Goal: Submit feedback/report problem

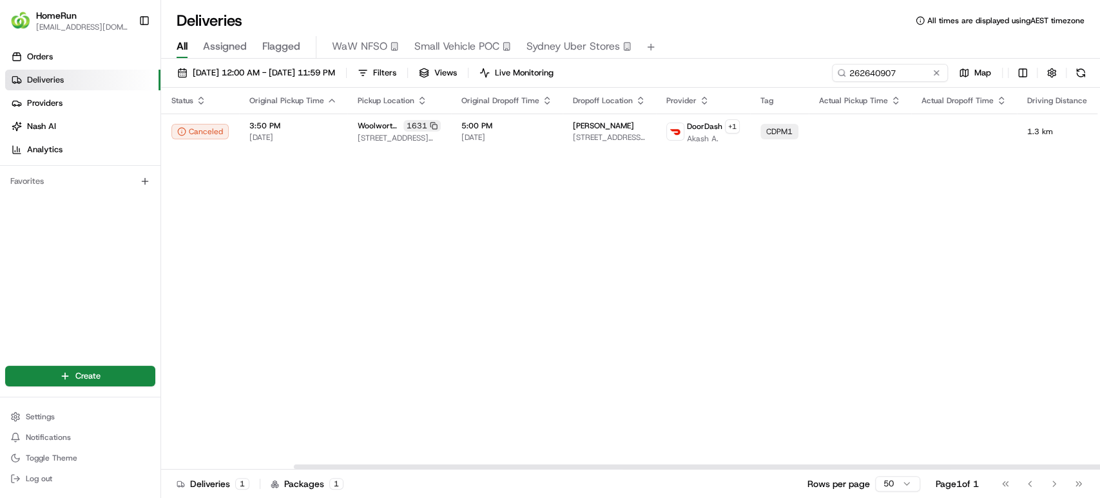
scroll to position [0, 154]
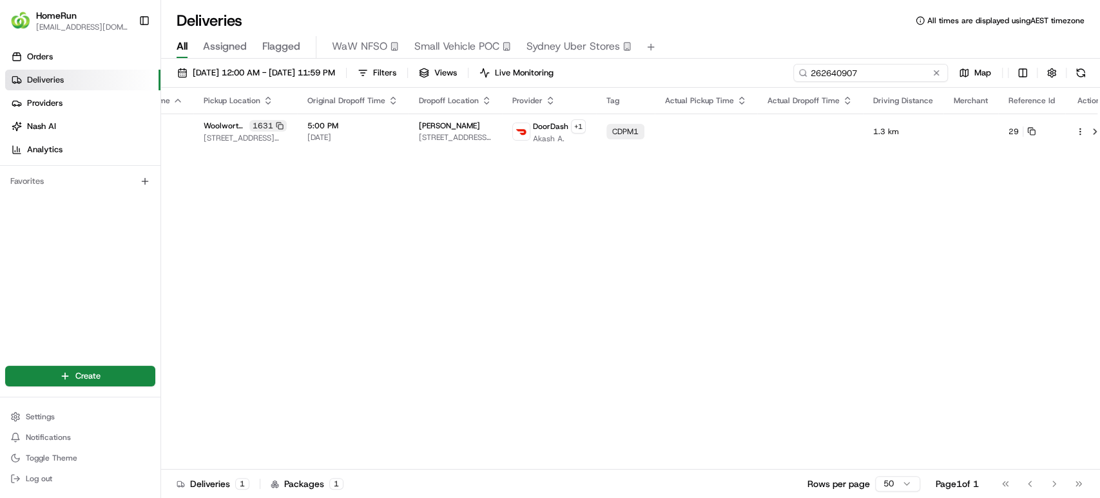
drag, startPoint x: 912, startPoint y: 66, endPoint x: 362, endPoint y: 8, distance: 552.9
click at [362, 8] on div "Deliveries All times are displayed using AEST timezone All Assigned Flagged WaW…" at bounding box center [630, 249] width 939 height 498
paste input "5576101"
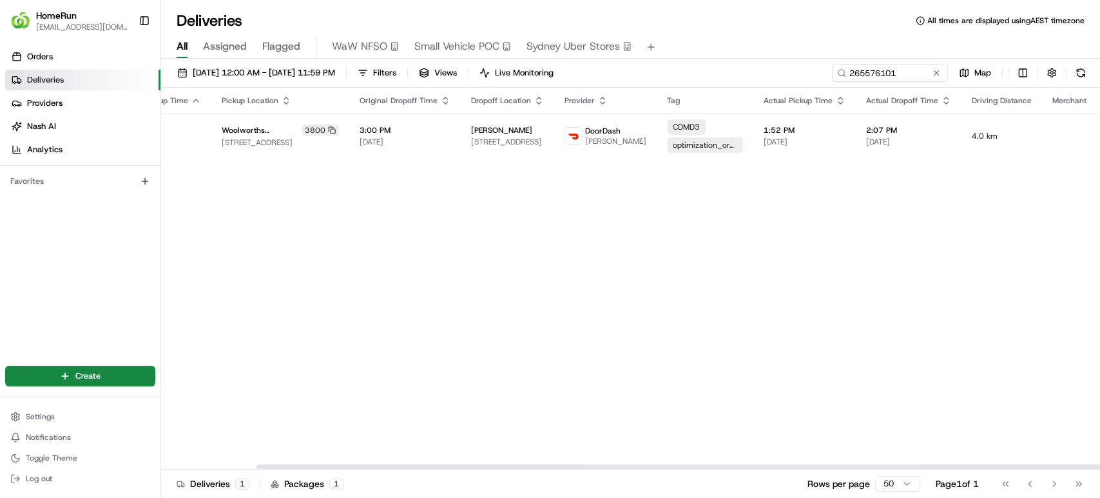
scroll to position [0, 195]
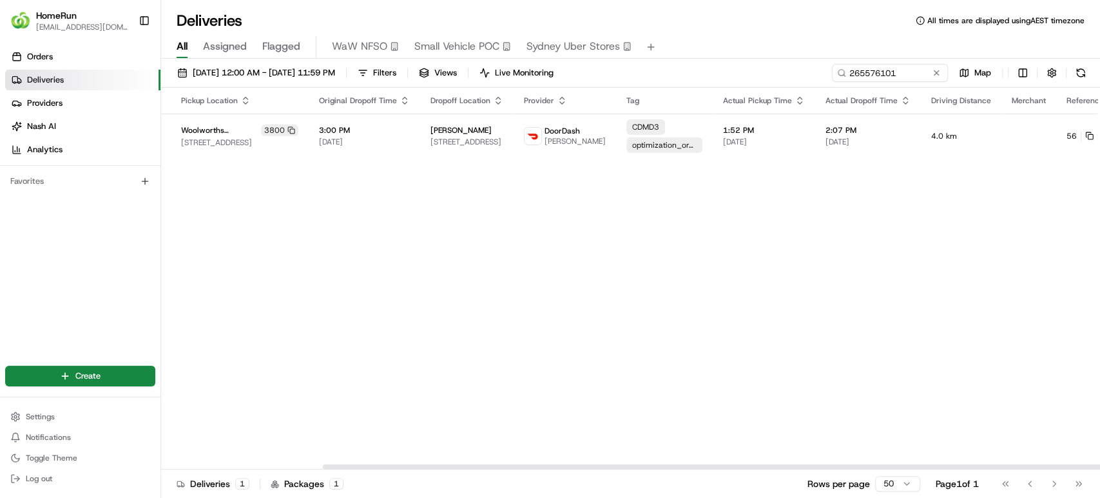
drag, startPoint x: 766, startPoint y: 466, endPoint x: 1099, endPoint y: 389, distance: 341.3
click at [1099, 464] on div at bounding box center [792, 466] width 938 height 5
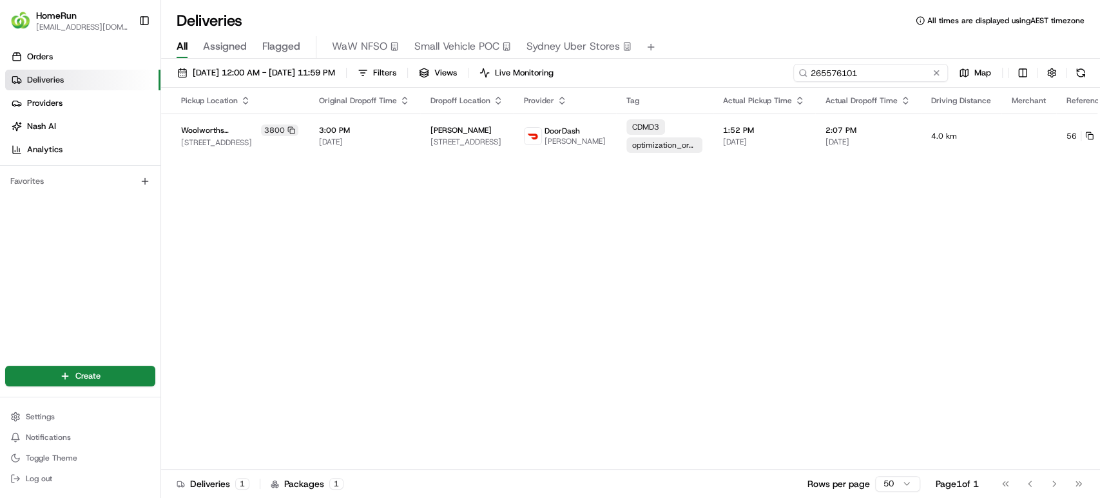
drag, startPoint x: 906, startPoint y: 73, endPoint x: 500, endPoint y: 35, distance: 408.5
click at [500, 35] on div "Deliveries All times are displayed using AEST timezone All Assigned Flagged WaW…" at bounding box center [630, 249] width 939 height 498
paste input "63122"
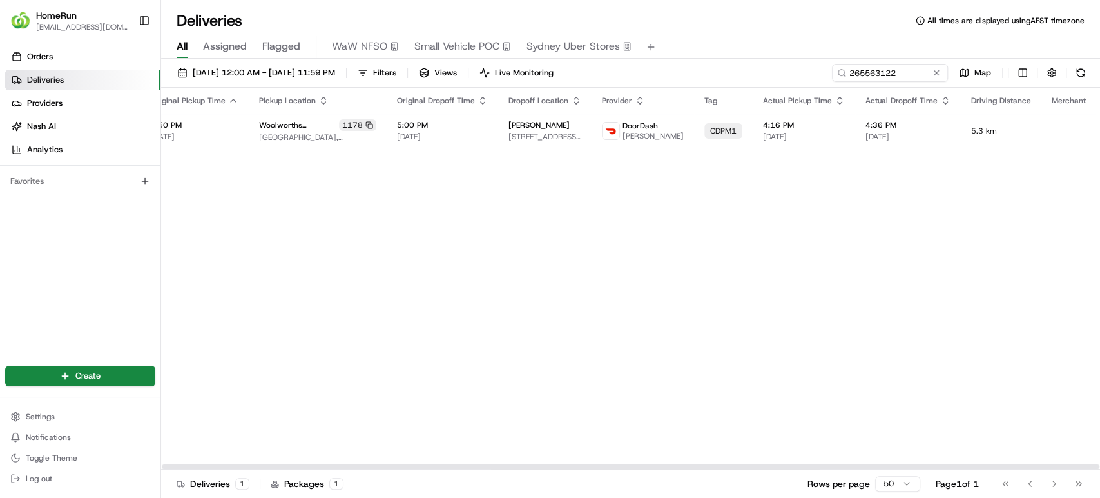
scroll to position [0, 155]
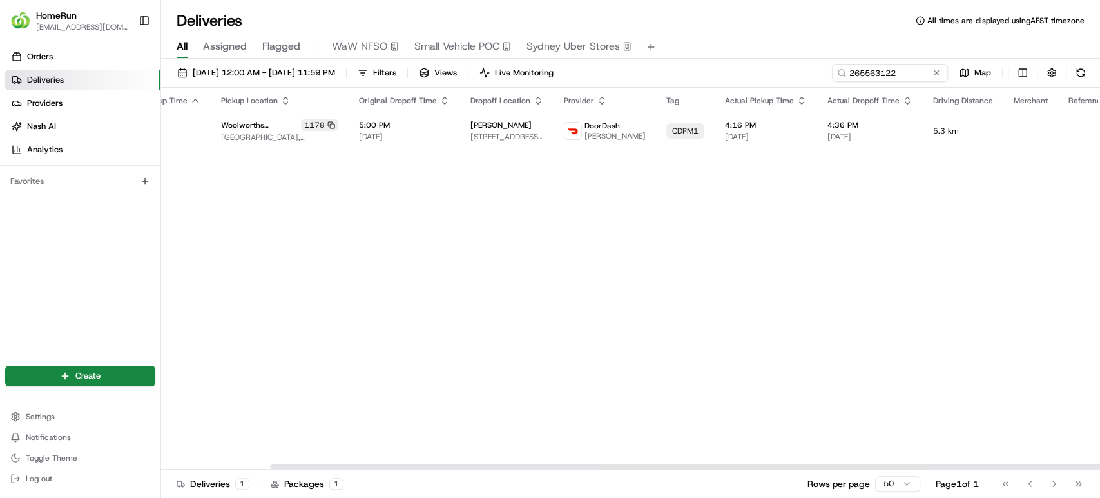
drag, startPoint x: 815, startPoint y: 467, endPoint x: 995, endPoint y: 467, distance: 179.8
click at [991, 469] on div at bounding box center [739, 466] width 938 height 5
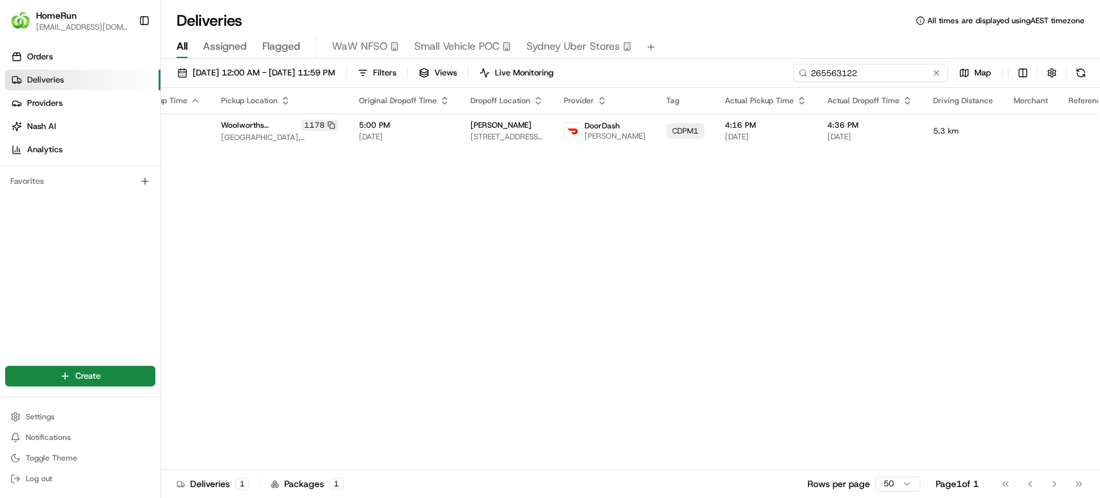
drag, startPoint x: 909, startPoint y: 70, endPoint x: 320, endPoint y: 60, distance: 588.6
click at [320, 60] on div "[DATE] 12:00 AM - [DATE] 11:59 PM Filters Views Live Monitoring 265563122 Map S…" at bounding box center [630, 280] width 939 height 442
paste input "05715"
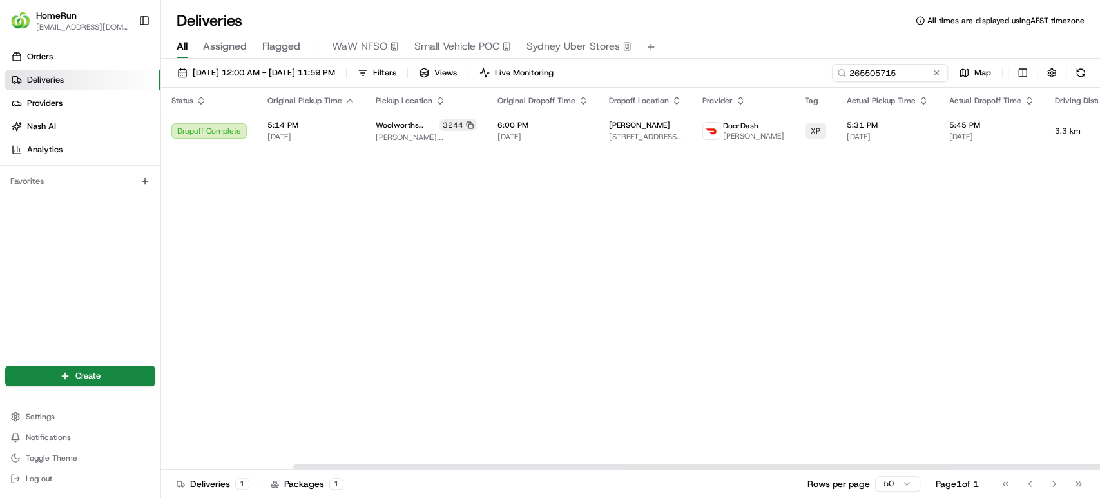
scroll to position [0, 153]
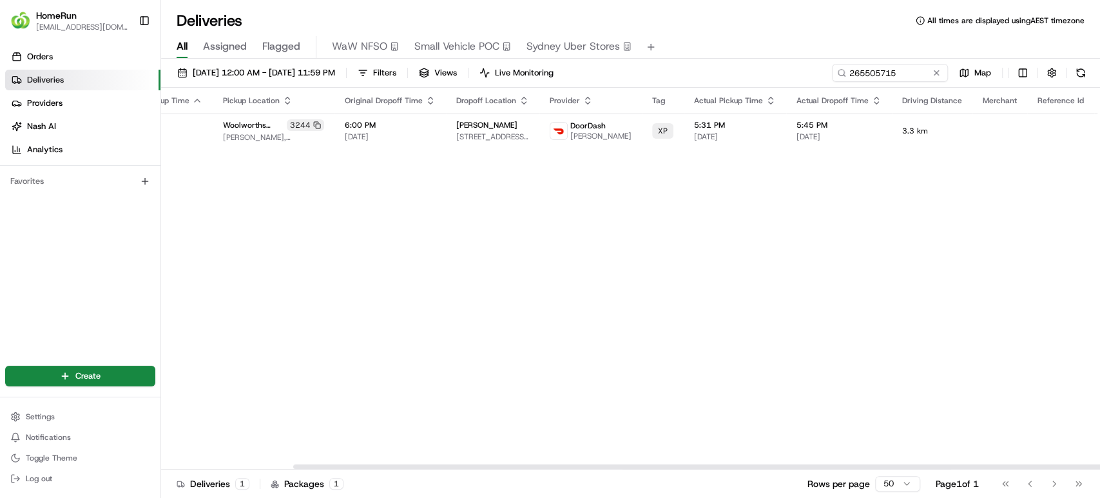
drag, startPoint x: 844, startPoint y: 463, endPoint x: 1048, endPoint y: 468, distance: 203.8
click at [1048, 468] on div at bounding box center [762, 466] width 938 height 5
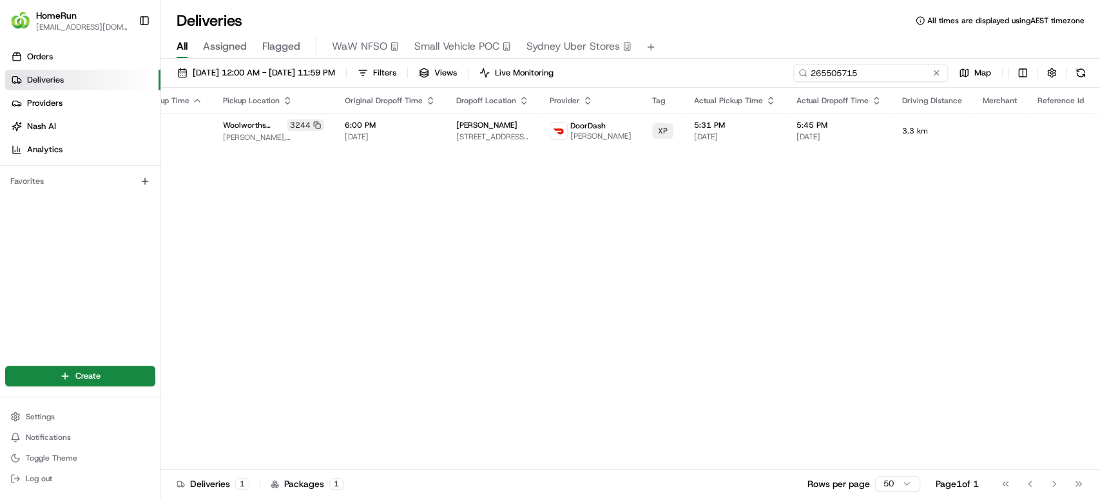
drag, startPoint x: 908, startPoint y: 77, endPoint x: 547, endPoint y: 30, distance: 363.5
click at [547, 30] on div "Deliveries All times are displayed using AEST timezone All Assigned Flagged WaW…" at bounding box center [630, 249] width 939 height 498
paste input "665330"
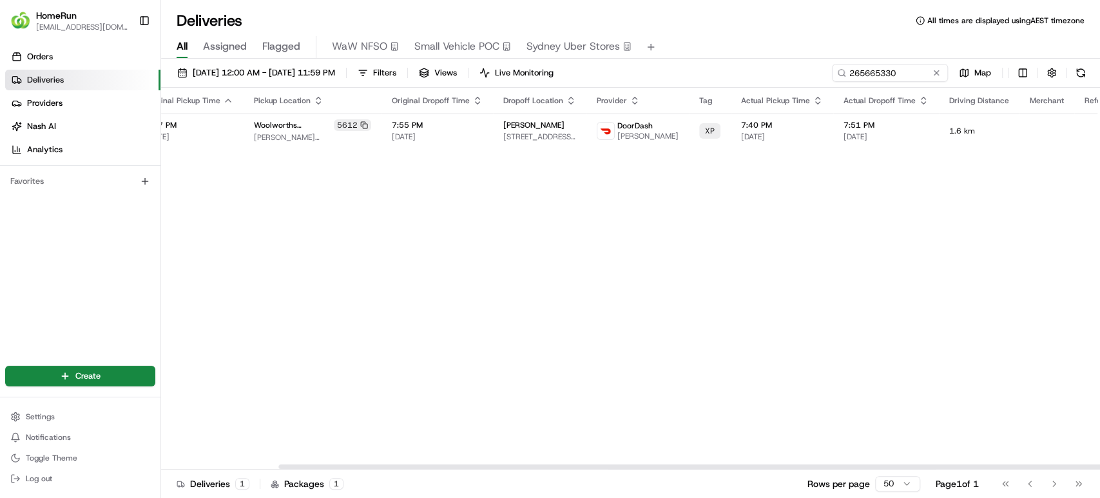
scroll to position [0, 153]
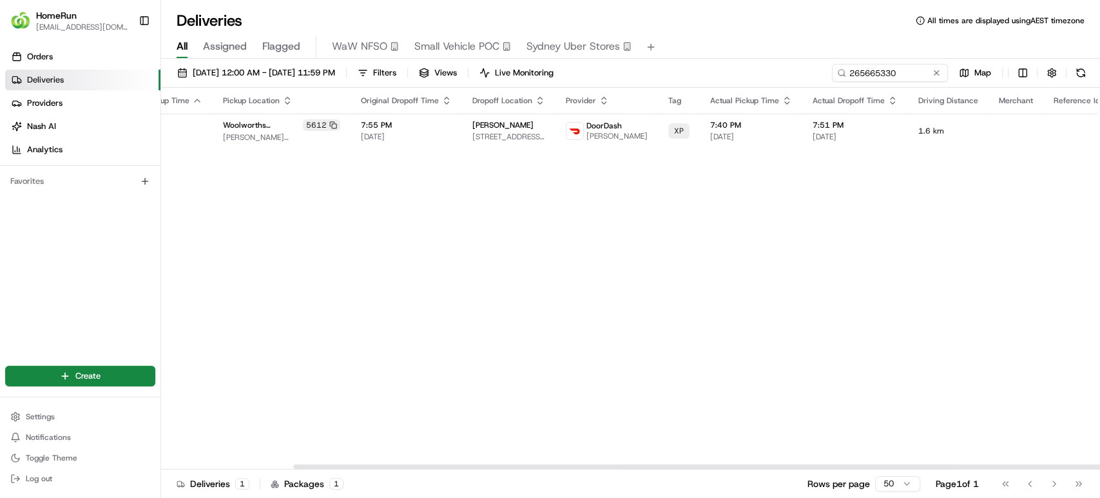
drag, startPoint x: 835, startPoint y: 467, endPoint x: 1061, endPoint y: 462, distance: 225.7
click at [1061, 464] on div at bounding box center [762, 466] width 938 height 5
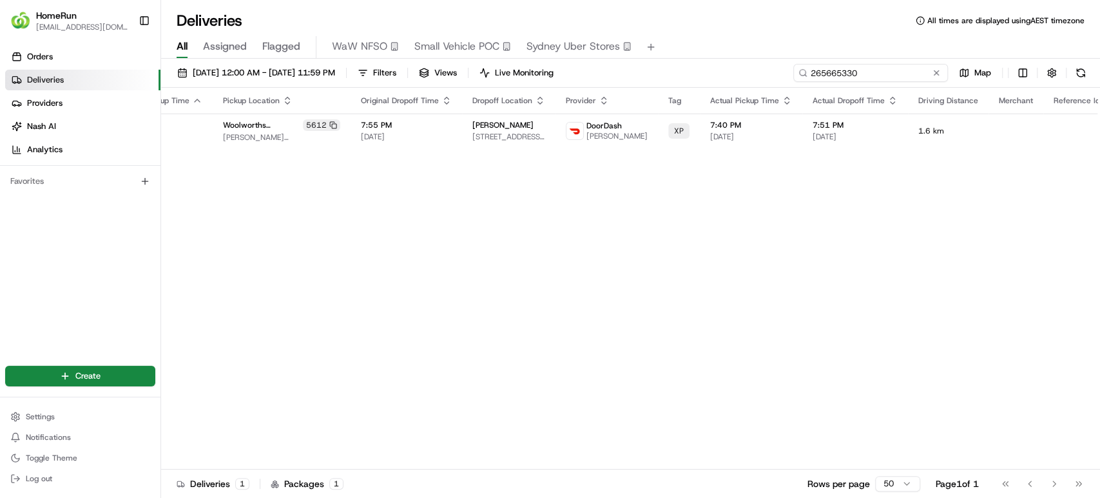
drag, startPoint x: 913, startPoint y: 70, endPoint x: 342, endPoint y: 55, distance: 570.6
click at [342, 55] on div "Deliveries All times are displayed using AEST timezone All Assigned Flagged WaW…" at bounding box center [630, 249] width 939 height 498
paste input "58482445"
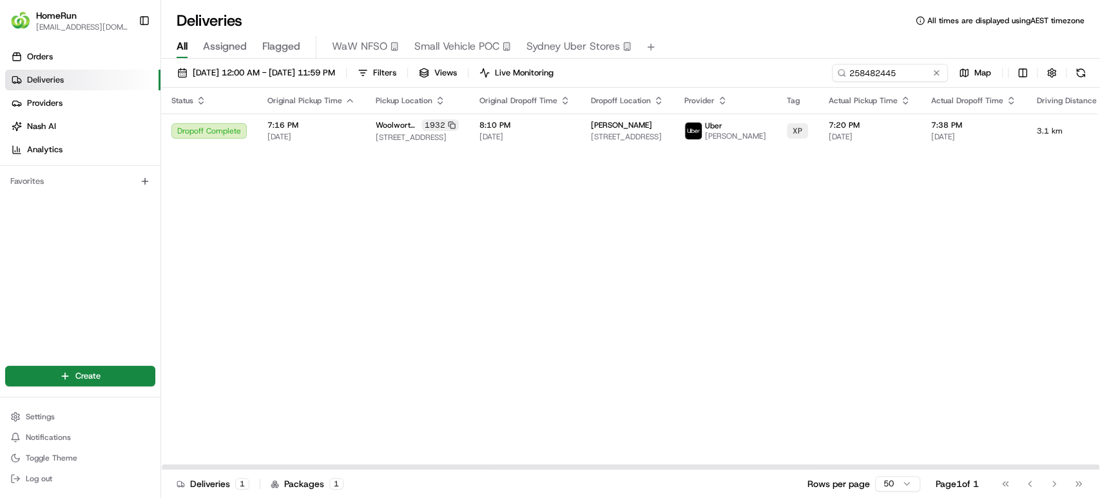
scroll to position [0, 153]
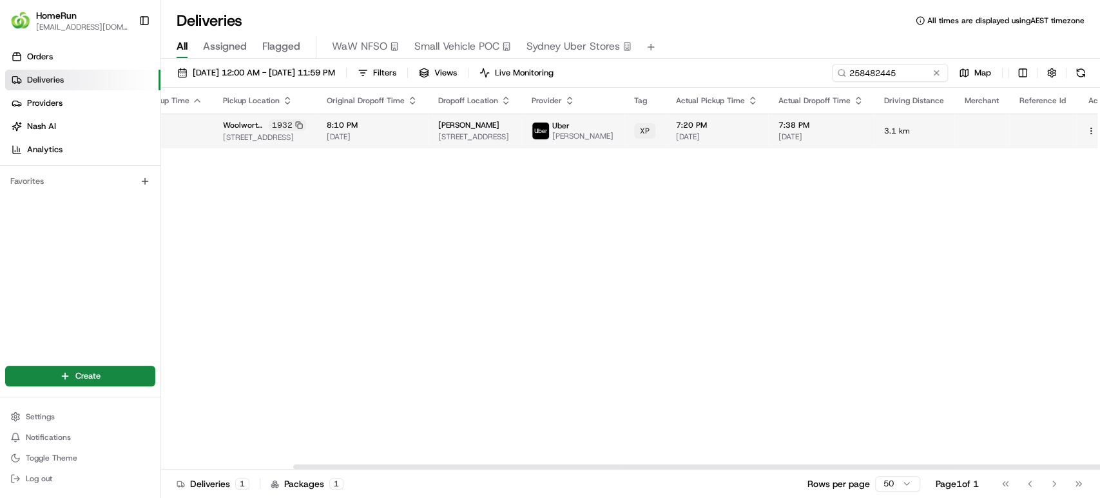
drag, startPoint x: 634, startPoint y: 465, endPoint x: 1055, endPoint y: 139, distance: 532.0
click at [825, 464] on div at bounding box center [762, 466] width 938 height 5
click at [1098, 132] on button at bounding box center [1105, 130] width 15 height 15
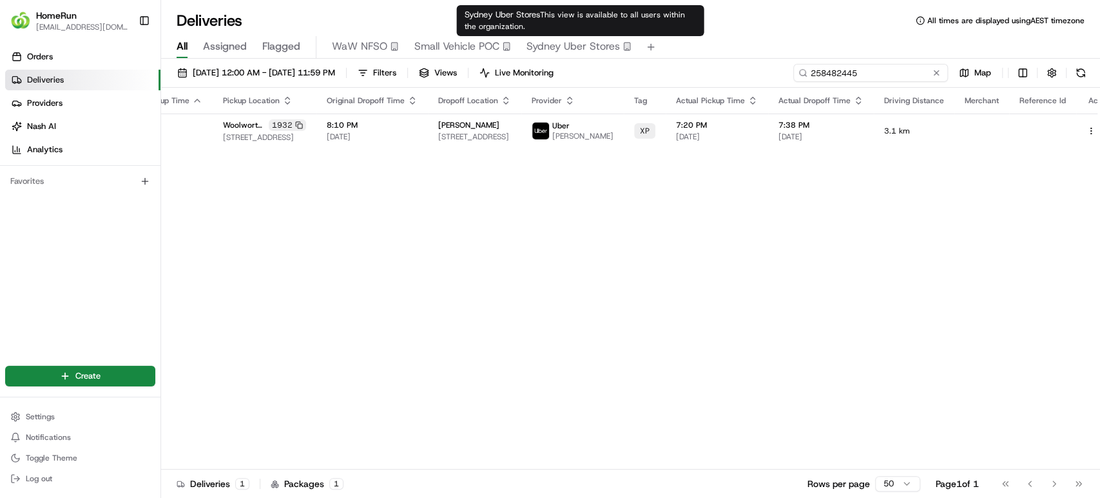
drag, startPoint x: 766, startPoint y: 40, endPoint x: 616, endPoint y: 38, distance: 150.2
click at [583, 37] on div "Deliveries All times are displayed using AEST timezone All Assigned Flagged WaW…" at bounding box center [630, 249] width 939 height 498
paste input "65592358"
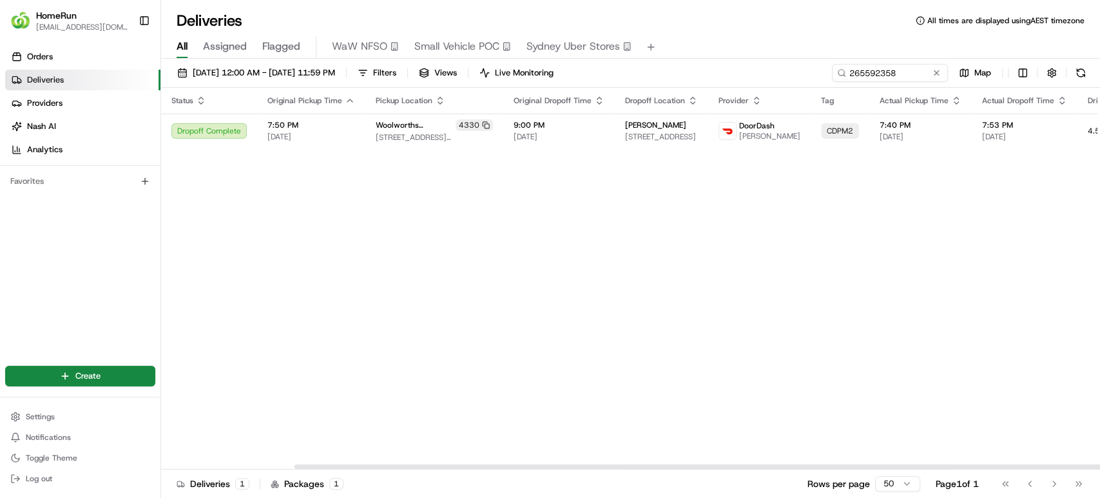
scroll to position [0, 155]
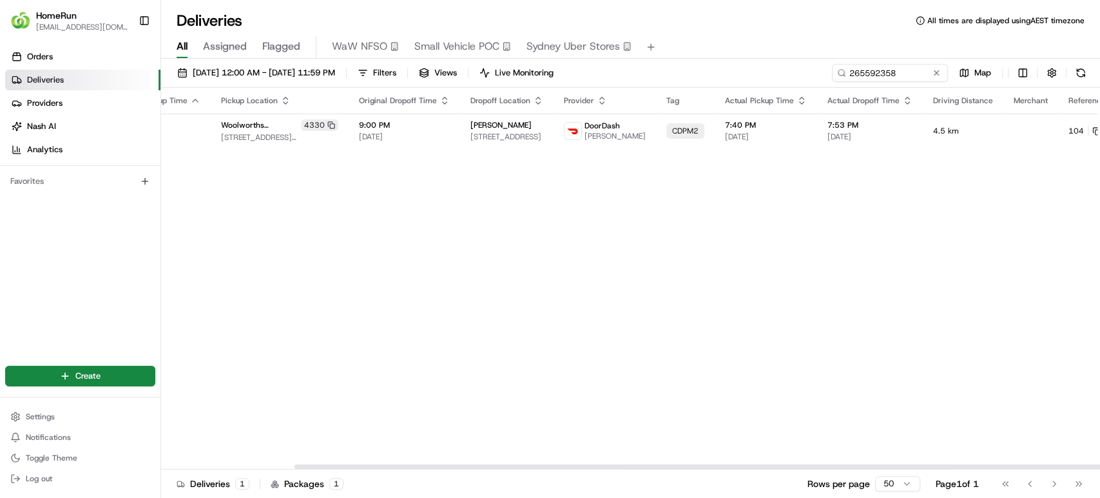
drag, startPoint x: 797, startPoint y: 463, endPoint x: 968, endPoint y: 468, distance: 170.9
click at [968, 468] on div at bounding box center [630, 466] width 939 height 6
drag, startPoint x: 831, startPoint y: 463, endPoint x: 993, endPoint y: 463, distance: 162.4
click at [993, 464] on div at bounding box center [764, 466] width 938 height 5
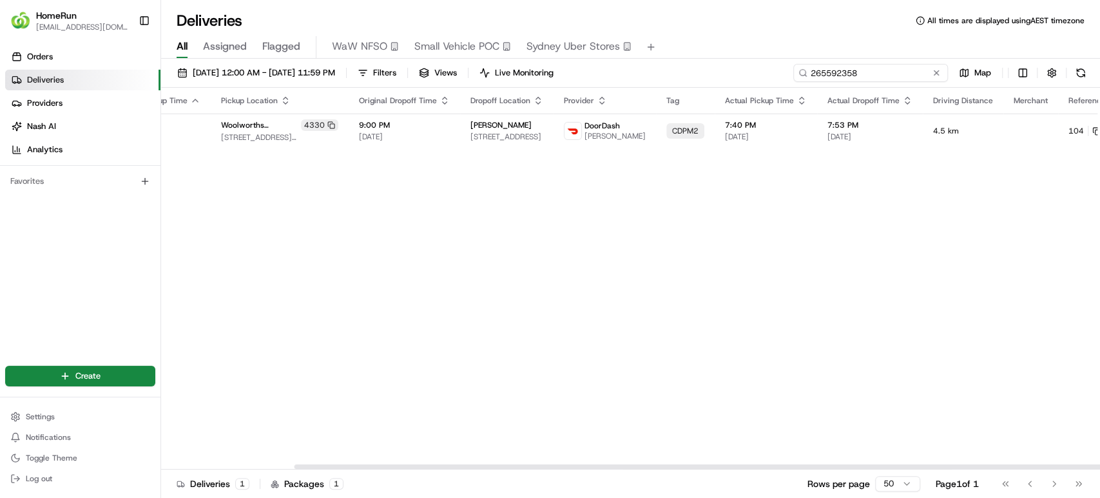
drag, startPoint x: 916, startPoint y: 74, endPoint x: 570, endPoint y: 23, distance: 349.3
click at [570, 23] on div "Deliveries All times are displayed using AEST timezone All Assigned Flagged WaW…" at bounding box center [630, 249] width 939 height 498
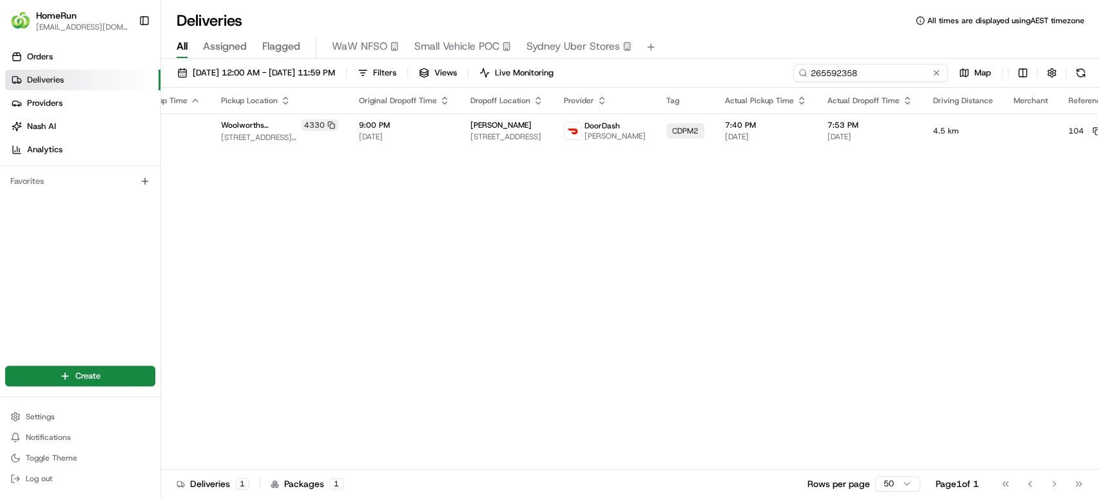
paste input "48507"
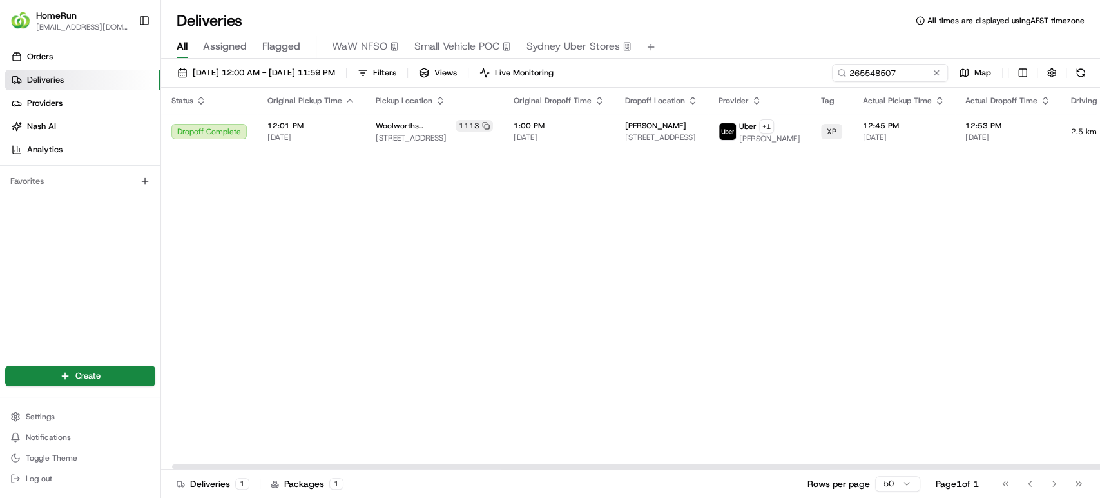
scroll to position [0, 153]
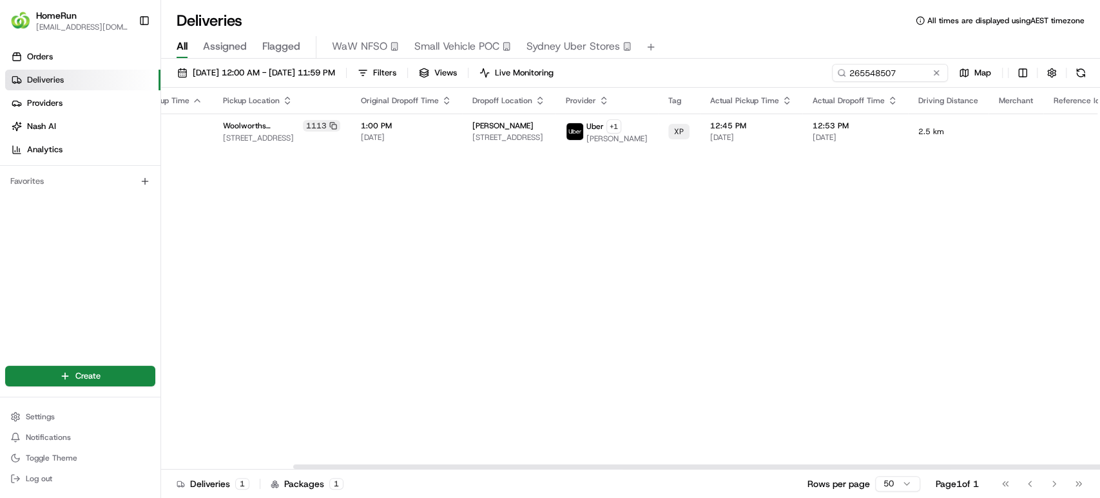
drag, startPoint x: 806, startPoint y: 468, endPoint x: 1017, endPoint y: 468, distance: 210.8
click at [1017, 468] on div at bounding box center [762, 466] width 938 height 5
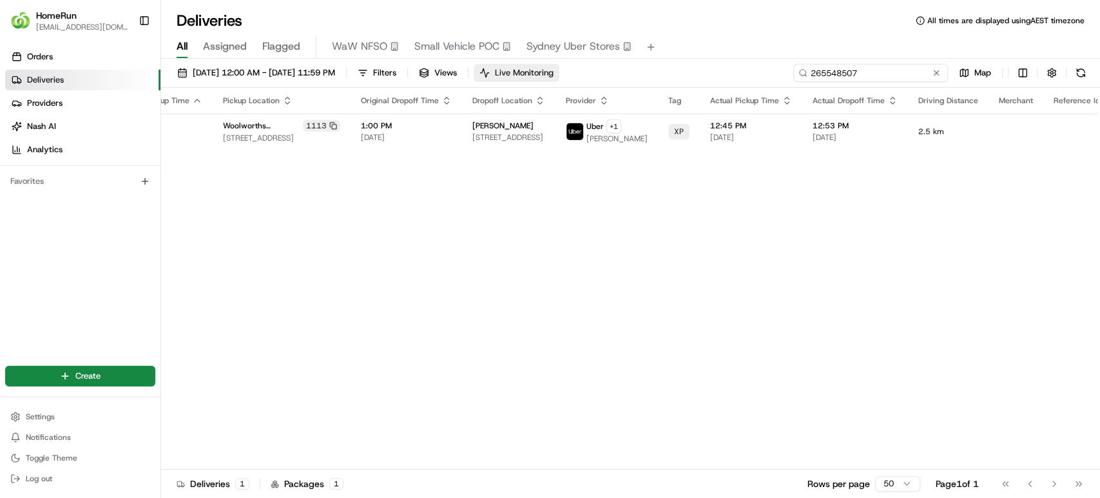
drag, startPoint x: 911, startPoint y: 63, endPoint x: 535, endPoint y: 66, distance: 376.4
click at [535, 66] on div "18/08/2025 12:00 AM - 22/08/2025 11:59 PM Filters Views Live Monitoring 2655485…" at bounding box center [630, 76] width 939 height 24
paste input "56701"
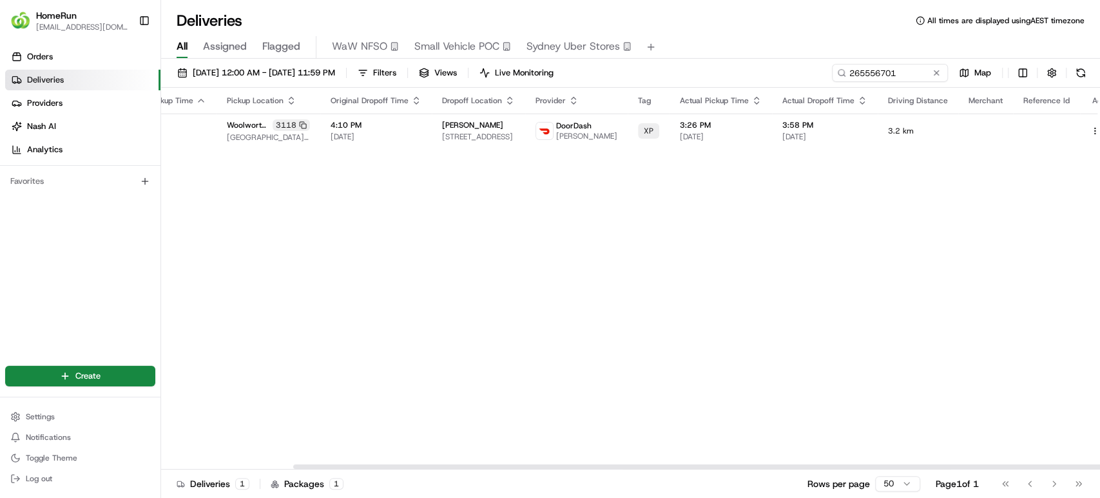
scroll to position [0, 153]
drag, startPoint x: 797, startPoint y: 465, endPoint x: 971, endPoint y: 451, distance: 173.9
click at [971, 464] on div at bounding box center [762, 466] width 938 height 5
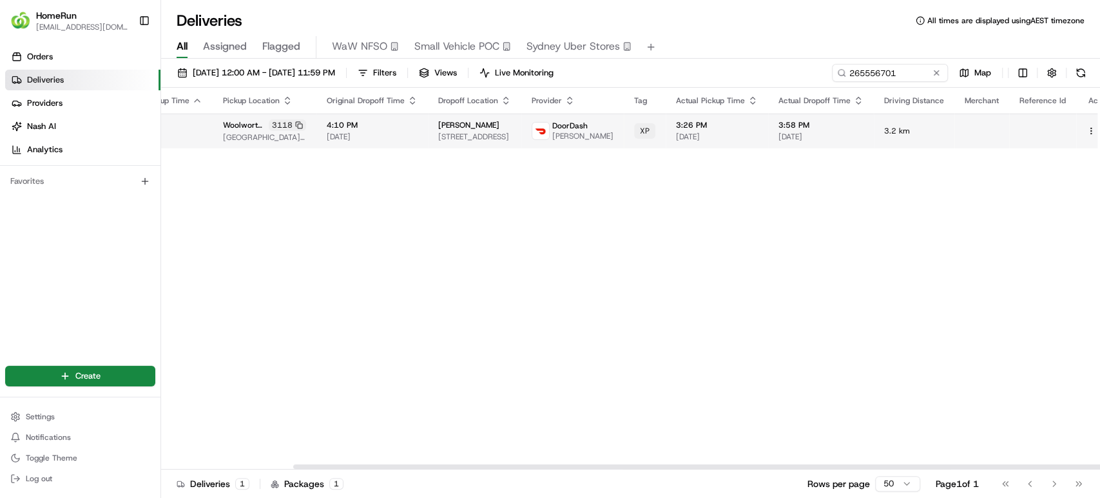
click at [1098, 125] on button at bounding box center [1105, 130] width 15 height 15
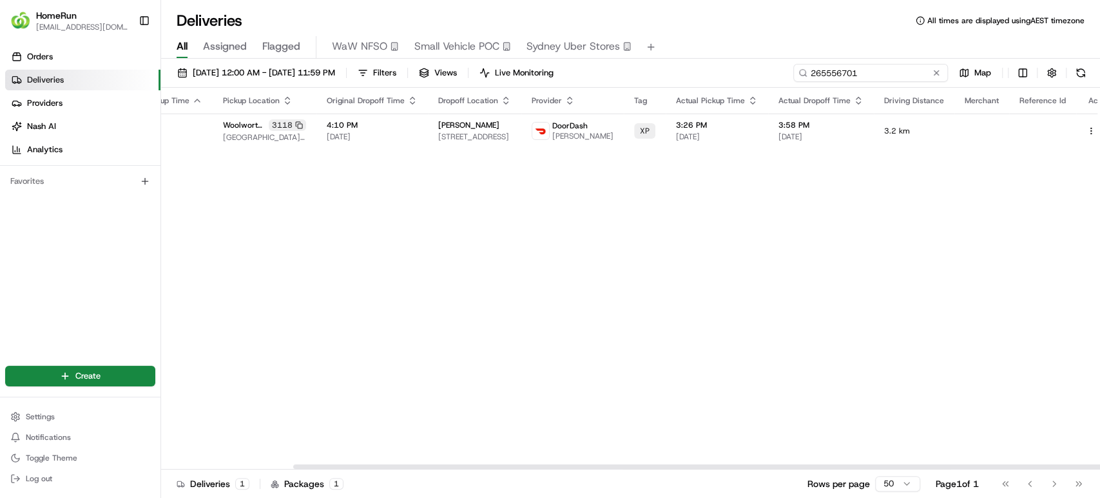
drag, startPoint x: 911, startPoint y: 72, endPoint x: 612, endPoint y: 61, distance: 300.0
click at [612, 61] on div "18/08/2025 12:00 AM - 22/08/2025 11:59 PM Filters Views Live Monitoring 2655567…" at bounding box center [630, 280] width 939 height 442
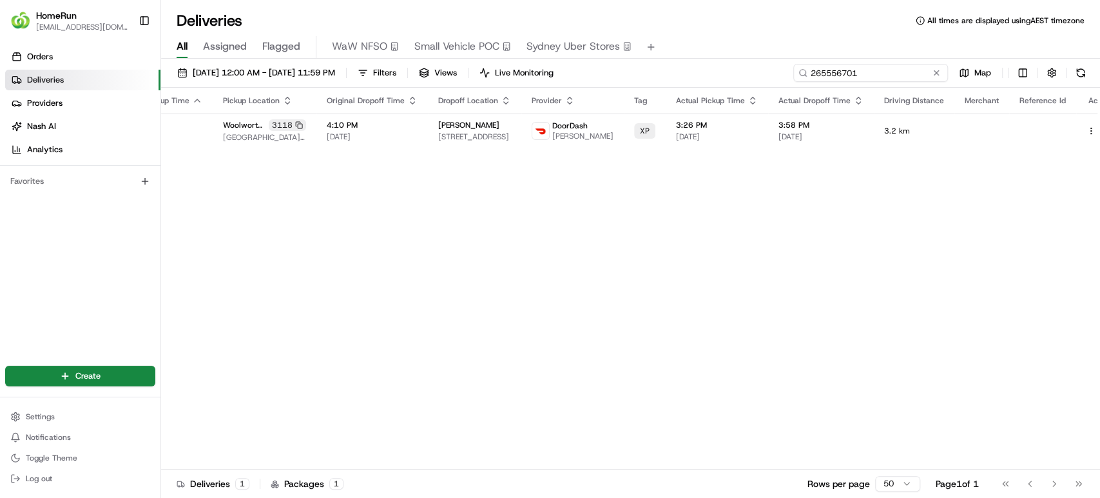
paste input "69840"
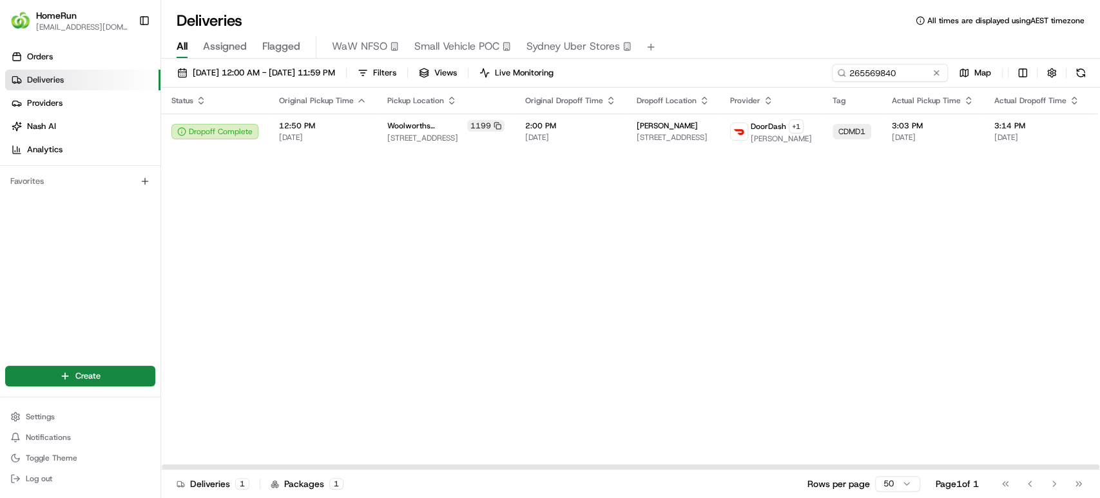
scroll to position [0, 186]
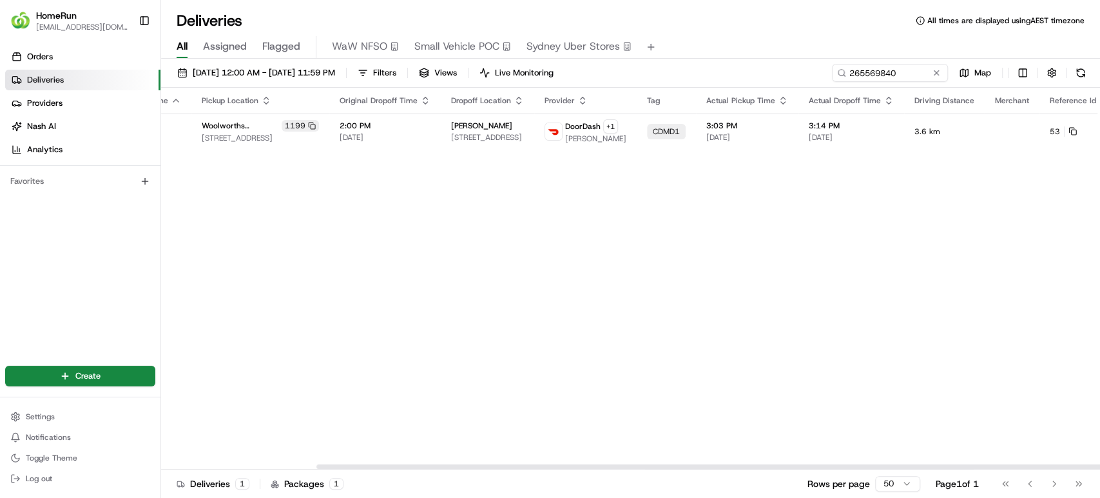
drag, startPoint x: 759, startPoint y: 465, endPoint x: 1042, endPoint y: 473, distance: 282.4
click at [1042, 469] on div at bounding box center [785, 466] width 938 height 5
drag, startPoint x: 911, startPoint y: 72, endPoint x: 545, endPoint y: 44, distance: 367.2
click at [545, 44] on div "Deliveries All times are displayed using AEST timezone All Assigned Flagged WaW…" at bounding box center [630, 249] width 939 height 498
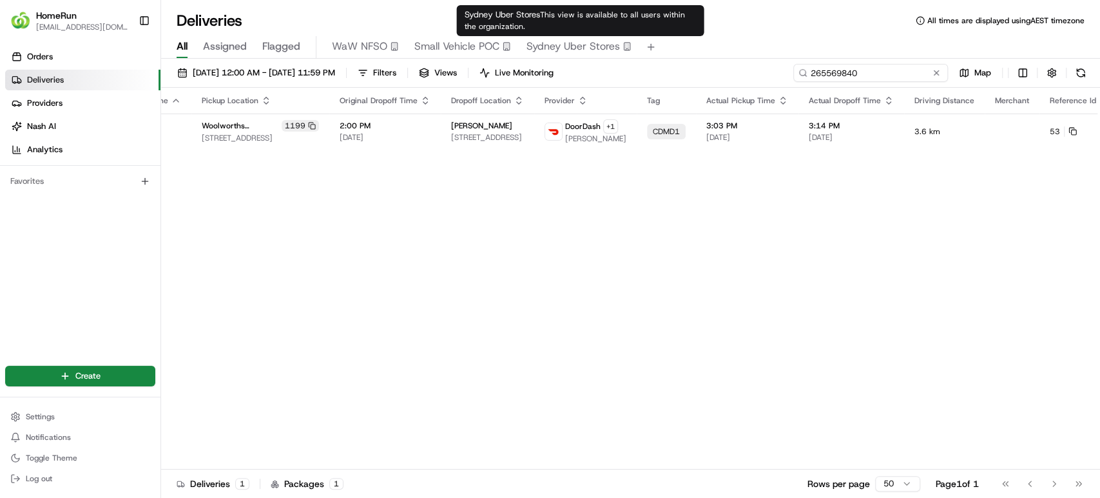
paste input "45037"
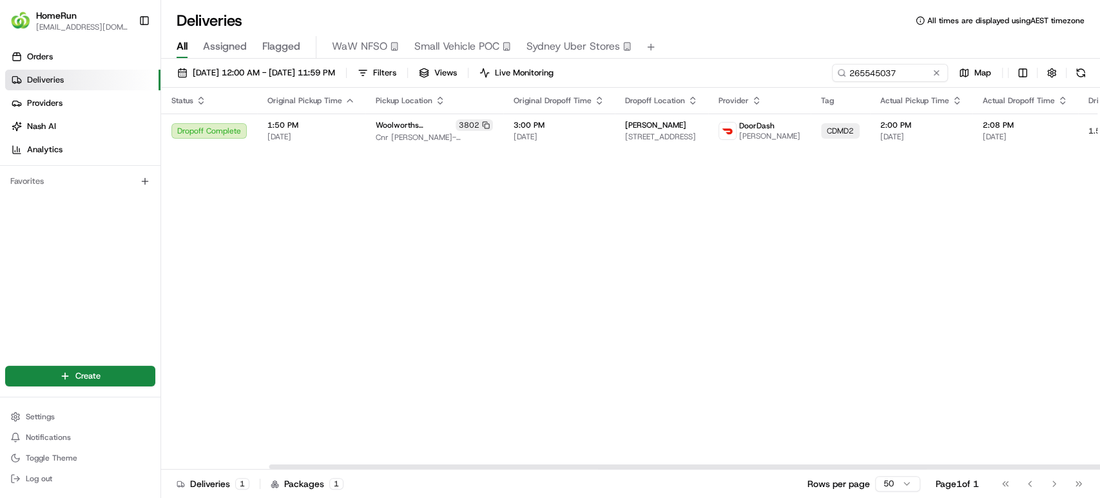
scroll to position [0, 155]
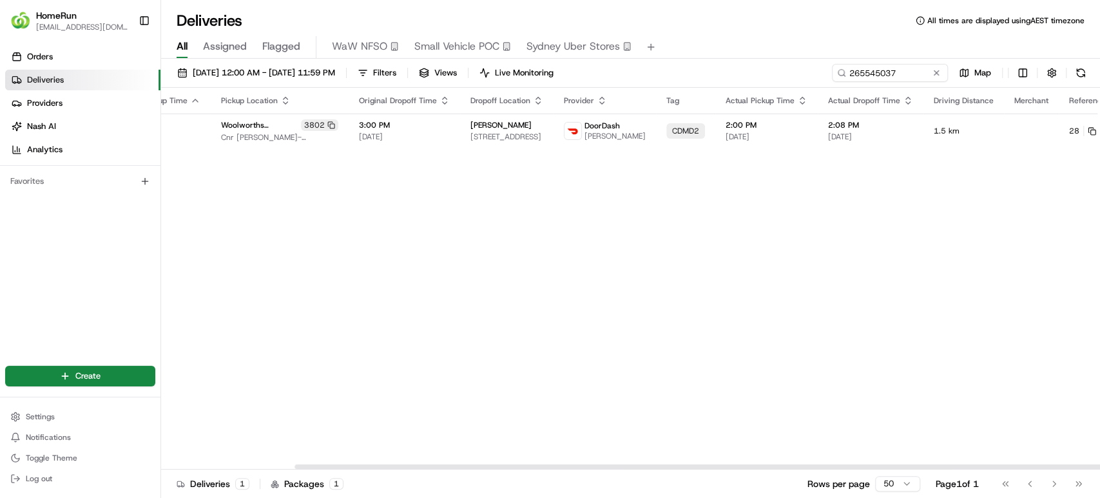
drag, startPoint x: 773, startPoint y: 468, endPoint x: 1024, endPoint y: 468, distance: 250.1
click at [1024, 468] on div at bounding box center [764, 466] width 938 height 5
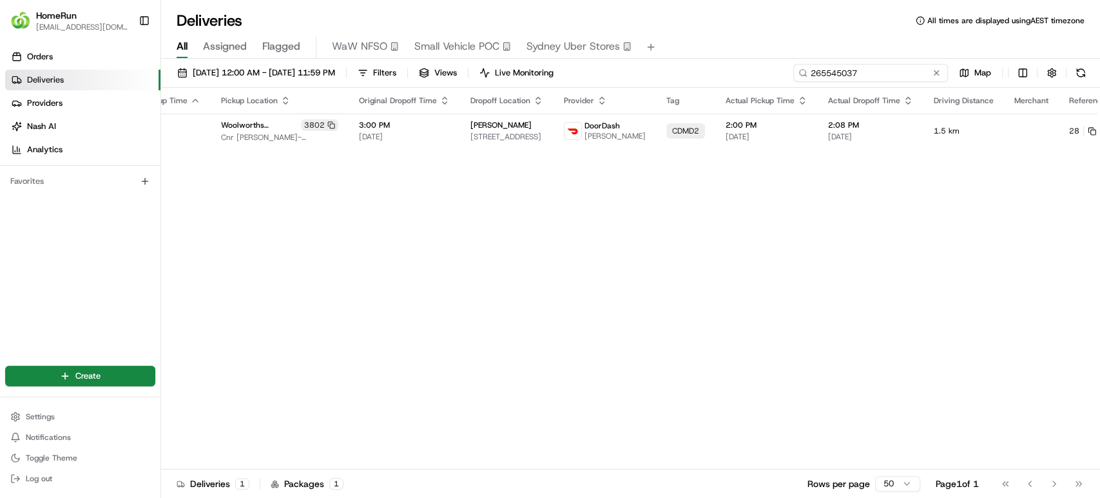
drag, startPoint x: 901, startPoint y: 71, endPoint x: 666, endPoint y: 59, distance: 234.9
click at [666, 59] on div "18/08/2025 12:00 AM - 22/08/2025 11:59 PM Filters Views Live Monitoring 2655450…" at bounding box center [630, 280] width 939 height 442
paste input "63821"
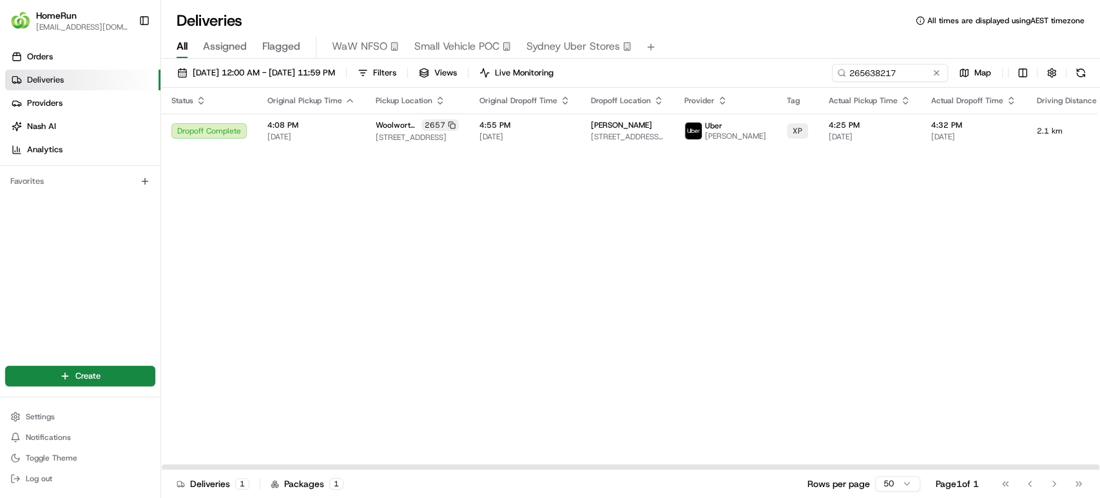
scroll to position [0, 153]
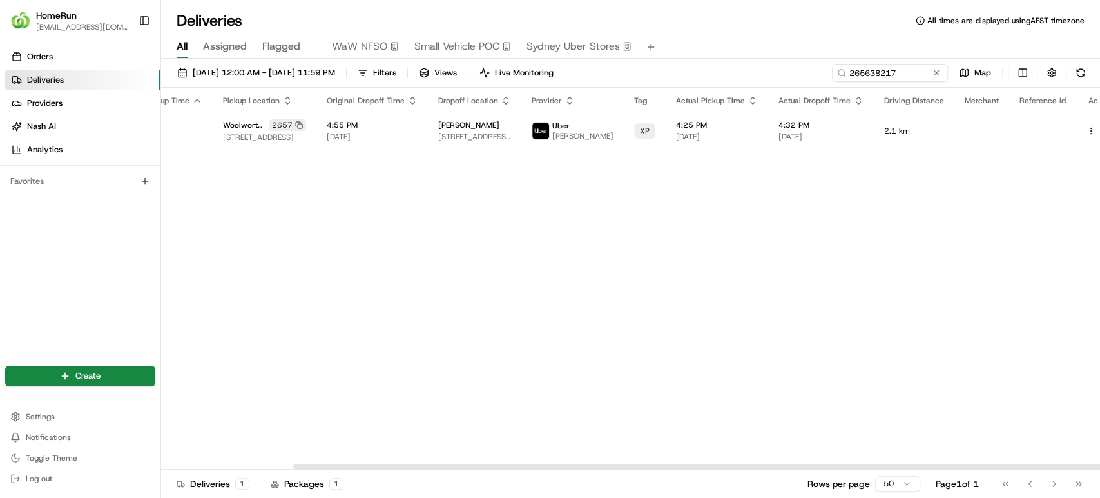
drag, startPoint x: 870, startPoint y: 465, endPoint x: 1099, endPoint y: 444, distance: 230.5
click at [1099, 464] on div at bounding box center [762, 466] width 938 height 5
click at [1098, 133] on button at bounding box center [1105, 130] width 15 height 15
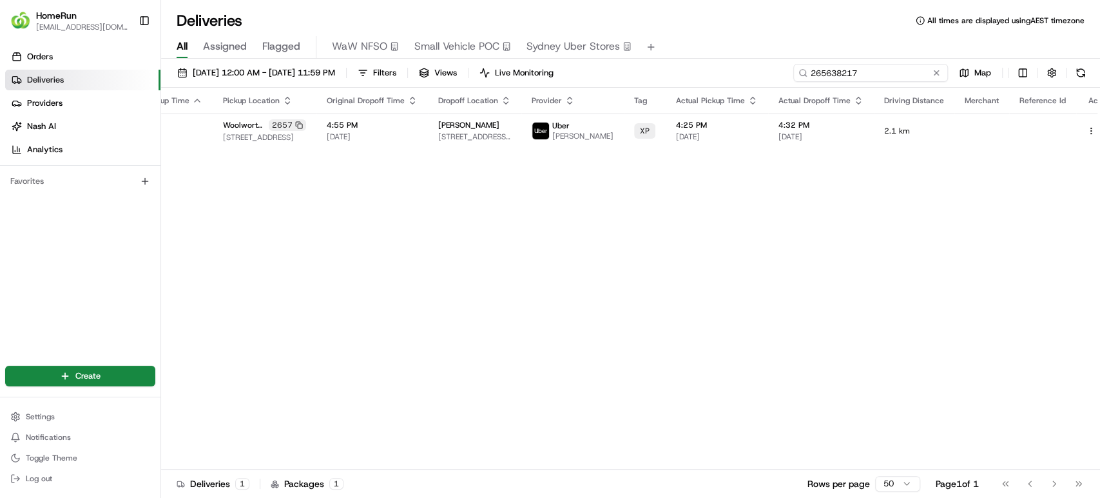
drag, startPoint x: 912, startPoint y: 70, endPoint x: 449, endPoint y: 18, distance: 466.3
click at [449, 18] on div "Deliveries All times are displayed using AEST timezone All Assigned Flagged WaW…" at bounding box center [630, 249] width 939 height 498
paste input "65559543"
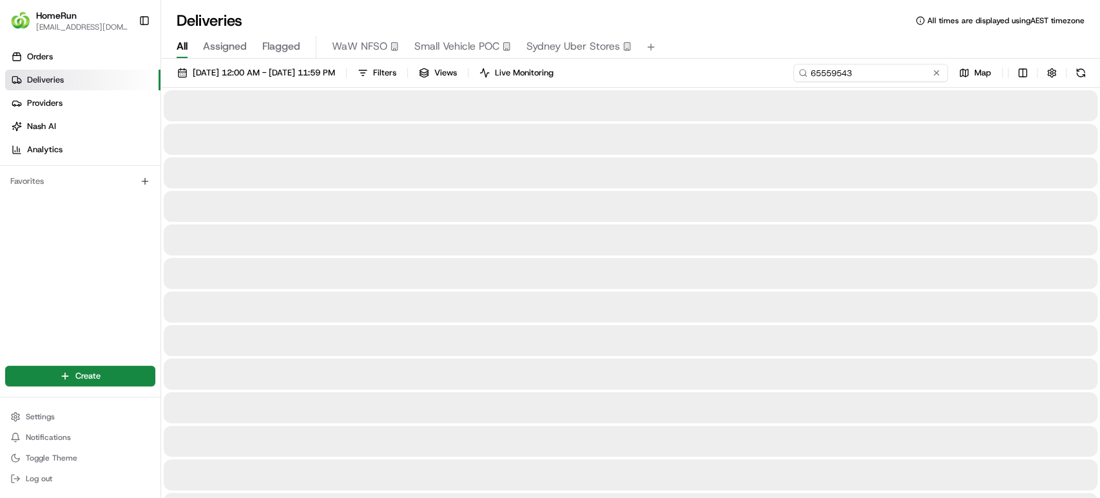
click at [810, 71] on input "65559543" at bounding box center [870, 73] width 155 height 18
click at [875, 71] on input "265559543" at bounding box center [870, 73] width 155 height 18
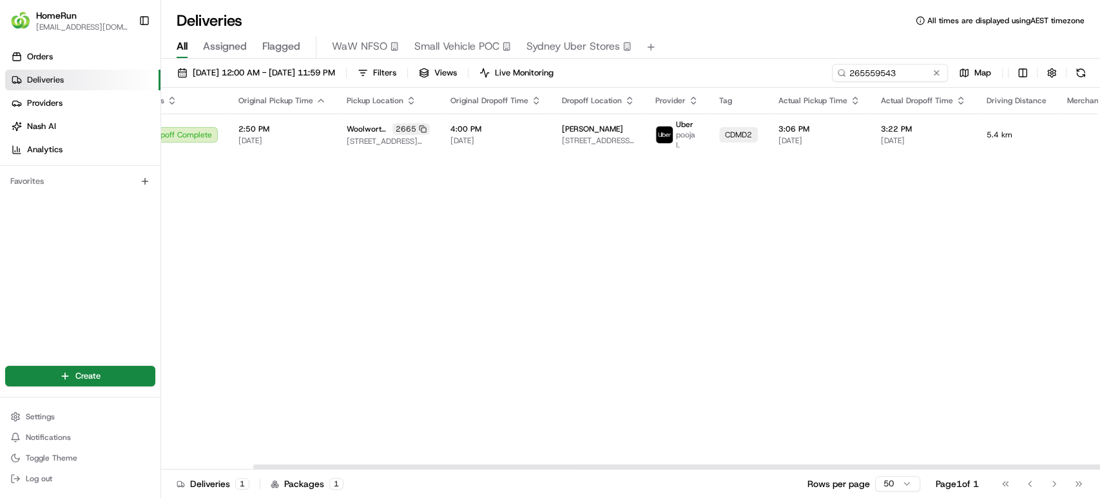
scroll to position [0, 106]
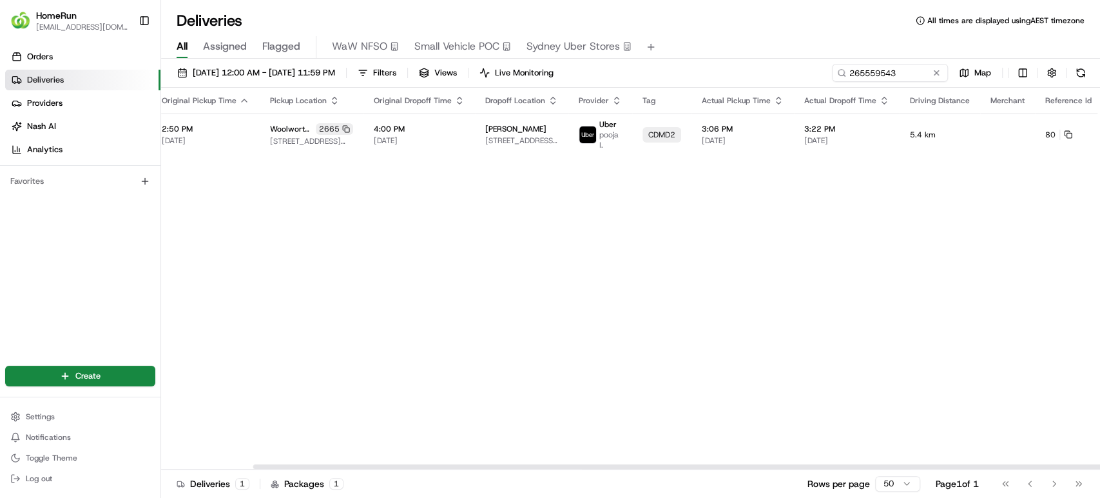
drag, startPoint x: 712, startPoint y: 467, endPoint x: 802, endPoint y: 467, distance: 90.9
click at [802, 467] on div at bounding box center [722, 466] width 938 height 5
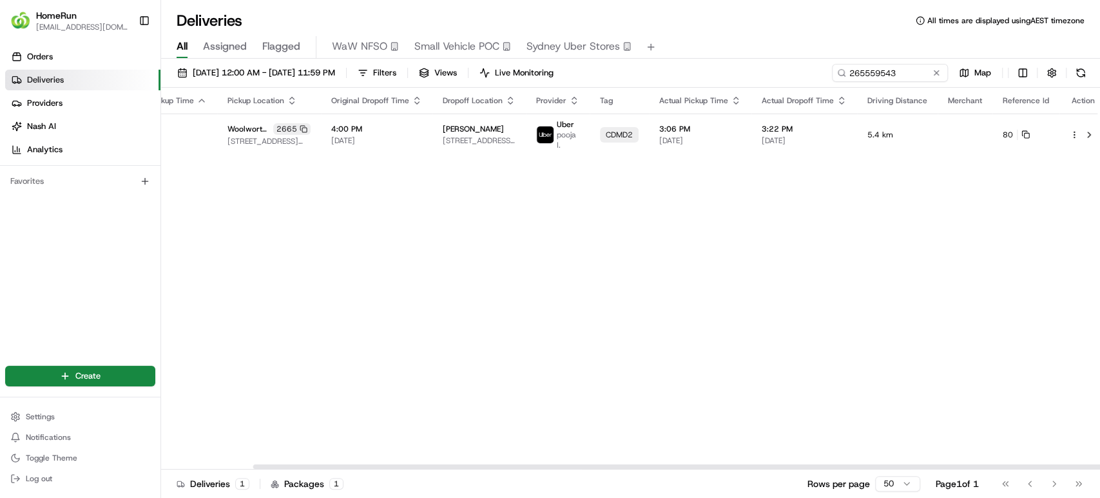
scroll to position [0, 153]
drag, startPoint x: 785, startPoint y: 463, endPoint x: 937, endPoint y: 469, distance: 152.2
click at [937, 469] on div at bounding box center [762, 466] width 938 height 5
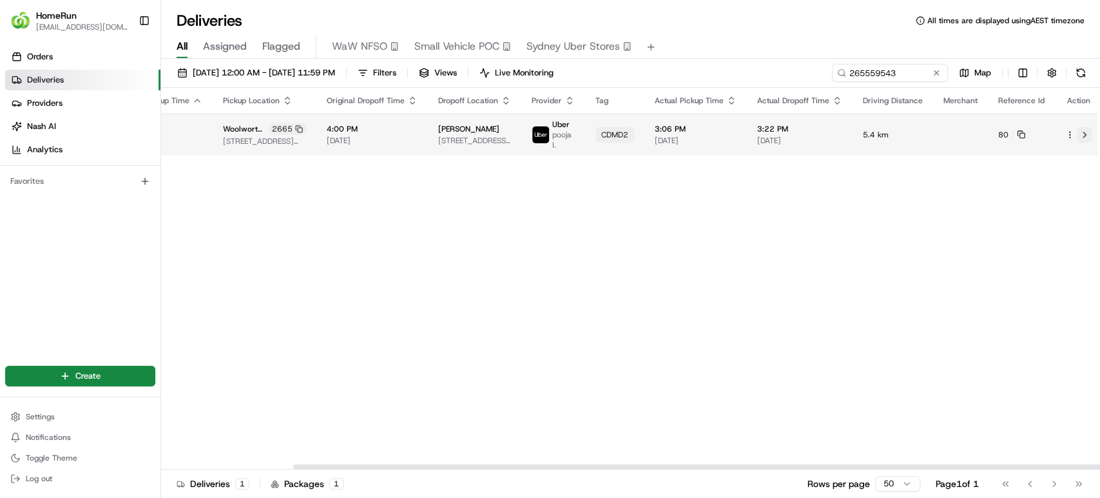
click at [1078, 136] on button at bounding box center [1084, 134] width 15 height 15
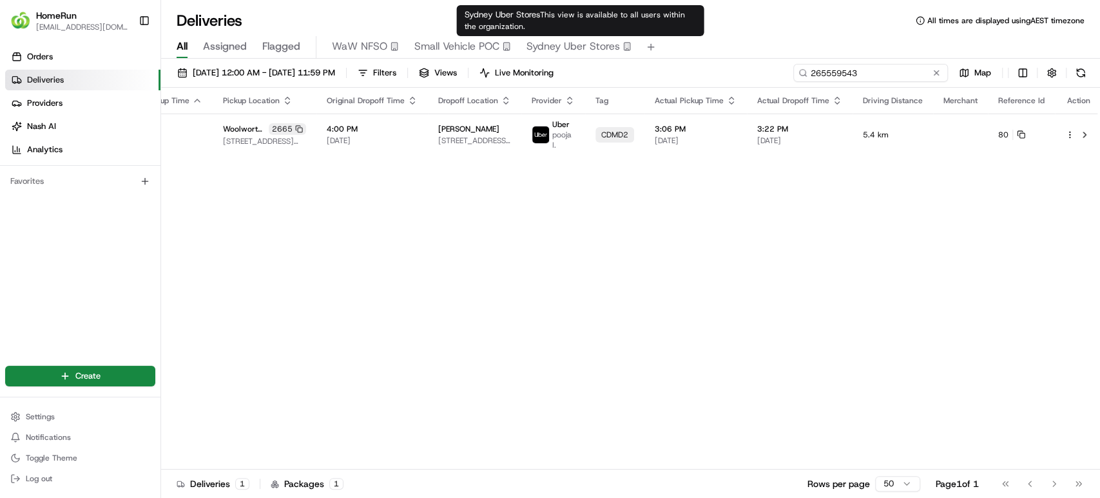
drag, startPoint x: 911, startPoint y: 71, endPoint x: 559, endPoint y: 30, distance: 354.9
click at [559, 30] on div "Deliveries All times are displayed using AEST timezone All Assigned Flagged WaW…" at bounding box center [630, 249] width 939 height 498
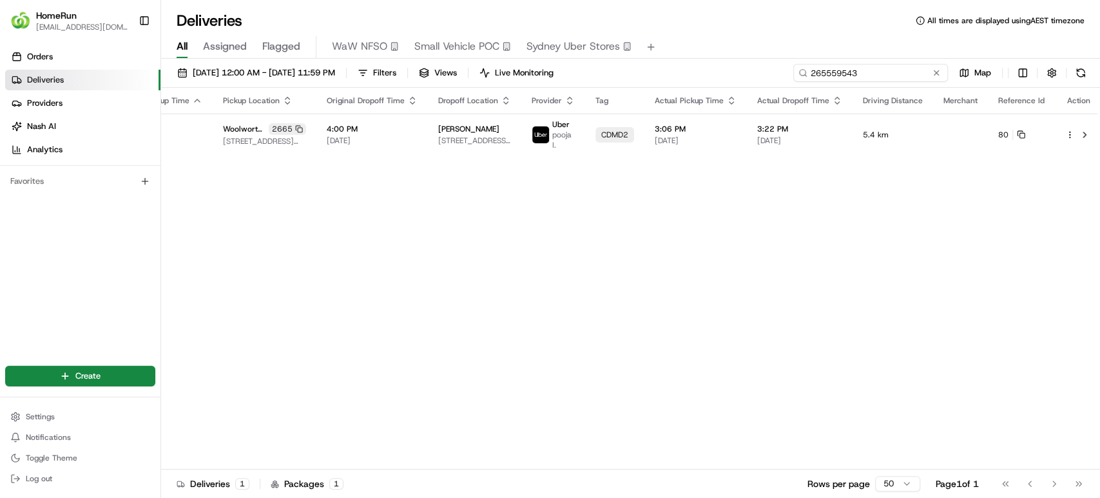
paste input "624172"
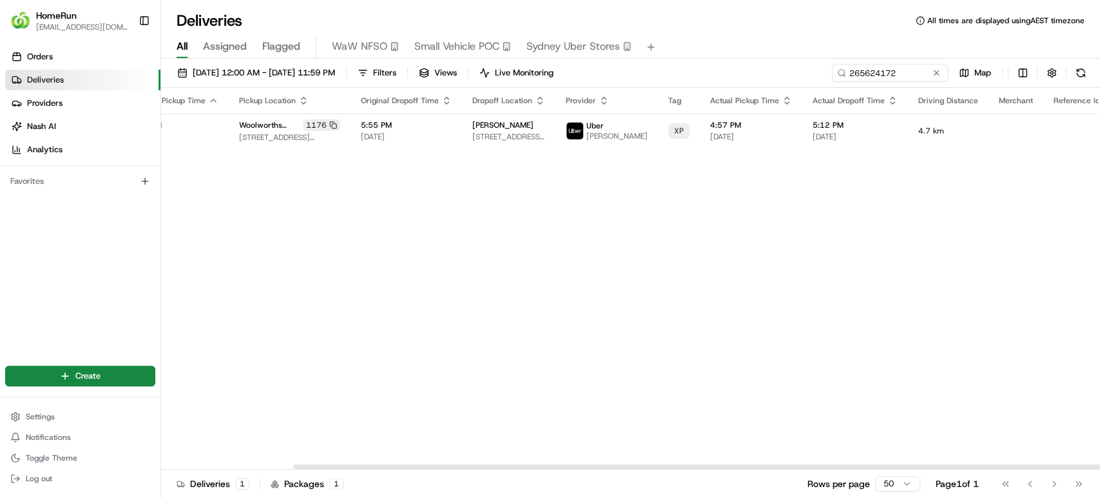
scroll to position [0, 153]
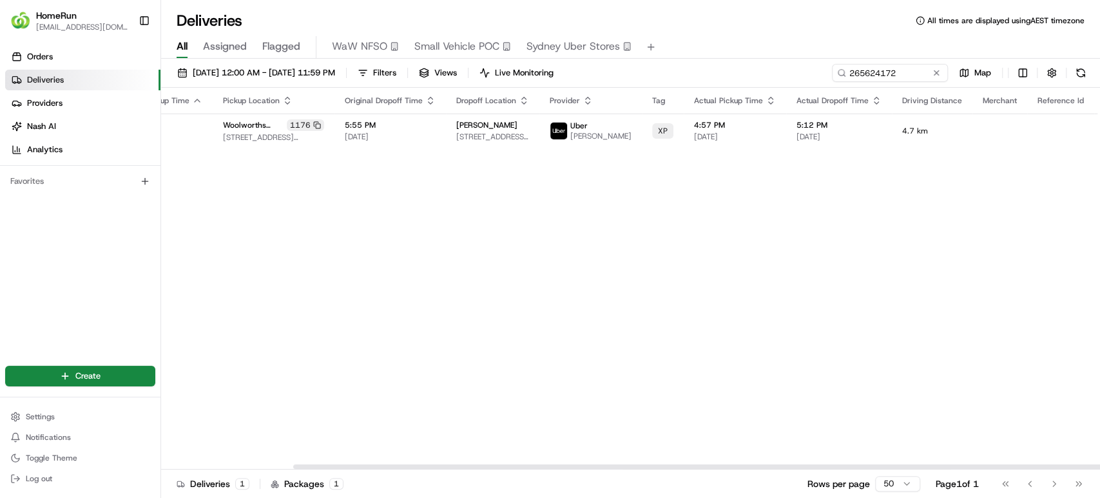
drag, startPoint x: 610, startPoint y: 468, endPoint x: 806, endPoint y: 468, distance: 196.6
click at [806, 468] on div at bounding box center [762, 466] width 938 height 5
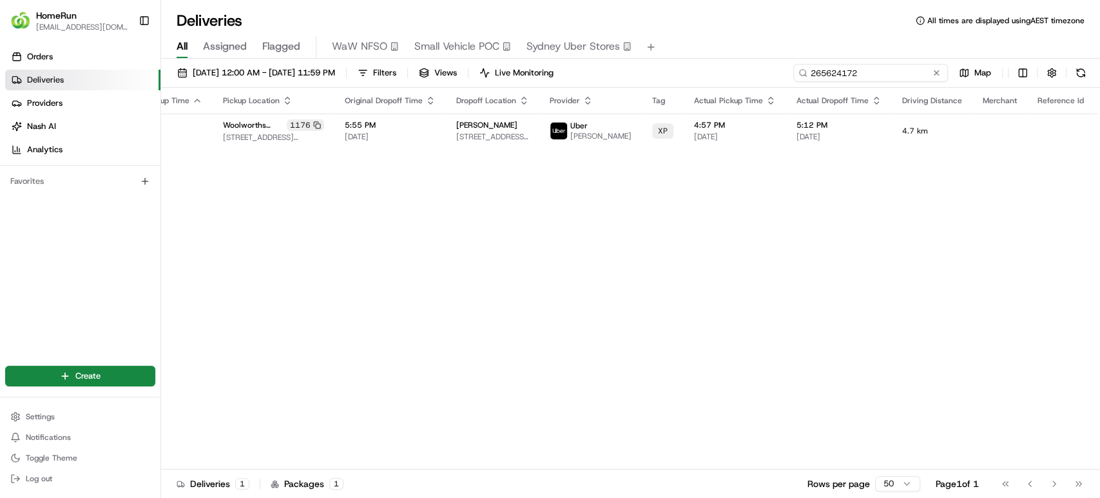
drag, startPoint x: 913, startPoint y: 76, endPoint x: 449, endPoint y: 26, distance: 466.1
click at [449, 26] on div "Deliveries All times are displayed using AEST timezone All Assigned Flagged WaW…" at bounding box center [630, 249] width 939 height 498
paste input "51487"
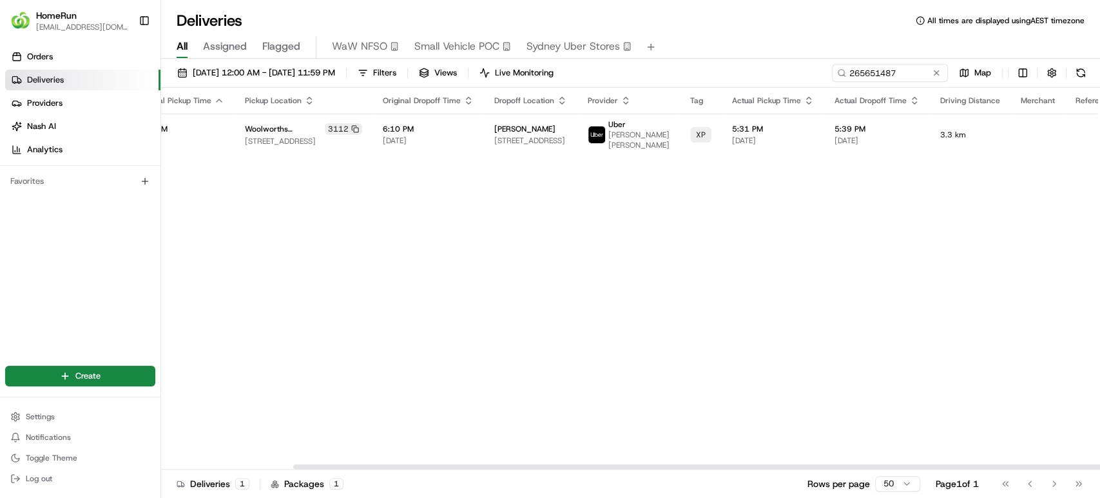
scroll to position [0, 153]
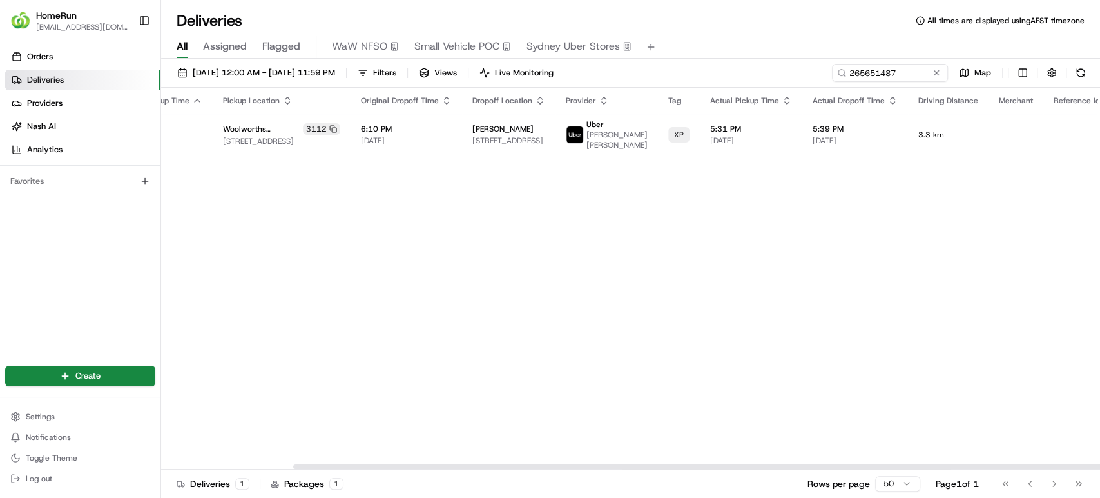
drag, startPoint x: 793, startPoint y: 465, endPoint x: 1026, endPoint y: 474, distance: 232.8
click at [1026, 469] on div at bounding box center [762, 466] width 938 height 5
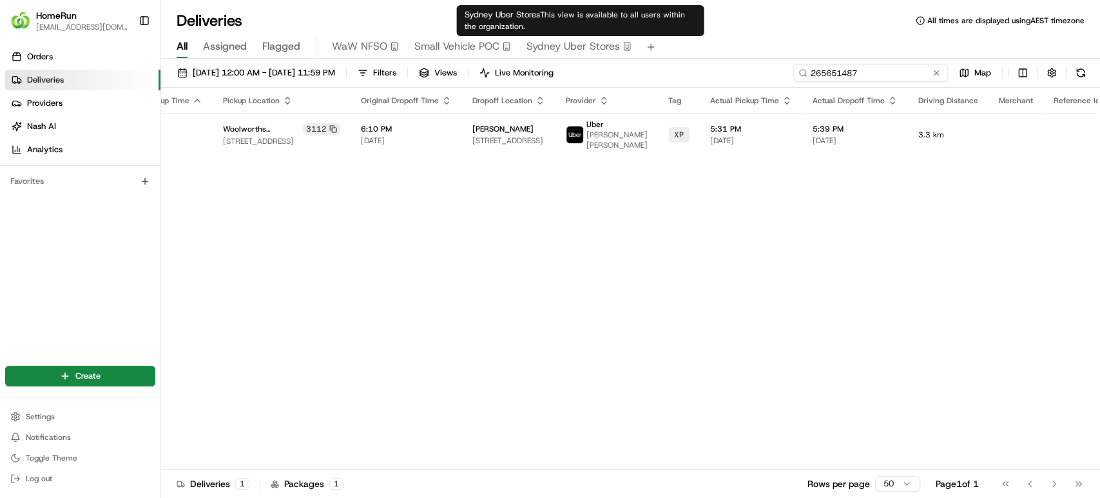
drag, startPoint x: 909, startPoint y: 72, endPoint x: 578, endPoint y: 30, distance: 334.0
click at [578, 30] on div "Deliveries All times are displayed using AEST timezone All Assigned Flagged WaW…" at bounding box center [630, 249] width 939 height 498
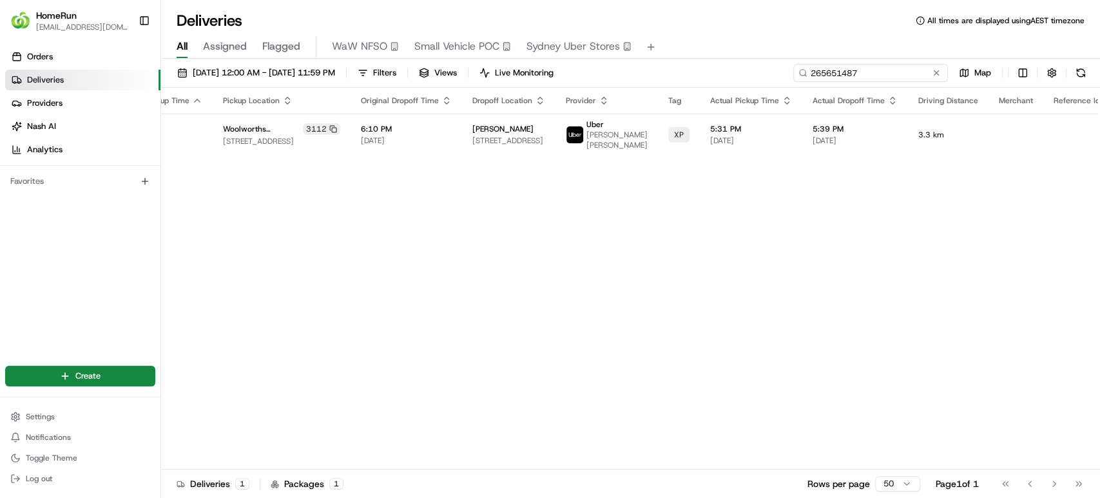
paste input "2323"
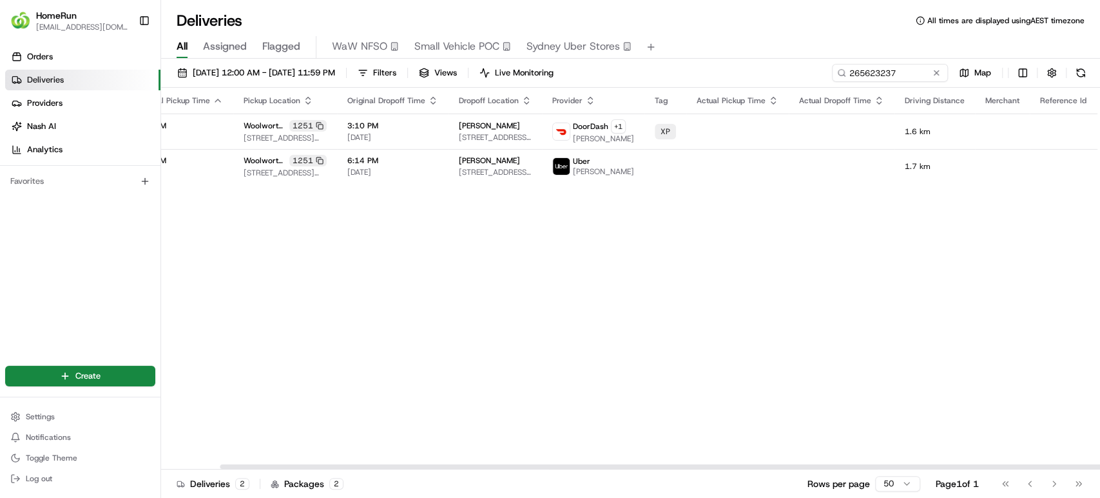
scroll to position [0, 179]
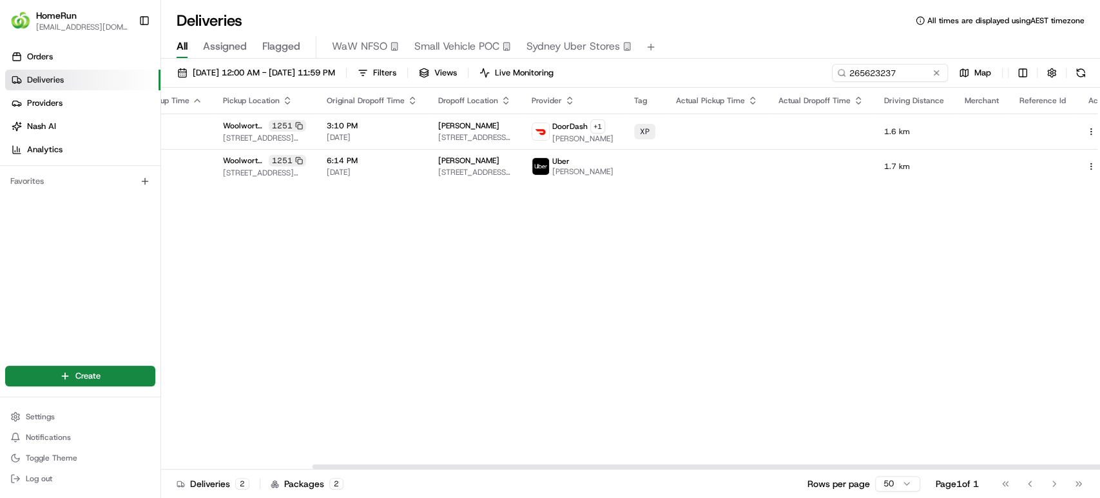
drag, startPoint x: 784, startPoint y: 464, endPoint x: 970, endPoint y: 465, distance: 185.6
click at [970, 465] on div at bounding box center [782, 466] width 938 height 5
click at [1098, 131] on button at bounding box center [1105, 131] width 15 height 15
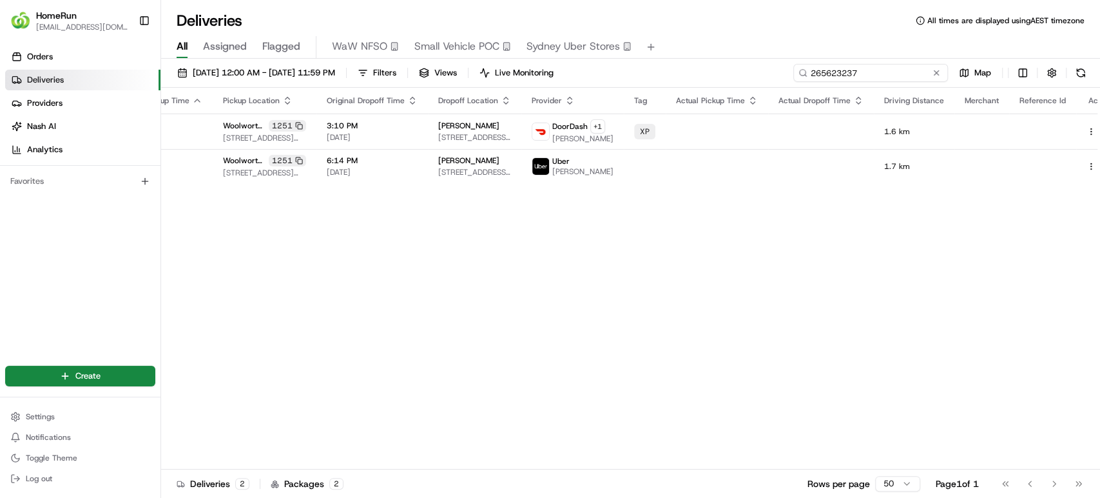
drag, startPoint x: 920, startPoint y: 68, endPoint x: 447, endPoint y: 61, distance: 473.2
click at [447, 61] on div "18/08/2025 12:00 AM - 22/08/2025 11:59 PM Filters Views Live Monitoring 2656232…" at bounding box center [630, 280] width 939 height 442
paste input "513986"
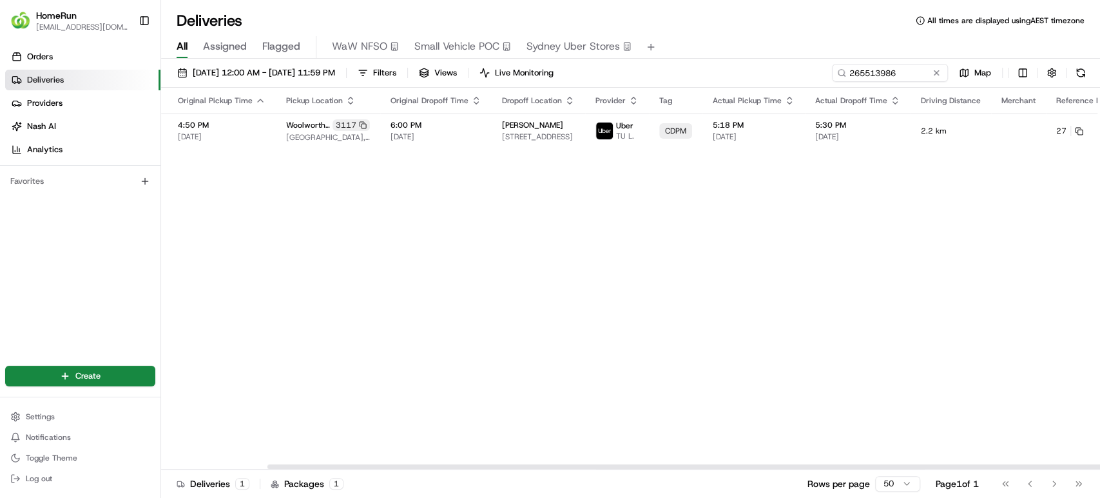
scroll to position [0, 130]
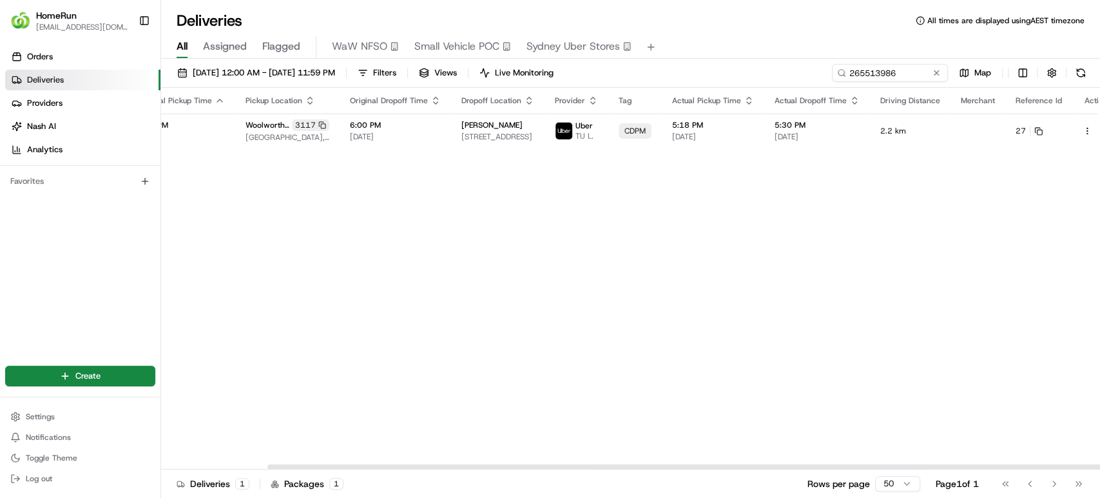
drag, startPoint x: 712, startPoint y: 466, endPoint x: 824, endPoint y: 445, distance: 114.0
click at [824, 464] on div at bounding box center [736, 466] width 938 height 5
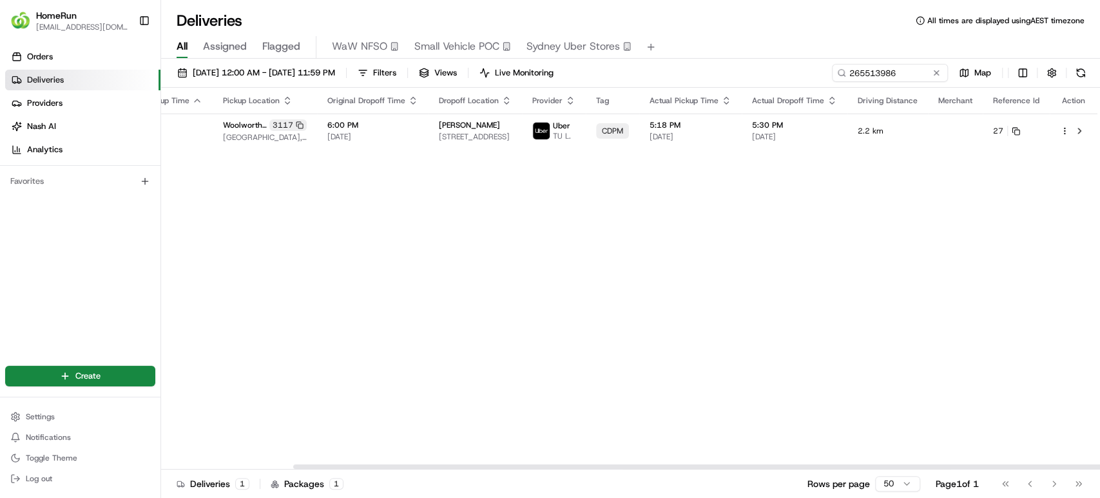
drag, startPoint x: 715, startPoint y: 464, endPoint x: 920, endPoint y: 465, distance: 205.0
click at [920, 465] on div at bounding box center [762, 466] width 938 height 5
click at [1077, 131] on button at bounding box center [1079, 130] width 15 height 15
drag, startPoint x: 909, startPoint y: 70, endPoint x: 593, endPoint y: -8, distance: 325.8
click at [593, 0] on html "HomeRun gmoa@woolworths.com.au Toggle Sidebar Orders Deliveries Providers Nash …" at bounding box center [550, 249] width 1100 height 498
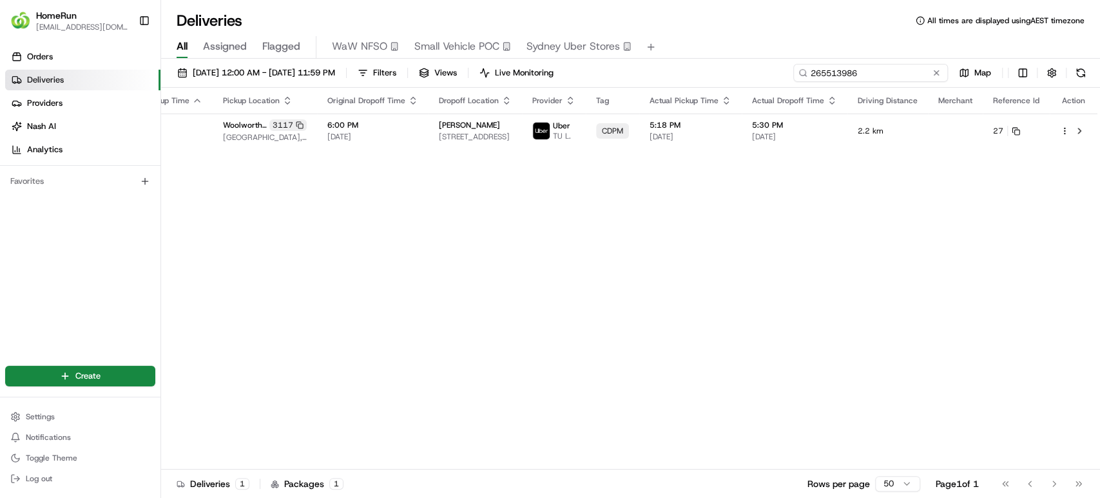
paste input "630351"
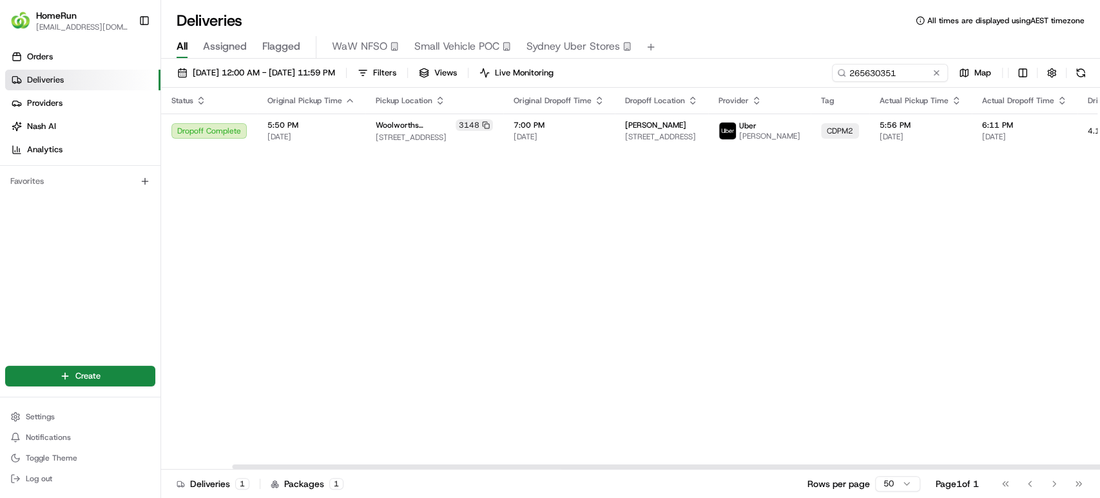
scroll to position [0, 153]
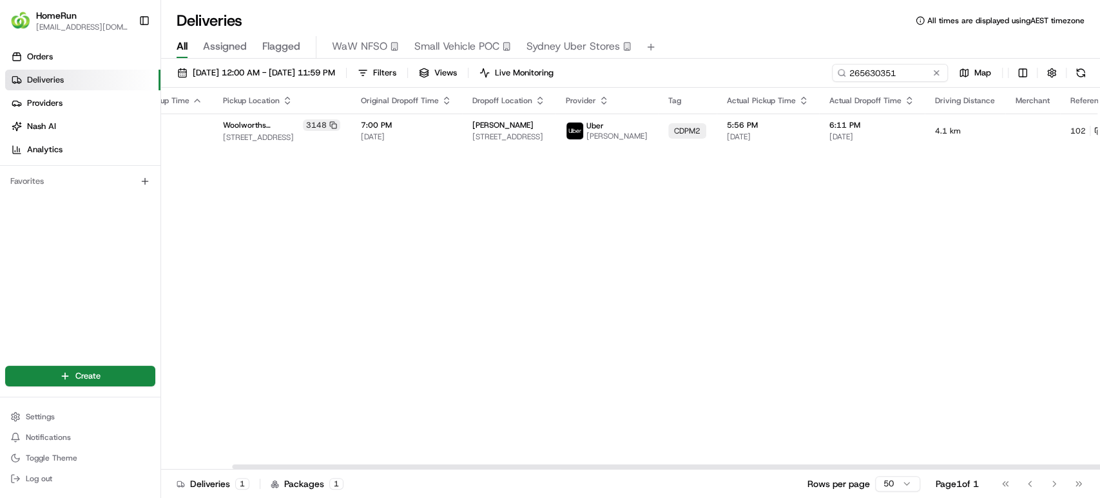
drag, startPoint x: 804, startPoint y: 465, endPoint x: 1098, endPoint y: 436, distance: 295.3
click at [1099, 464] on div at bounding box center [701, 466] width 938 height 5
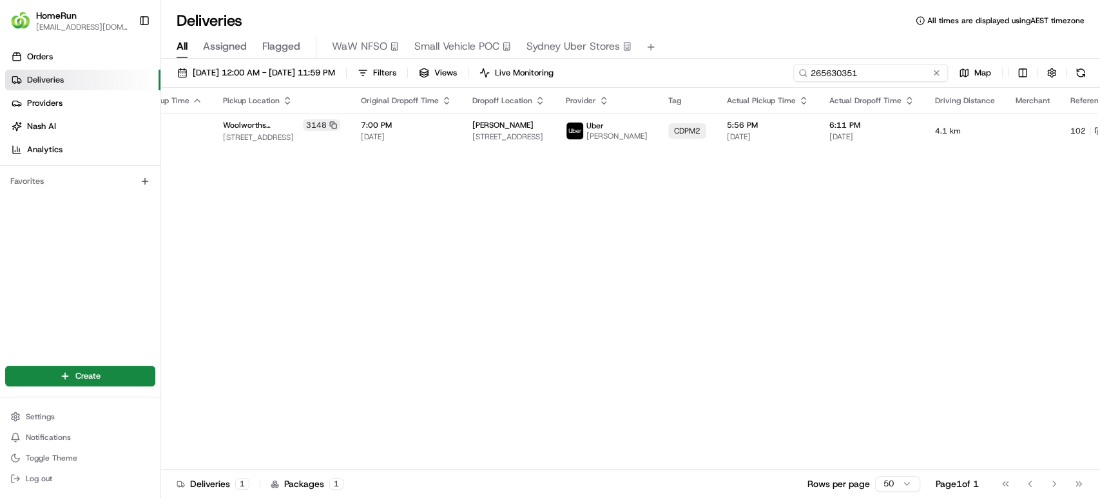
drag, startPoint x: 906, startPoint y: 74, endPoint x: 728, endPoint y: 45, distance: 179.6
click at [728, 45] on div "Deliveries All times are displayed using AEST timezone All Assigned Flagged WaW…" at bounding box center [630, 249] width 939 height 498
paste input "4199629"
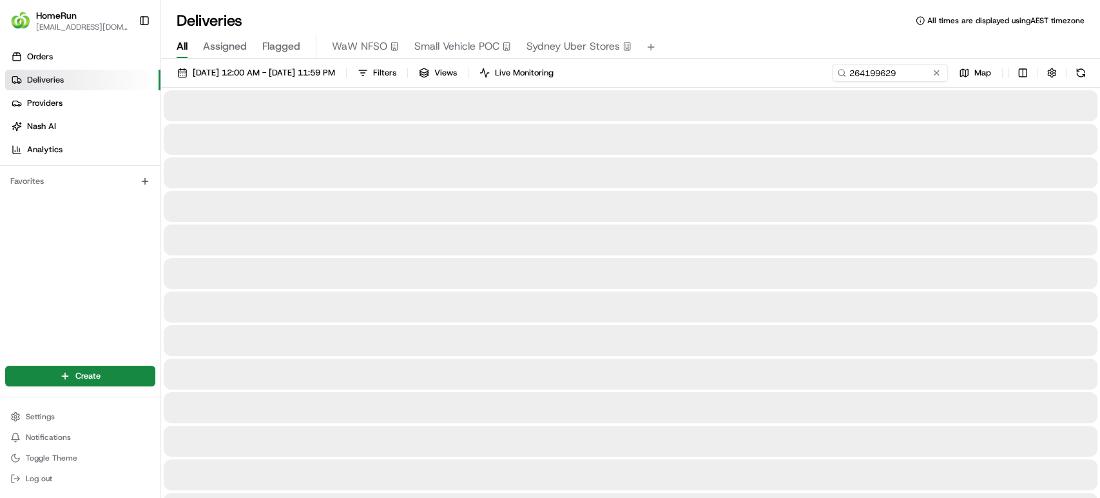
drag, startPoint x: 728, startPoint y: 45, endPoint x: 717, endPoint y: 413, distance: 368.2
click at [717, 413] on div at bounding box center [631, 407] width 934 height 31
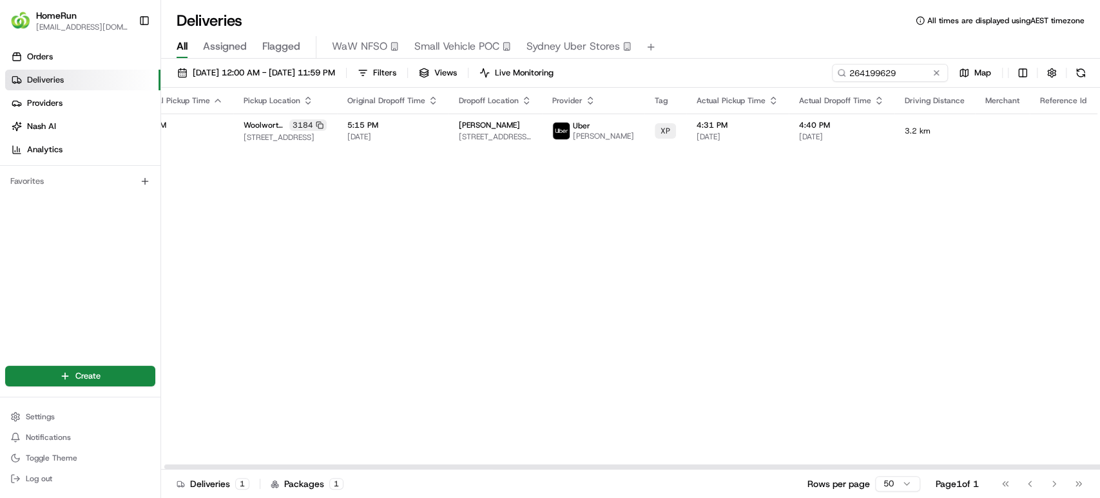
scroll to position [0, 153]
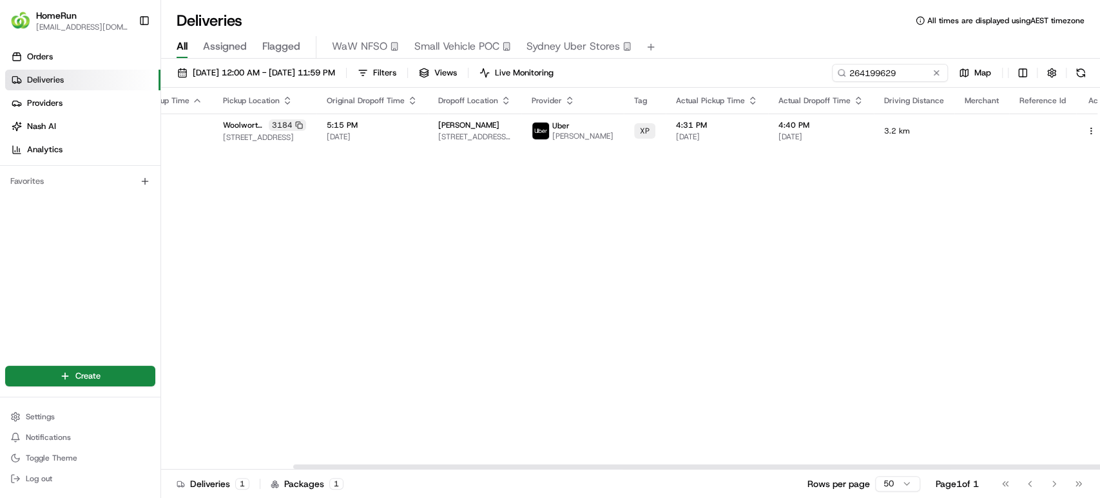
drag, startPoint x: 530, startPoint y: 466, endPoint x: 853, endPoint y: 429, distance: 324.4
click at [799, 469] on div at bounding box center [762, 466] width 938 height 5
click at [1098, 132] on button at bounding box center [1105, 130] width 15 height 15
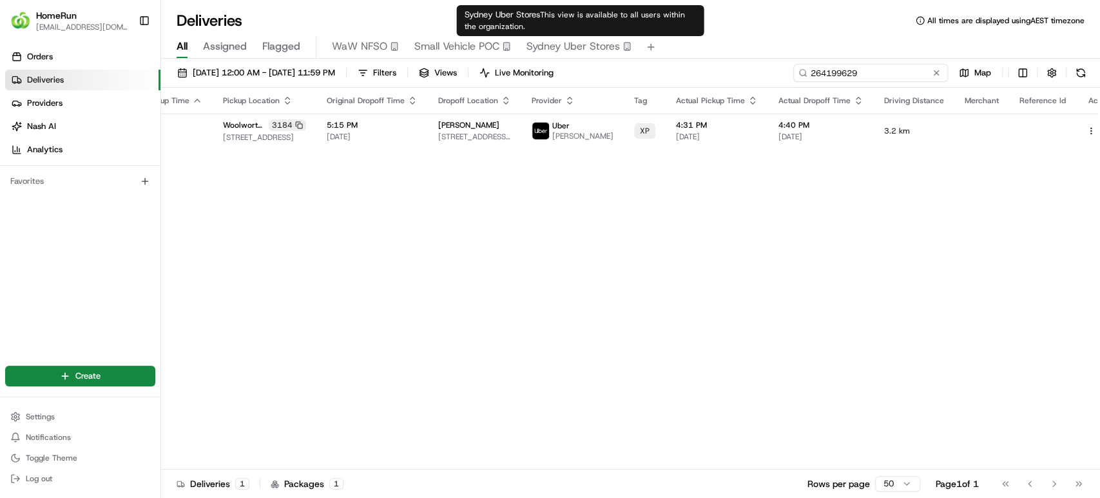
drag, startPoint x: 913, startPoint y: 72, endPoint x: 612, endPoint y: 44, distance: 301.6
click at [612, 44] on div "Deliveries All times are displayed using AEST timezone All Assigned Flagged WaW…" at bounding box center [630, 249] width 939 height 498
paste input "558167"
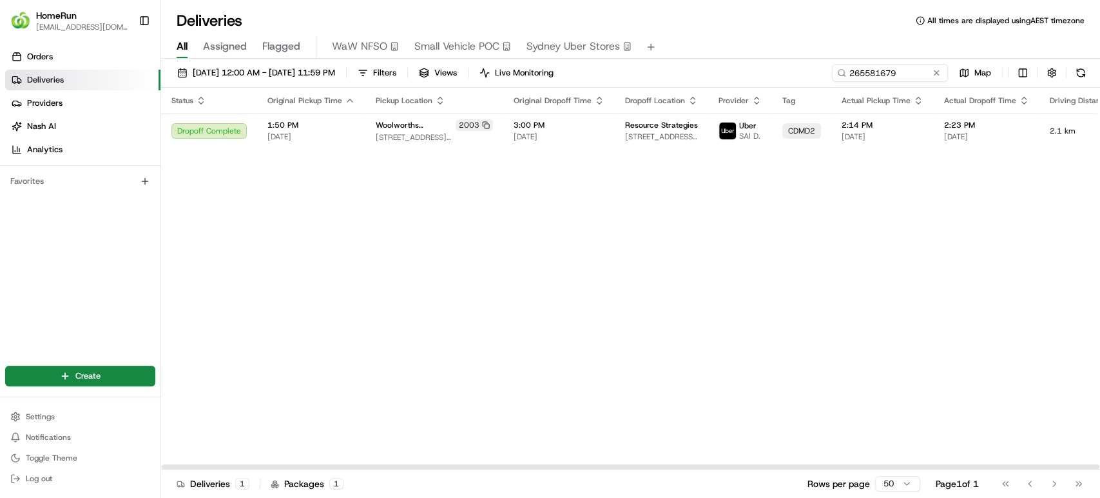
scroll to position [0, 153]
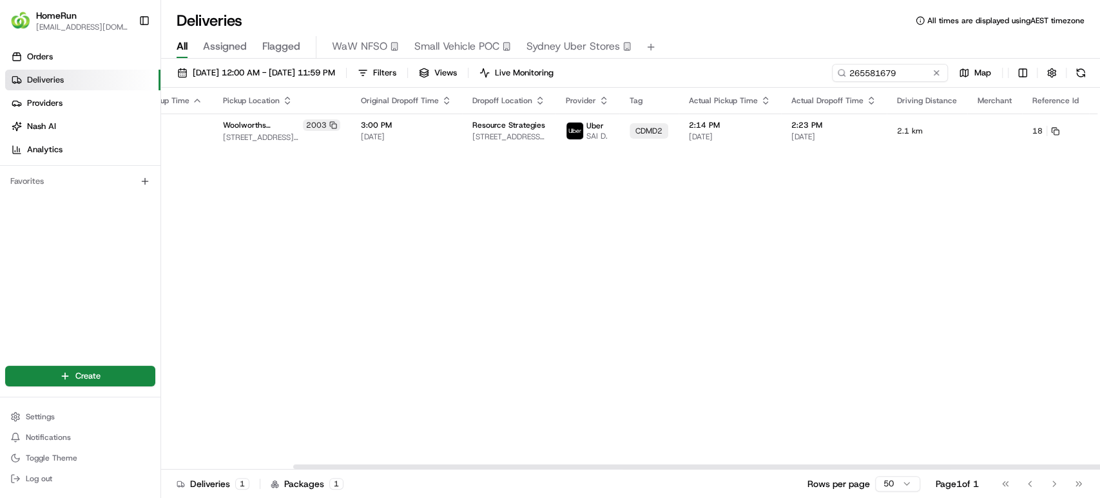
drag, startPoint x: 701, startPoint y: 464, endPoint x: 1030, endPoint y: 465, distance: 328.7
click at [1030, 465] on div at bounding box center [762, 466] width 938 height 5
click at [1100, 128] on button at bounding box center [1118, 130] width 15 height 15
drag, startPoint x: 913, startPoint y: 73, endPoint x: 623, endPoint y: 18, distance: 295.3
click at [623, 18] on div "Deliveries All times are displayed using AEST timezone All Assigned Flagged WaW…" at bounding box center [630, 249] width 939 height 498
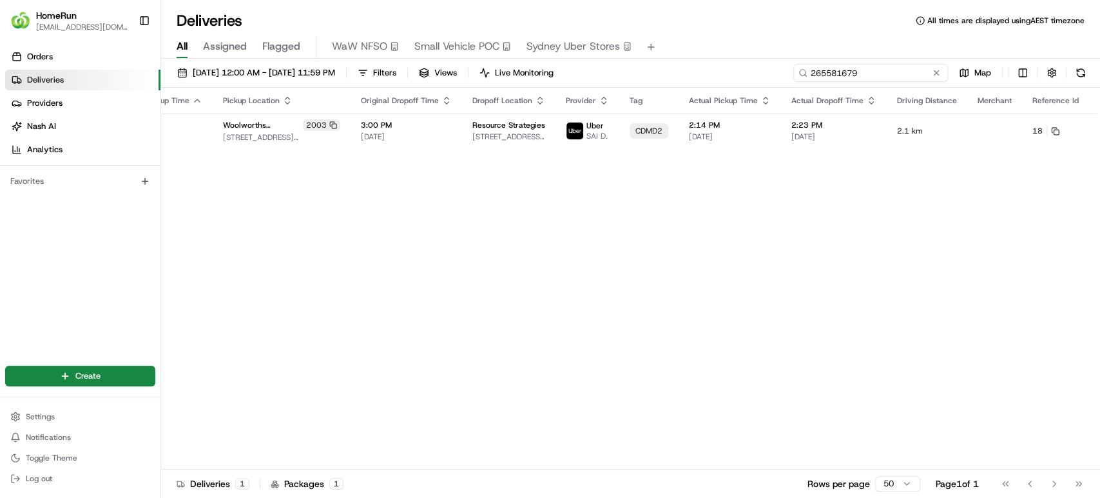
paste input "614165"
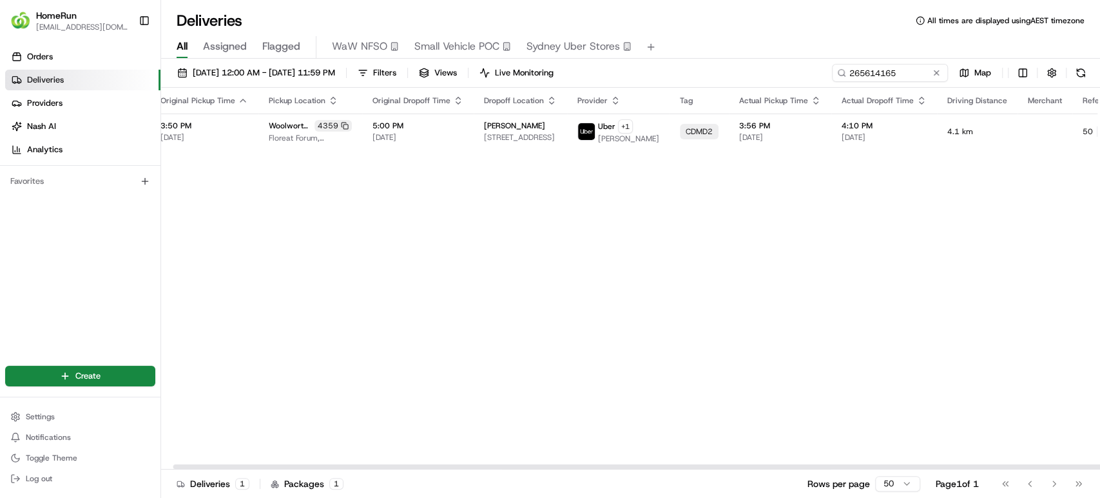
scroll to position [0, 155]
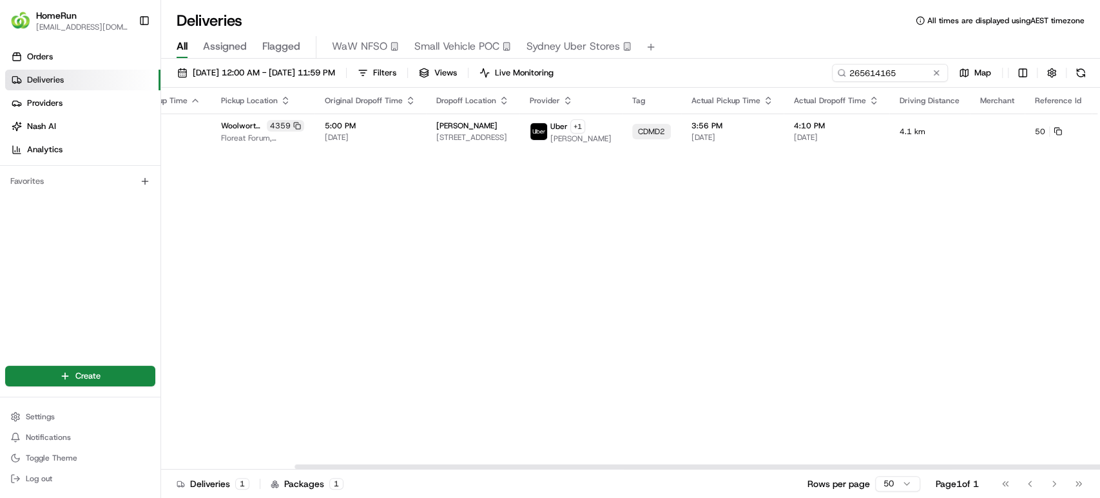
drag, startPoint x: 783, startPoint y: 466, endPoint x: 987, endPoint y: 466, distance: 204.3
click at [987, 466] on div at bounding box center [764, 466] width 938 height 5
click at [1100, 130] on button at bounding box center [1121, 131] width 15 height 15
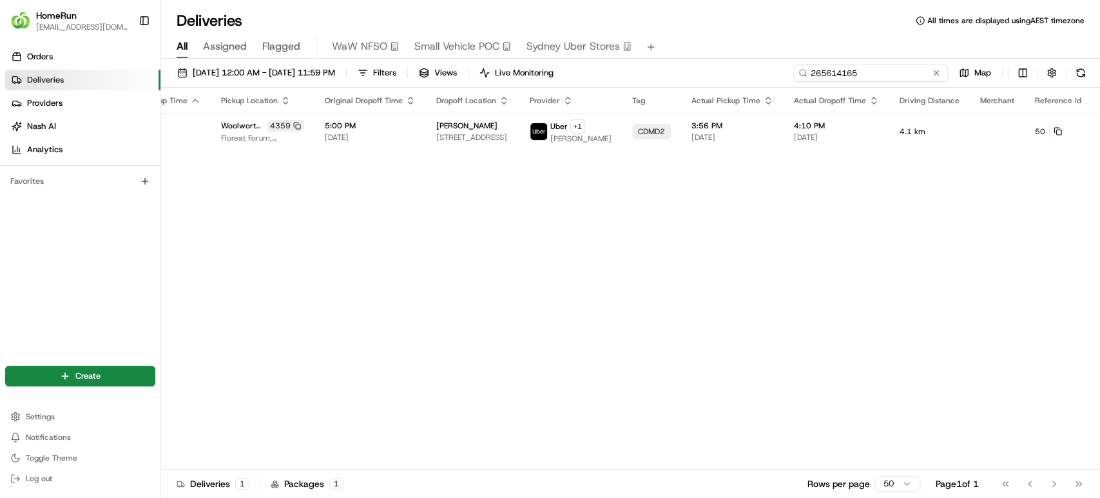
drag, startPoint x: 920, startPoint y: 77, endPoint x: 706, endPoint y: 34, distance: 217.7
click at [706, 34] on div "Deliveries All times are displayed using AEST timezone All Assigned Flagged WaW…" at bounding box center [630, 249] width 939 height 498
paste input "07199"
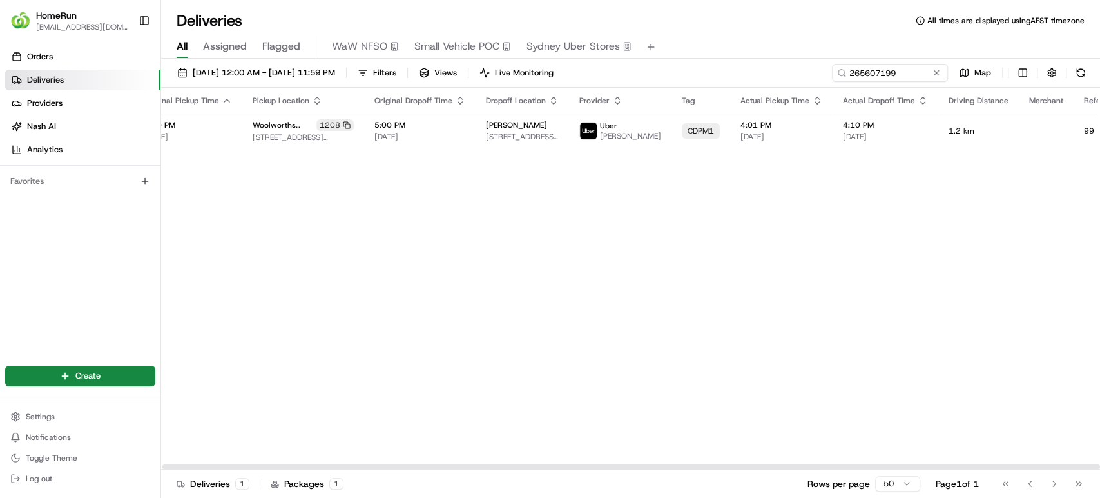
scroll to position [0, 153]
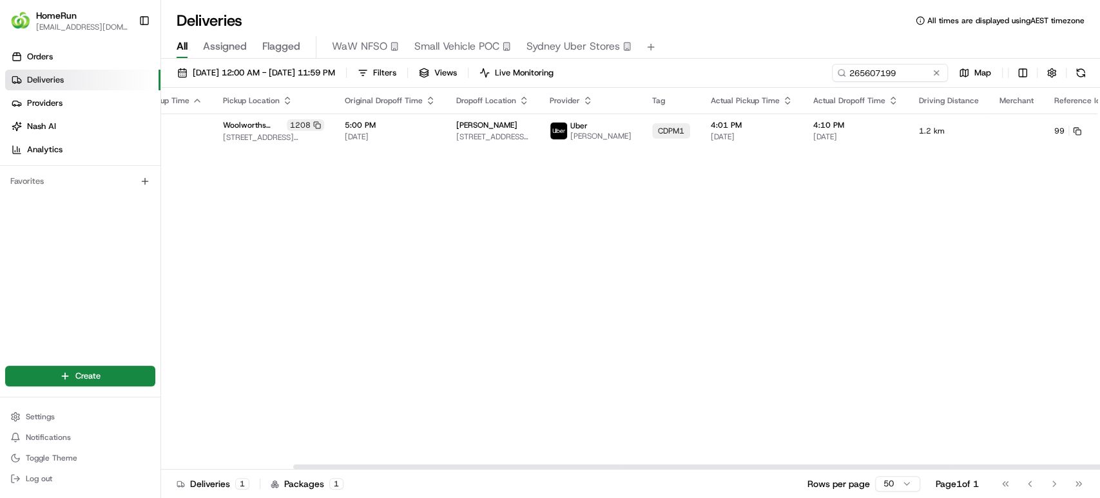
drag, startPoint x: 722, startPoint y: 466, endPoint x: 1099, endPoint y: 437, distance: 378.2
click at [1099, 464] on div at bounding box center [762, 466] width 938 height 5
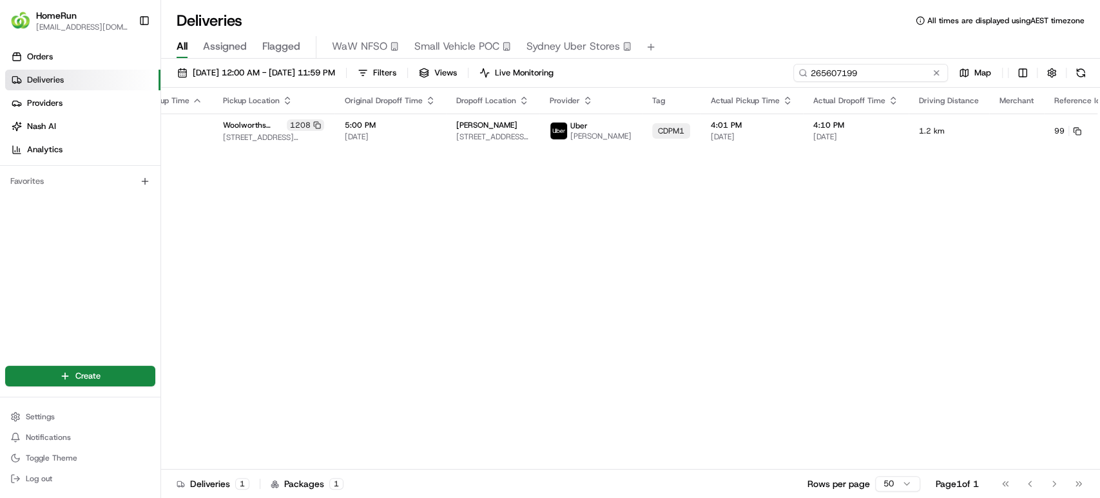
drag, startPoint x: 915, startPoint y: 69, endPoint x: 708, endPoint y: 50, distance: 207.8
click at [708, 50] on div "Deliveries All times are displayed using AEST timezone All Assigned Flagged WaW…" at bounding box center [630, 249] width 939 height 498
paste input "9702"
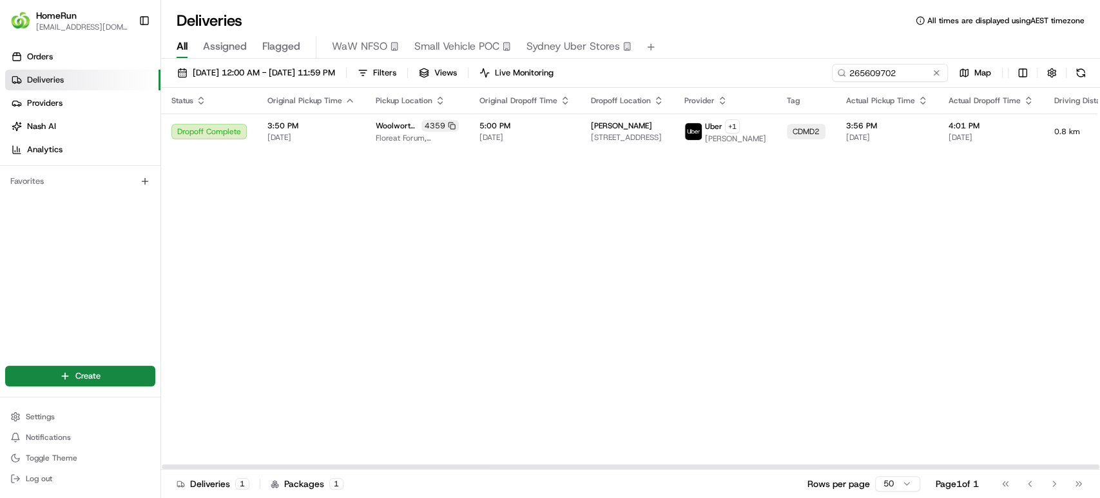
scroll to position [0, 155]
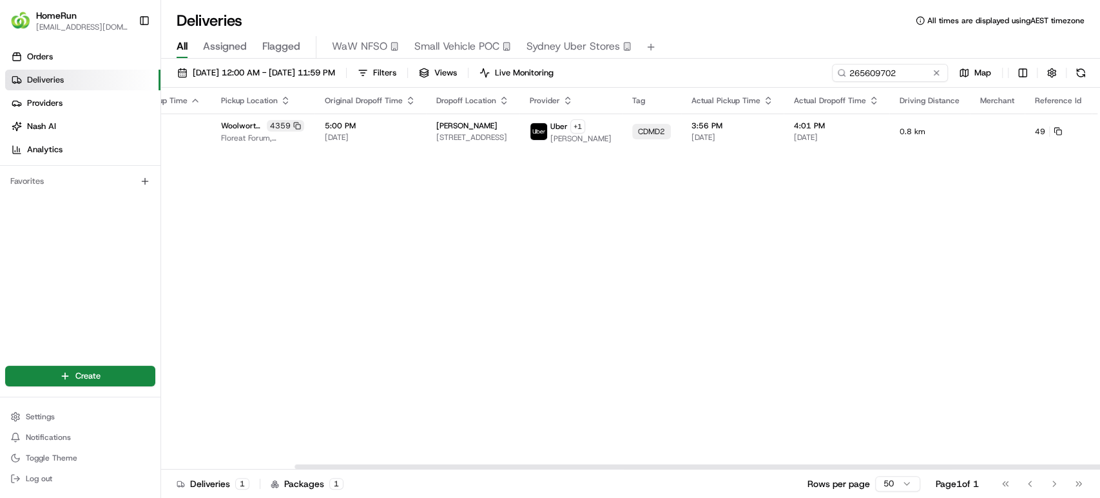
drag, startPoint x: 685, startPoint y: 467, endPoint x: 1022, endPoint y: 334, distance: 362.3
click at [969, 464] on div at bounding box center [764, 466] width 938 height 5
click at [1100, 138] on button at bounding box center [1121, 131] width 15 height 15
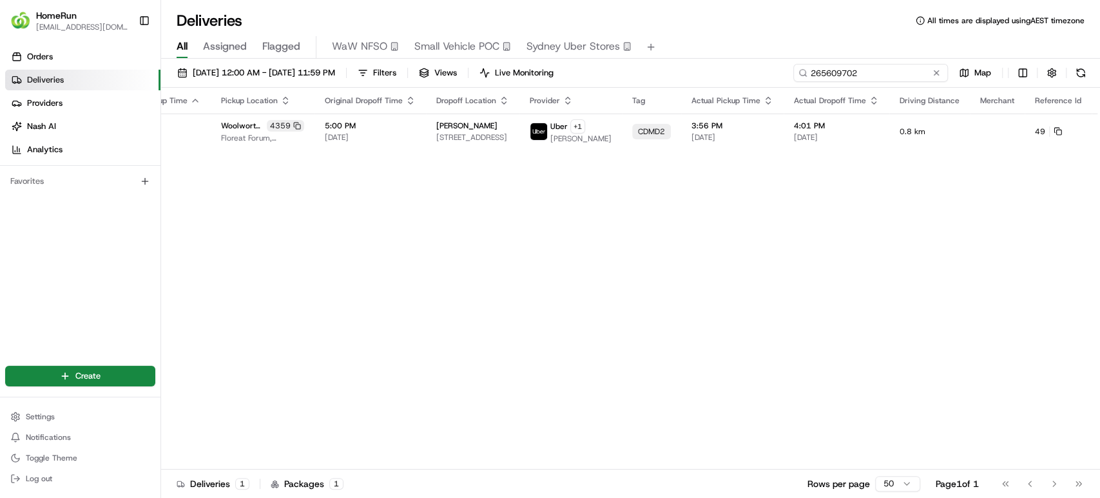
drag, startPoint x: 906, startPoint y: 69, endPoint x: 581, endPoint y: 24, distance: 328.6
click at [581, 24] on div "Deliveries All times are displayed using AEST timezone All Assigned Flagged WaW…" at bounding box center [630, 249] width 939 height 498
paste input "594986"
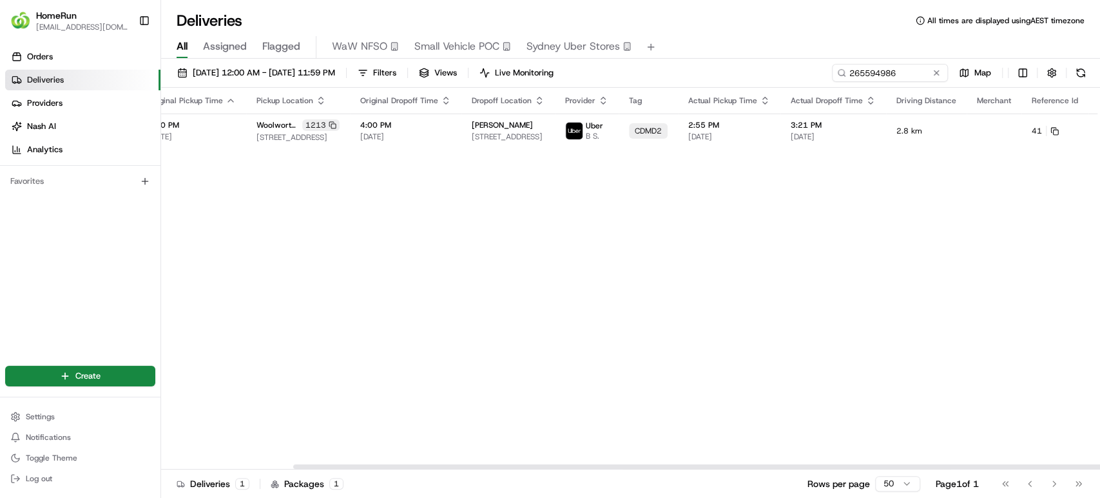
scroll to position [0, 153]
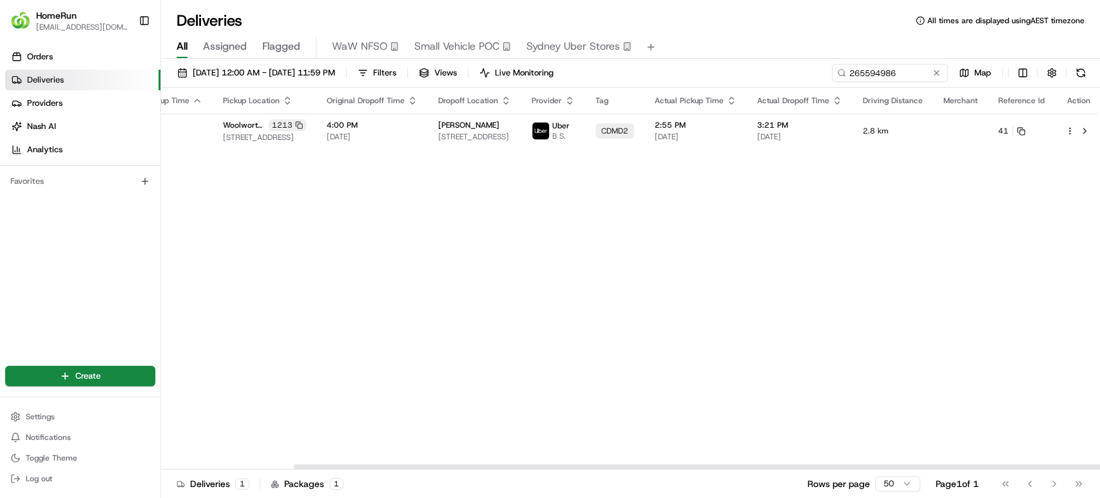
drag, startPoint x: 691, startPoint y: 467, endPoint x: 1005, endPoint y: 250, distance: 381.4
click at [941, 464] on div at bounding box center [762, 466] width 938 height 5
click at [1080, 130] on button at bounding box center [1084, 130] width 15 height 15
drag, startPoint x: 918, startPoint y: 70, endPoint x: 657, endPoint y: 54, distance: 261.5
click at [657, 54] on div "Deliveries All times are displayed using AEST timezone All Assigned Flagged WaW…" at bounding box center [630, 249] width 939 height 498
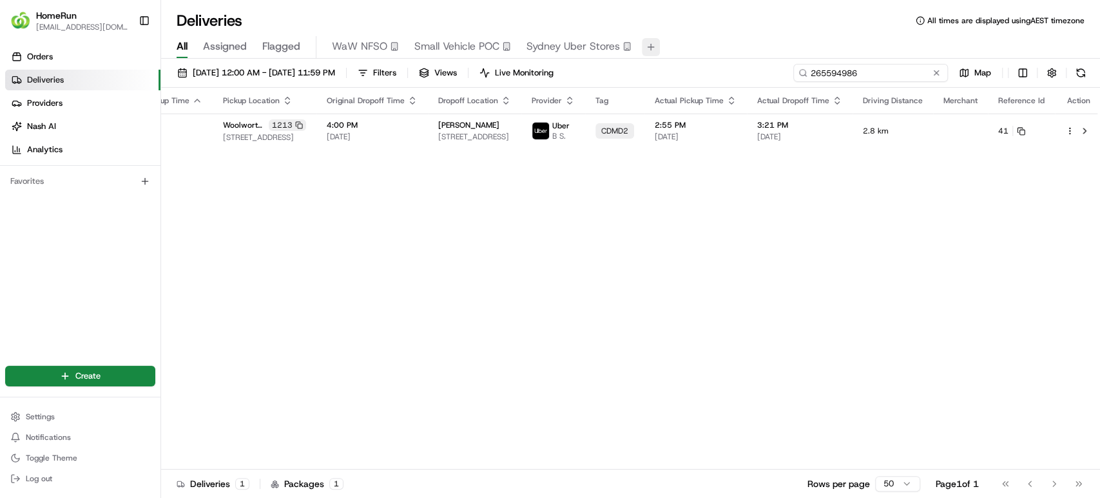
paste input "645498"
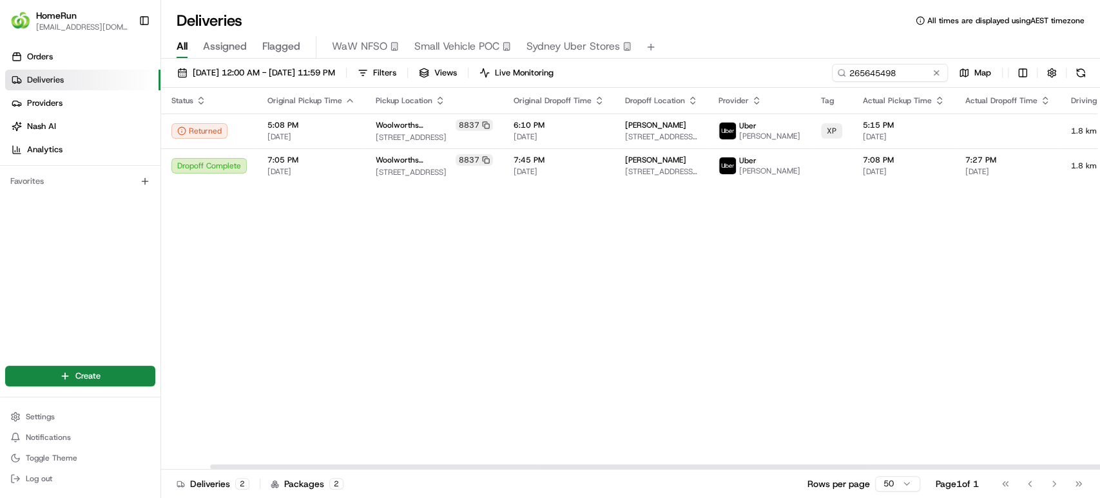
scroll to position [0, 153]
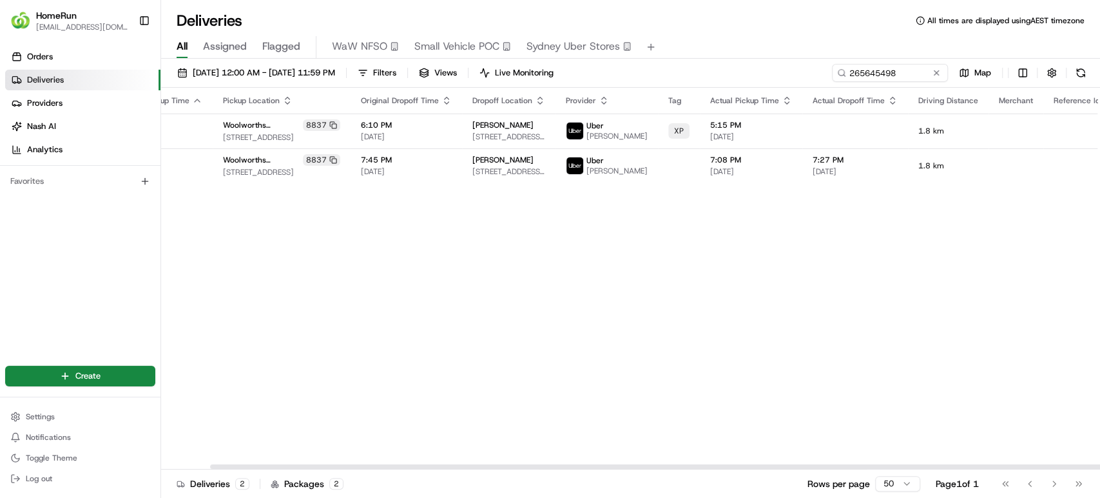
drag, startPoint x: 880, startPoint y: 465, endPoint x: 1073, endPoint y: 471, distance: 192.2
click at [1073, 469] on div at bounding box center [679, 466] width 938 height 5
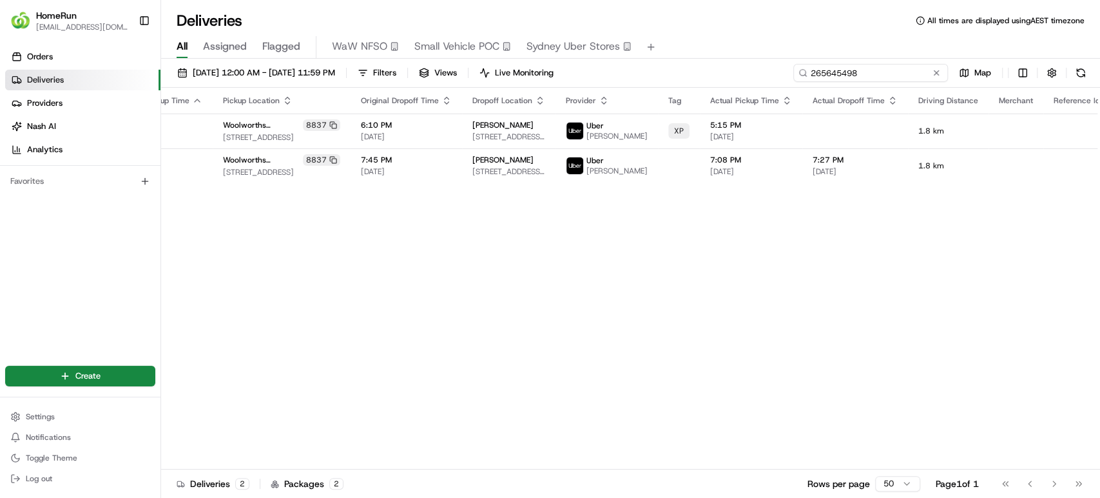
drag, startPoint x: 928, startPoint y: 67, endPoint x: 665, endPoint y: 53, distance: 262.7
click at [665, 53] on div "Deliveries All times are displayed using AEST timezone All Assigned Flagged WaW…" at bounding box center [630, 249] width 939 height 498
paste input "60641"
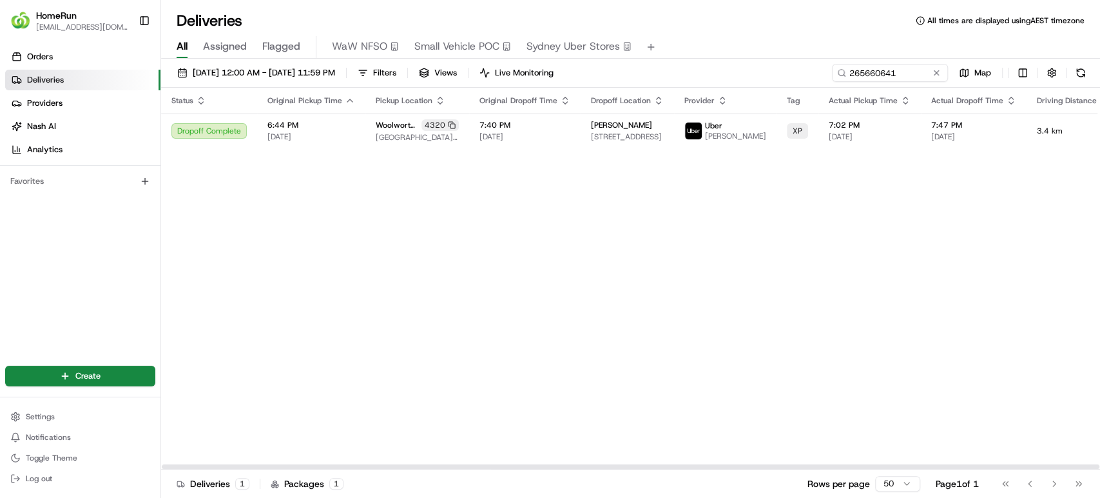
scroll to position [0, 153]
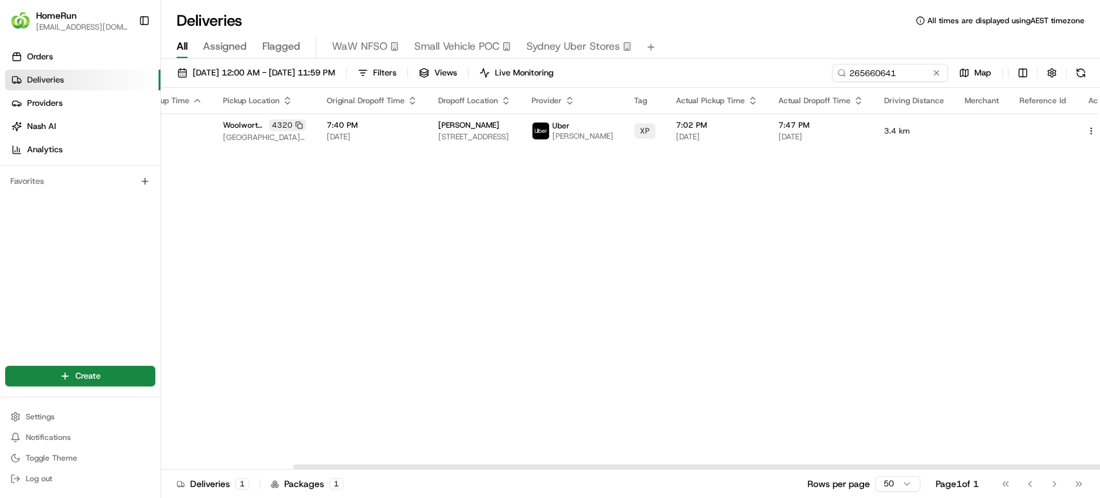
drag, startPoint x: 772, startPoint y: 463, endPoint x: 999, endPoint y: 433, distance: 228.8
click at [999, 463] on div at bounding box center [630, 466] width 939 height 6
click at [1098, 130] on button at bounding box center [1105, 130] width 15 height 15
click at [1098, 133] on button at bounding box center [1105, 130] width 15 height 15
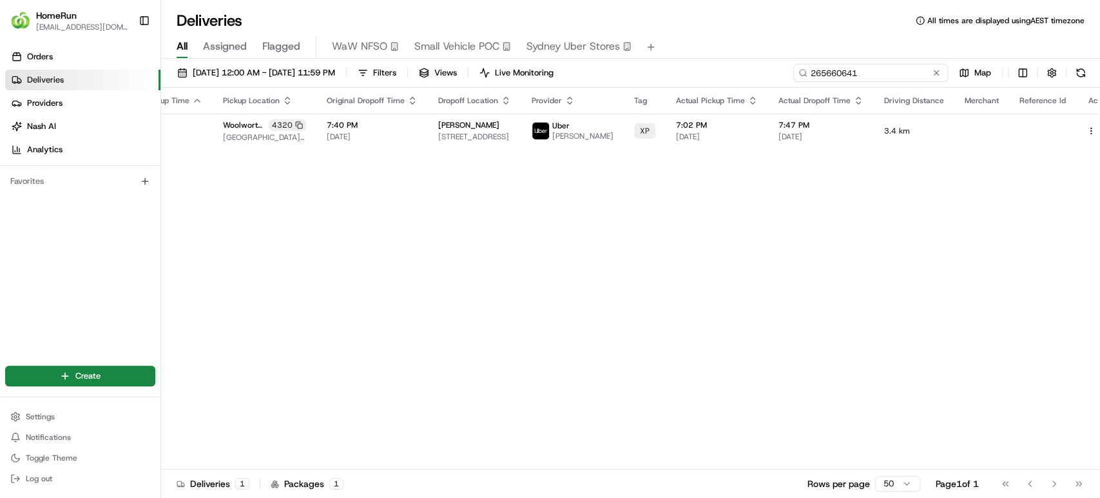
drag, startPoint x: 907, startPoint y: 71, endPoint x: 771, endPoint y: 63, distance: 136.3
click at [771, 63] on div "18/08/2025 12:00 AM - 22/08/2025 11:59 PM Filters Views Live Monitoring 2656606…" at bounding box center [630, 280] width 939 height 442
paste input "77306"
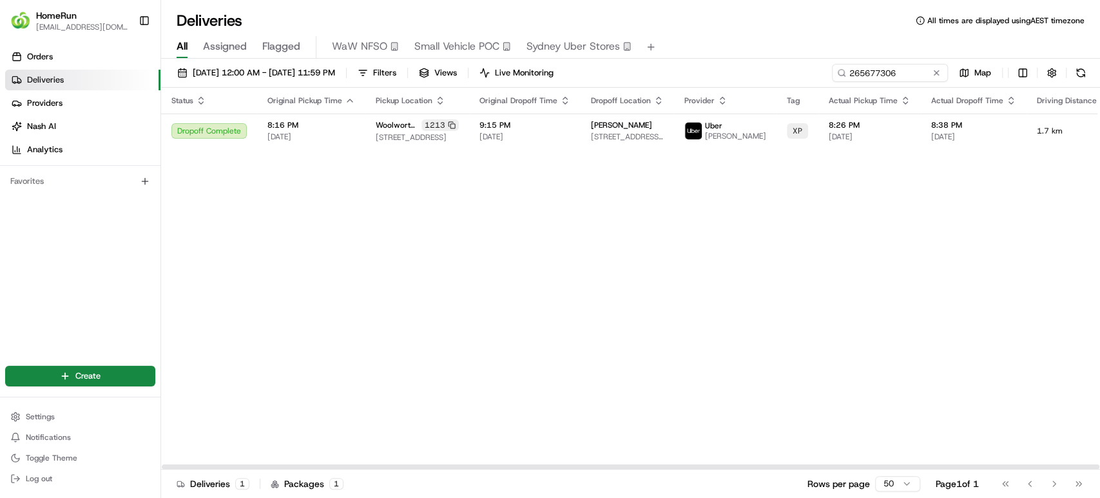
scroll to position [0, 153]
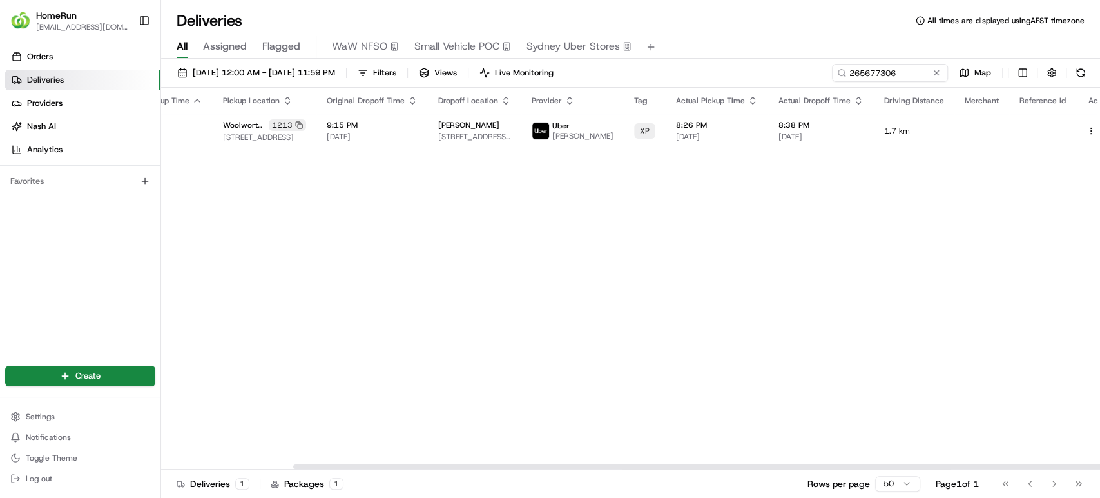
drag, startPoint x: 773, startPoint y: 465, endPoint x: 1023, endPoint y: 465, distance: 250.1
click at [1023, 465] on div at bounding box center [762, 466] width 938 height 5
click at [1098, 132] on button at bounding box center [1105, 130] width 15 height 15
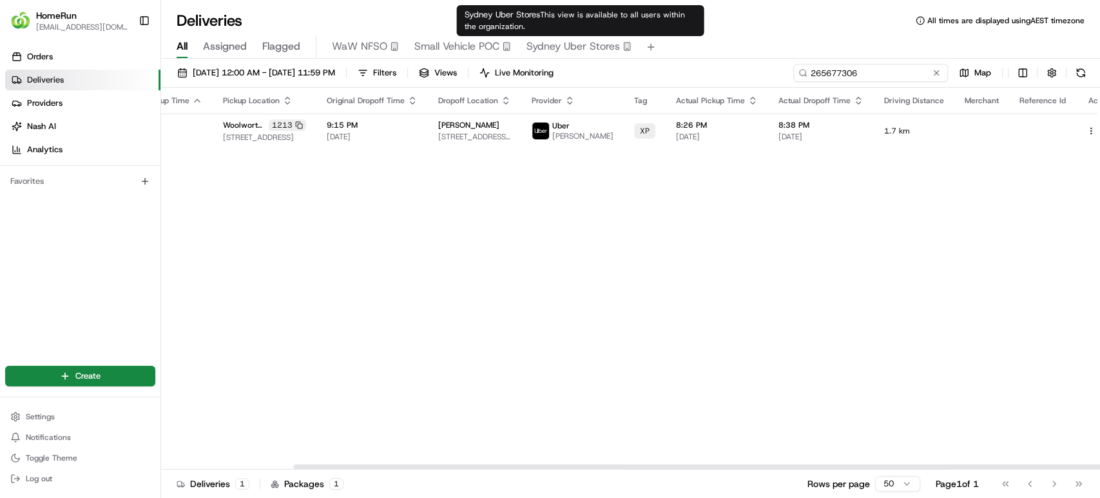
drag, startPoint x: 908, startPoint y: 73, endPoint x: 609, endPoint y: 46, distance: 299.7
click at [609, 46] on div "Deliveries All times are displayed using AEST timezone All Assigned Flagged WaW…" at bounding box center [630, 249] width 939 height 498
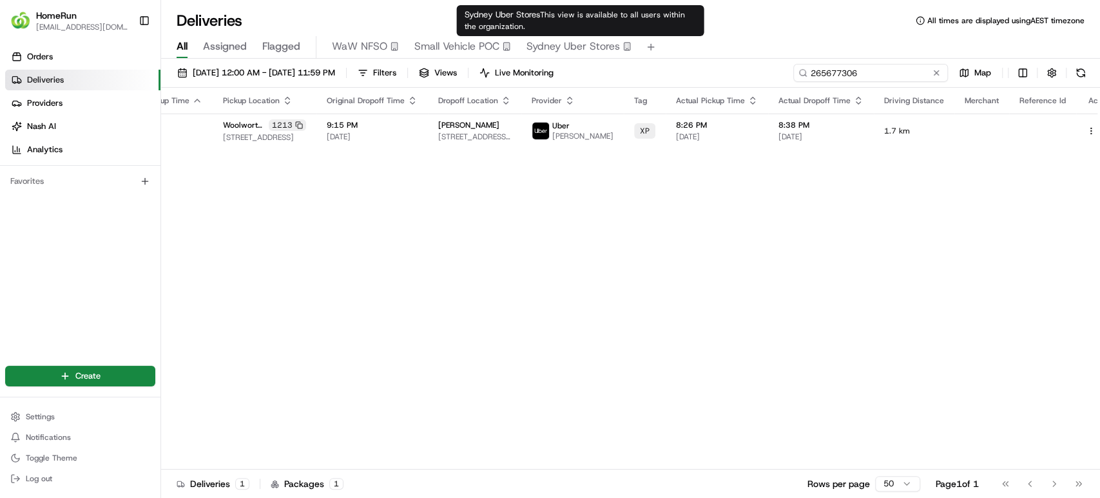
paste input "45725"
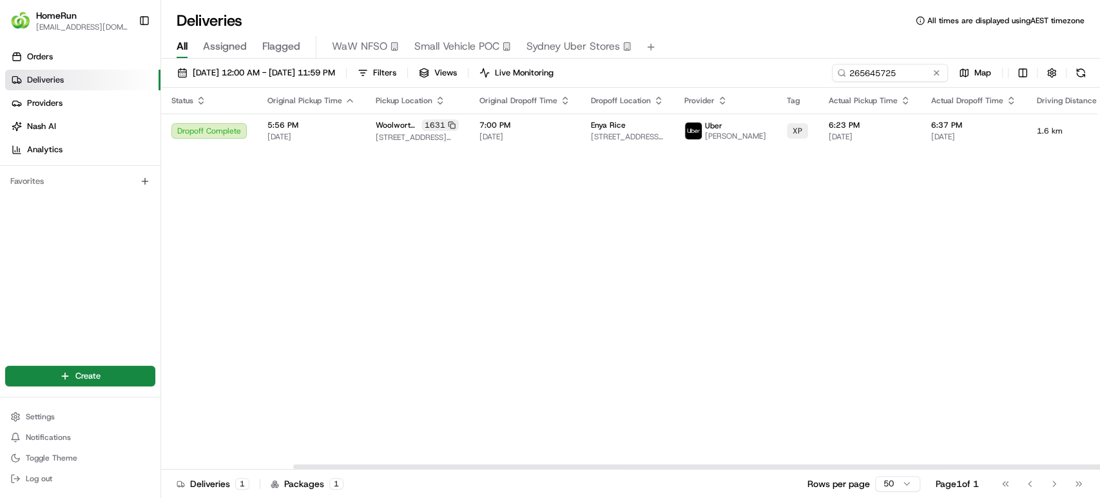
scroll to position [0, 153]
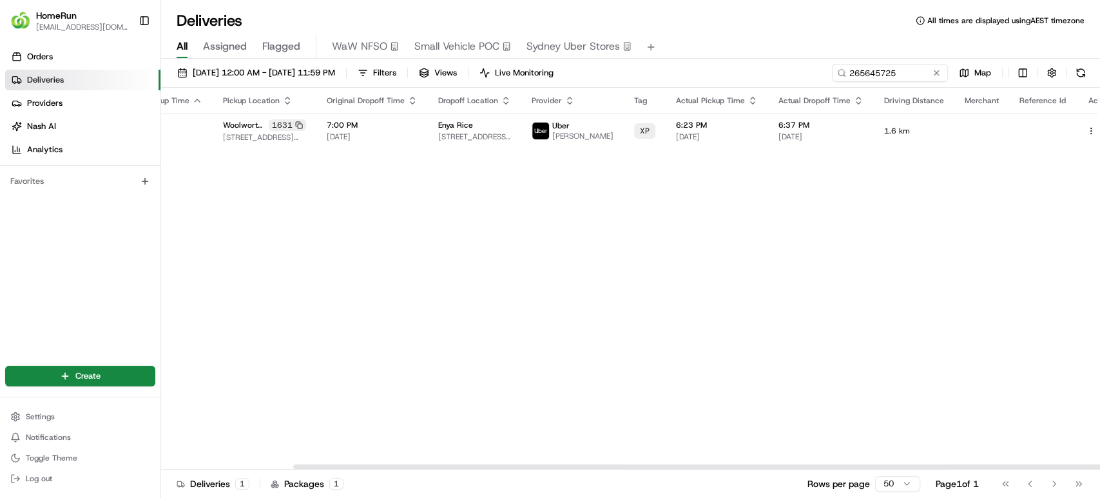
drag, startPoint x: 732, startPoint y: 463, endPoint x: 915, endPoint y: 476, distance: 184.2
click at [915, 469] on div at bounding box center [630, 466] width 939 height 6
click at [1098, 131] on button at bounding box center [1105, 130] width 15 height 15
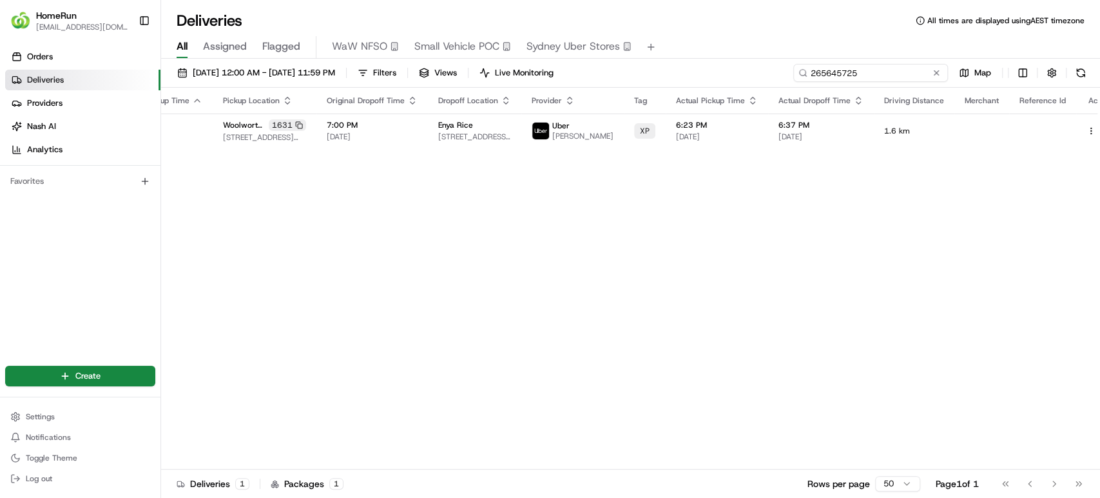
drag, startPoint x: 922, startPoint y: 71, endPoint x: 639, endPoint y: 58, distance: 283.3
click at [639, 58] on div "Deliveries All times are displayed using AEST timezone All Assigned Flagged WaW…" at bounding box center [630, 249] width 939 height 498
paste input "317189"
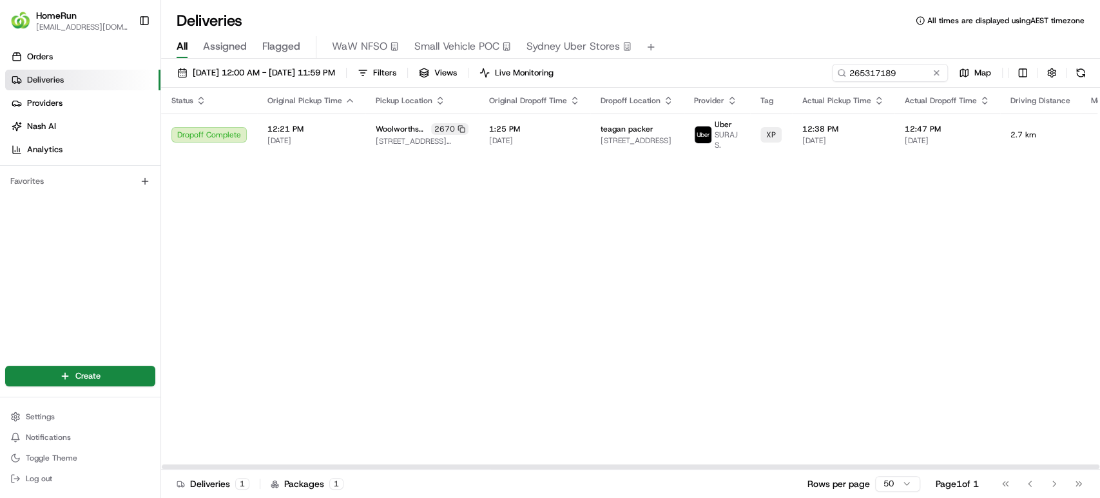
scroll to position [0, 153]
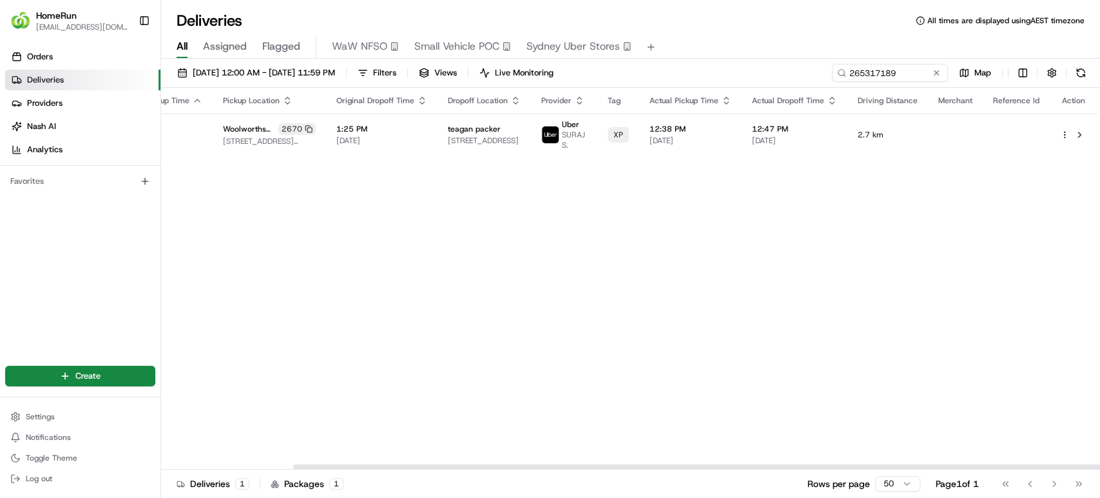
drag, startPoint x: 797, startPoint y: 466, endPoint x: 1078, endPoint y: 431, distance: 283.2
click at [1078, 464] on div at bounding box center [762, 466] width 938 height 5
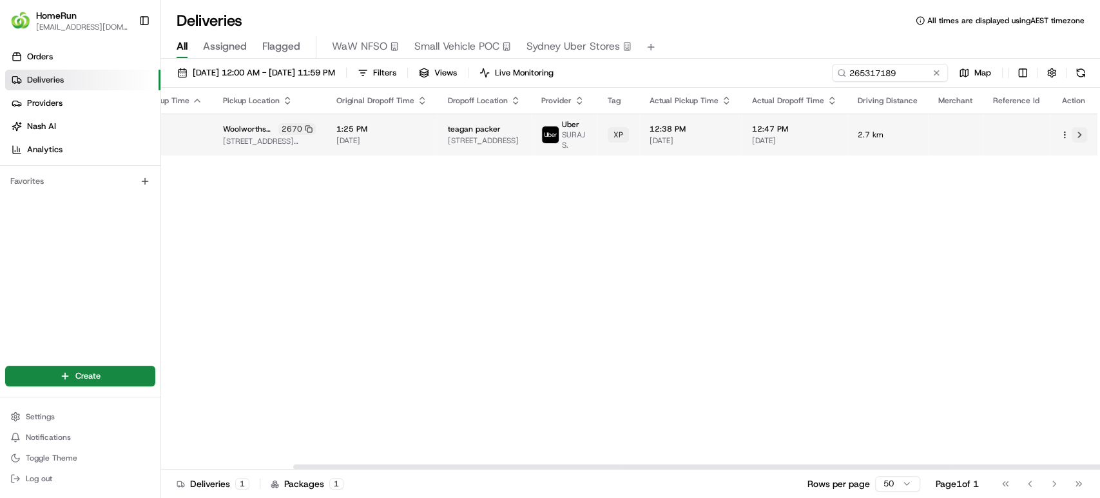
click at [1074, 130] on button at bounding box center [1079, 134] width 15 height 15
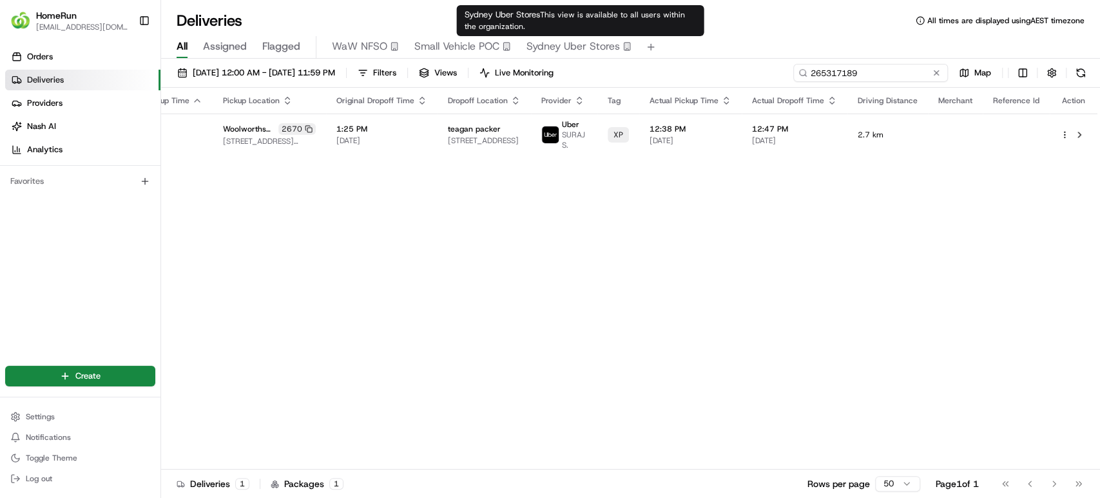
click at [540, 41] on div "Deliveries All times are displayed using AEST timezone All Assigned Flagged WaW…" at bounding box center [630, 249] width 939 height 498
paste input "61470"
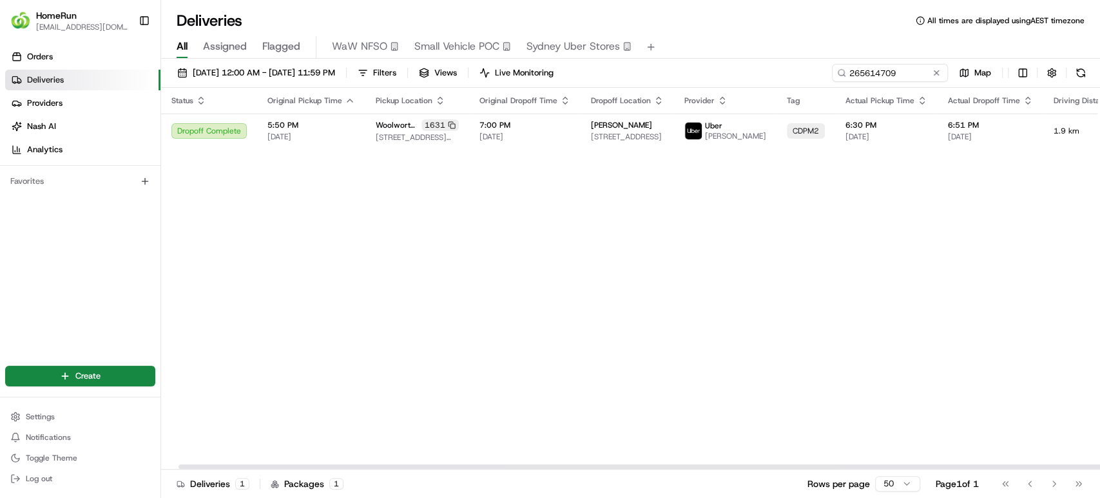
scroll to position [0, 153]
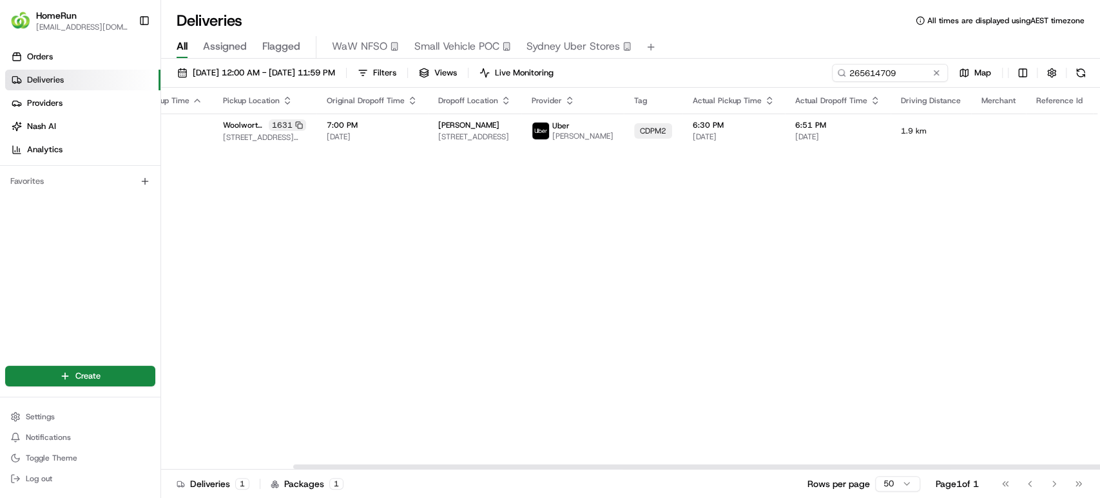
drag, startPoint x: 715, startPoint y: 465, endPoint x: 1099, endPoint y: 384, distance: 391.9
click at [1099, 464] on div at bounding box center [762, 466] width 938 height 5
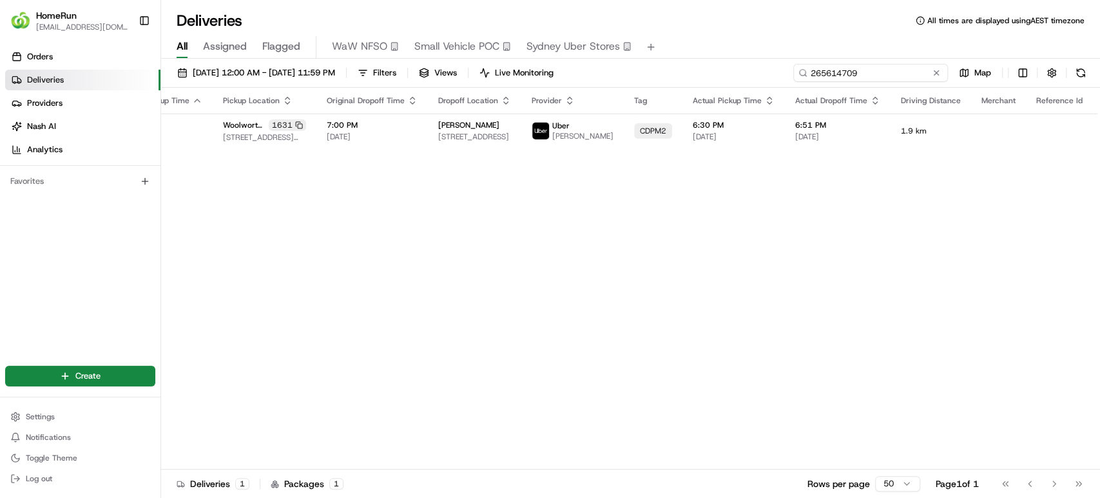
drag, startPoint x: 916, startPoint y: 72, endPoint x: 786, endPoint y: 68, distance: 130.3
click at [786, 68] on div "18/08/2025 12:00 AM - 22/08/2025 11:59 PM Filters Views Live Monitoring 2656147…" at bounding box center [630, 76] width 939 height 24
paste input "49165"
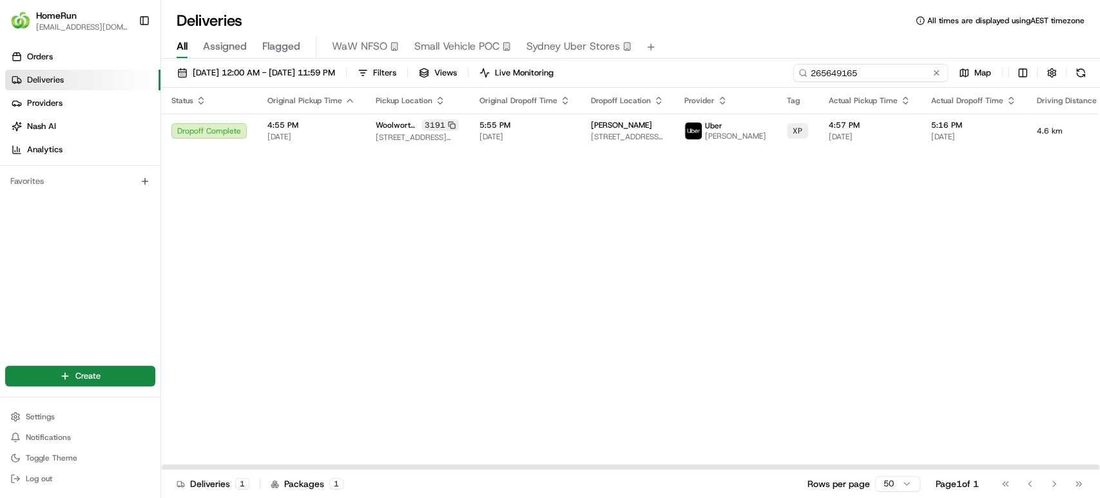
type input "265649165"
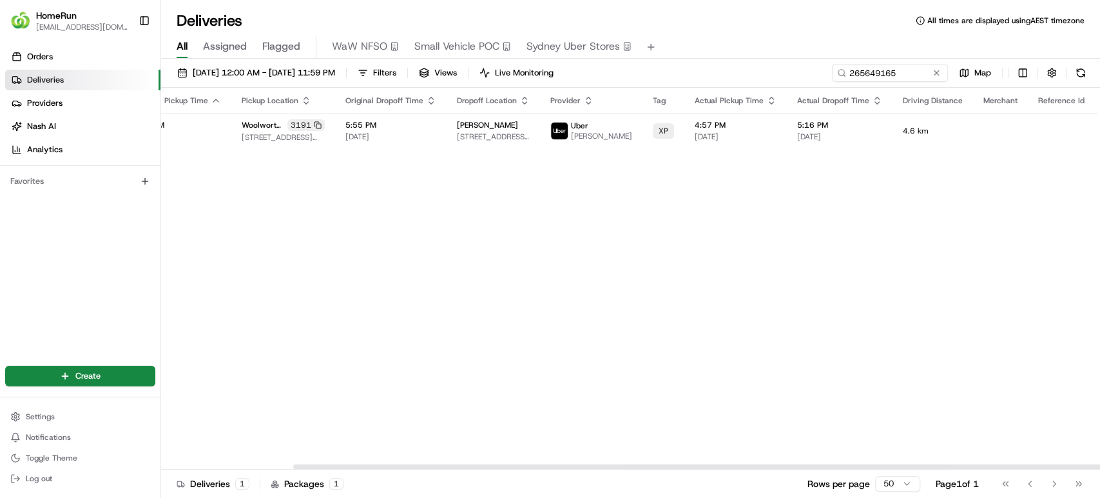
scroll to position [0, 153]
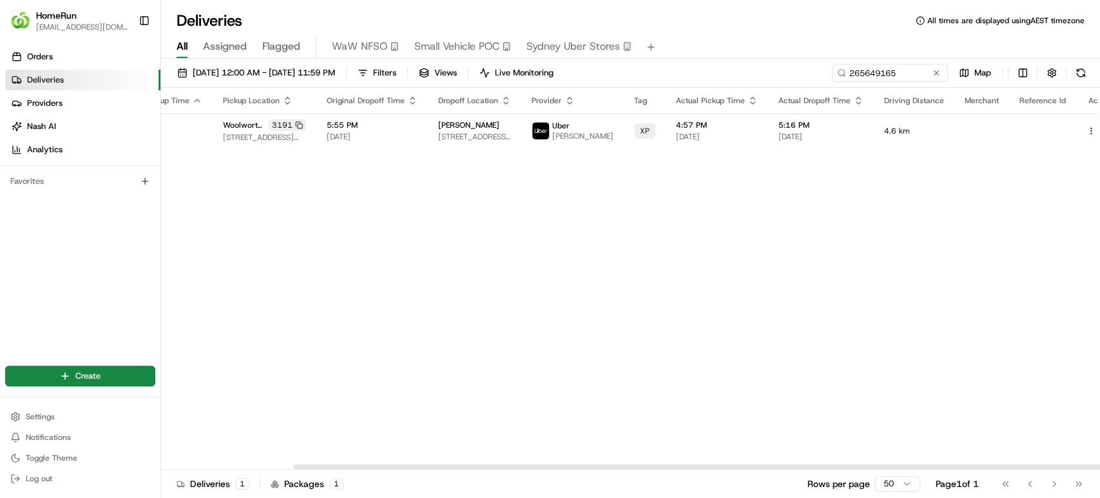
drag, startPoint x: 913, startPoint y: 466, endPoint x: 1099, endPoint y: 467, distance: 186.3
click at [1099, 467] on div at bounding box center [762, 466] width 938 height 5
click at [1098, 135] on button at bounding box center [1105, 130] width 15 height 15
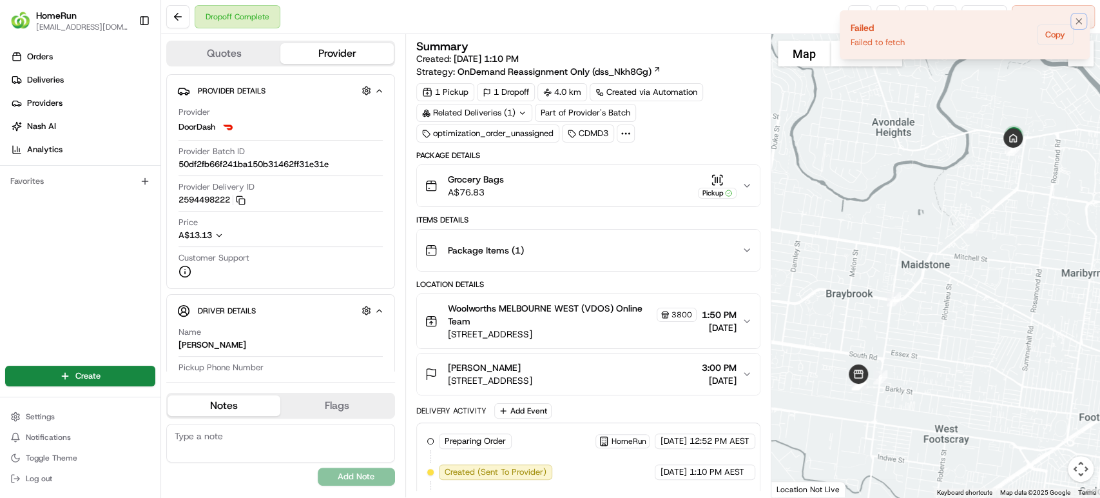
click at [1077, 18] on icon "Notifications (F8)" at bounding box center [1079, 21] width 10 height 10
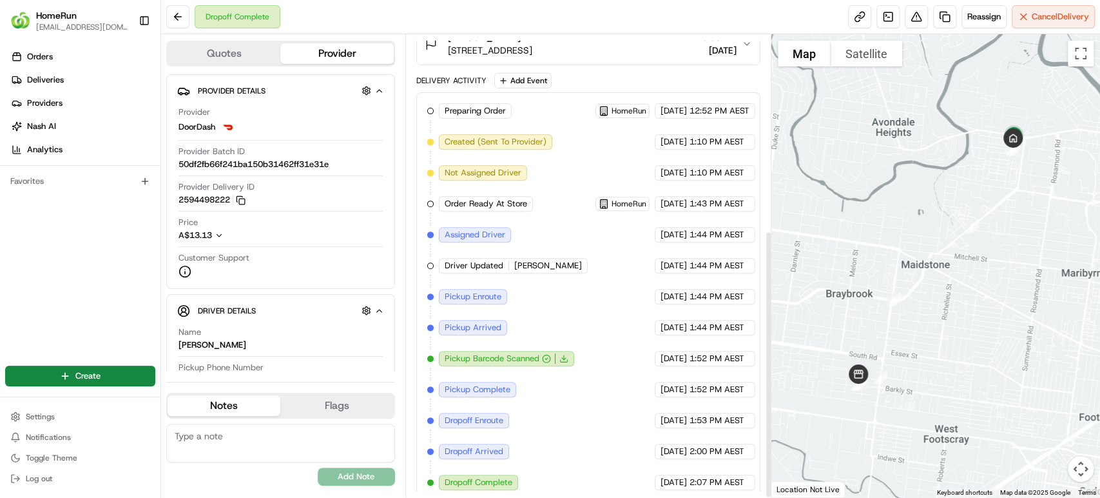
scroll to position [336, 0]
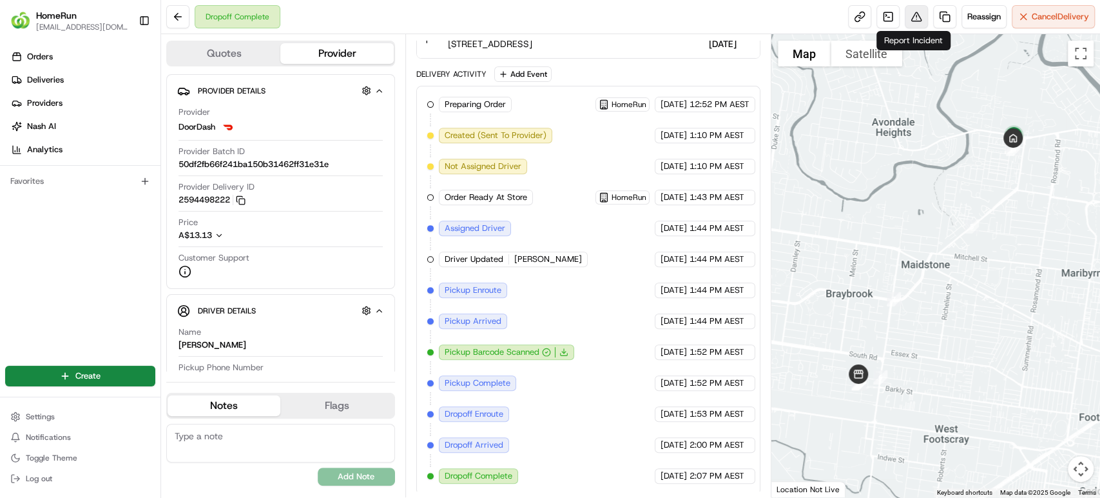
click at [909, 10] on button at bounding box center [916, 16] width 23 height 23
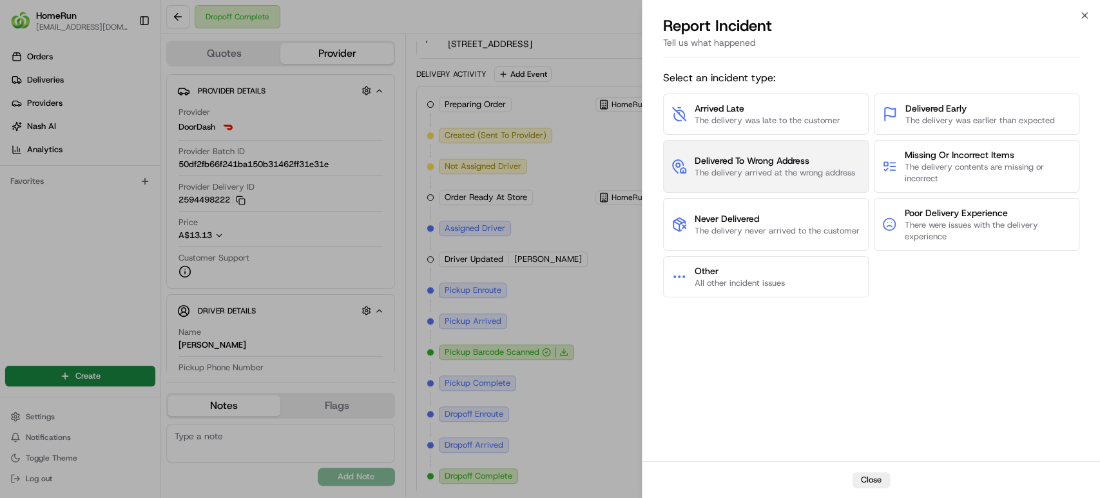
click at [758, 167] on span "The delivery arrived at the wrong address" at bounding box center [775, 173] width 160 height 12
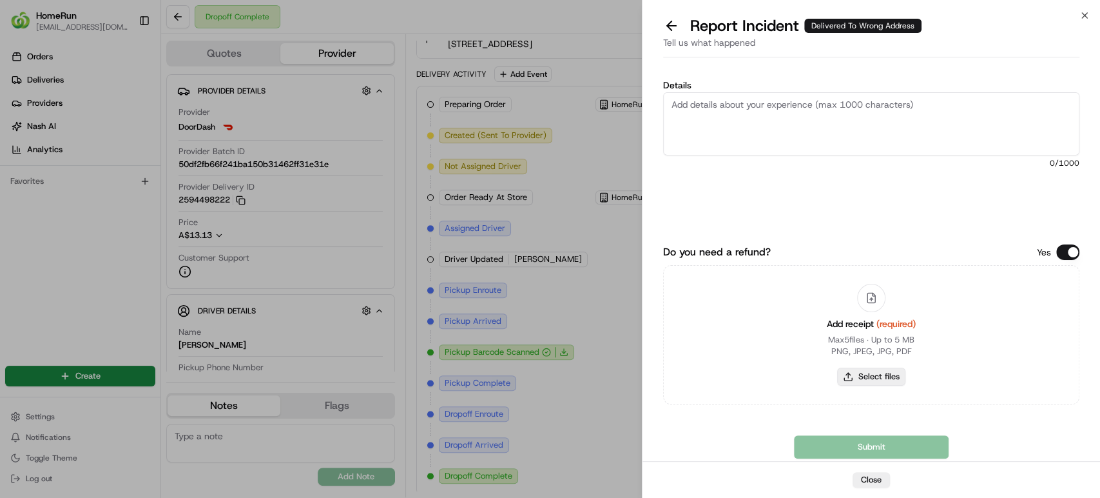
click at [882, 375] on button "Select files" at bounding box center [871, 376] width 68 height 18
type input "C:\fakepath\265576101.pdf"
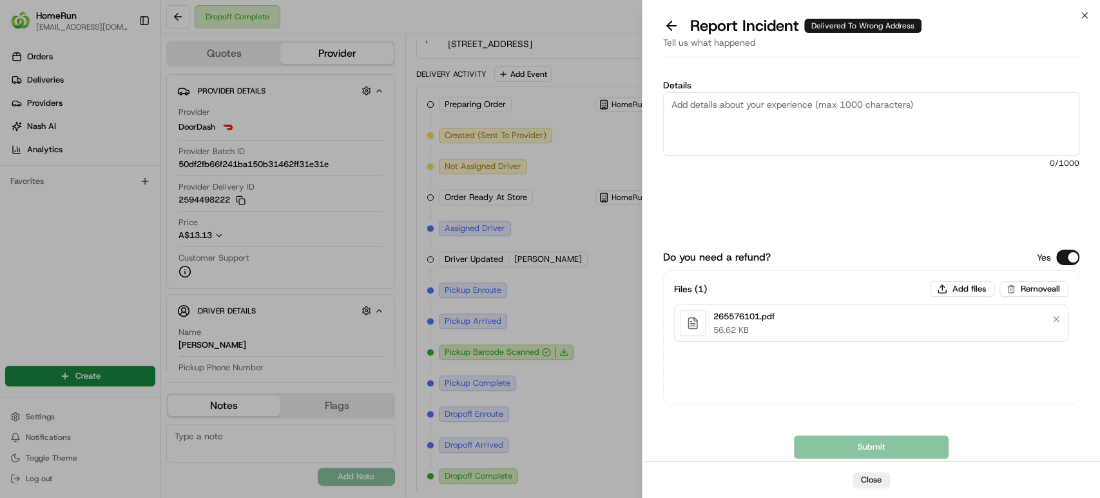
click at [824, 110] on textarea "Details" at bounding box center [871, 123] width 416 height 63
paste textarea "Delivered to incorrect address No POD provided"
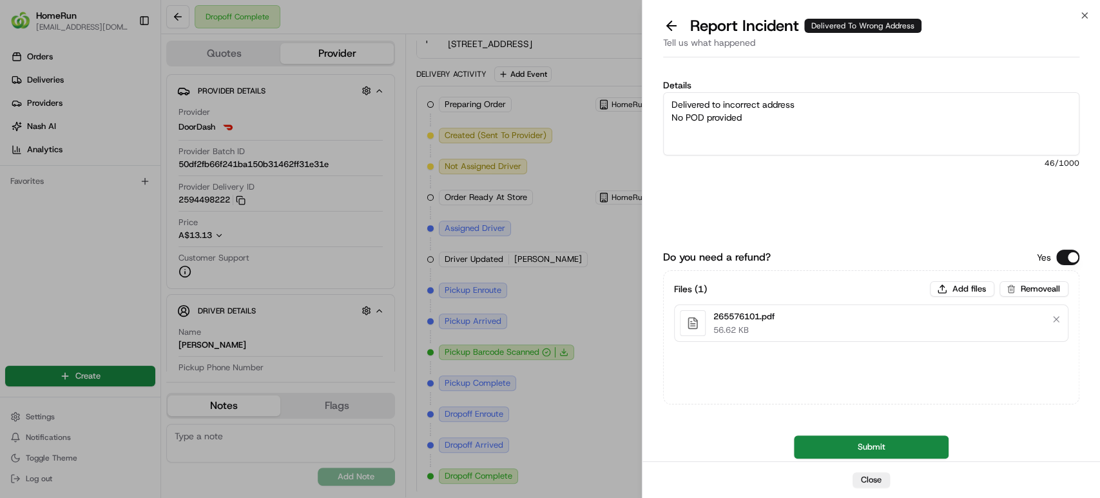
type textarea "Delivered to incorrect address No POD provided"
click at [893, 447] on button "Submit" at bounding box center [871, 446] width 155 height 23
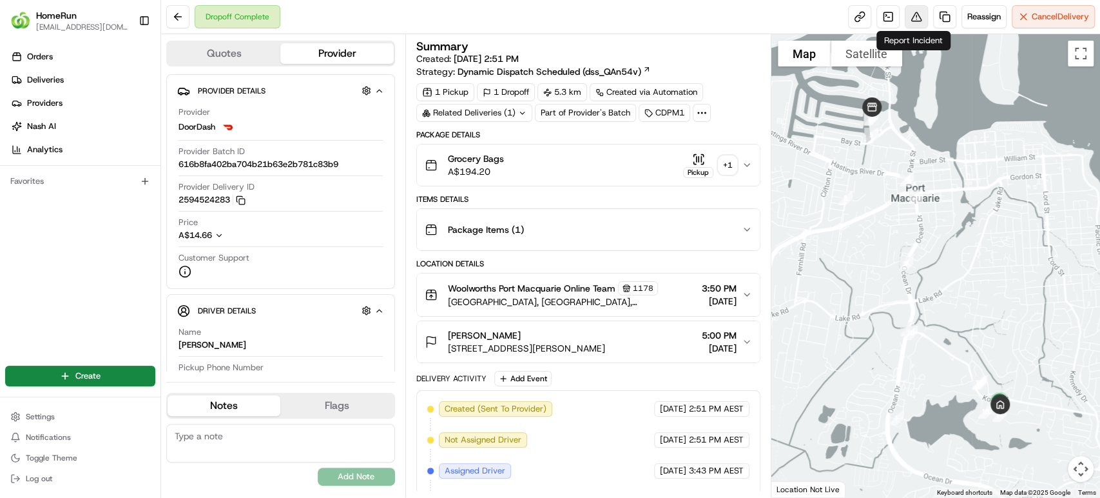
click at [912, 10] on button at bounding box center [916, 16] width 23 height 23
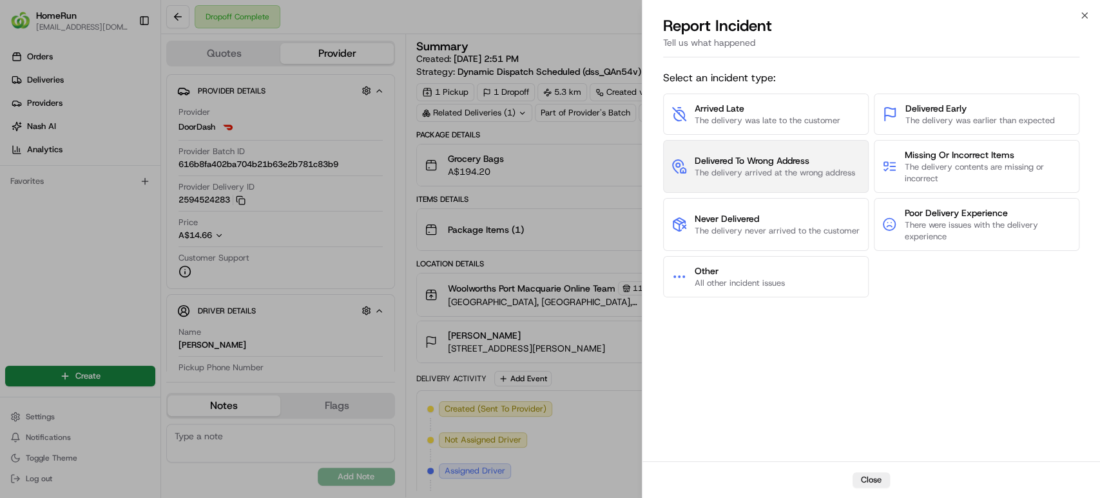
click at [790, 166] on span "Delivered To Wrong Address" at bounding box center [775, 160] width 160 height 13
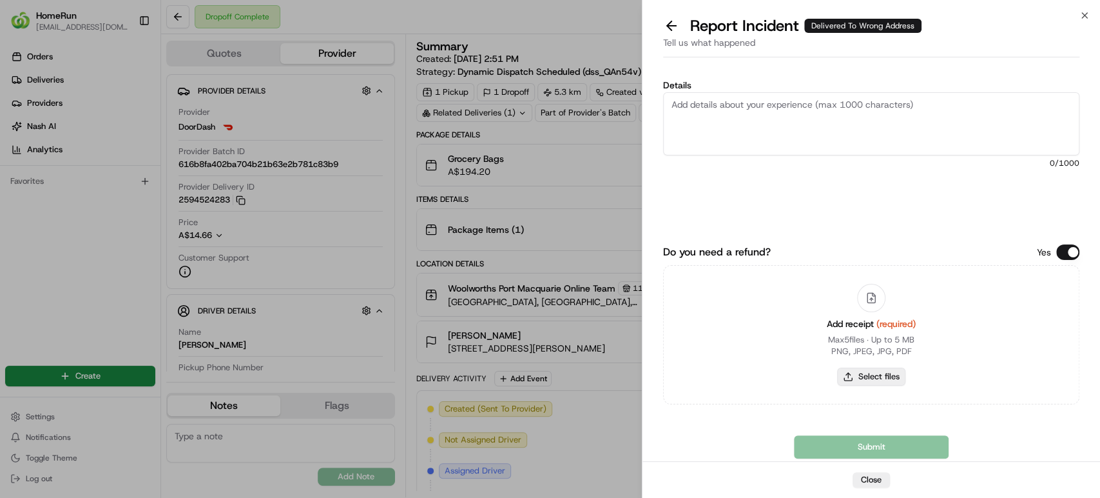
click at [861, 377] on button "Select files" at bounding box center [871, 376] width 68 height 18
type input "C:\fakepath\265563122.pdf"
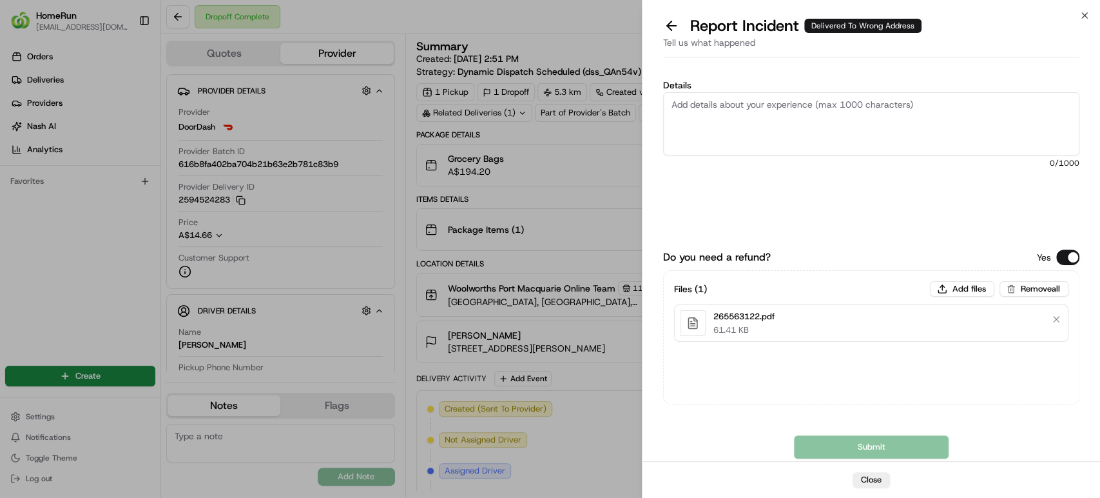
click at [800, 121] on textarea "Details" at bounding box center [871, 123] width 416 height 63
paste textarea "Bundled order- Incorrect bags provided"
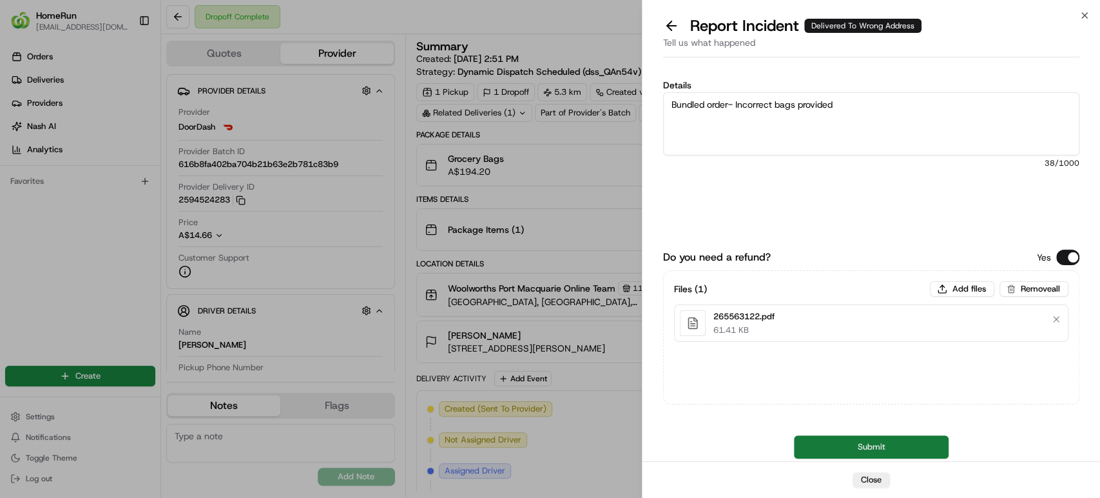
type textarea "Bundled order- Incorrect bags provided"
click at [877, 457] on button "Submit" at bounding box center [871, 446] width 155 height 23
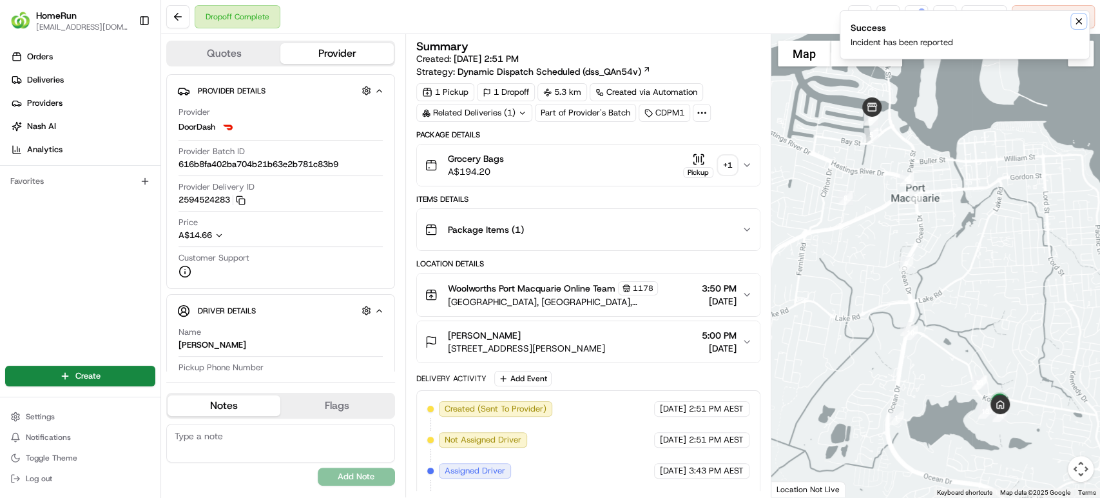
click at [1080, 18] on icon "Notifications (F8)" at bounding box center [1079, 21] width 10 height 10
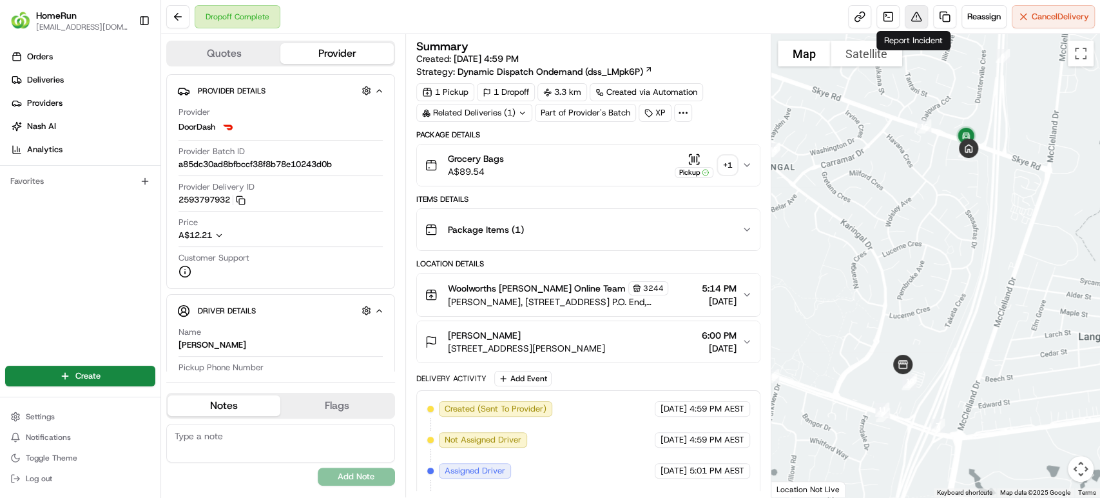
click at [906, 12] on button at bounding box center [916, 16] width 23 height 23
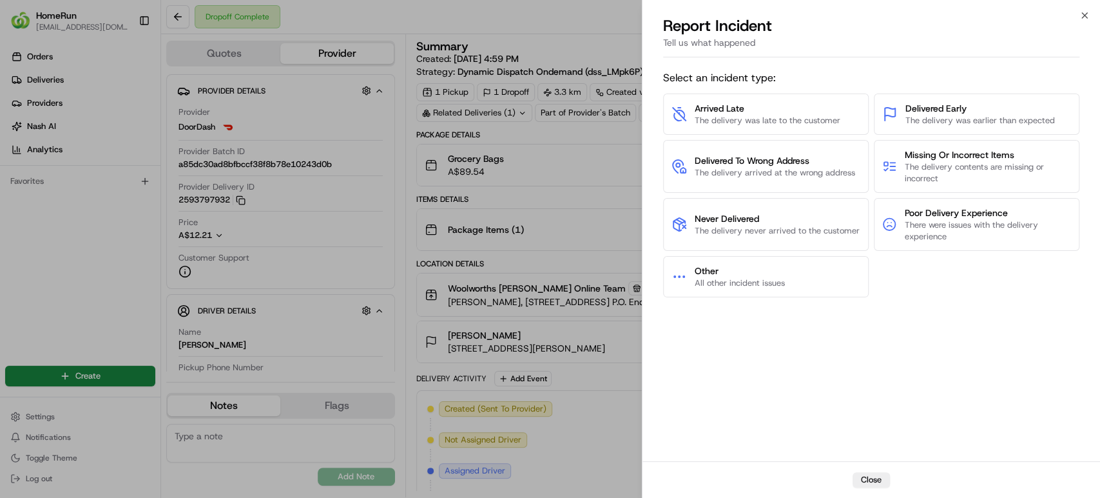
click at [732, 160] on span "Delivered To Wrong Address" at bounding box center [775, 160] width 160 height 13
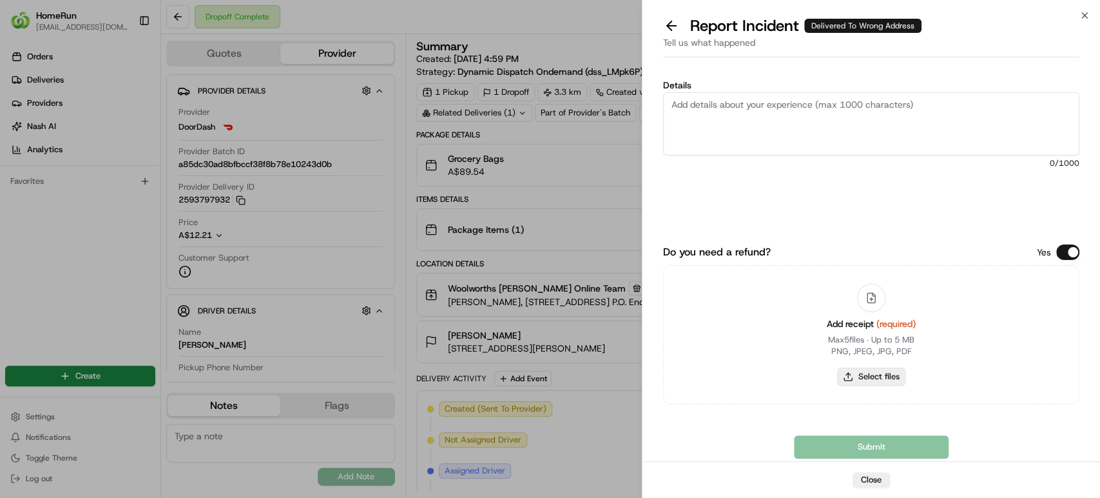
click at [862, 376] on button "Select files" at bounding box center [871, 376] width 68 height 18
type input "C:\fakepath\265505715.pdf"
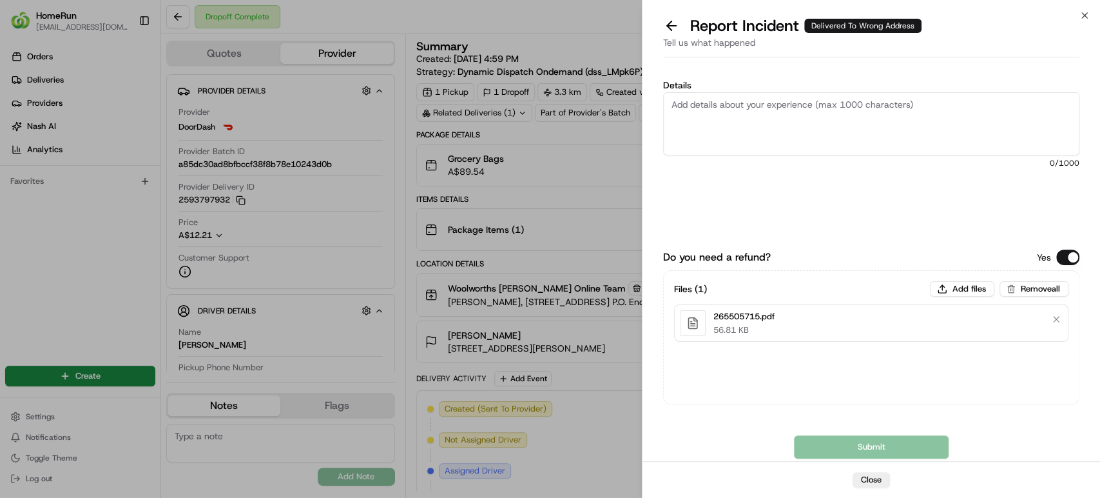
click at [817, 137] on textarea "Details" at bounding box center [871, 123] width 416 height 63
paste textarea "Delivered to incorrect address POD does not match previous pics."
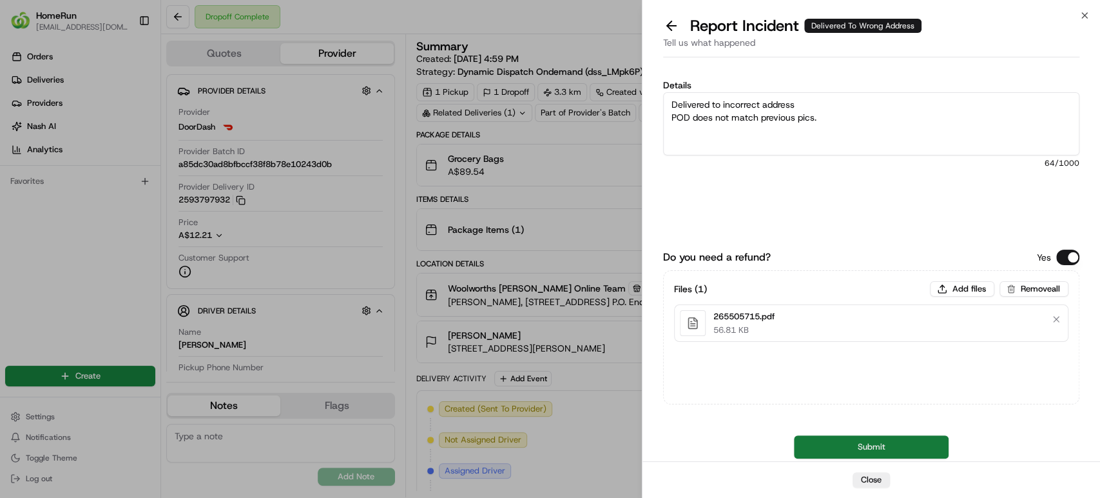
type textarea "Delivered to incorrect address POD does not match previous pics."
click at [873, 445] on button "Submit" at bounding box center [871, 446] width 155 height 23
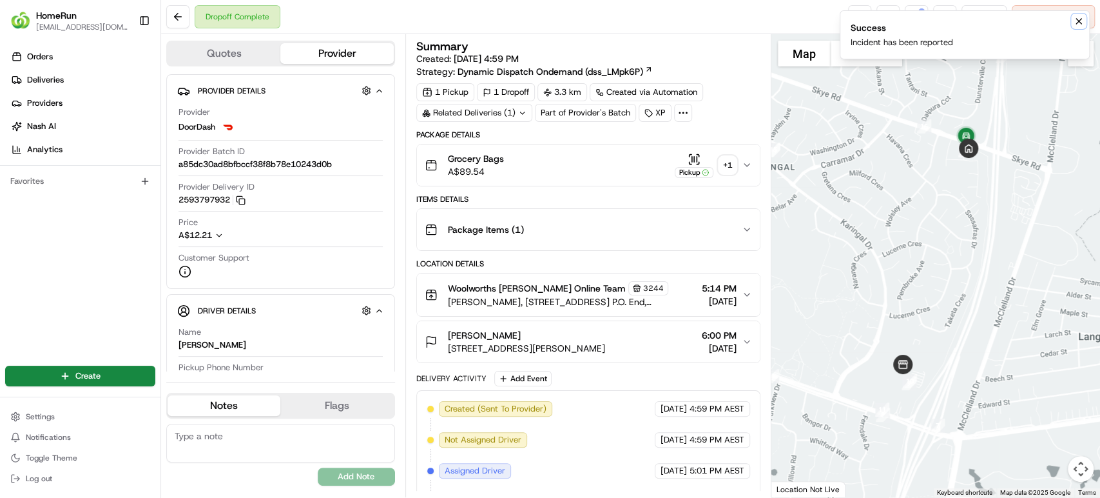
click at [1082, 21] on icon "Notifications (F8)" at bounding box center [1079, 21] width 10 height 10
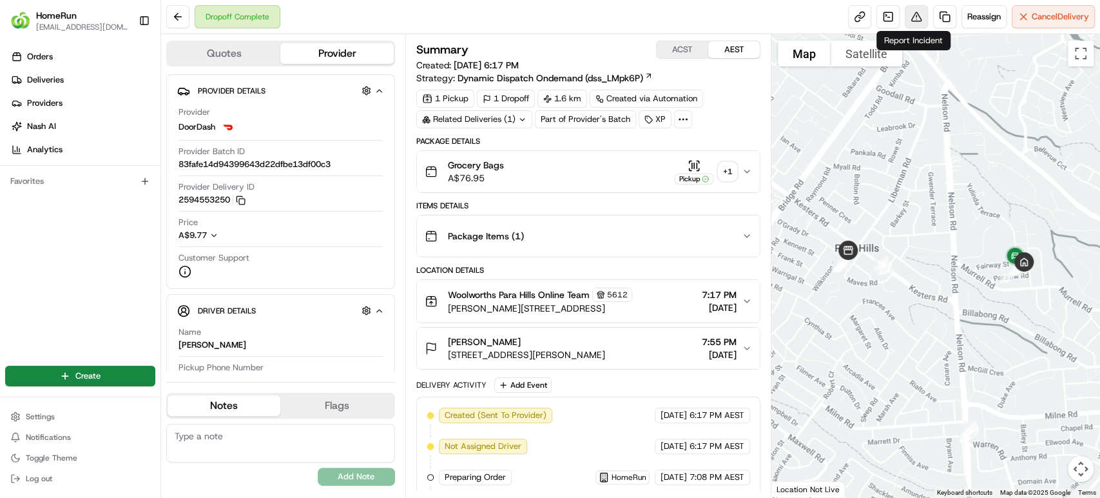
click at [914, 9] on button at bounding box center [916, 16] width 23 height 23
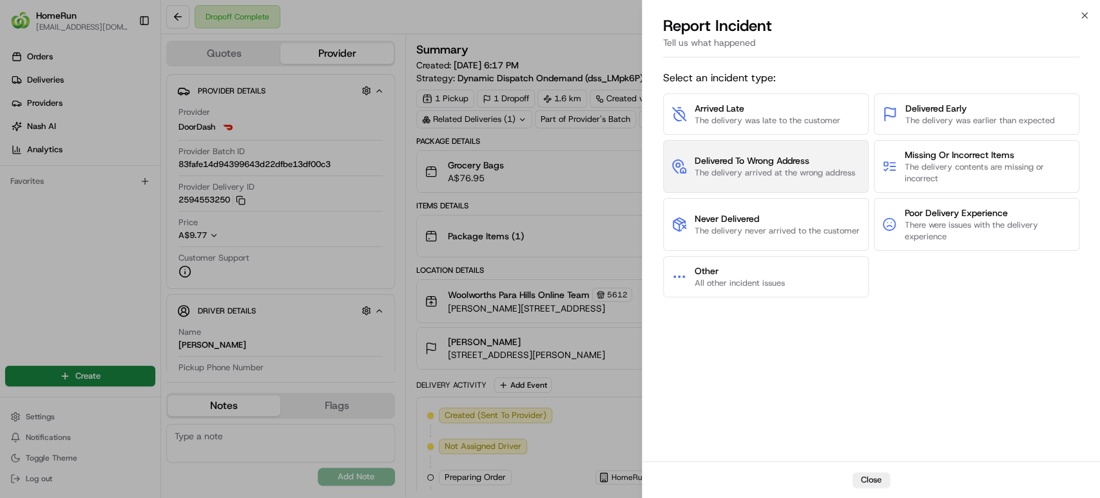
click at [744, 159] on span "Delivered To Wrong Address" at bounding box center [775, 160] width 160 height 13
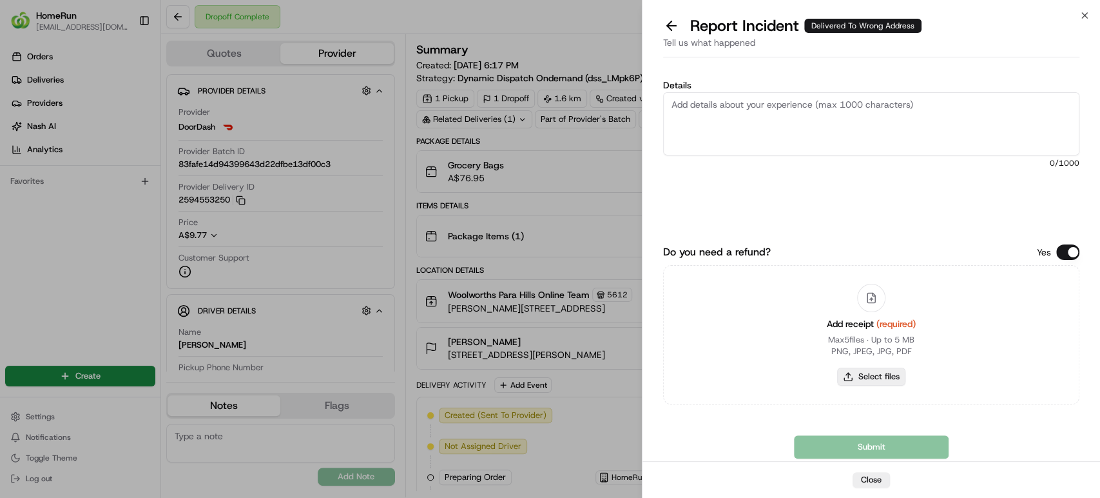
click at [849, 376] on button "Select files" at bounding box center [871, 376] width 68 height 18
type input "C:\fakepath\265665330.pdf"
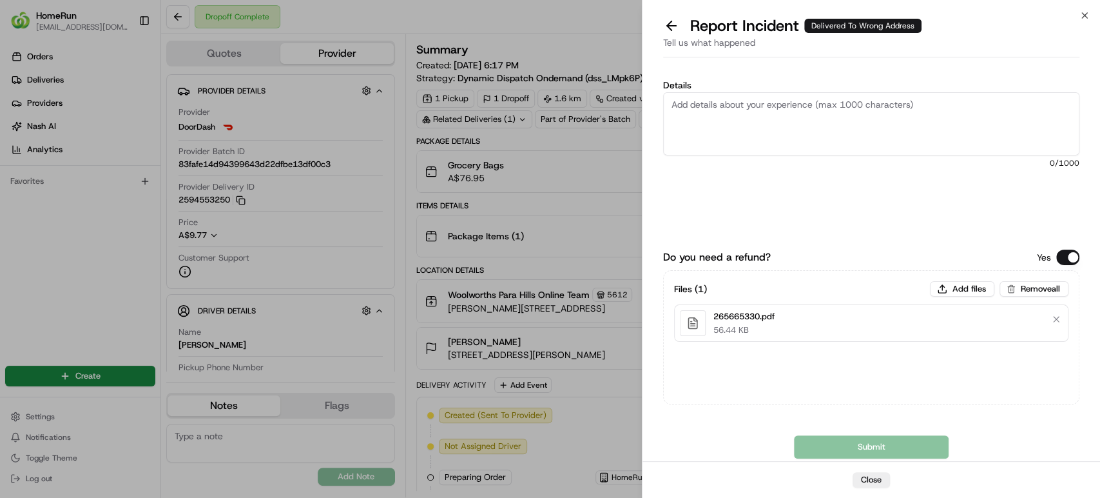
click at [694, 104] on textarea "Details" at bounding box center [871, 123] width 416 height 63
paste textarea "Delivered to incorrect address POD does not match previous pics."
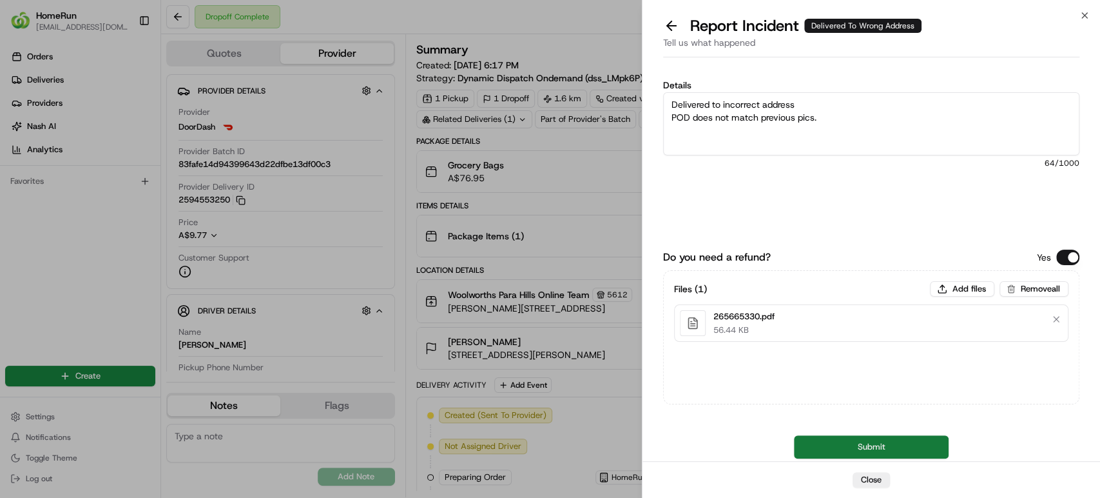
type textarea "Delivered to incorrect address POD does not match previous pics."
click at [859, 443] on button "Submit" at bounding box center [871, 446] width 155 height 23
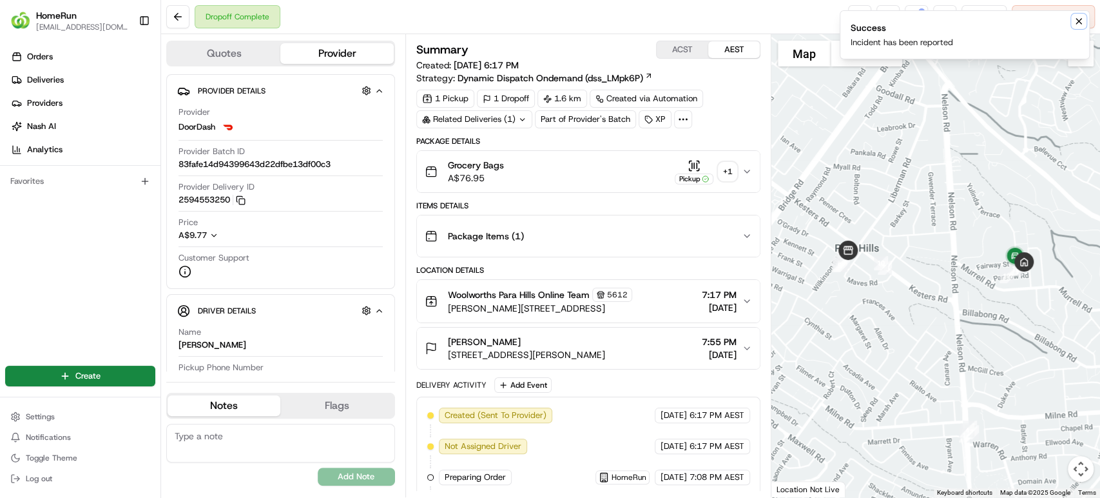
click at [1078, 22] on icon "Notifications (F8)" at bounding box center [1078, 21] width 5 height 5
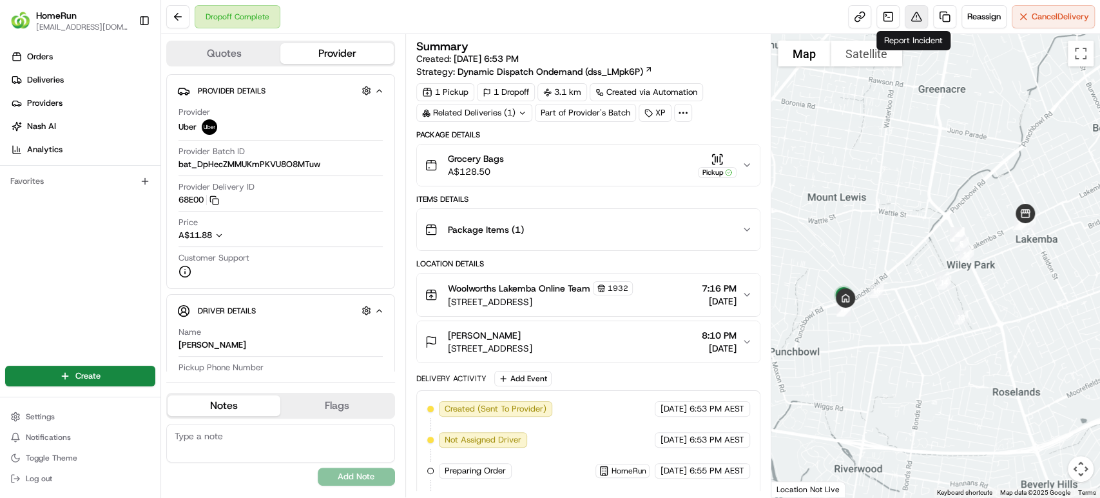
click at [911, 9] on button at bounding box center [916, 16] width 23 height 23
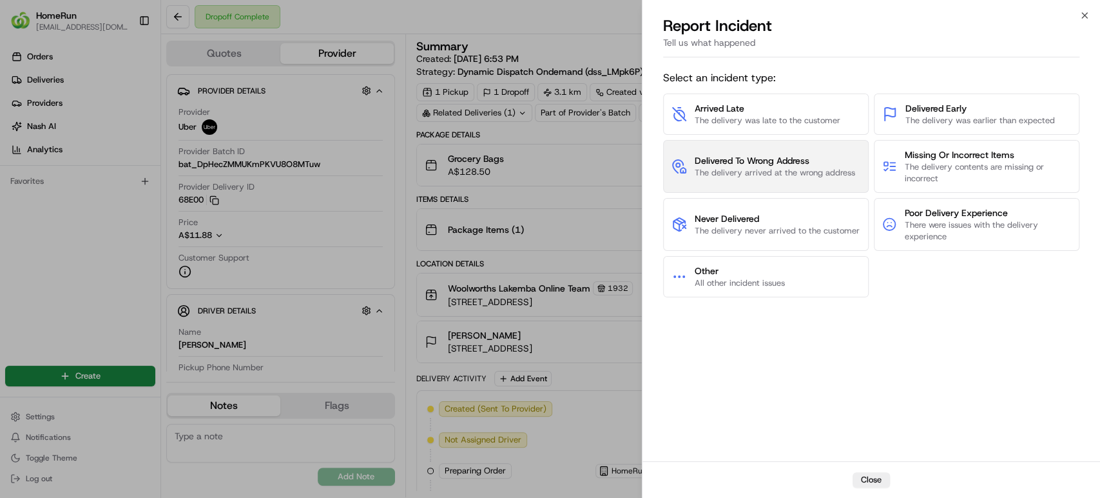
click at [788, 157] on span "Delivered To Wrong Address" at bounding box center [775, 160] width 160 height 13
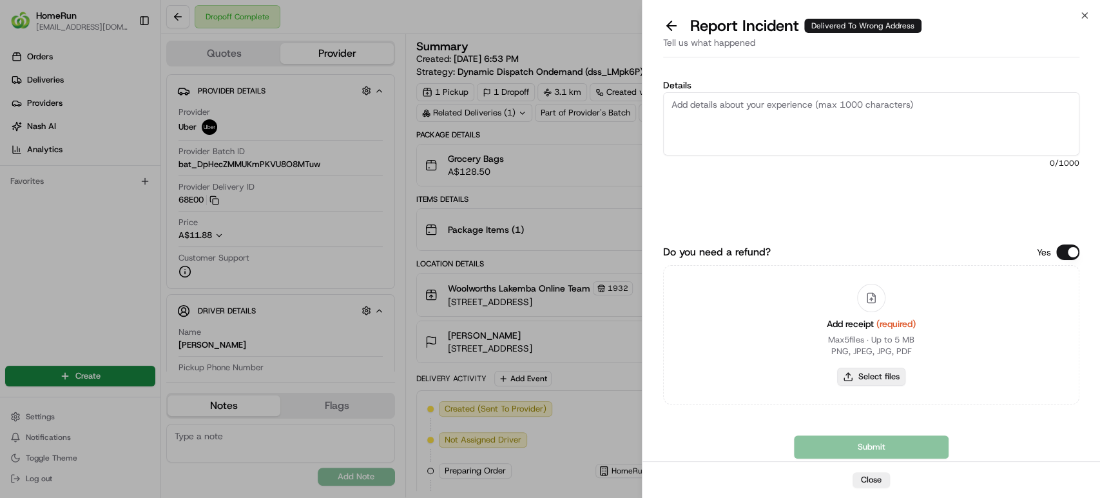
click at [891, 370] on button "Select files" at bounding box center [871, 376] width 68 height 18
type input "C:\fakepath\258482445.pdf"
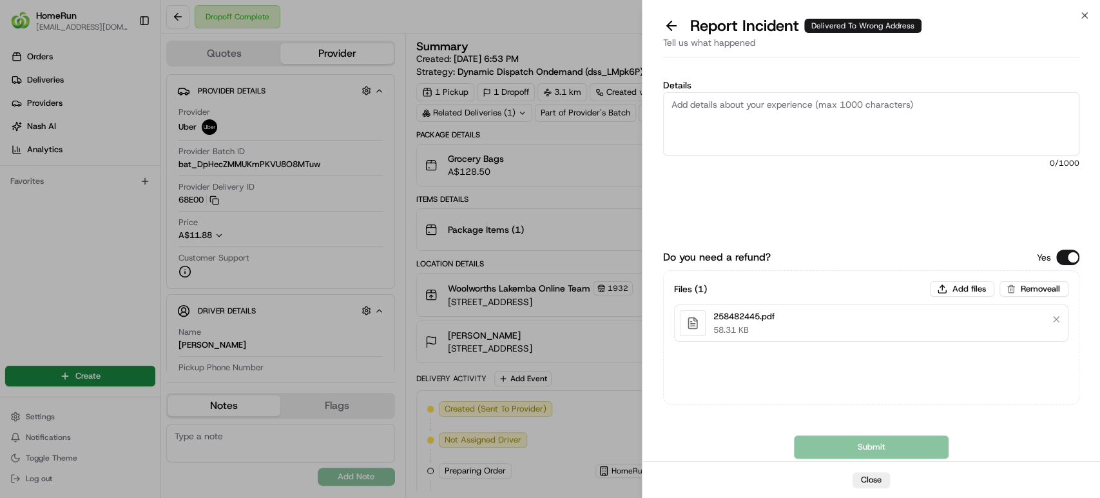
click at [780, 118] on textarea "Details" at bounding box center [871, 123] width 416 height 63
paste textarea "Delivered to incorrect address No POD provided"
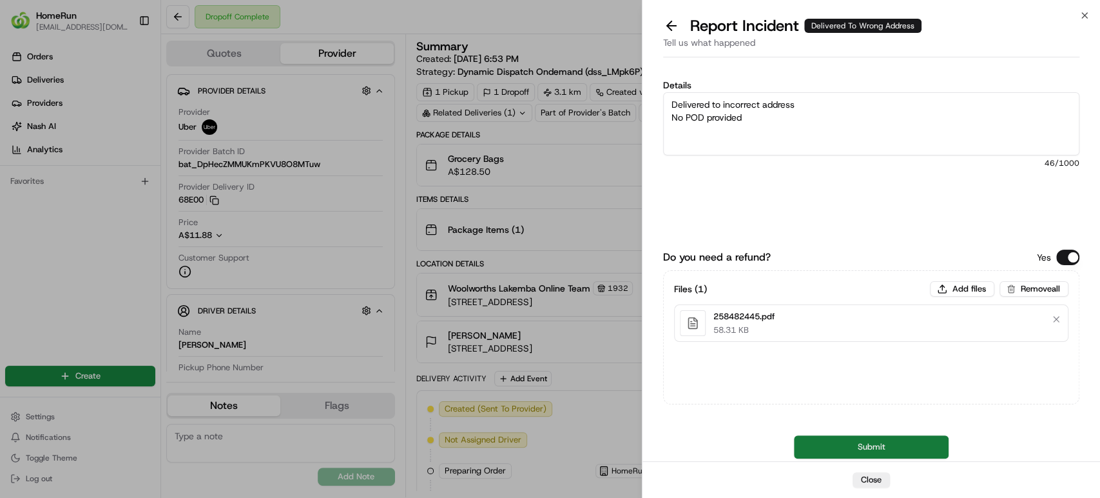
type textarea "Delivered to incorrect address No POD provided"
click at [878, 436] on button "Submit" at bounding box center [871, 446] width 155 height 23
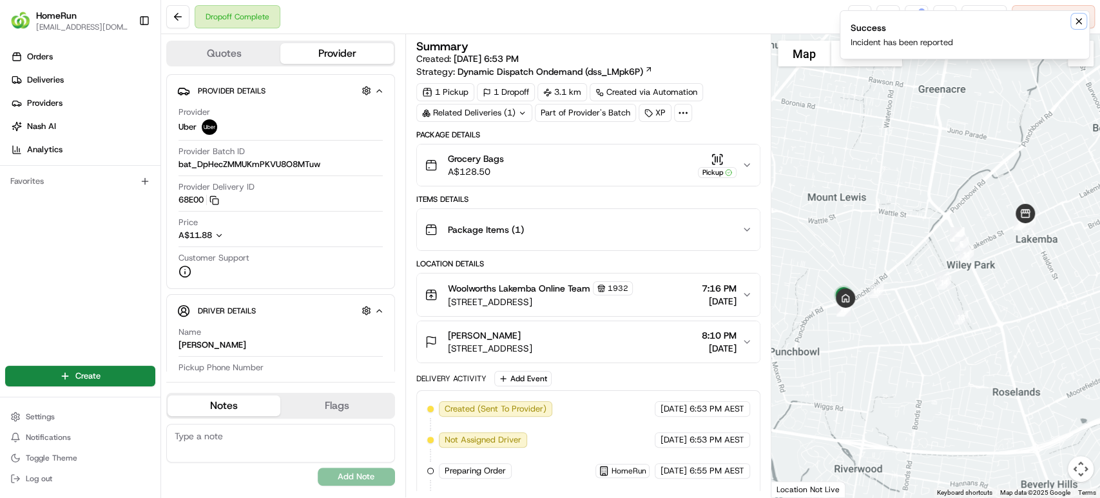
click at [1076, 19] on icon "Notifications (F8)" at bounding box center [1079, 21] width 10 height 10
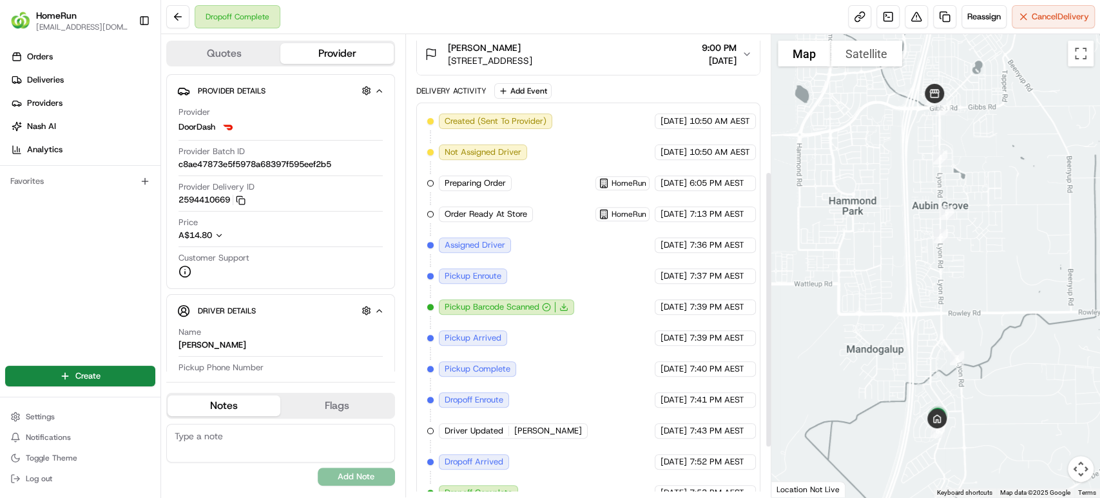
scroll to position [311, 0]
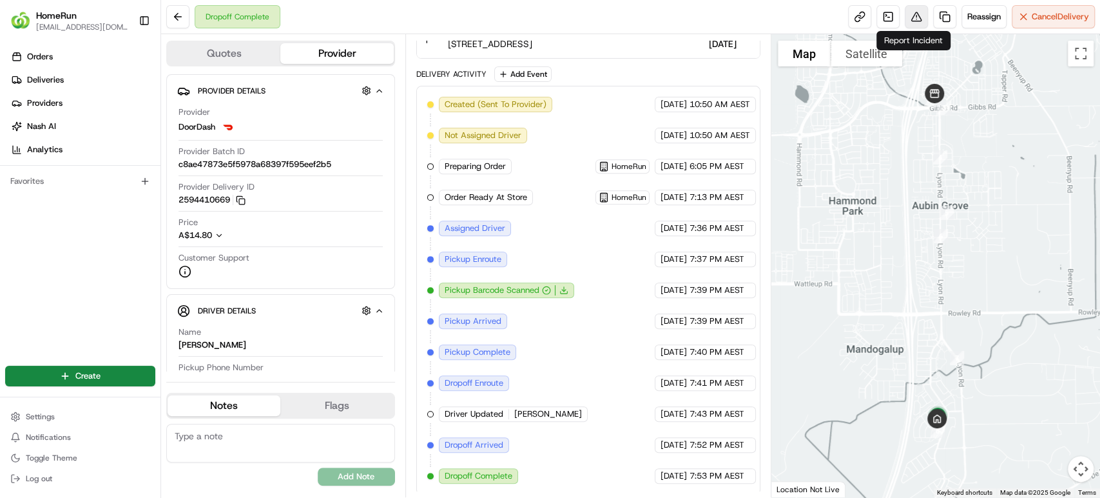
click at [907, 13] on button at bounding box center [916, 16] width 23 height 23
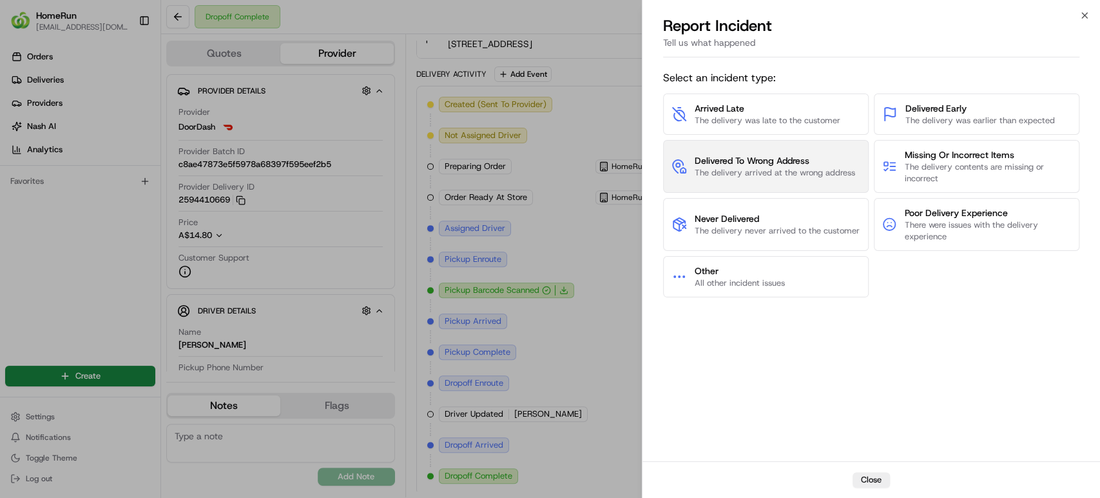
click at [822, 175] on span "The delivery arrived at the wrong address" at bounding box center [775, 173] width 160 height 12
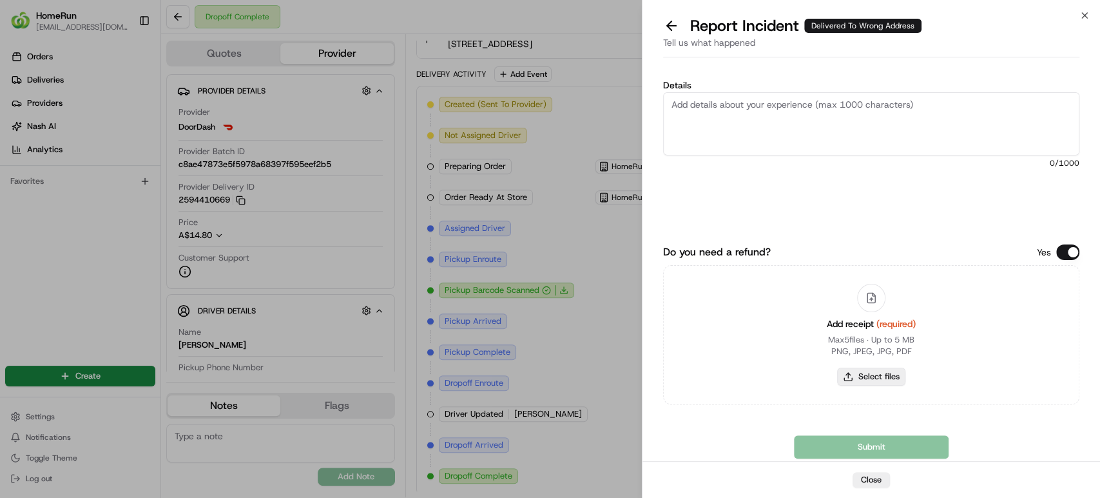
click at [875, 371] on button "Select files" at bounding box center [871, 376] width 68 height 18
type input "C:\fakepath\265592358.pdf"
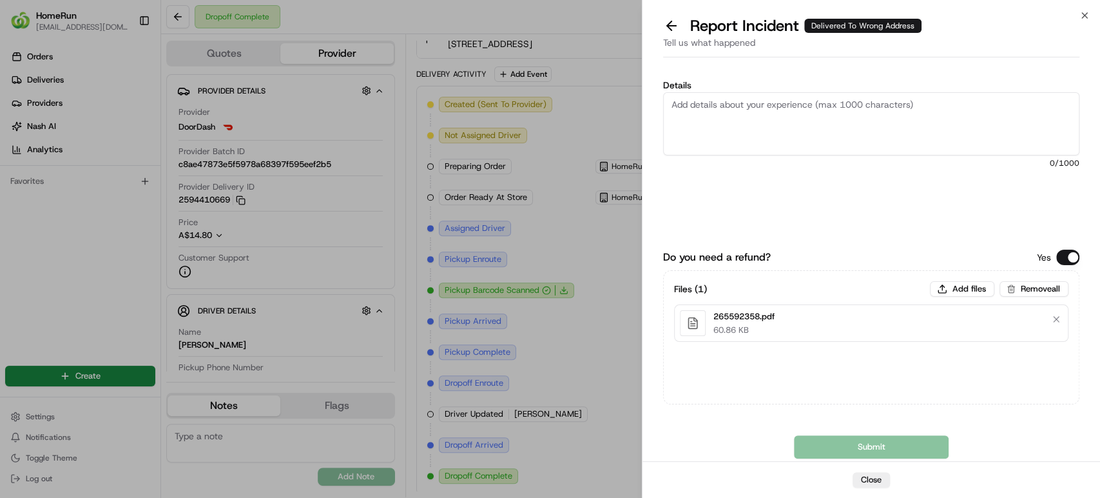
click at [789, 136] on textarea "Details" at bounding box center [871, 123] width 416 height 63
paste textarea "Delivered to incorrect address POD does not match previous pics."
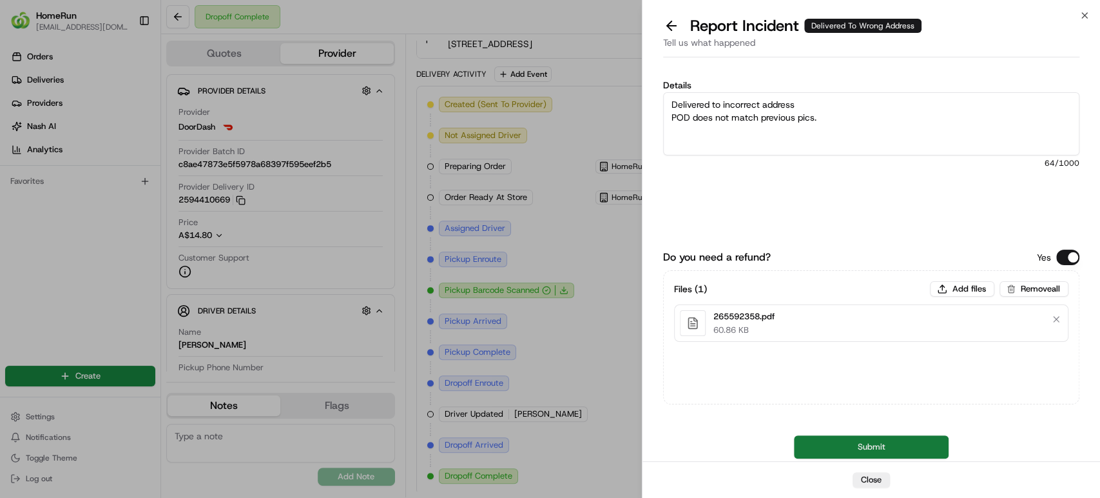
type textarea "Delivered to incorrect address POD does not match previous pics."
click at [900, 448] on button "Submit" at bounding box center [871, 446] width 155 height 23
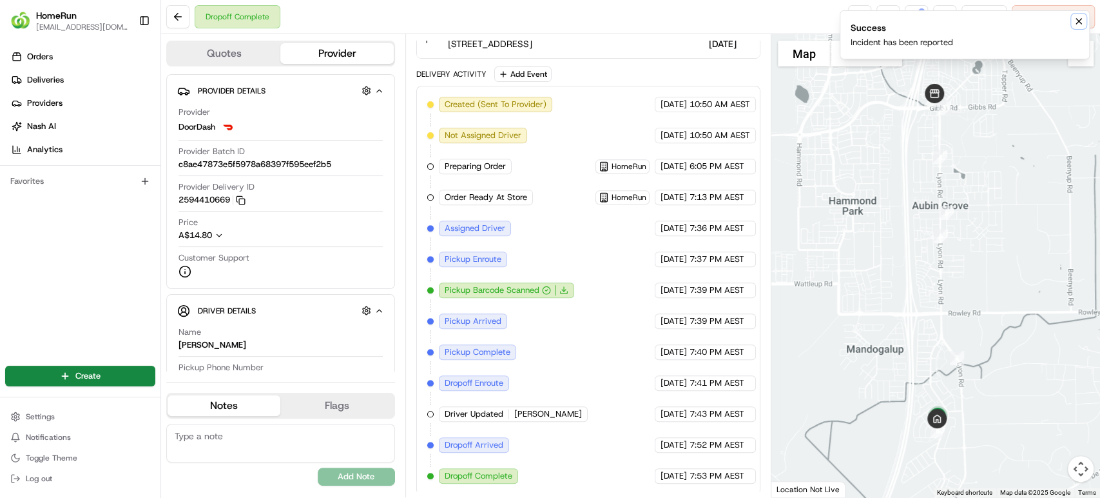
click at [1080, 16] on icon "Notifications (F8)" at bounding box center [1079, 21] width 10 height 10
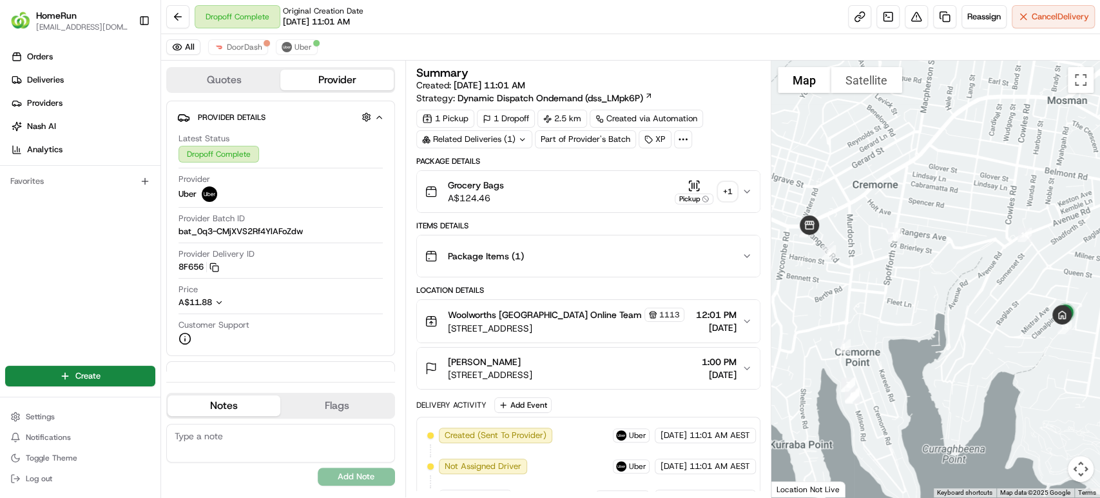
click at [750, 257] on icon "button" at bounding box center [747, 256] width 10 height 10
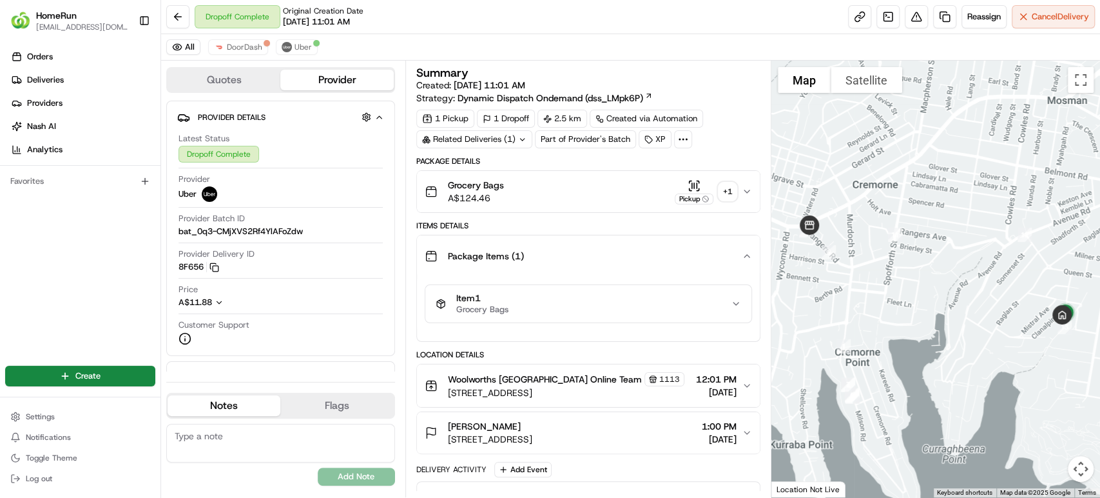
click at [750, 257] on icon "button" at bounding box center [747, 256] width 10 height 10
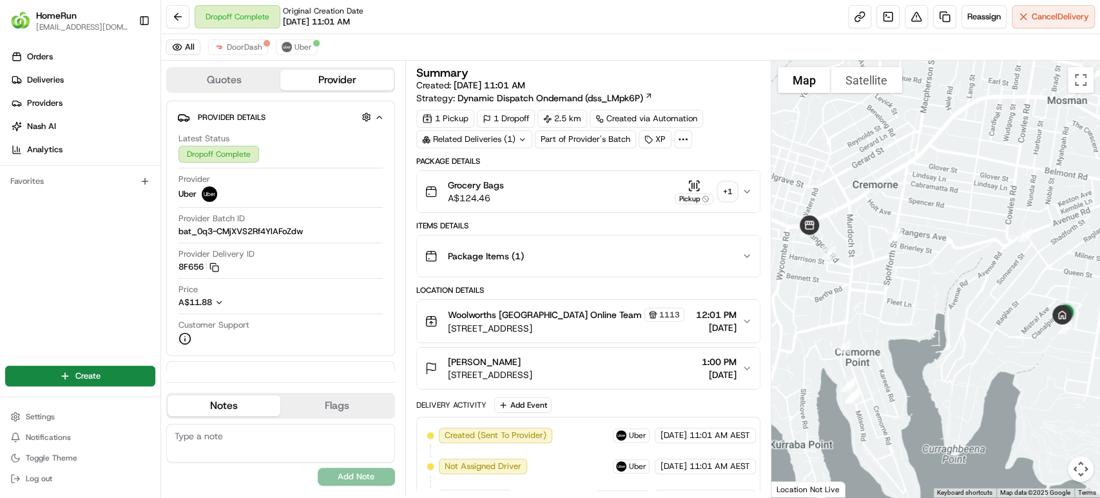
click at [752, 191] on button "Grocery Bags A$124.46 Pickup + 1" at bounding box center [588, 191] width 343 height 41
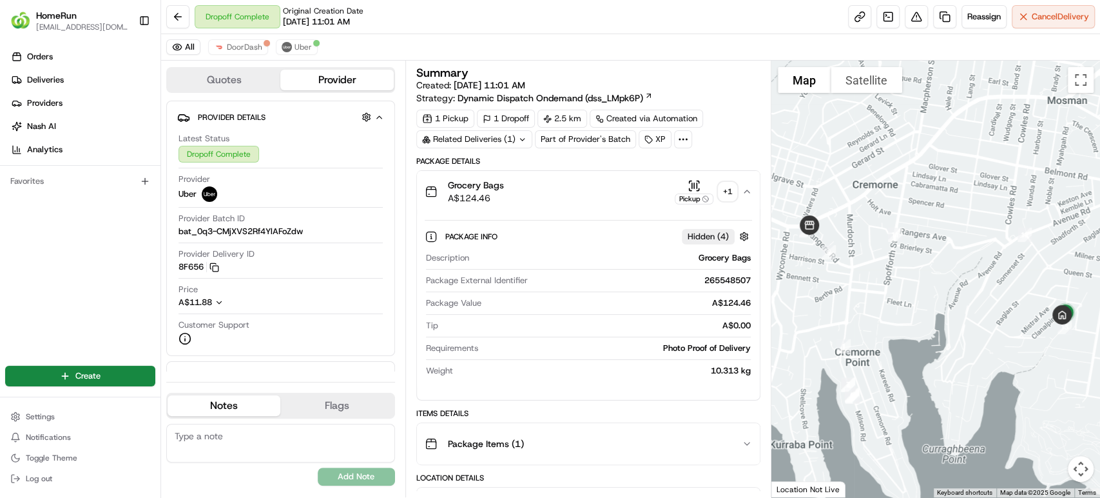
click at [752, 191] on button "Grocery Bags A$124.46 Pickup + 1" at bounding box center [588, 191] width 343 height 41
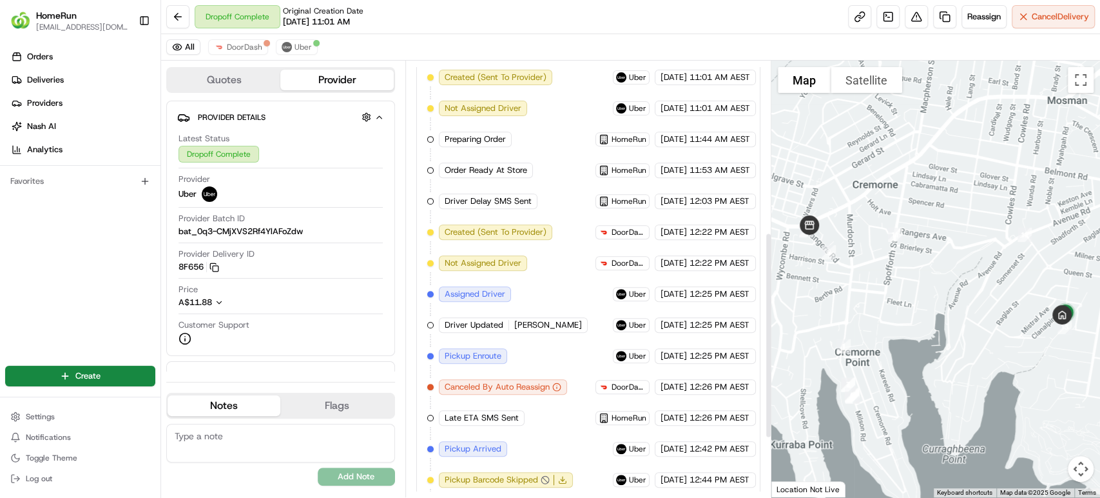
scroll to position [485, 0]
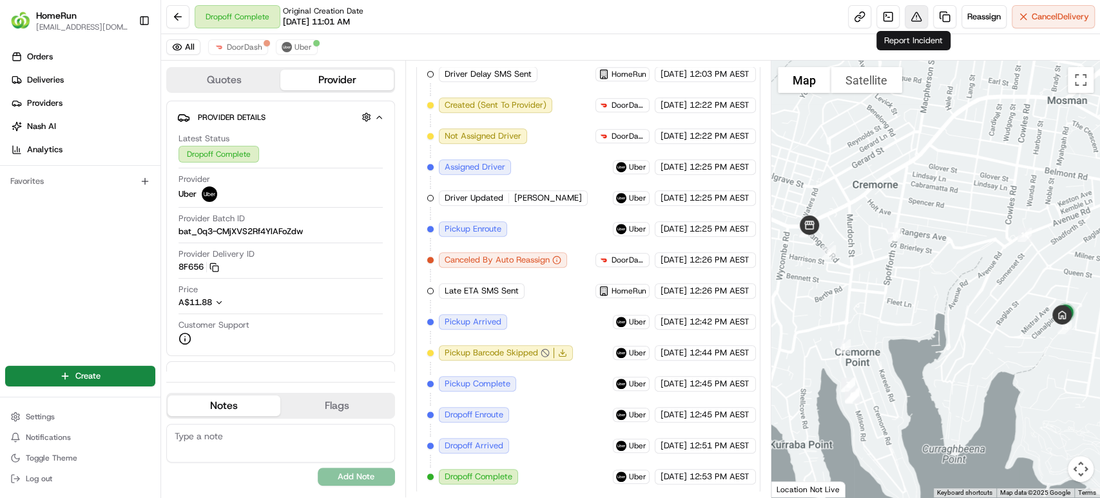
click at [909, 12] on button at bounding box center [916, 16] width 23 height 23
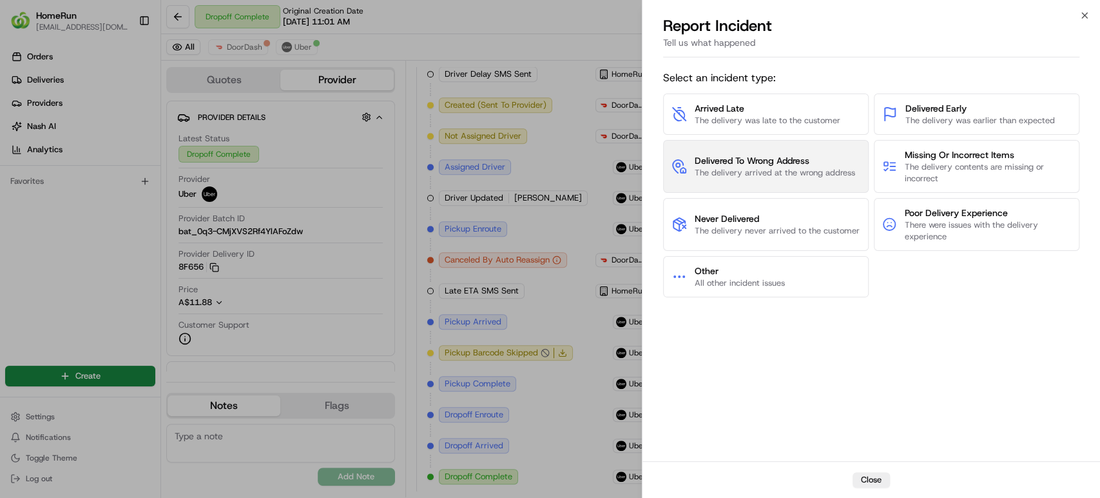
click at [765, 170] on span "The delivery arrived at the wrong address" at bounding box center [775, 173] width 160 height 12
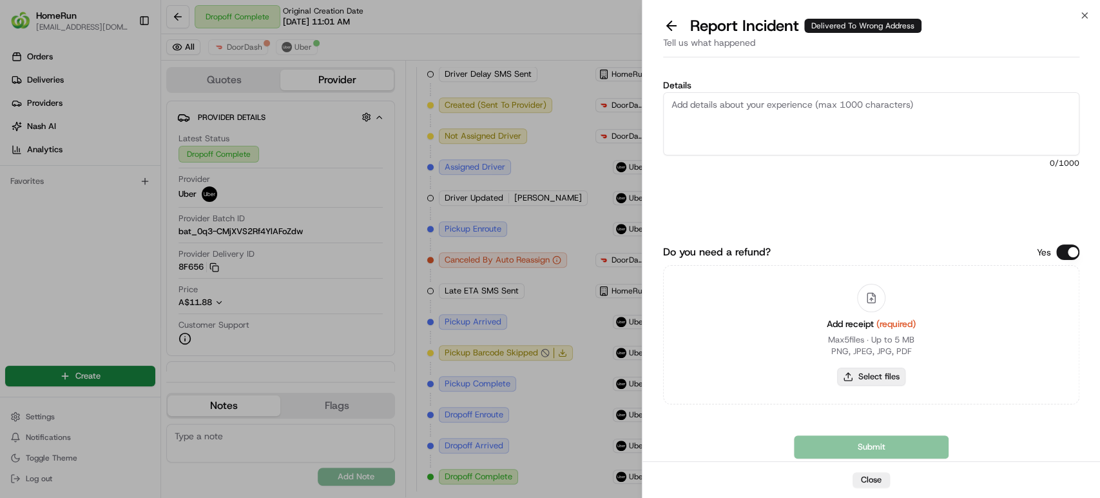
click at [857, 376] on button "Select files" at bounding box center [871, 376] width 68 height 18
type input "C:\fakepath\265548507.pdf"
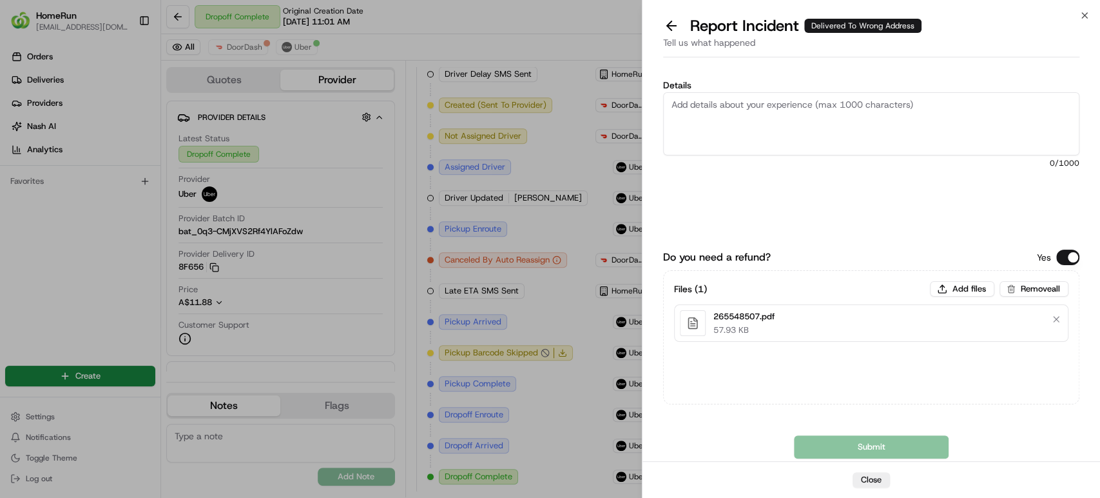
click at [804, 124] on textarea "Details" at bounding box center [871, 123] width 416 height 63
paste textarea "Delivered to incorrect address POD does not match previous pics."
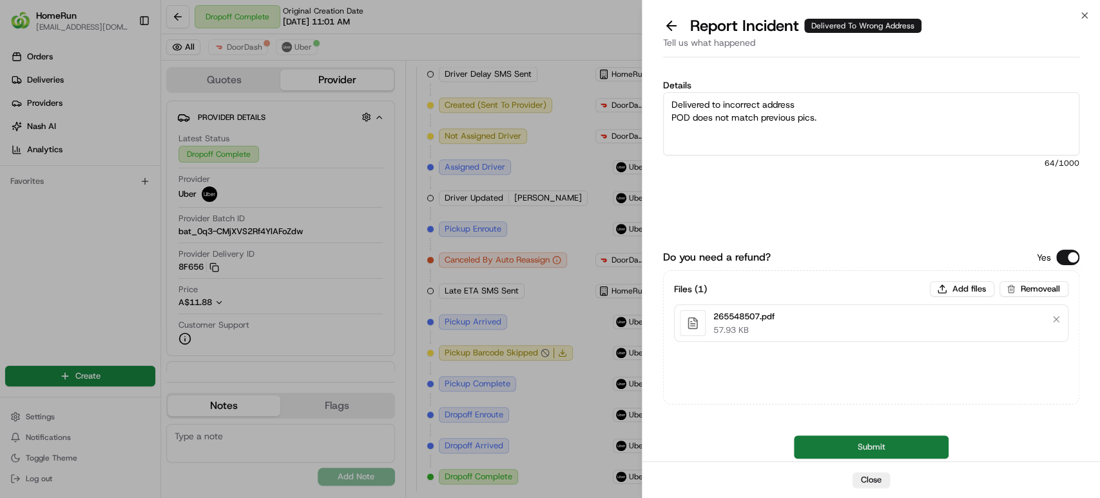
type textarea "Delivered to incorrect address POD does not match previous pics."
click at [860, 447] on button "Submit" at bounding box center [871, 446] width 155 height 23
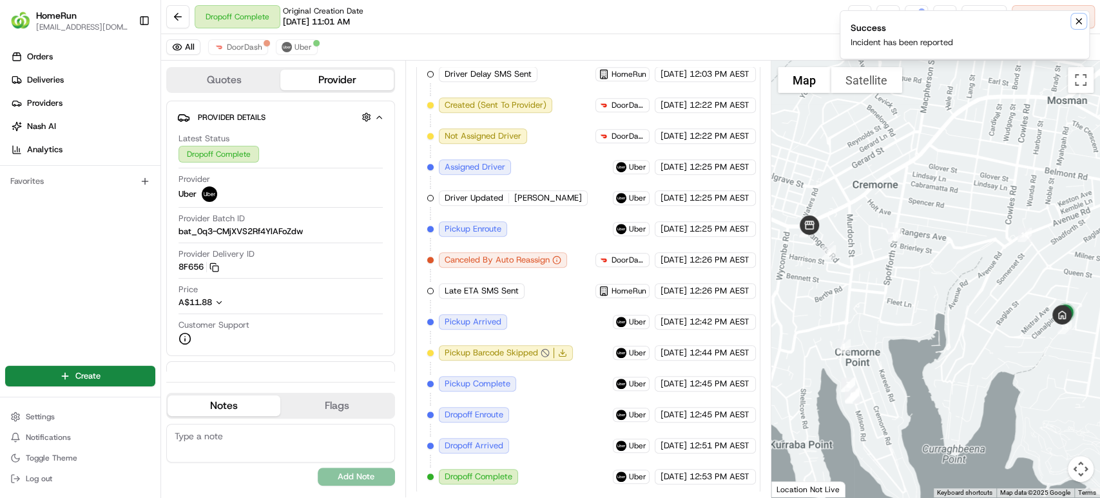
click at [1078, 22] on icon "Notifications (F8)" at bounding box center [1078, 21] width 5 height 5
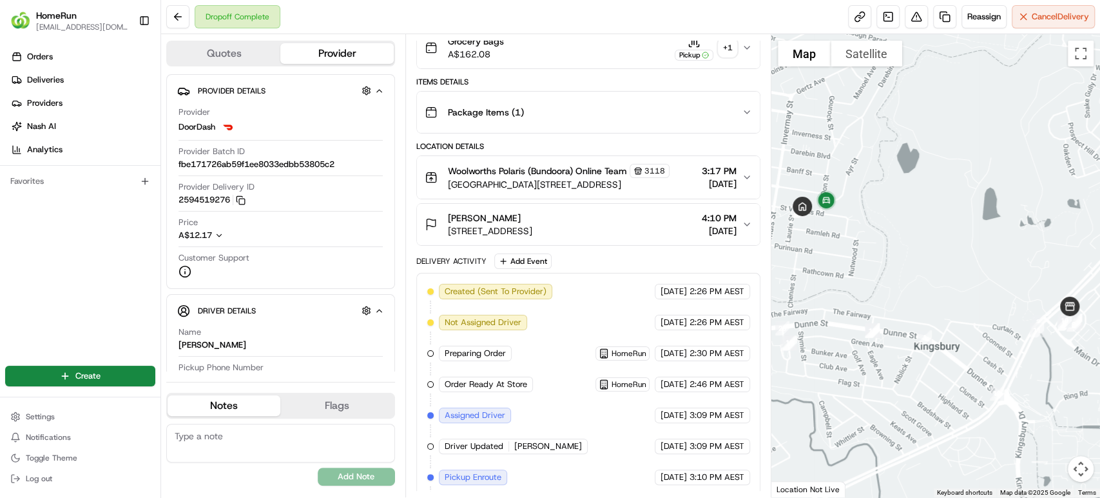
scroll to position [304, 0]
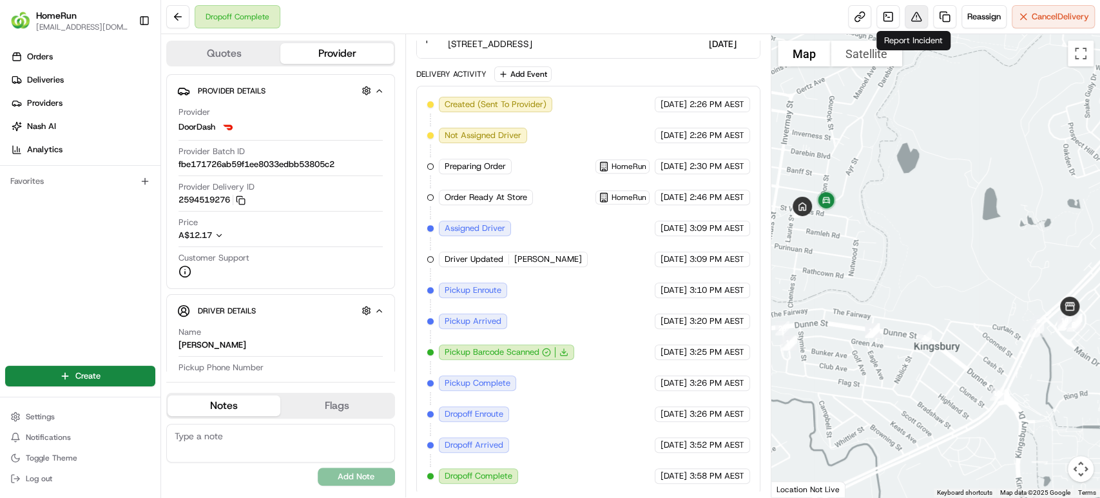
click at [917, 17] on button at bounding box center [916, 16] width 23 height 23
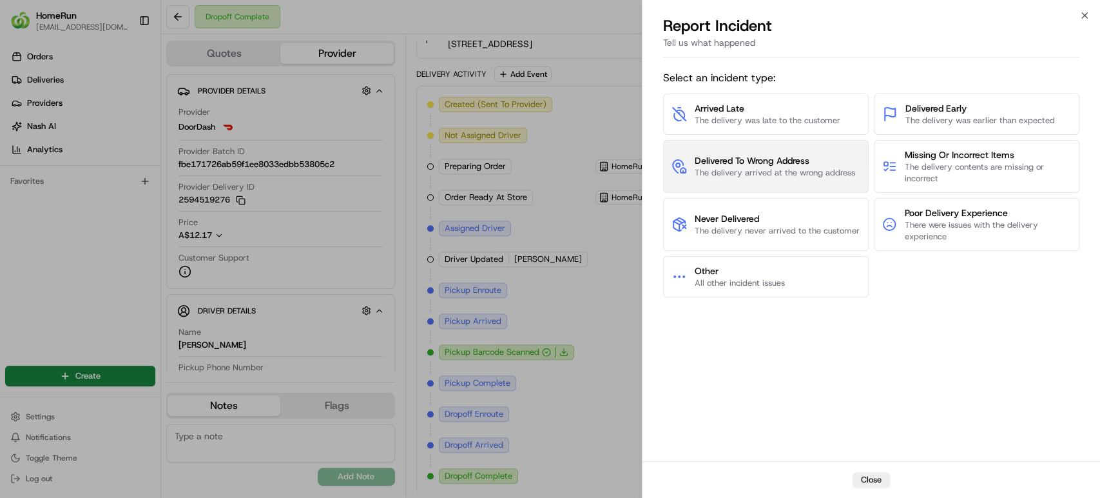
click at [712, 179] on button "Delivered To Wrong Address The delivery arrived at the wrong address" at bounding box center [766, 166] width 206 height 53
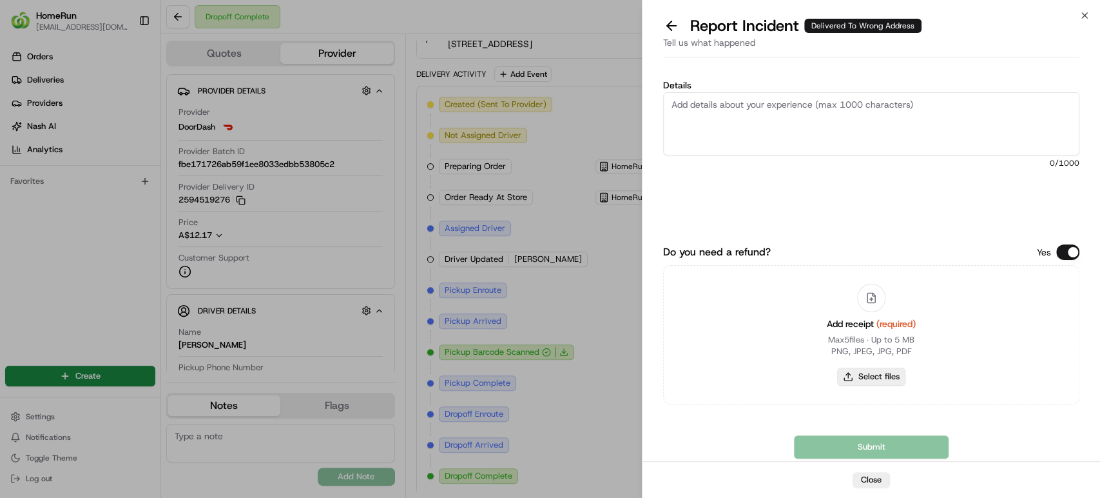
click at [841, 375] on button "Select files" at bounding box center [871, 376] width 68 height 18
type input "C:\fakepath\265556701.pdf"
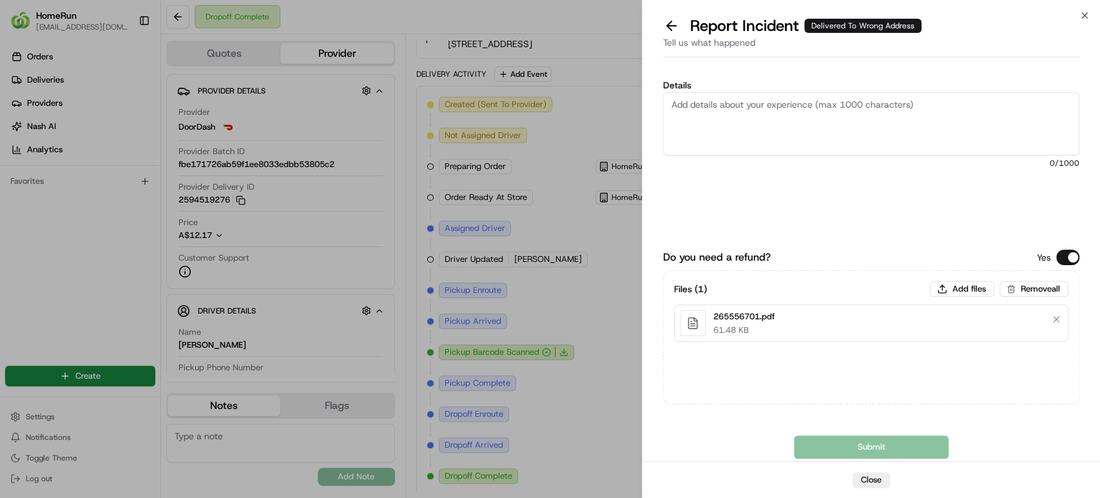
click at [734, 106] on textarea "Details" at bounding box center [871, 123] width 416 height 63
paste textarea "Delivered to incorrect address POD does not match previous pics."
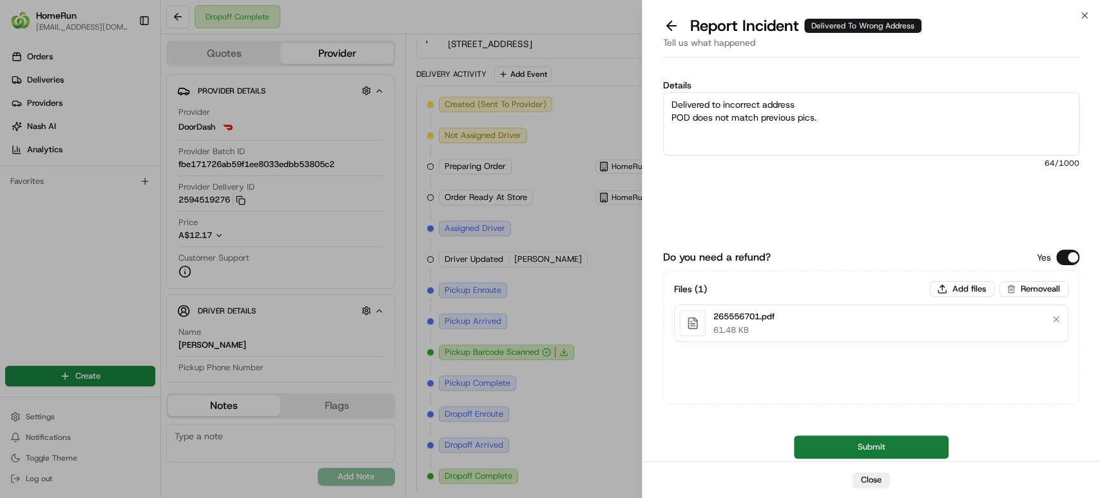
type textarea "Delivered to incorrect address POD does not match previous pics."
click at [848, 447] on button "Submit" at bounding box center [871, 446] width 155 height 23
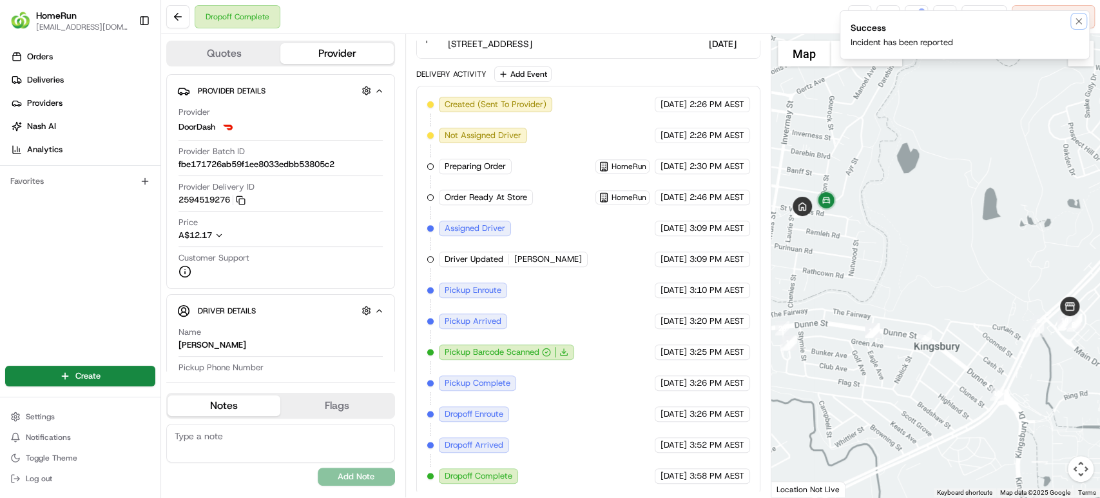
click at [1083, 14] on button "Notifications (F8)" at bounding box center [1078, 21] width 15 height 15
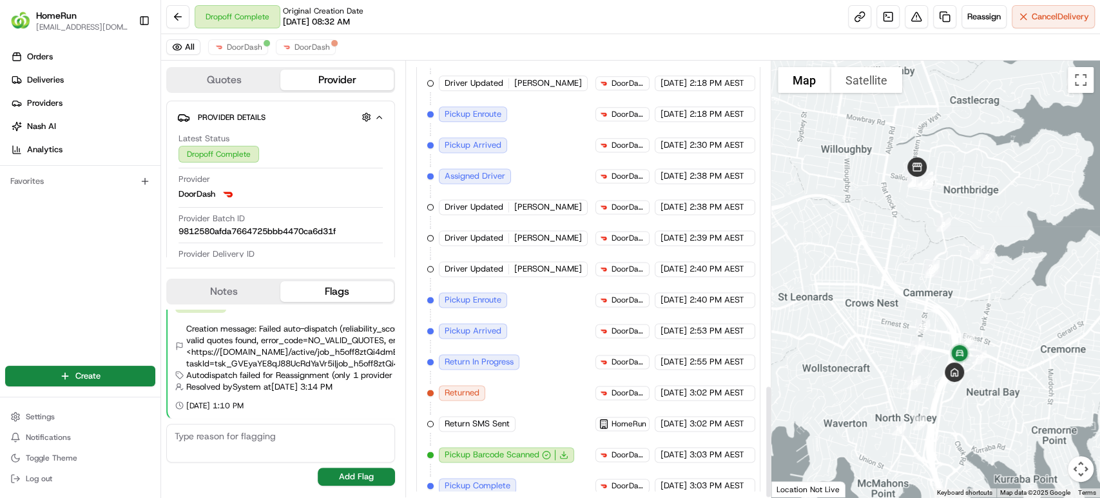
scroll to position [1254, 0]
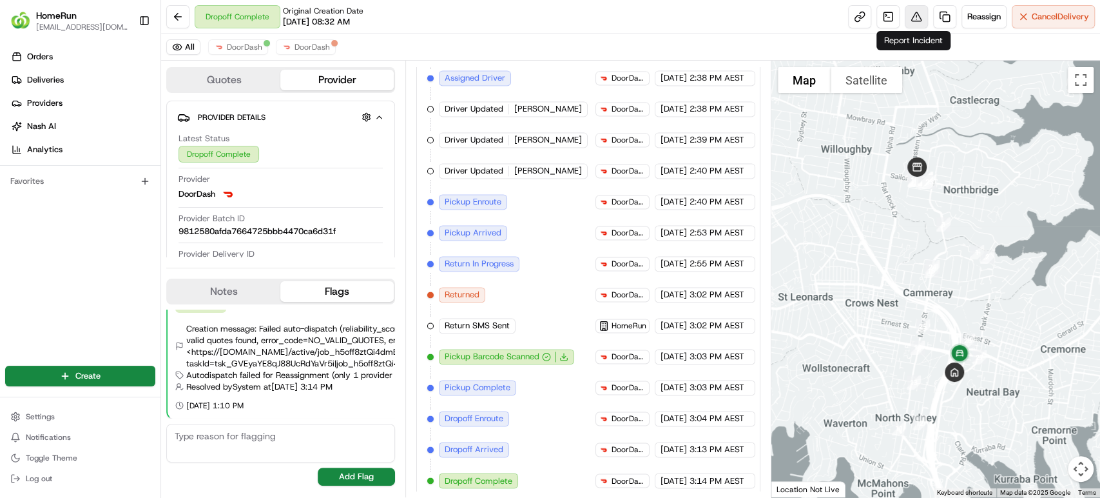
click at [910, 12] on button at bounding box center [916, 16] width 23 height 23
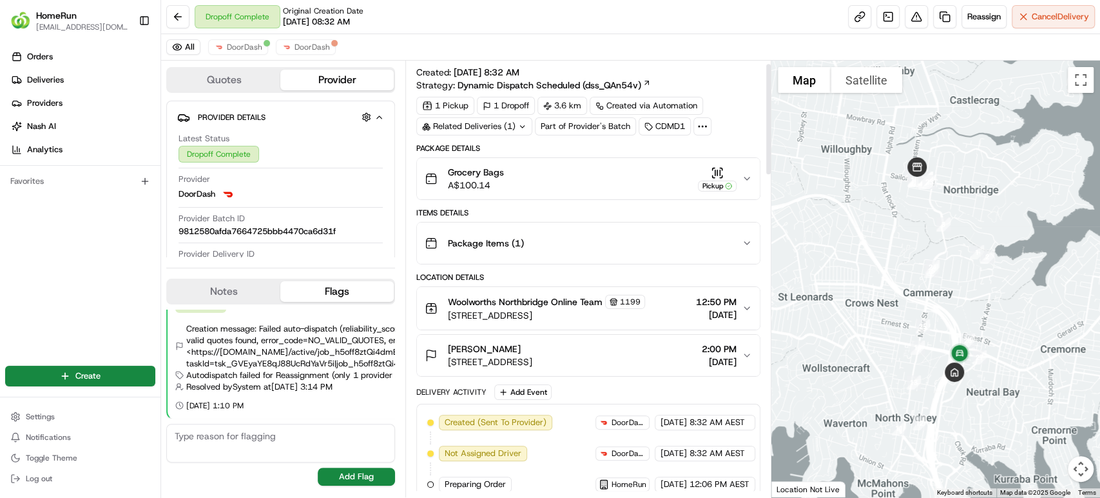
scroll to position [0, 0]
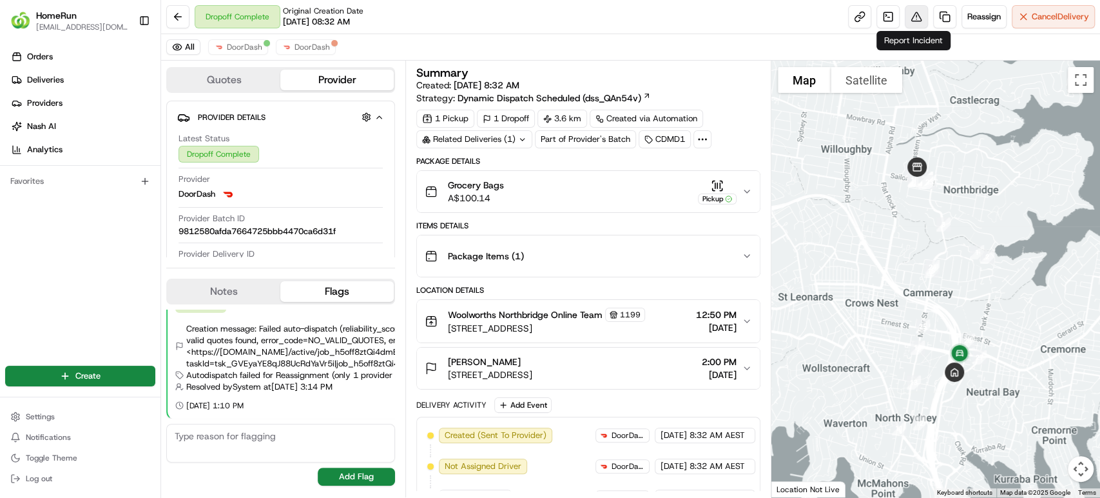
click at [911, 20] on button at bounding box center [916, 16] width 23 height 23
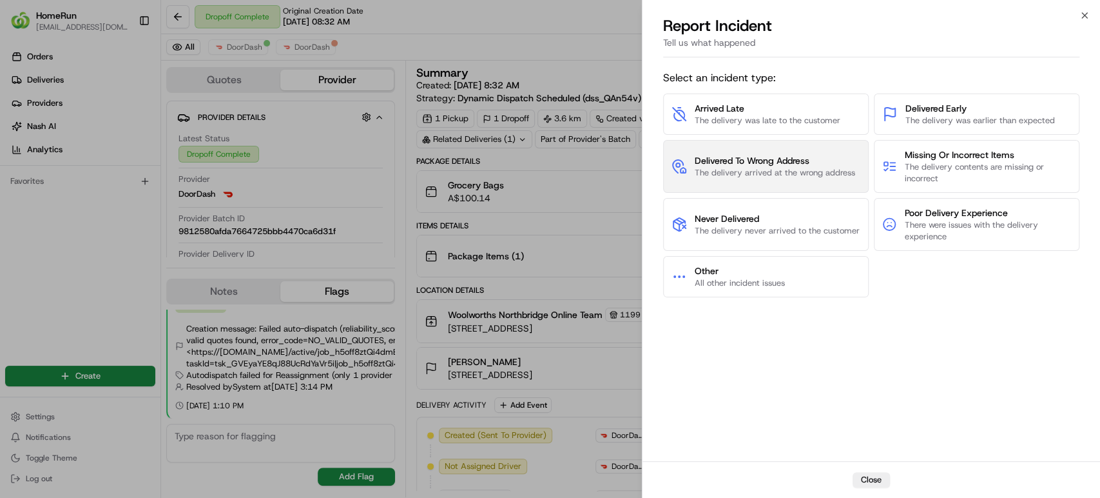
click at [812, 159] on span "Delivered To Wrong Address" at bounding box center [775, 160] width 160 height 13
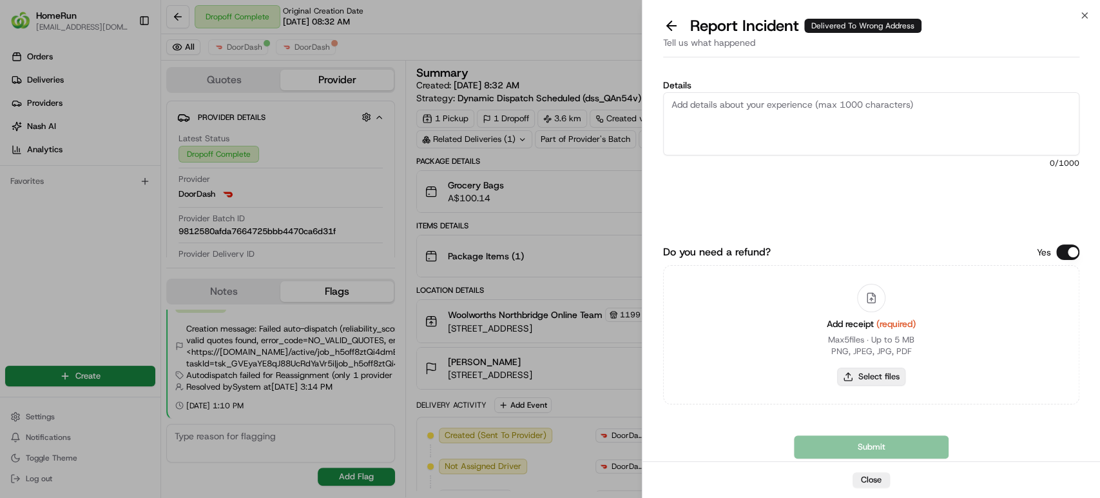
click at [893, 384] on button "Select files" at bounding box center [871, 376] width 68 height 18
type input "C:\fakepath\265569840.pdf"
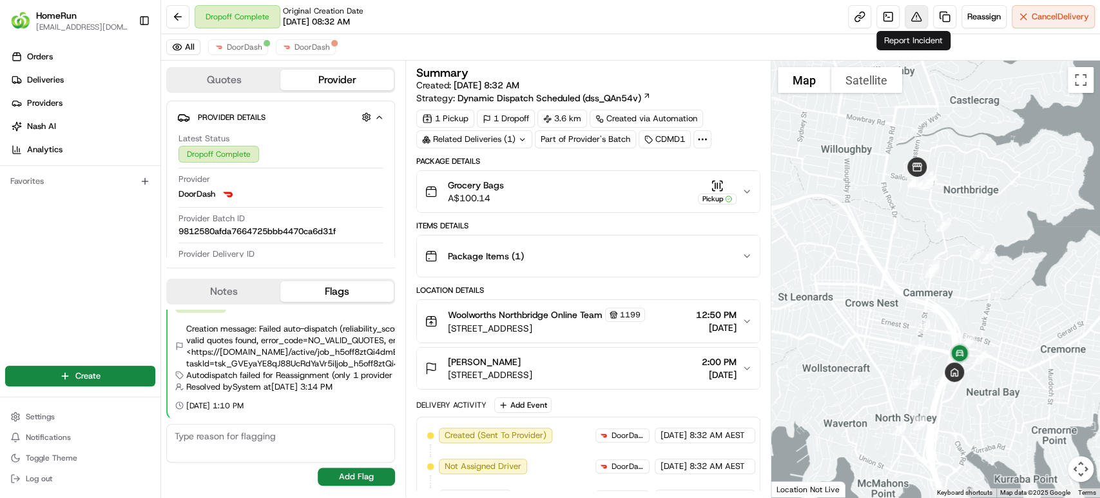
click at [907, 12] on button at bounding box center [916, 16] width 23 height 23
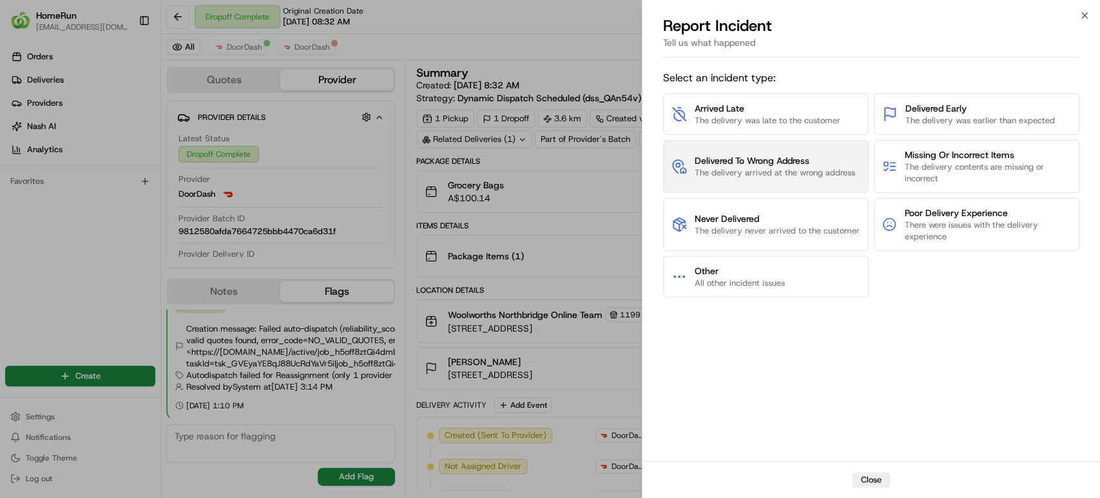
click at [714, 164] on span "Delivered To Wrong Address" at bounding box center [775, 160] width 160 height 13
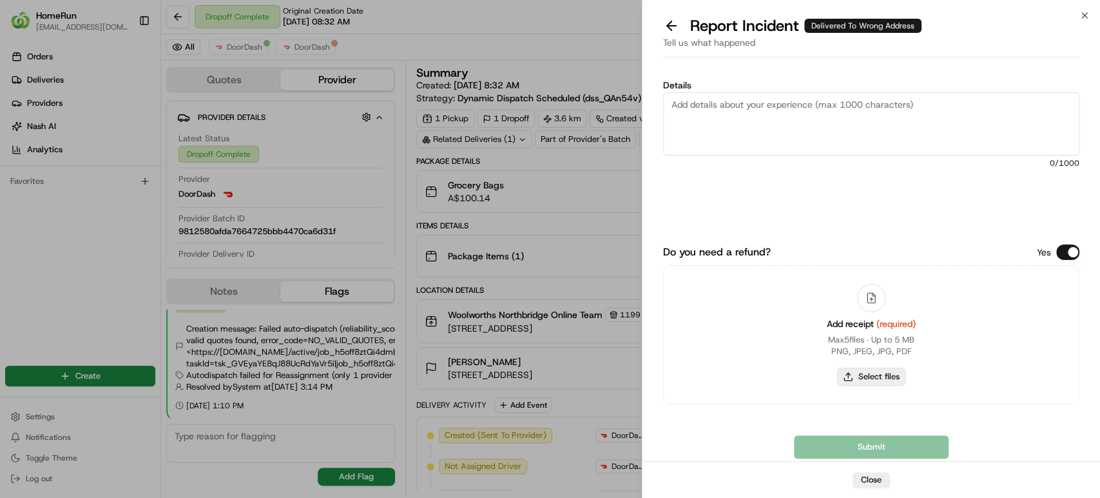
click at [874, 380] on button "Select files" at bounding box center [871, 376] width 68 height 18
type input "C:\fakepath\265569840.pdf"
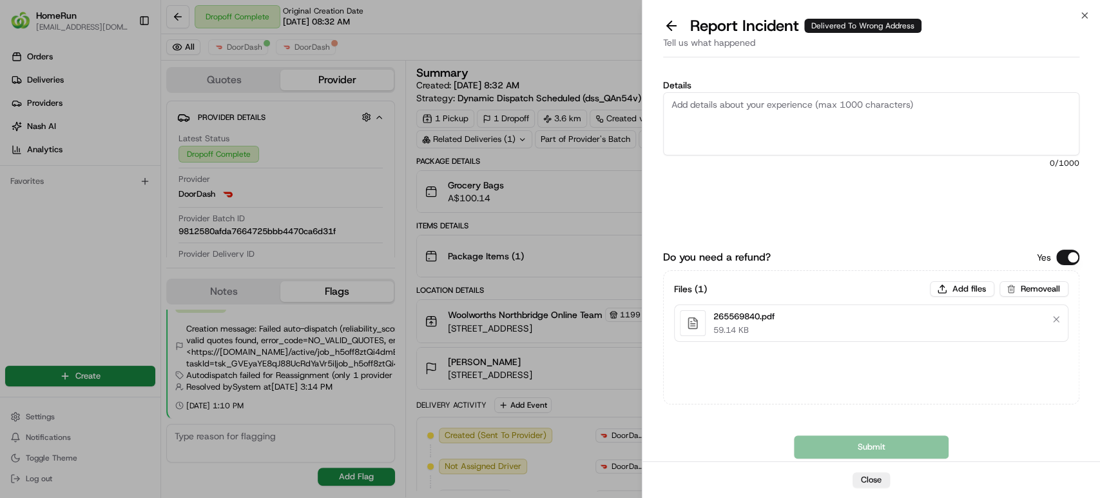
click at [878, 113] on textarea "Details" at bounding box center [871, 123] width 416 height 63
paste textarea "Delivered to incorrect address No POD provided"
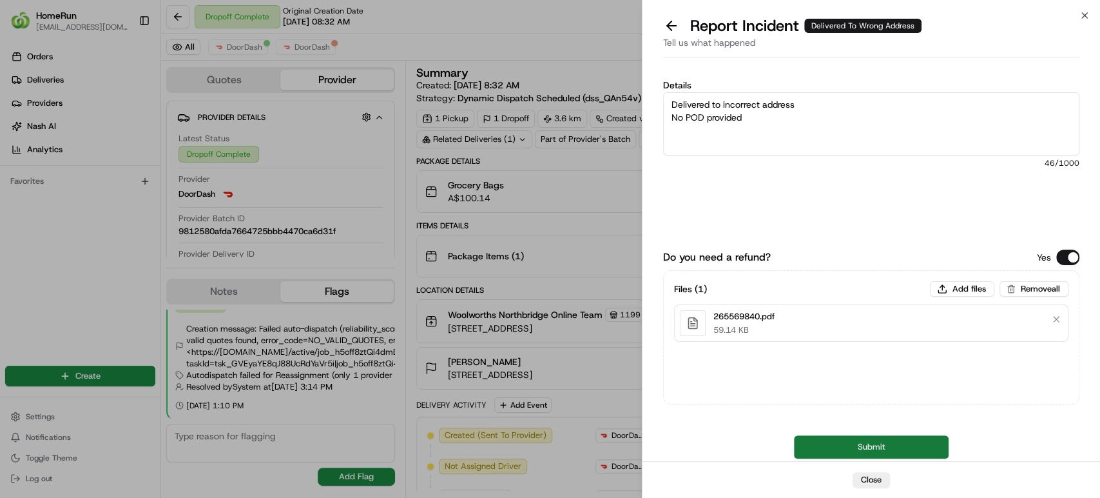
type textarea "Delivered to incorrect address No POD provided"
click at [845, 441] on button "Submit" at bounding box center [871, 446] width 155 height 23
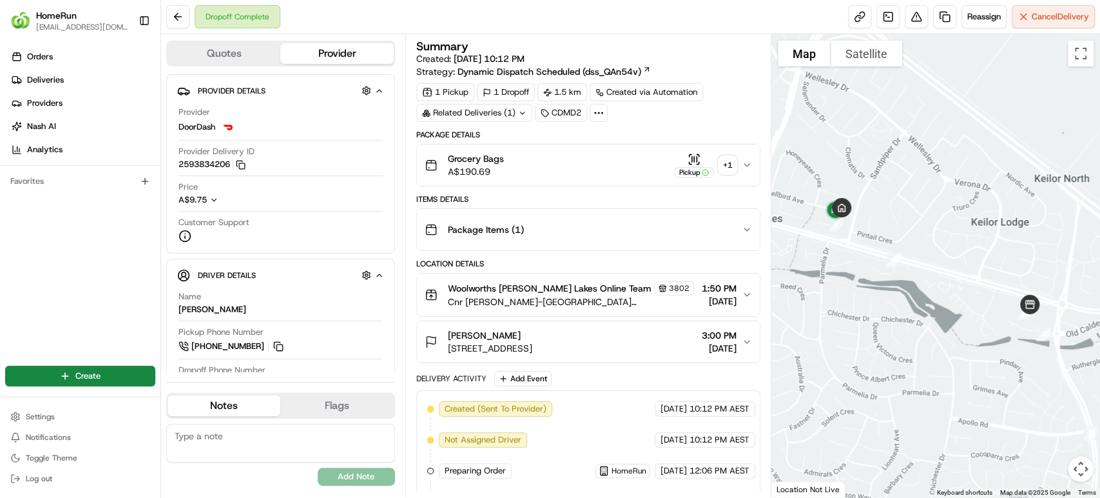
scroll to position [304, 0]
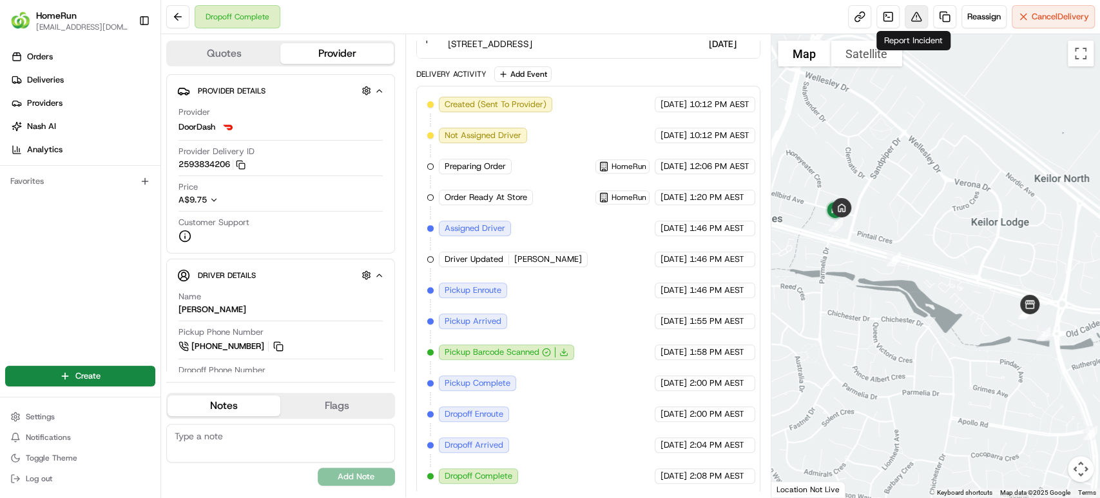
click at [907, 14] on button at bounding box center [916, 16] width 23 height 23
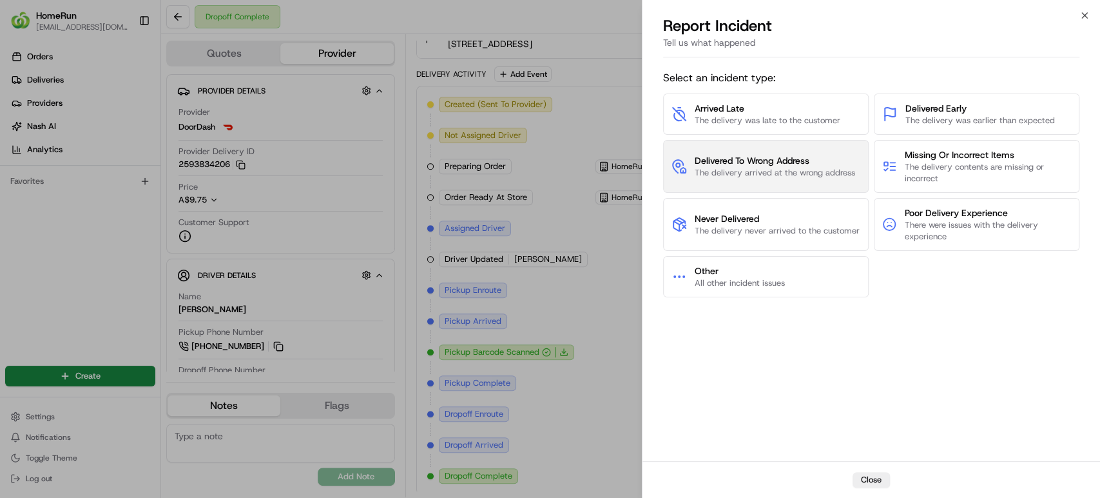
click at [778, 171] on span "The delivery arrived at the wrong address" at bounding box center [775, 173] width 160 height 12
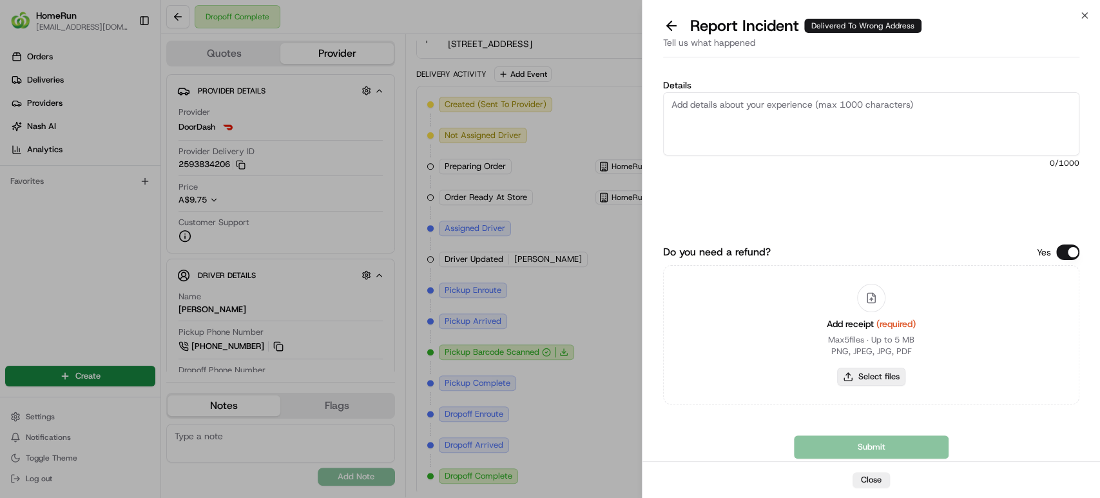
click at [868, 380] on button "Select files" at bounding box center [871, 376] width 68 height 18
type input "C:\fakepath\265545037.pdf"
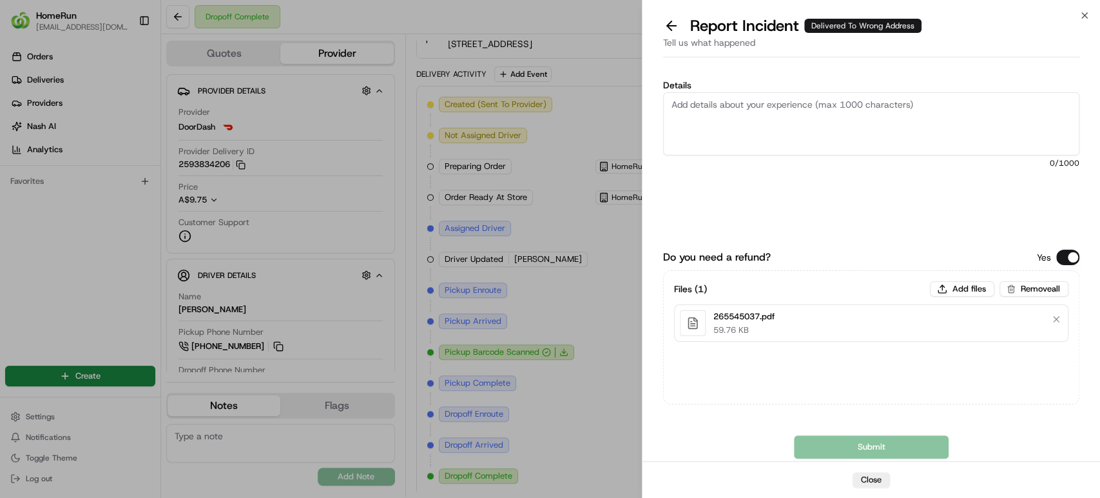
click at [839, 113] on textarea "Details" at bounding box center [871, 123] width 416 height 63
paste textarea "Delivered to incorrect address POD does not match previous pics."
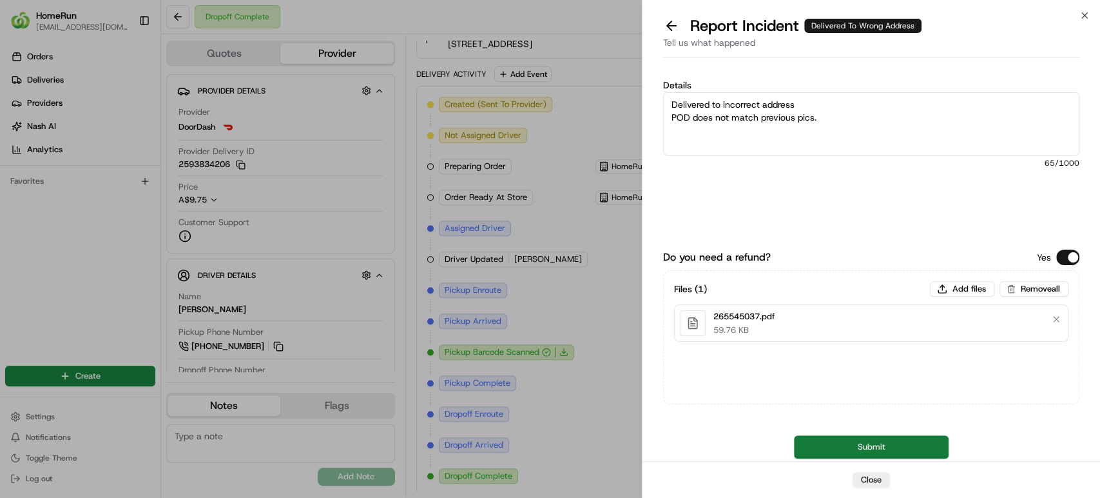
type textarea "Delivered to incorrect address POD does not match previous pics."
click at [840, 437] on button "Submit" at bounding box center [871, 446] width 155 height 23
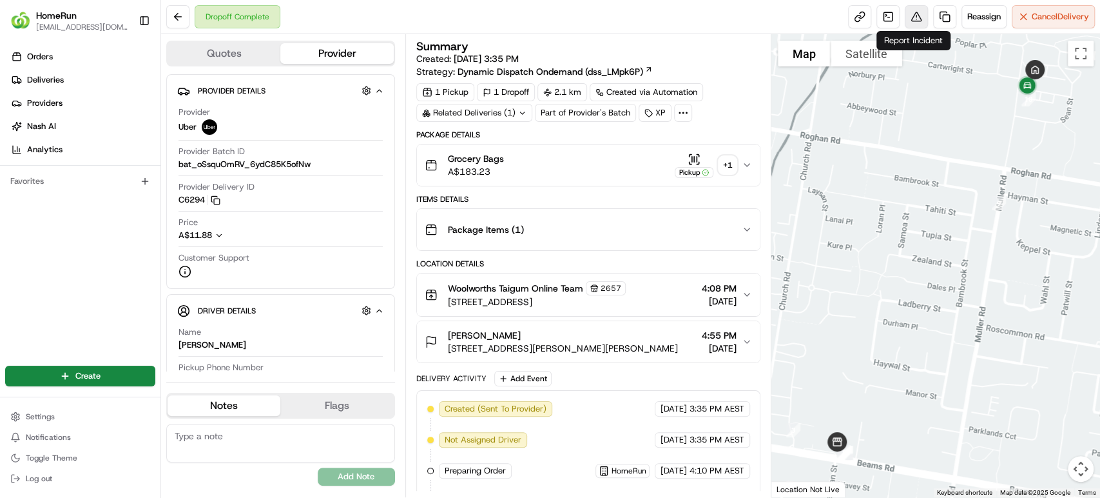
click at [911, 18] on button at bounding box center [916, 16] width 23 height 23
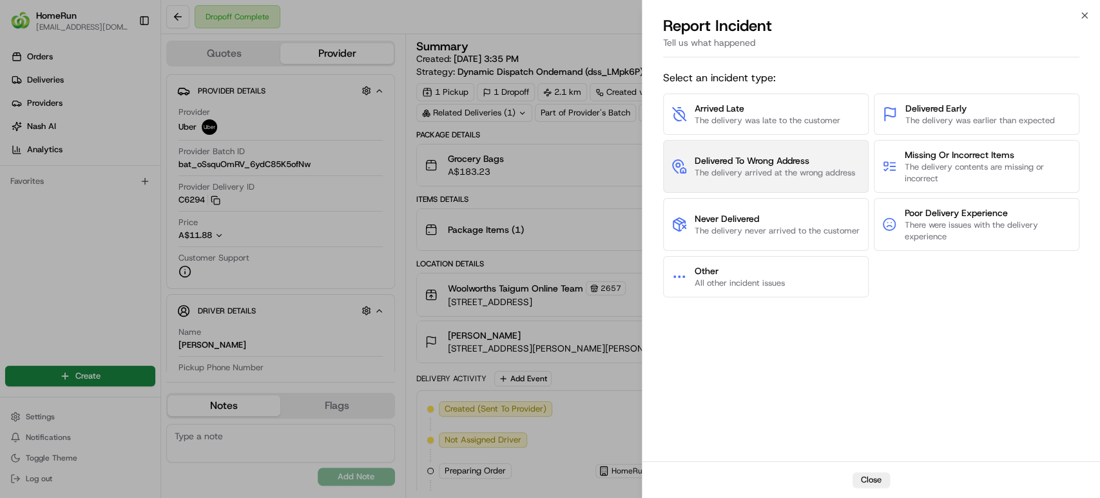
click at [735, 169] on span "The delivery arrived at the wrong address" at bounding box center [775, 173] width 160 height 12
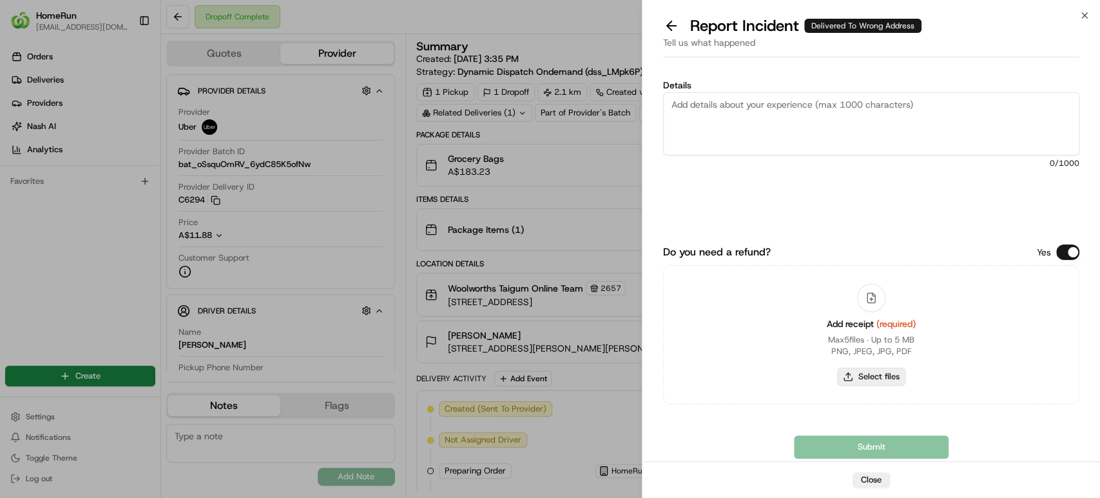
click at [855, 374] on button "Select files" at bounding box center [871, 376] width 68 height 18
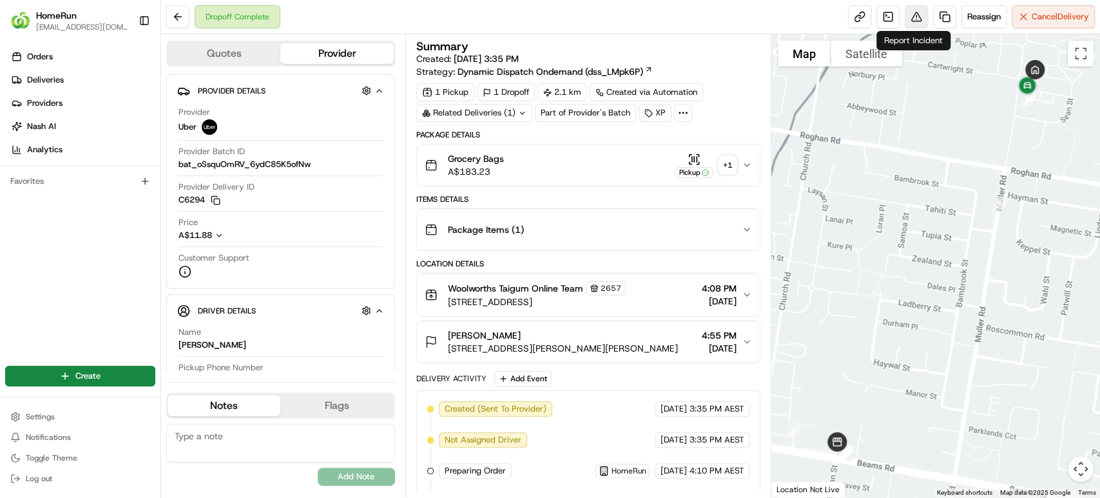
click at [909, 14] on button at bounding box center [916, 16] width 23 height 23
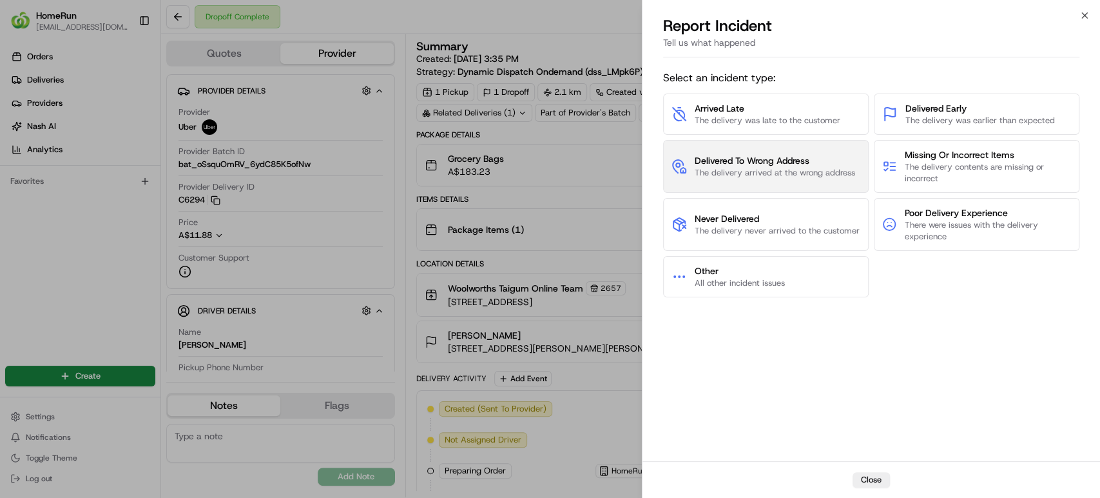
click at [839, 164] on span "Delivered To Wrong Address" at bounding box center [775, 160] width 160 height 13
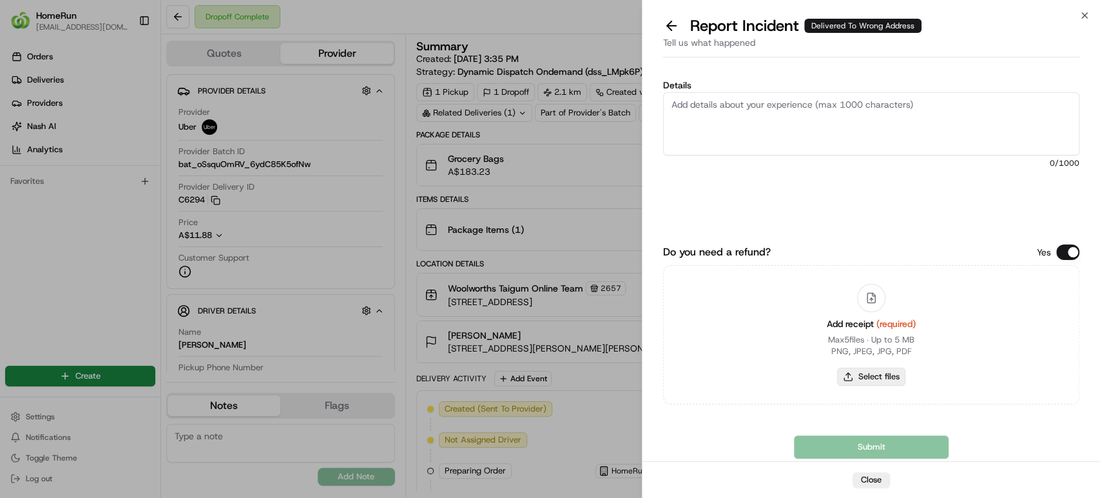
click at [879, 376] on button "Select files" at bounding box center [871, 376] width 68 height 18
type input "C:\fakepath\265638217.pdf"
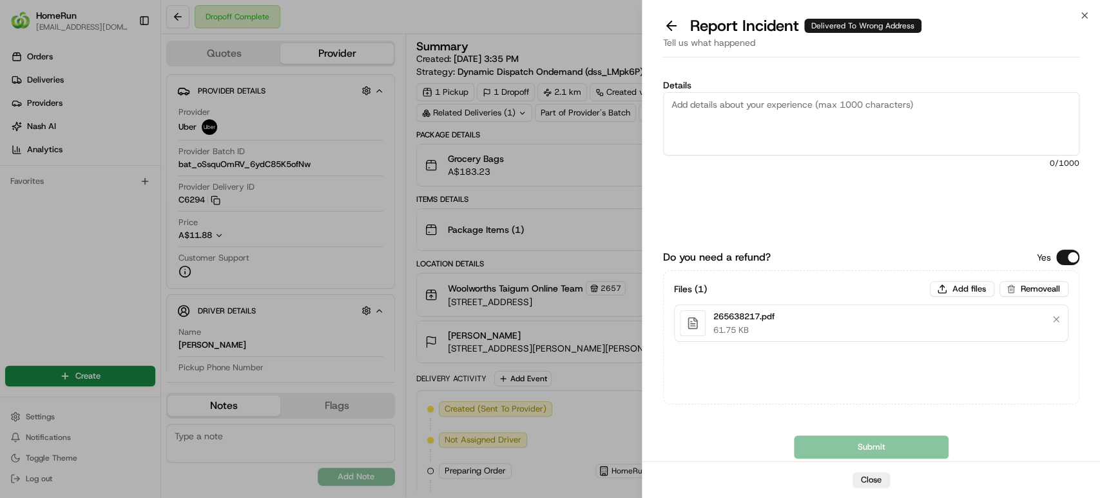
click at [777, 128] on textarea "Details" at bounding box center [871, 123] width 416 height 63
paste textarea "Delivered to incorrect address POD does not match previous pics."
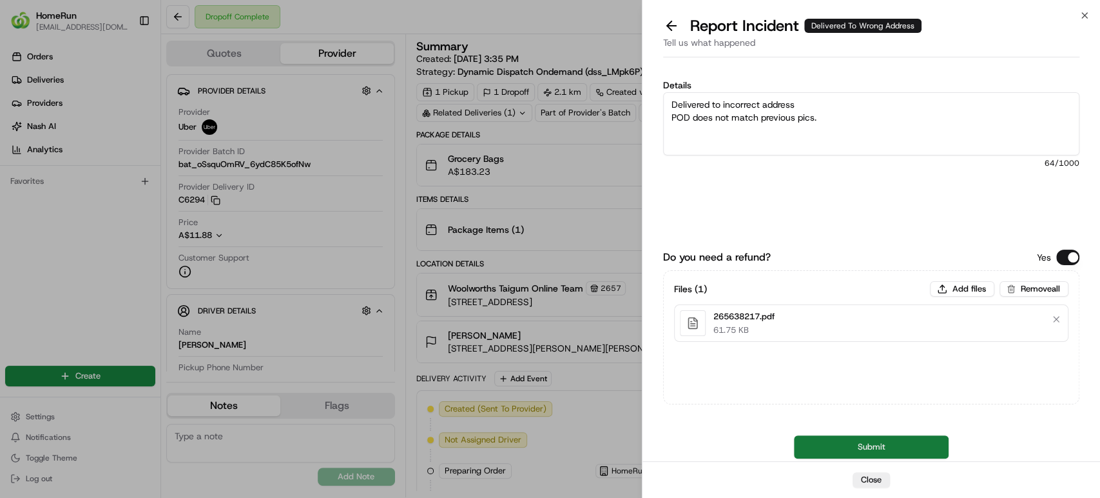
type textarea "Delivered to incorrect address POD does not match previous pics."
click at [897, 448] on button "Submit" at bounding box center [871, 446] width 155 height 23
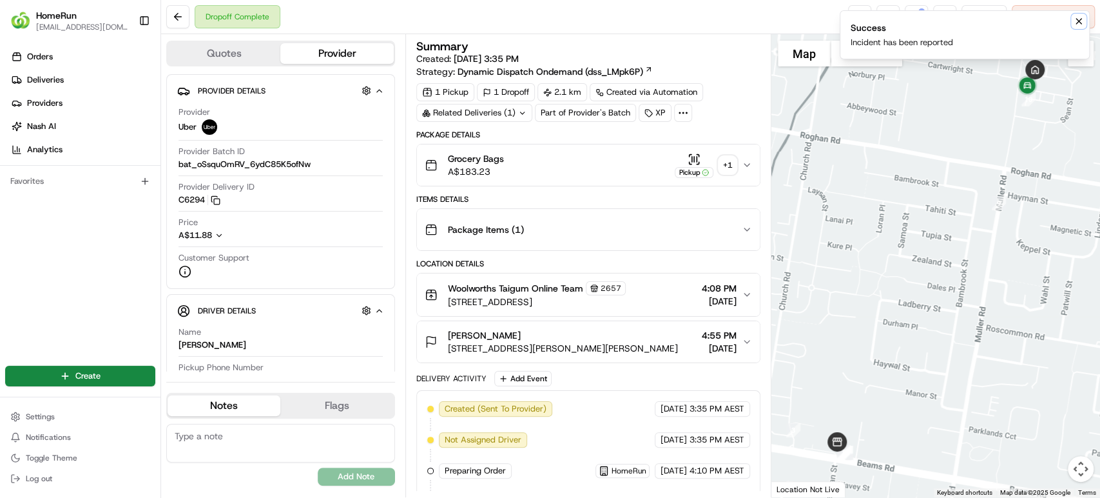
click at [1080, 21] on icon "Notifications (F8)" at bounding box center [1079, 21] width 10 height 10
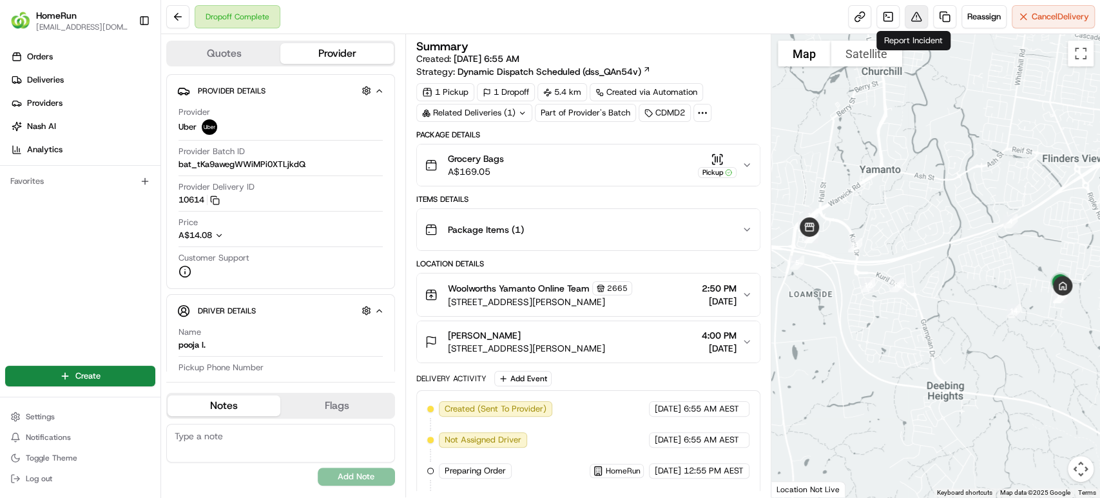
click at [913, 14] on button at bounding box center [916, 16] width 23 height 23
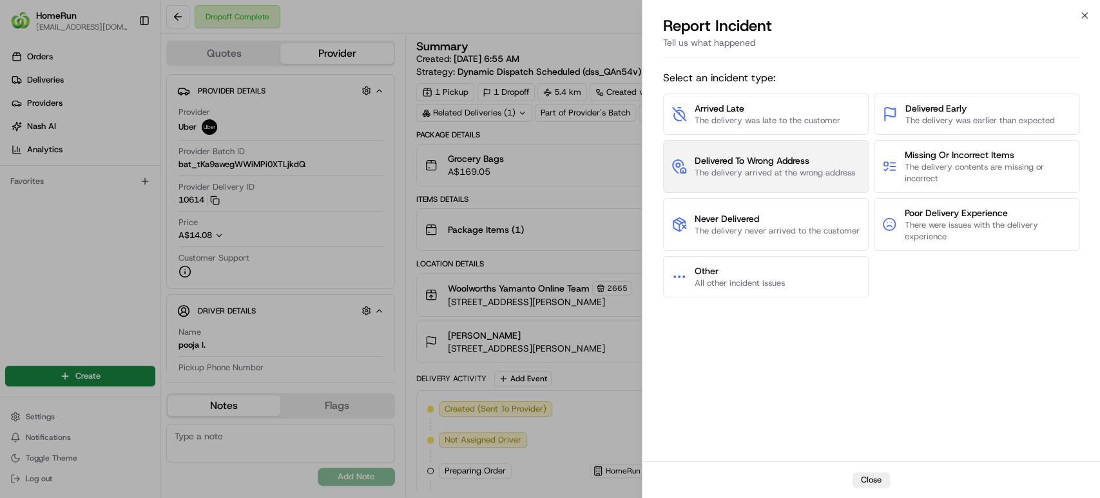
click at [766, 173] on span "The delivery arrived at the wrong address" at bounding box center [775, 173] width 160 height 12
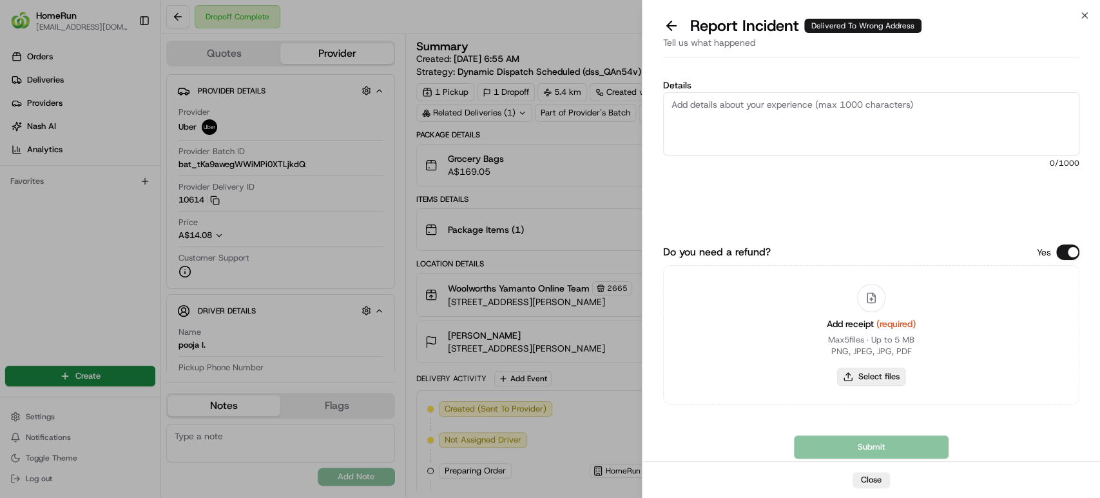
click at [881, 380] on button "Select files" at bounding box center [871, 376] width 68 height 18
type input "C:\fakepath\65559543.pdf"
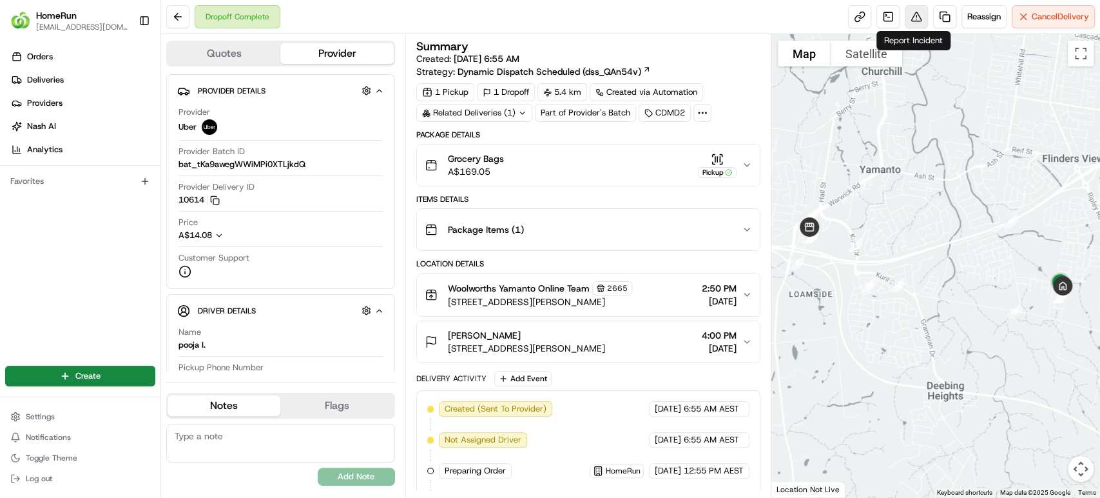
click at [911, 19] on button at bounding box center [916, 16] width 23 height 23
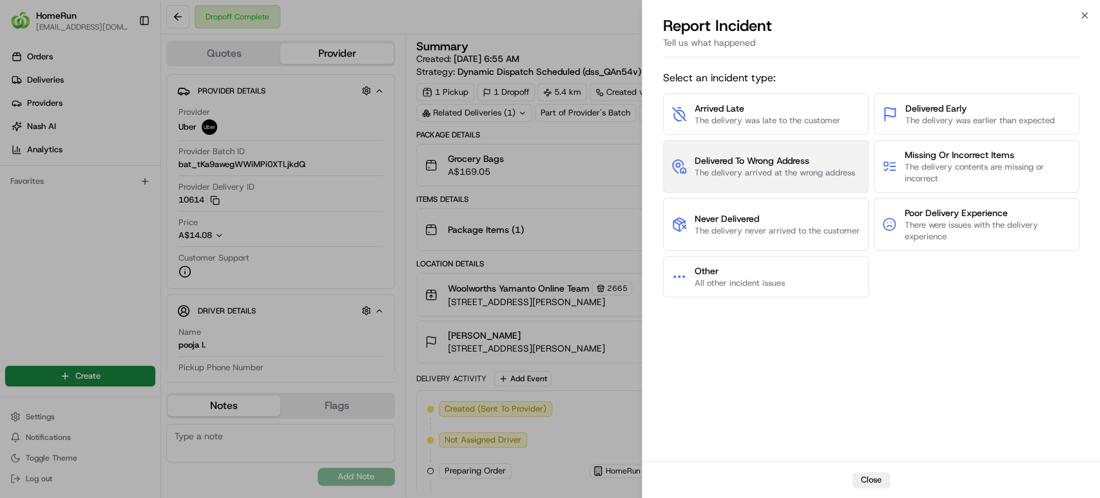
click at [767, 162] on span "Delivered To Wrong Address" at bounding box center [775, 160] width 160 height 13
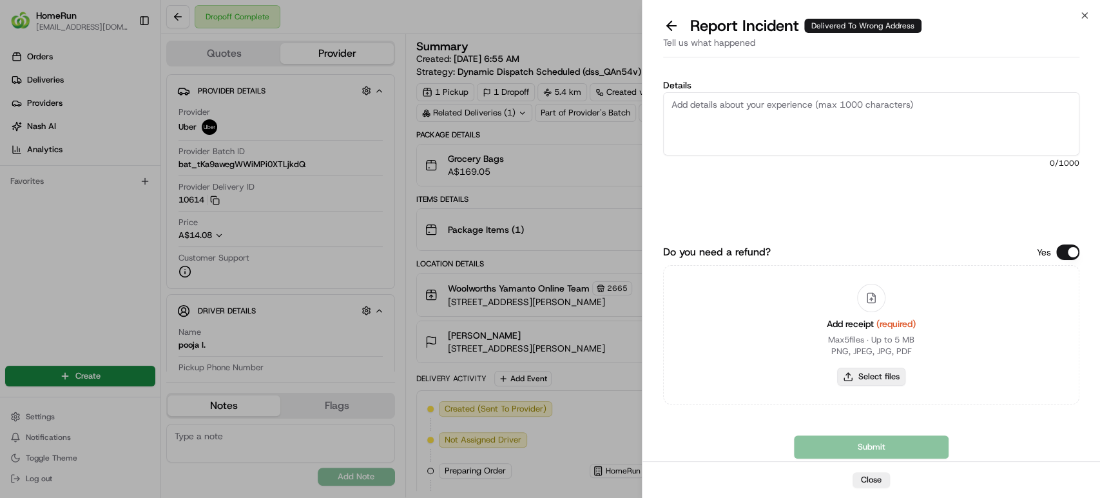
click at [886, 370] on button "Select files" at bounding box center [871, 376] width 68 height 18
type input "C:\fakepath\65559543.pdf"
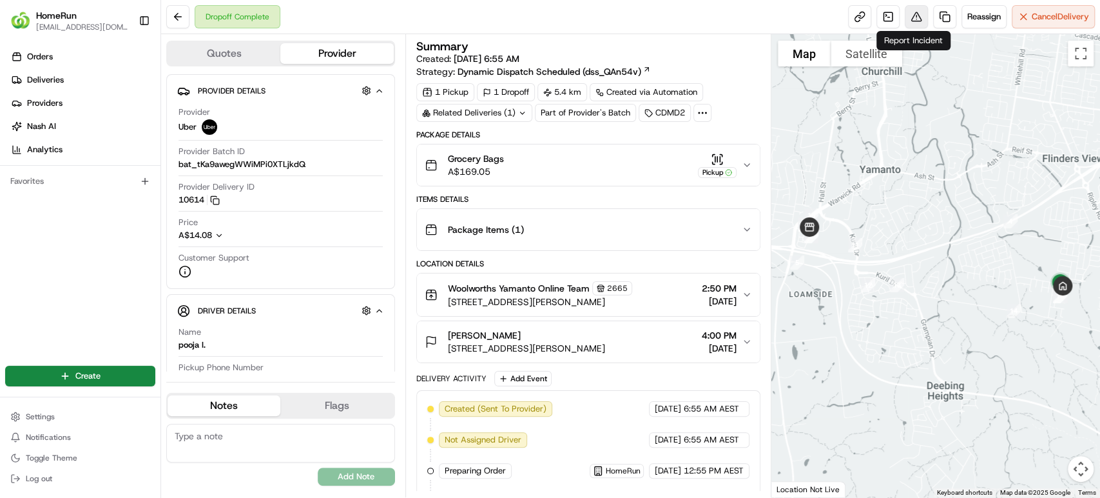
click at [917, 11] on button at bounding box center [916, 16] width 23 height 23
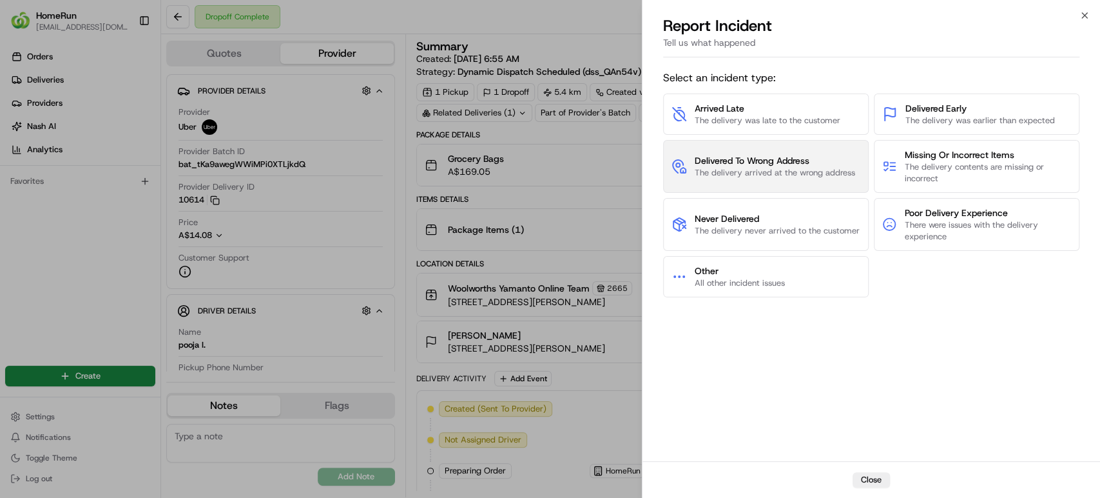
click at [806, 162] on span "Delivered To Wrong Address" at bounding box center [775, 160] width 160 height 13
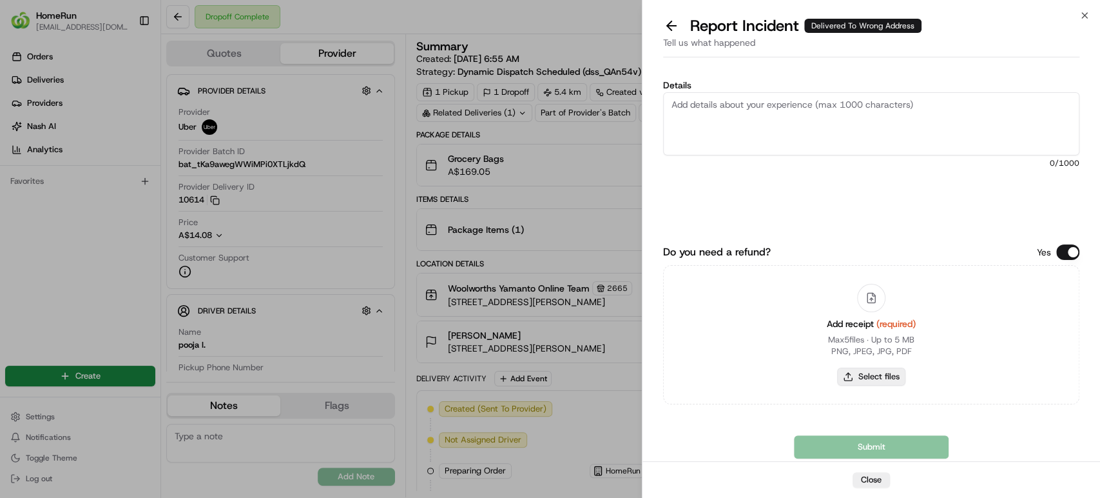
click at [861, 377] on button "Select files" at bounding box center [871, 376] width 68 height 18
type input "C:\fakepath\65559543.pdf"
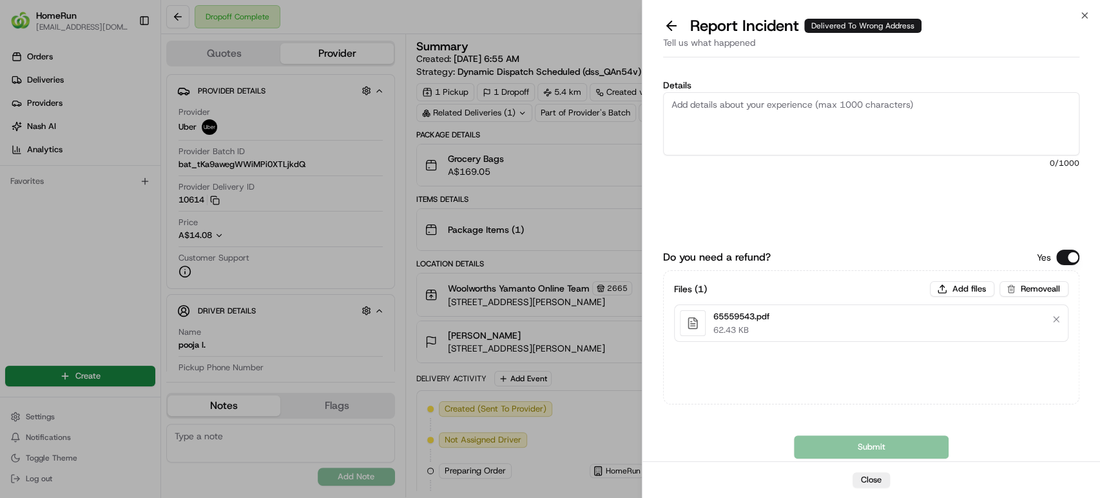
click at [770, 102] on textarea "Details" at bounding box center [871, 123] width 416 height 63
paste textarea "Delivered to incorrect address No POD provided"
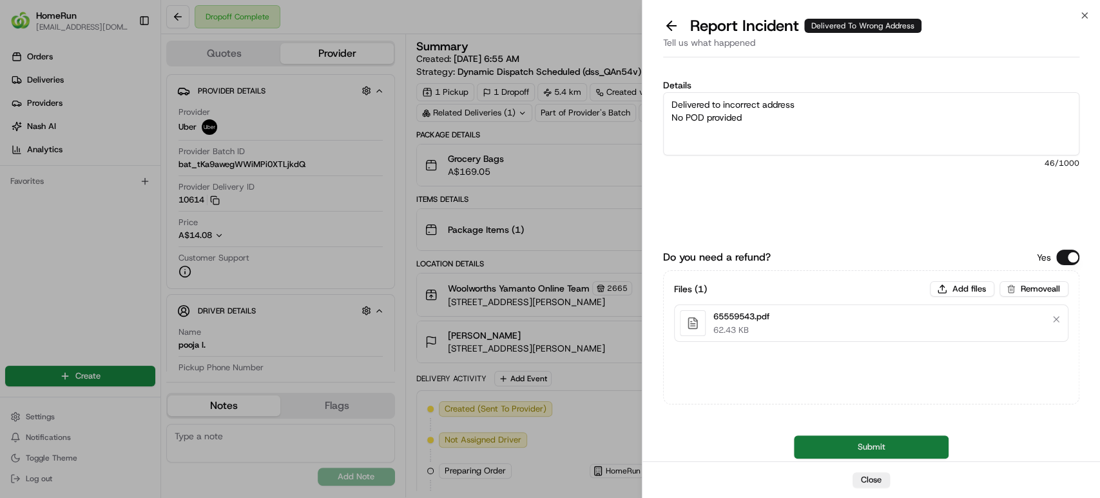
type textarea "Delivered to incorrect address No POD provided"
click at [831, 440] on button "Submit" at bounding box center [871, 446] width 155 height 23
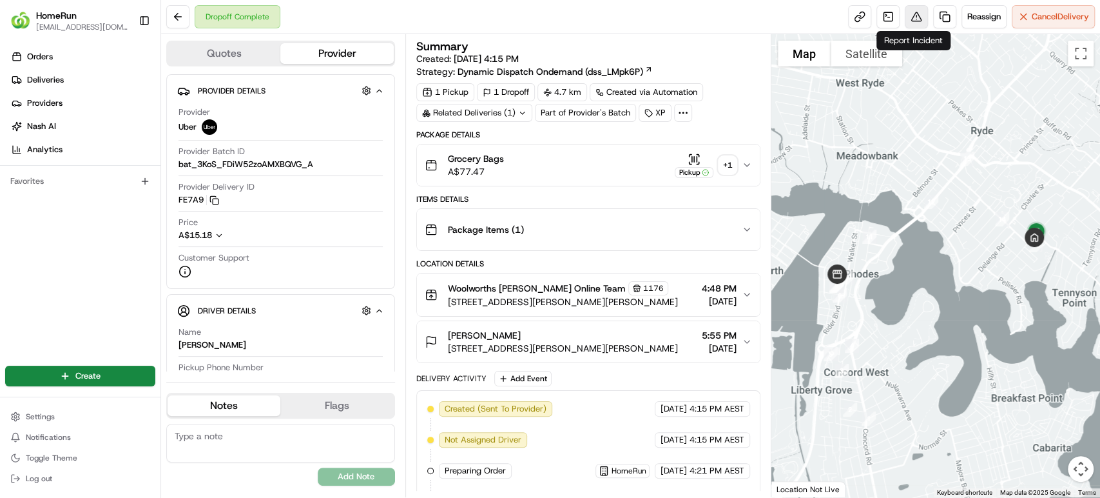
click at [913, 18] on button at bounding box center [916, 16] width 23 height 23
click at [752, 161] on icon "button" at bounding box center [747, 165] width 10 height 10
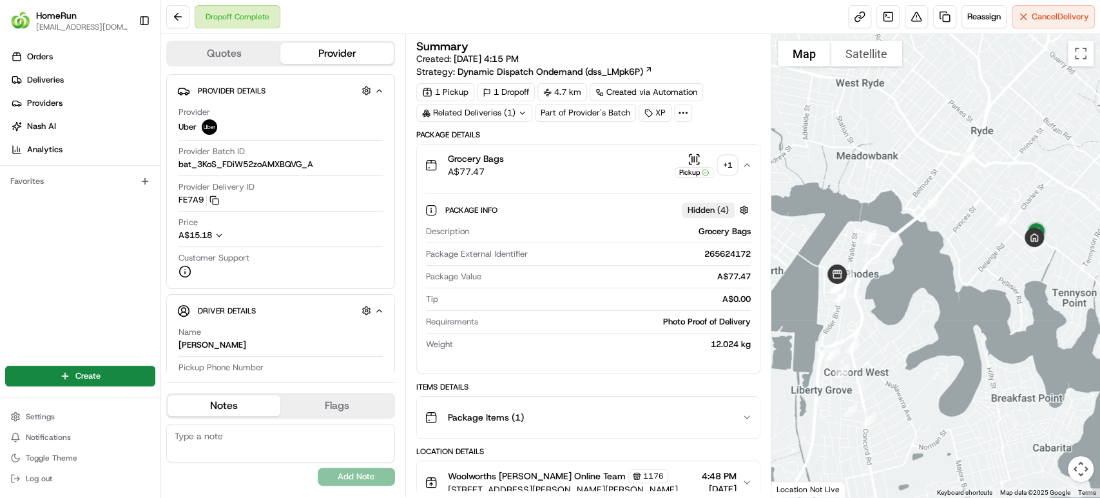
click at [752, 161] on icon "button" at bounding box center [747, 165] width 10 height 10
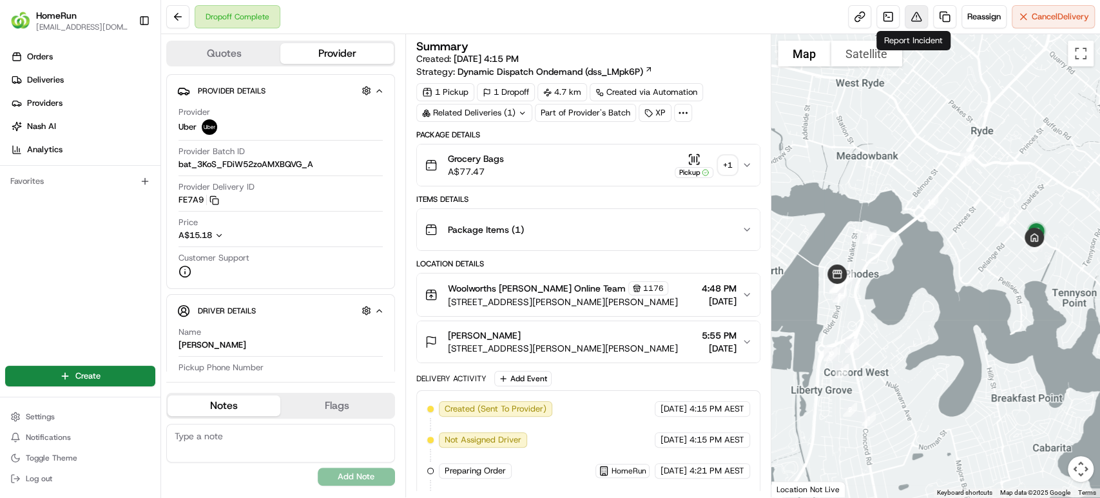
click at [911, 19] on button at bounding box center [916, 16] width 23 height 23
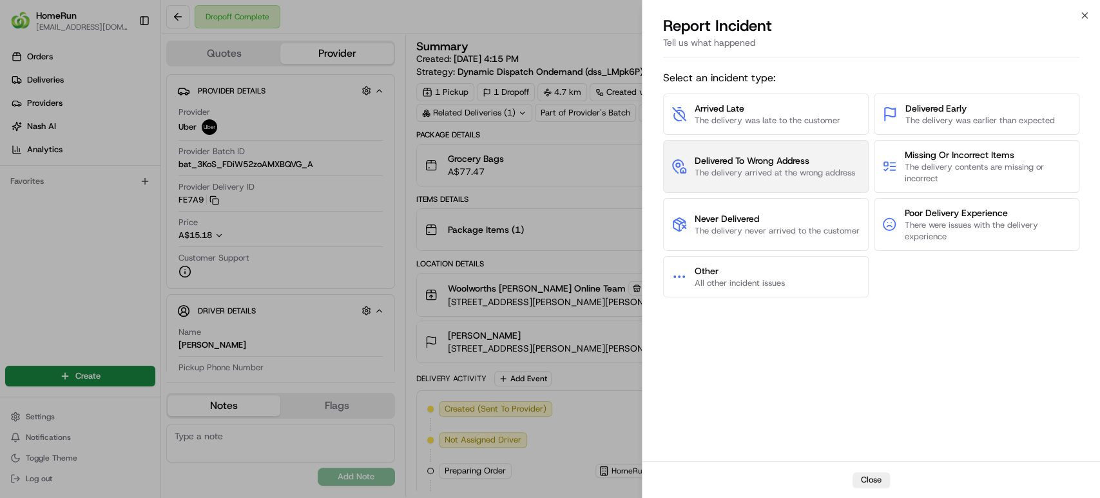
click at [779, 170] on span "The delivery arrived at the wrong address" at bounding box center [775, 173] width 160 height 12
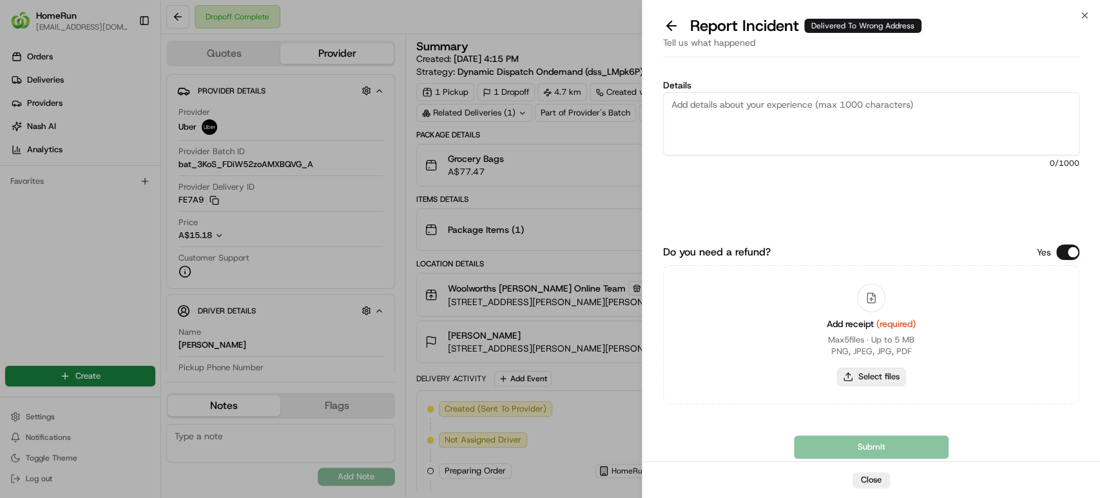
click at [855, 378] on button "Select files" at bounding box center [871, 376] width 68 height 18
type input "C:\fakepath\265624172.pdf"
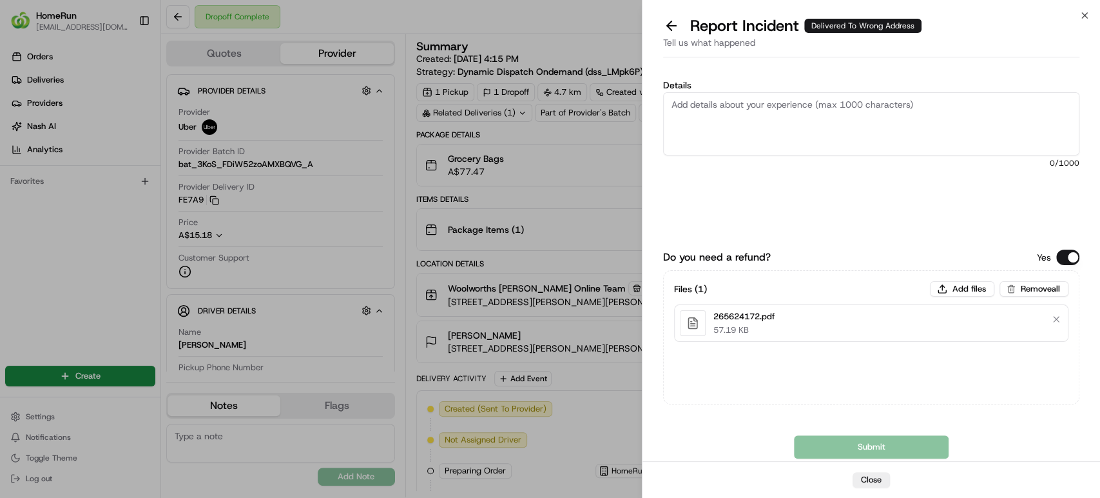
click at [842, 124] on textarea "Details" at bounding box center [871, 123] width 416 height 63
paste textarea "Delivered to incorrect address POD does not match previous pics."
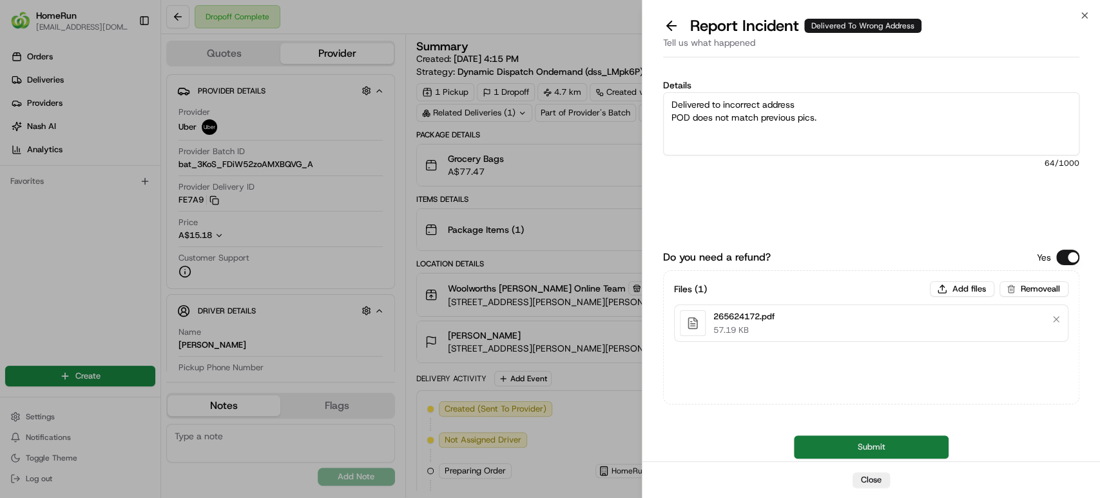
type textarea "Delivered to incorrect address POD does not match previous pics."
click at [842, 437] on button "Submit" at bounding box center [871, 446] width 155 height 23
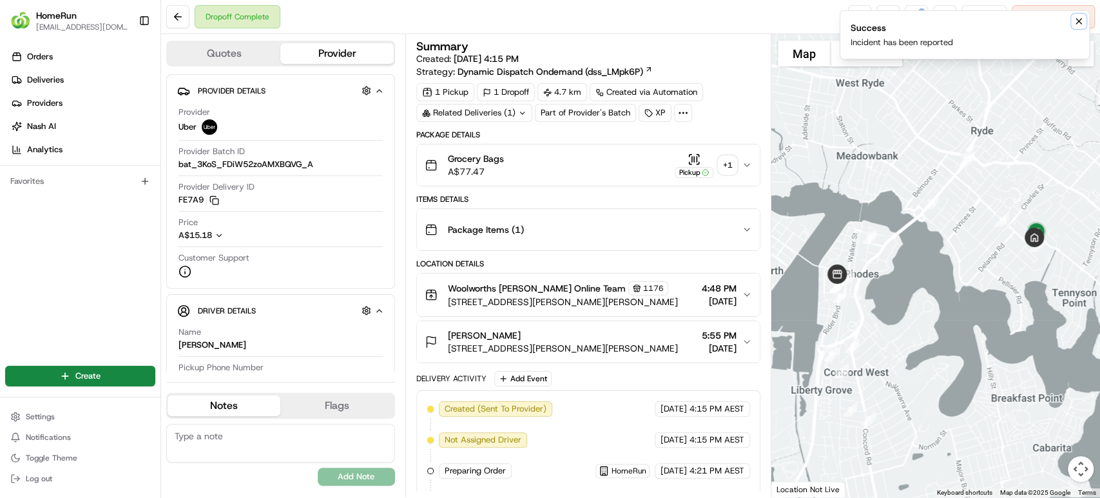
click at [1075, 21] on icon "Notifications (F8)" at bounding box center [1079, 21] width 10 height 10
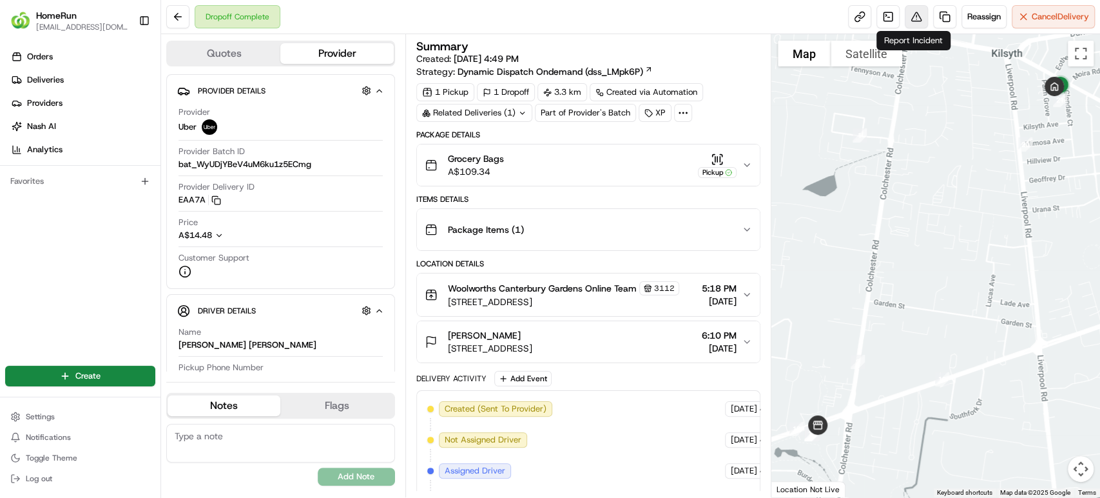
click at [911, 12] on button at bounding box center [916, 16] width 23 height 23
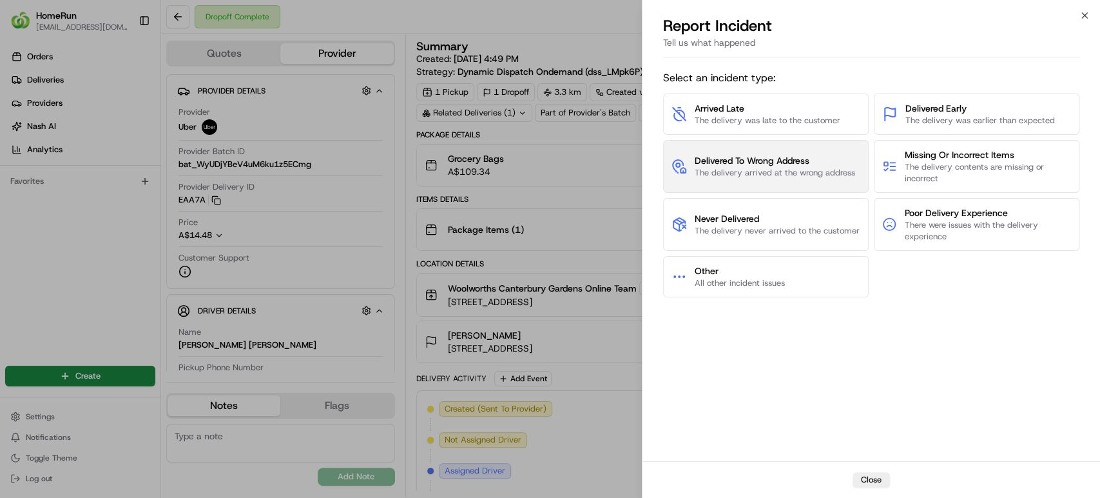
click at [799, 158] on span "Delivered To Wrong Address" at bounding box center [775, 160] width 160 height 13
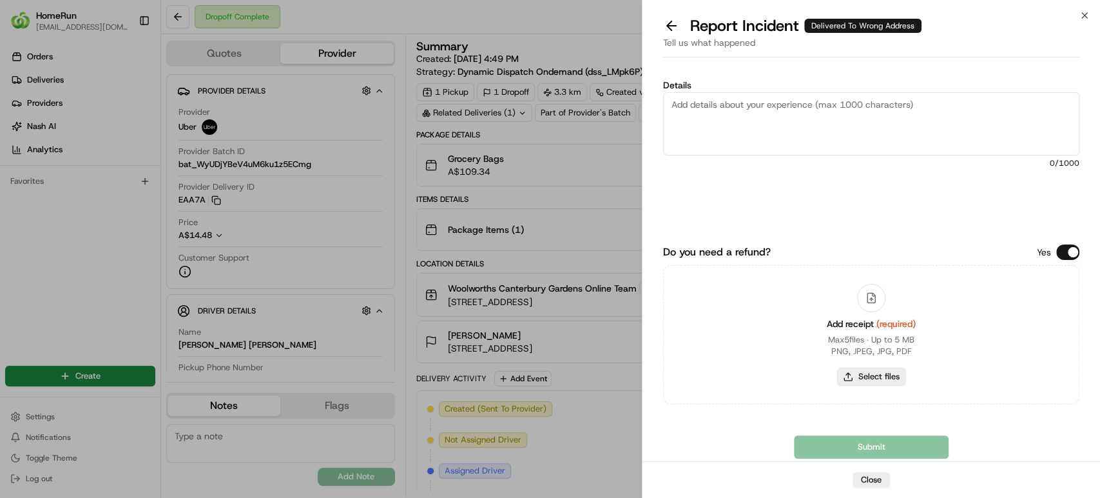
click at [864, 371] on button "Select files" at bounding box center [871, 376] width 68 height 18
type input "C:\fakepath\265651487.pdf"
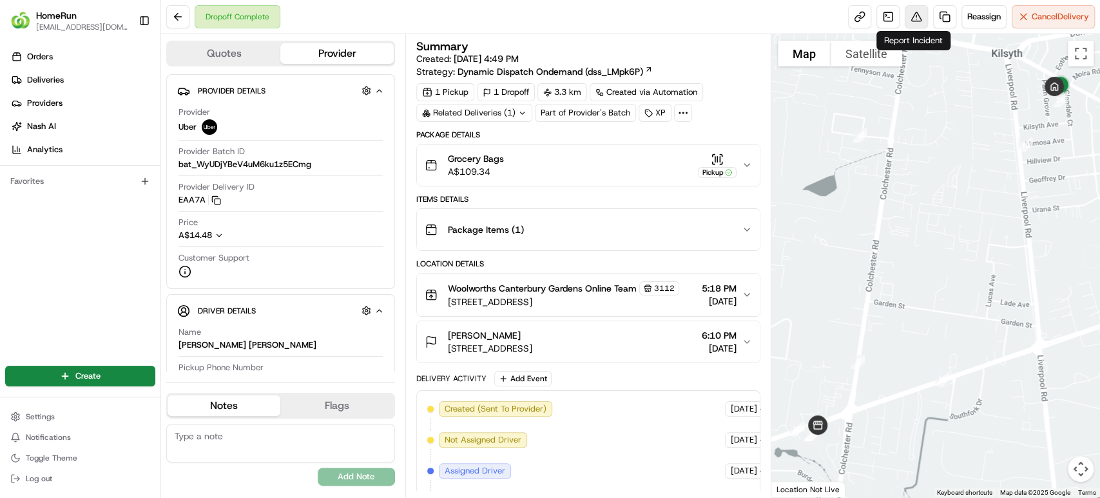
click at [911, 18] on button at bounding box center [916, 16] width 23 height 23
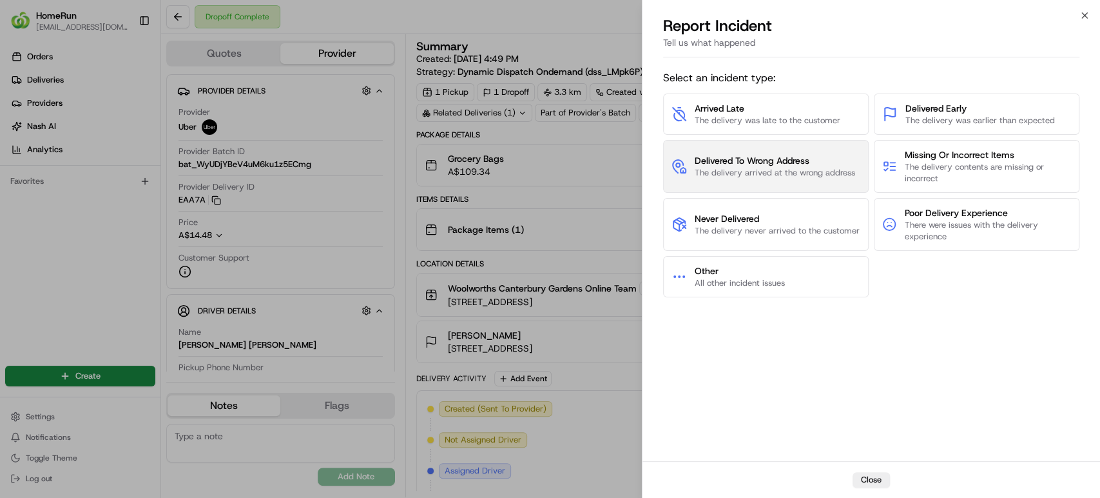
click at [765, 164] on span "Delivered To Wrong Address" at bounding box center [775, 160] width 160 height 13
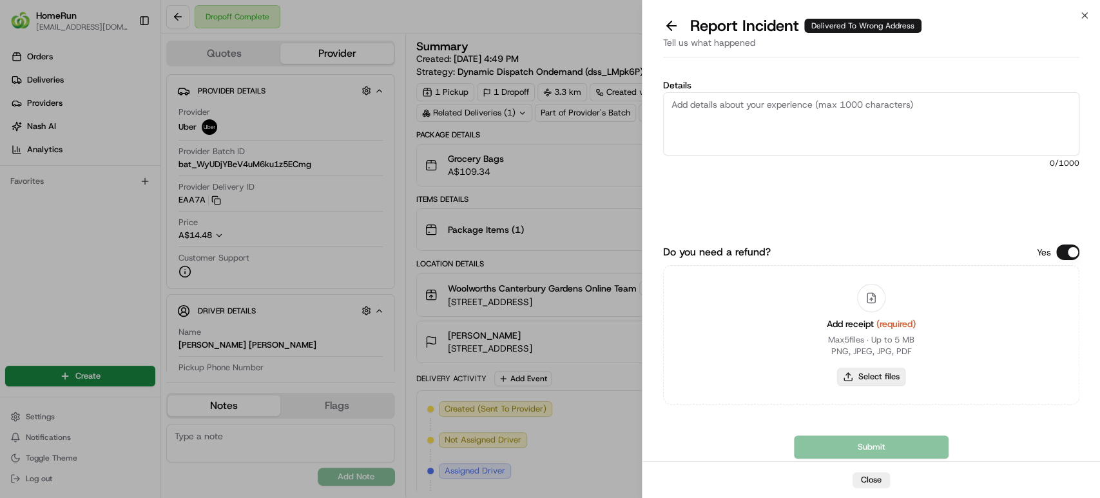
click at [877, 382] on button "Select files" at bounding box center [871, 376] width 68 height 18
type input "C:\fakepath\265651487.pdf"
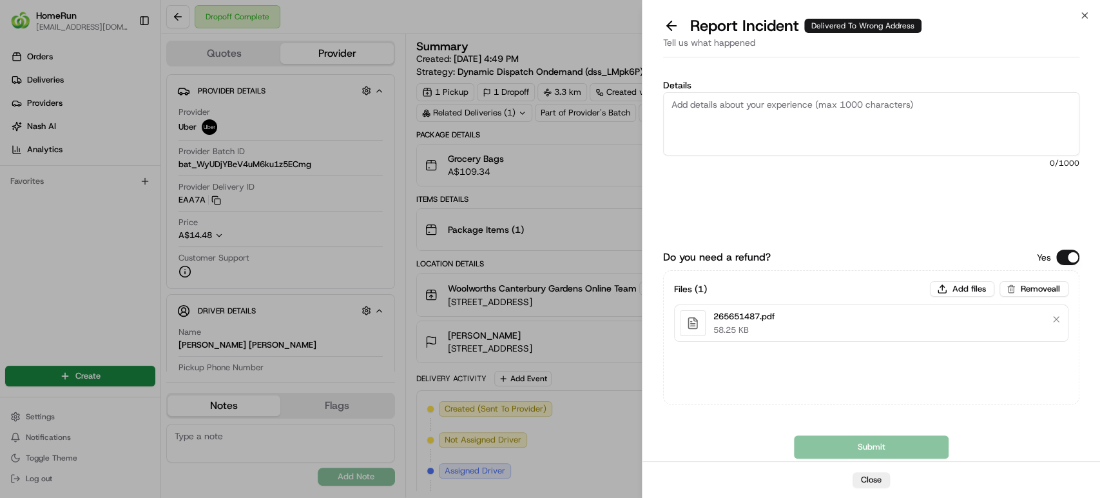
click at [861, 106] on textarea "Details" at bounding box center [871, 123] width 416 height 63
paste textarea "Delivered to incorrect address No POD provided"
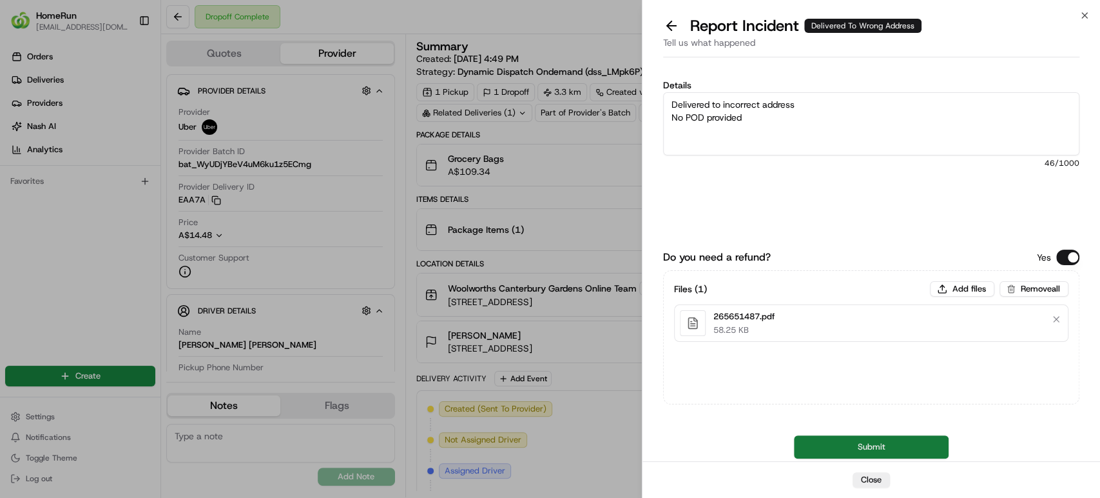
type textarea "Delivered to incorrect address No POD provided"
click at [843, 442] on button "Submit" at bounding box center [871, 446] width 155 height 23
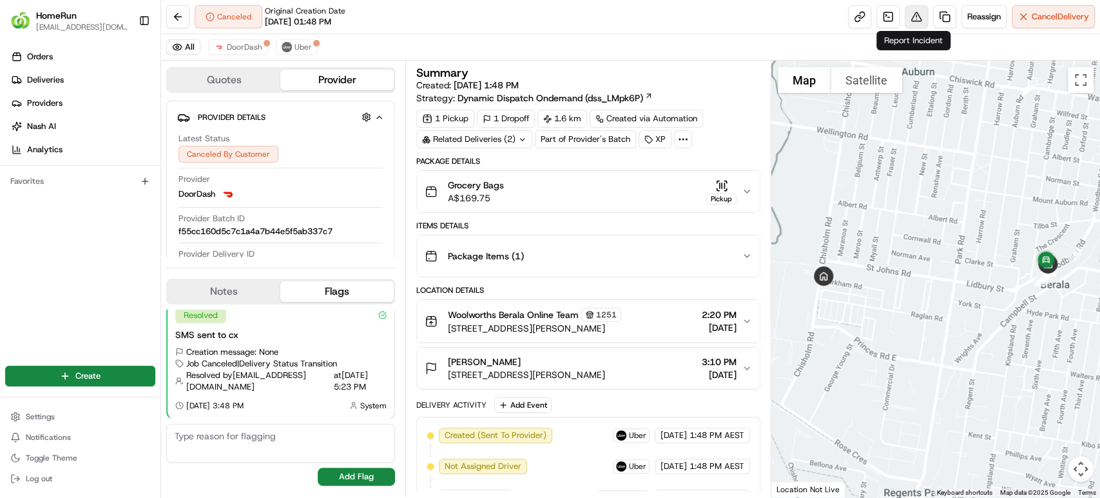
click at [906, 8] on button at bounding box center [916, 16] width 23 height 23
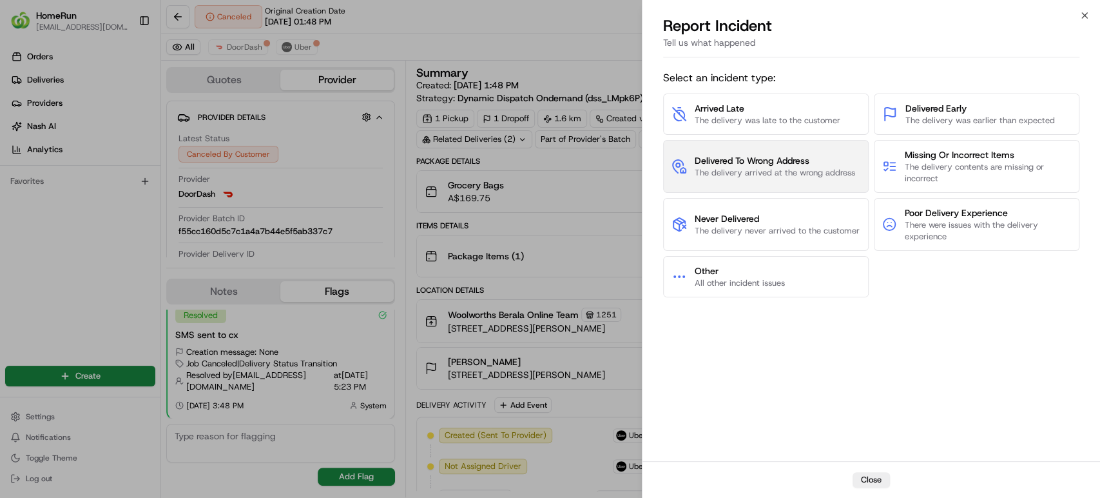
click at [741, 164] on span "Delivered To Wrong Address" at bounding box center [775, 160] width 160 height 13
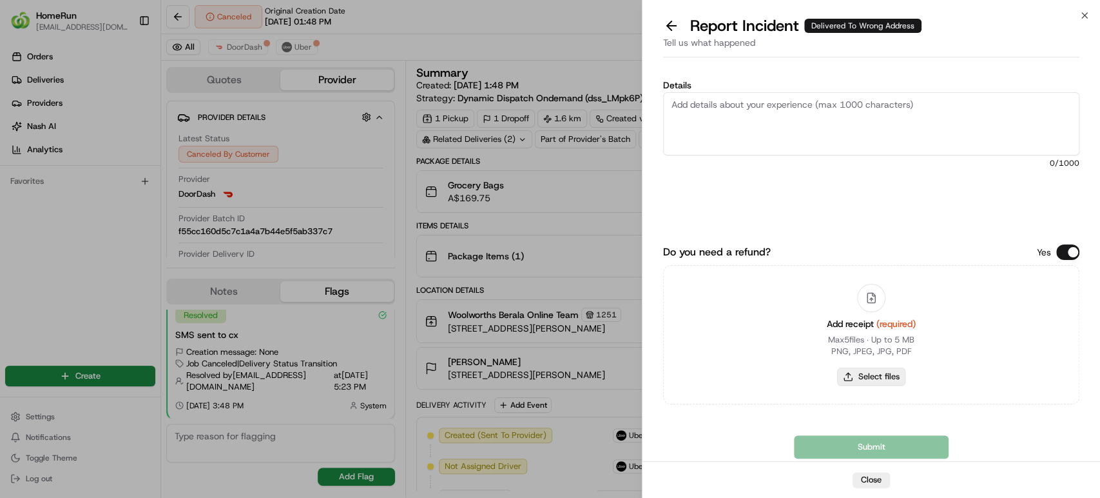
click at [843, 379] on button "Select files" at bounding box center [871, 376] width 68 height 18
type input "C:\fakepath\265623237.pdf"
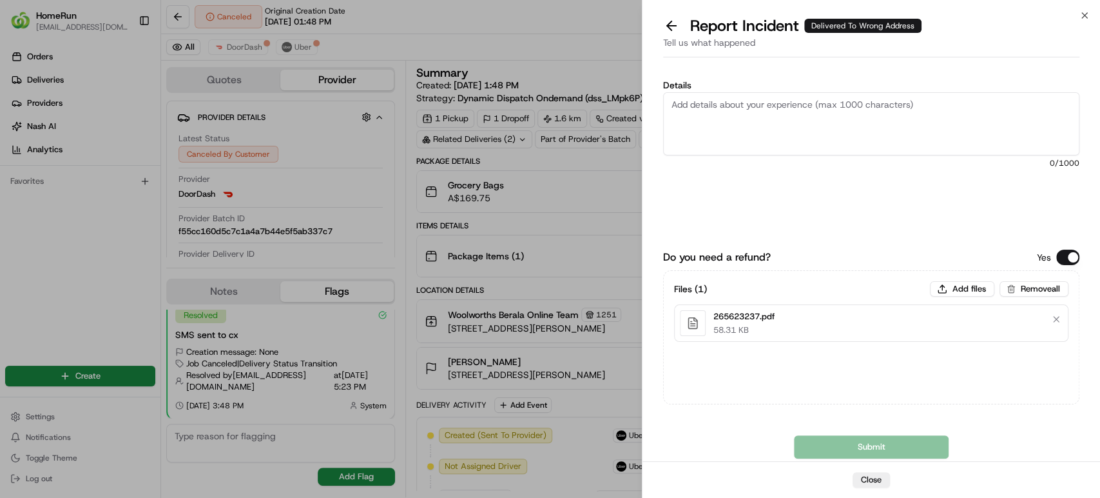
click at [722, 119] on textarea "Details" at bounding box center [871, 123] width 416 height 63
paste textarea "Cancelled by uber- order not returned to store"
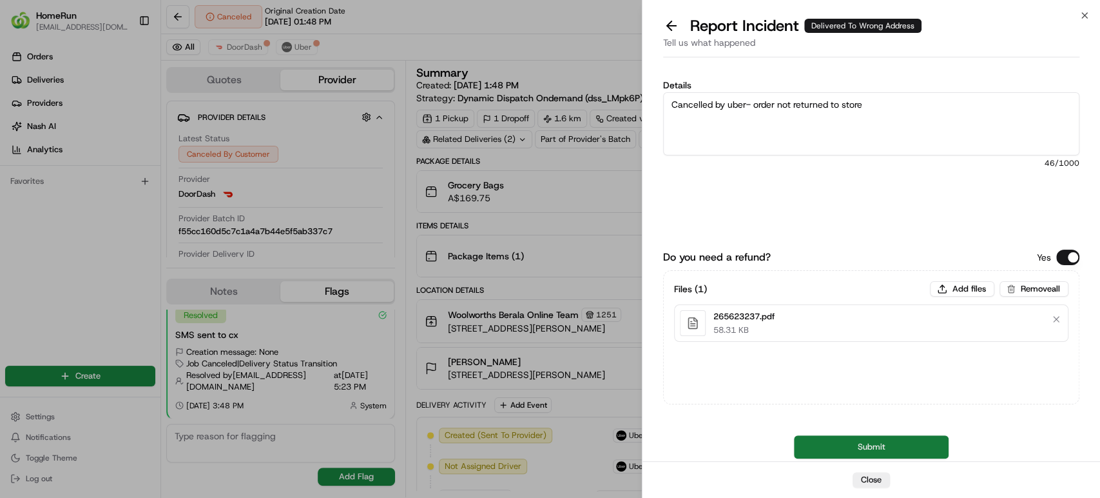
type textarea "Cancelled by uber- order not returned to store"
click at [846, 449] on button "Submit" at bounding box center [871, 446] width 155 height 23
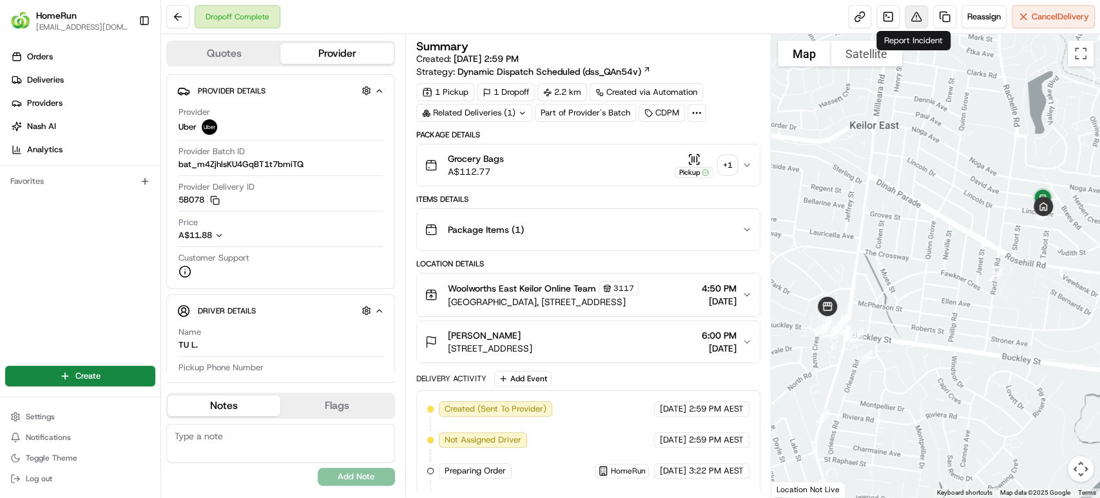
click at [912, 10] on button at bounding box center [916, 16] width 23 height 23
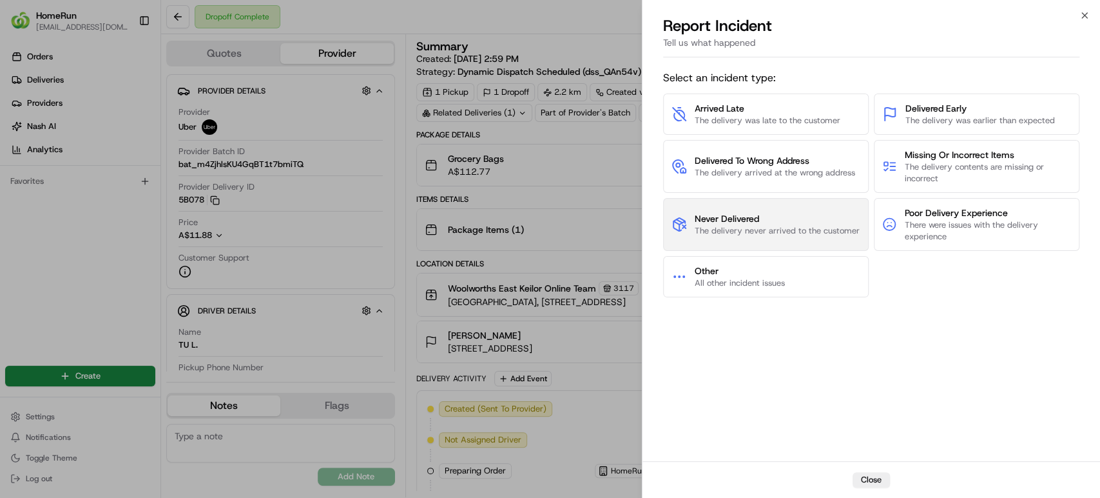
click at [775, 212] on span "Never Delivered" at bounding box center [777, 218] width 165 height 13
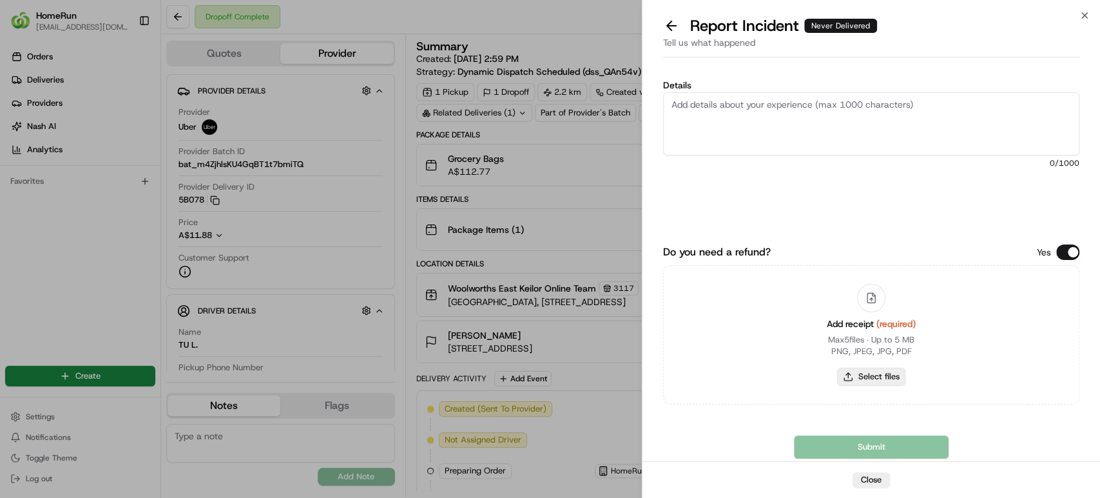
click at [881, 369] on button "Select files" at bounding box center [871, 376] width 68 height 18
type input "C:\fakepath\265513986.pdf"
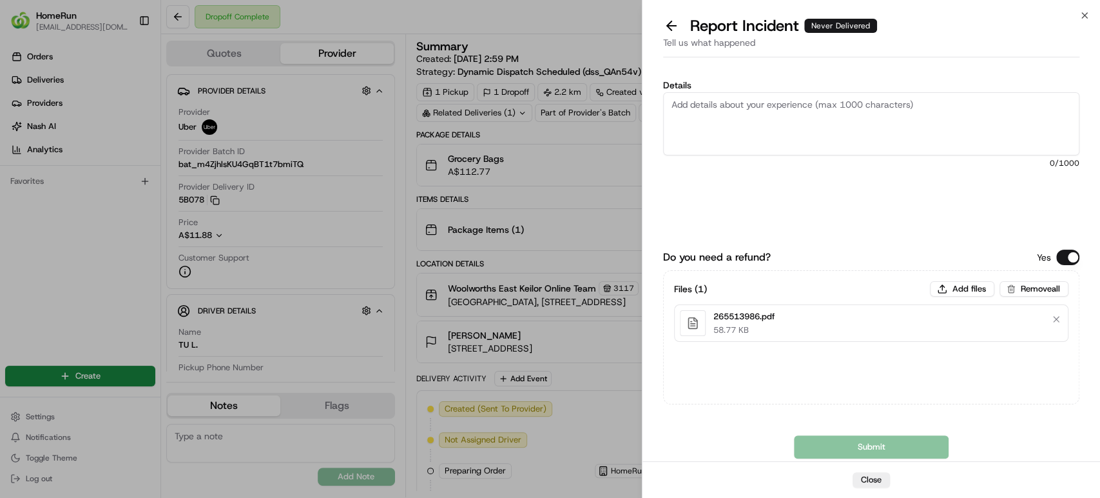
click at [766, 112] on textarea "Details" at bounding box center [871, 123] width 416 height 63
paste textarea "The driver took a photo at the front of the house, but not of the actual delive…"
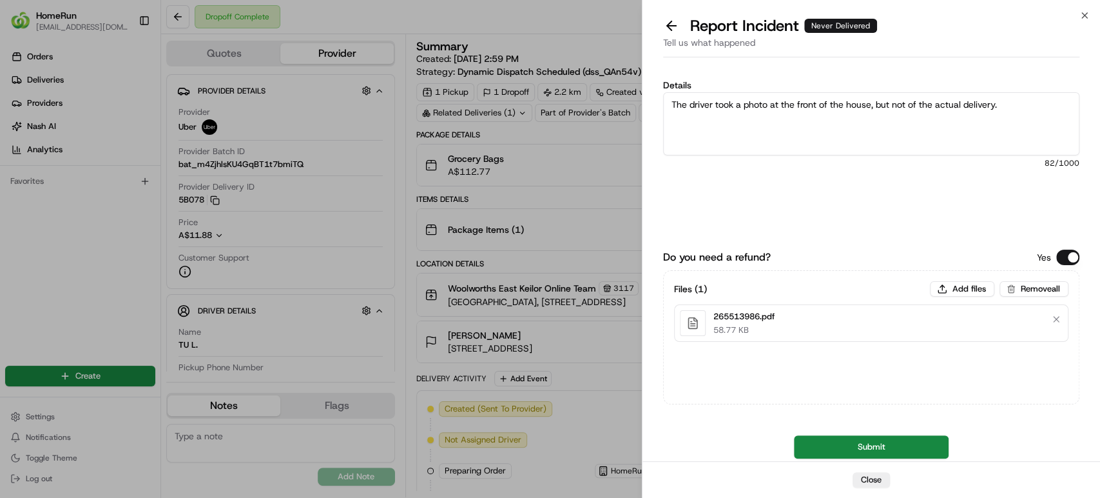
click at [1020, 106] on textarea "The driver took a photo at the front of the house, but not of the actual delive…" at bounding box center [871, 123] width 416 height 63
paste textarea "Order was never delivered"
type textarea "The driver took a photo at the front of the house, but not of the actual delive…"
click at [839, 443] on button "Submit" at bounding box center [871, 446] width 155 height 23
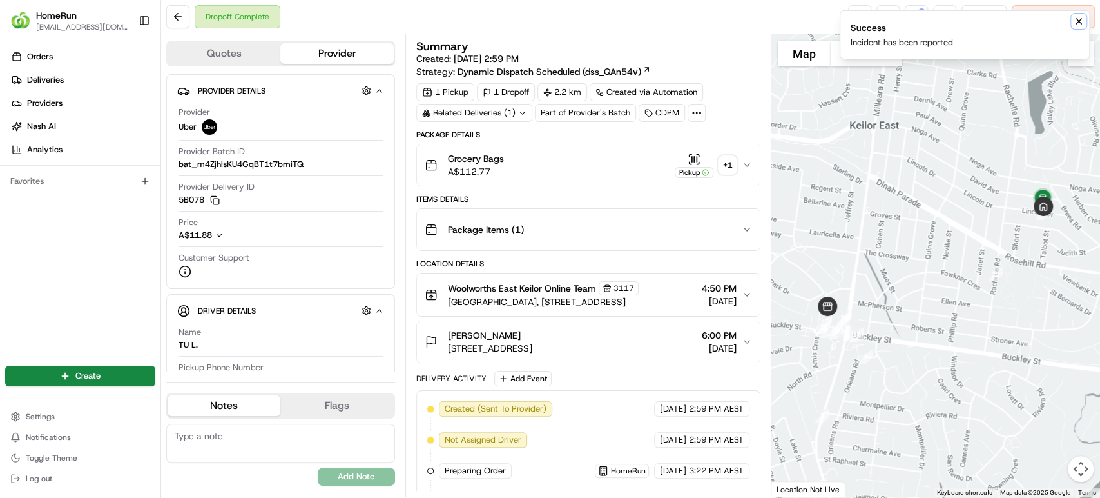
click at [1078, 20] on icon "Notifications (F8)" at bounding box center [1078, 21] width 5 height 5
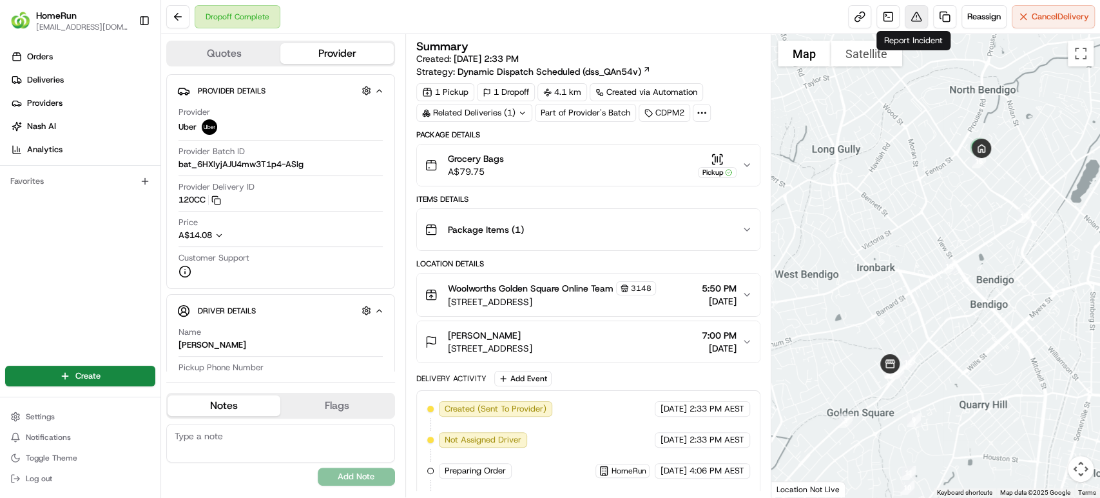
click at [909, 17] on button at bounding box center [916, 16] width 23 height 23
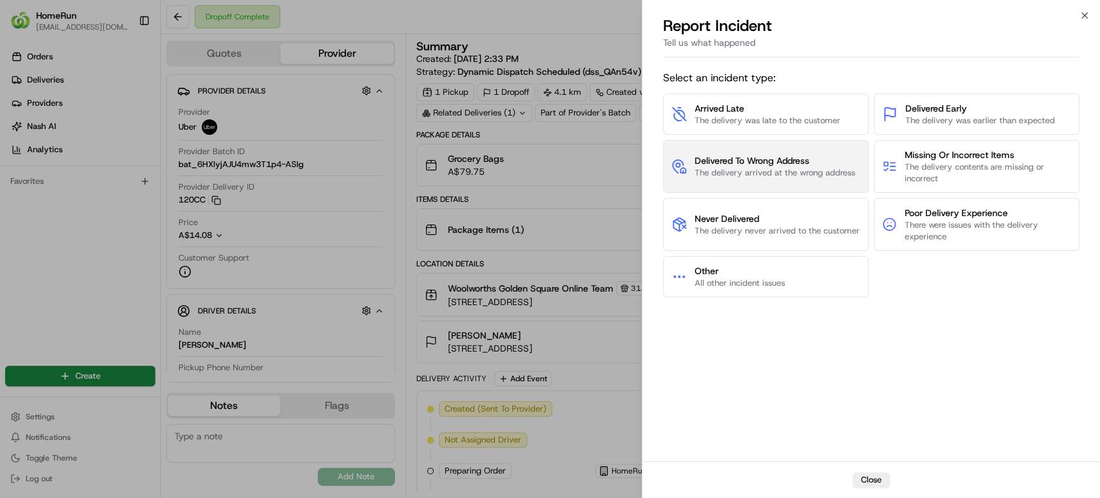
click at [820, 157] on span "Delivered To Wrong Address" at bounding box center [775, 160] width 160 height 13
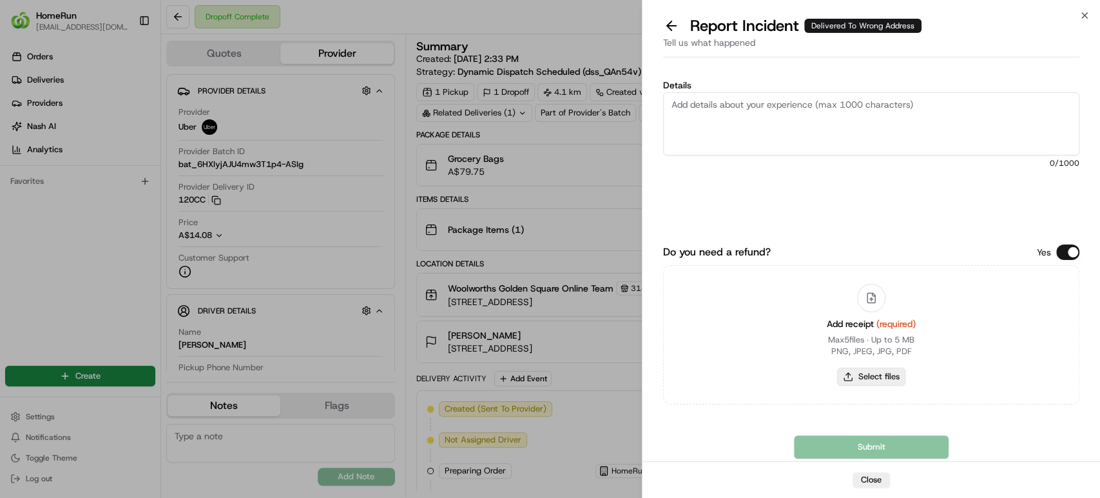
click at [851, 377] on button "Select files" at bounding box center [871, 376] width 68 height 18
type input "C:\fakepath\265630351.pdf"
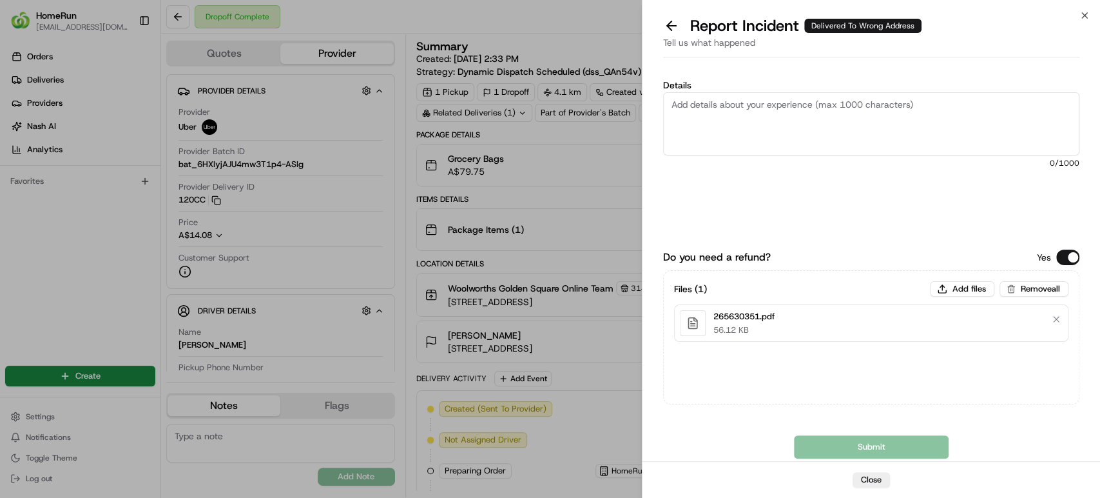
click at [765, 69] on div "Details 0 /1000 Do you need a refund? Yes Files ( 1 ) Add files Remove all 2656…" at bounding box center [871, 261] width 416 height 393
click at [756, 117] on textarea "Details" at bounding box center [871, 123] width 416 height 63
paste textarea "Bundled order- Incorrect bags provided"
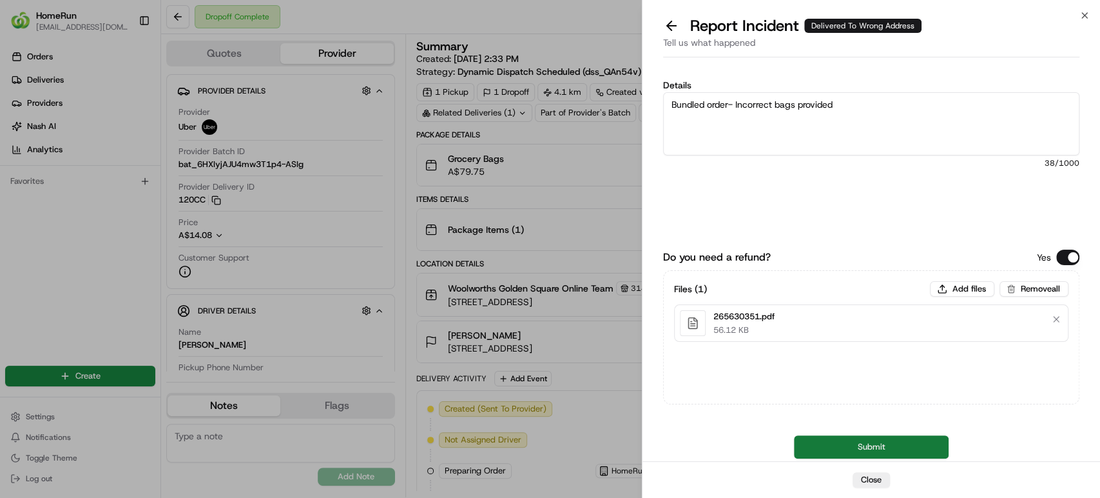
type textarea "Bundled order- Incorrect bags provided"
click at [841, 448] on button "Submit" at bounding box center [871, 446] width 155 height 23
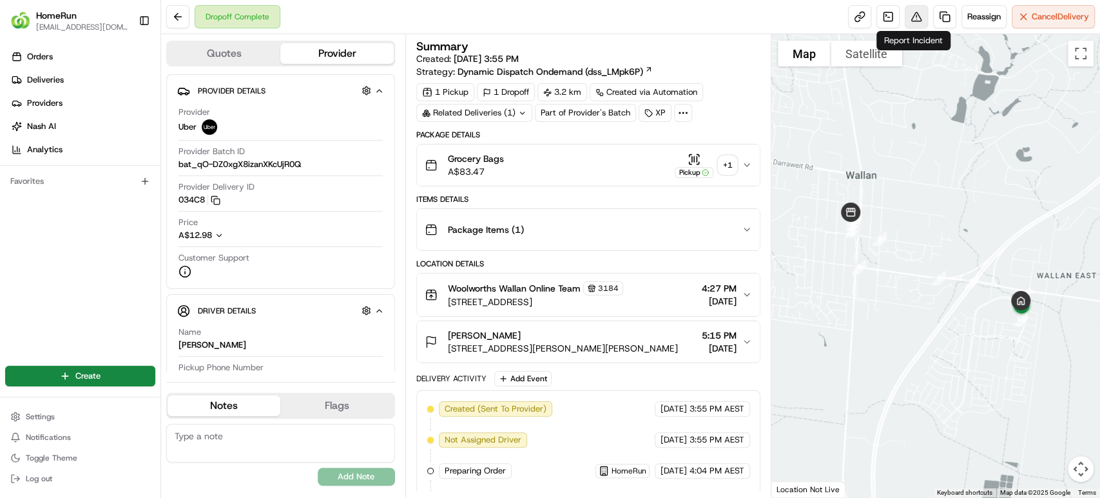
click at [908, 9] on button at bounding box center [916, 16] width 23 height 23
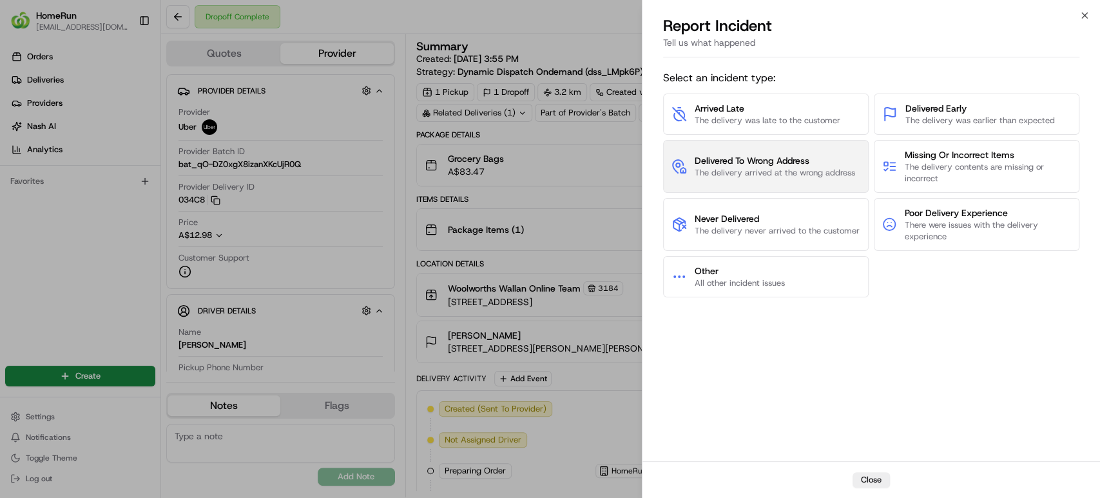
click at [790, 176] on span "The delivery arrived at the wrong address" at bounding box center [775, 173] width 160 height 12
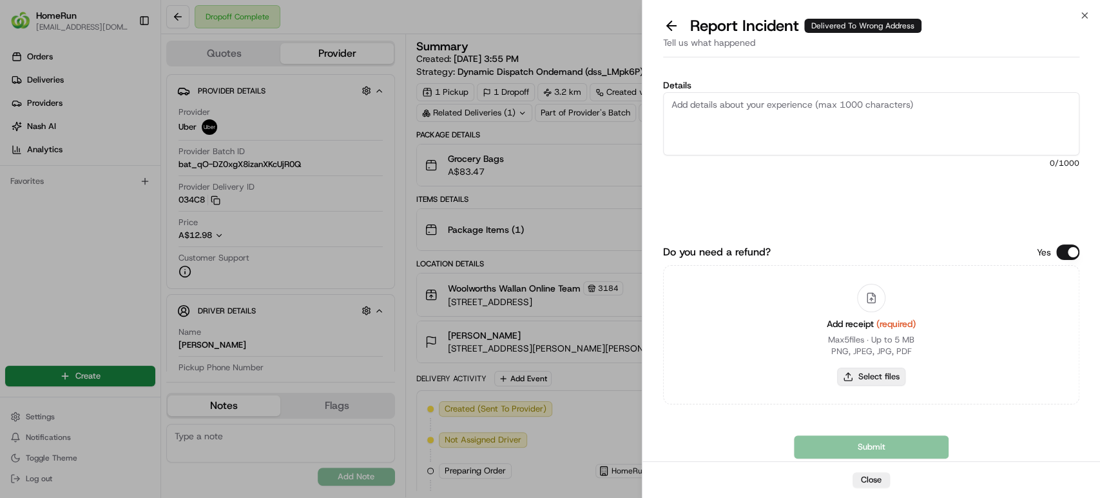
click at [871, 374] on button "Select files" at bounding box center [871, 376] width 68 height 18
type input "C:\fakepath\264199629.pdf"
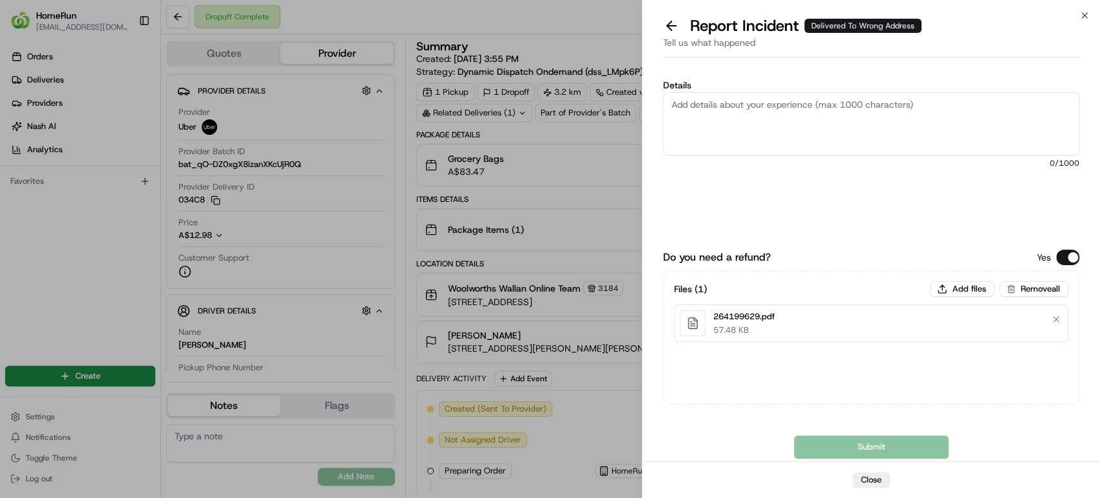
click at [721, 130] on textarea "Details" at bounding box center [871, 123] width 416 height 63
paste textarea "Delivered to incorrect address POD does not match previous pics."
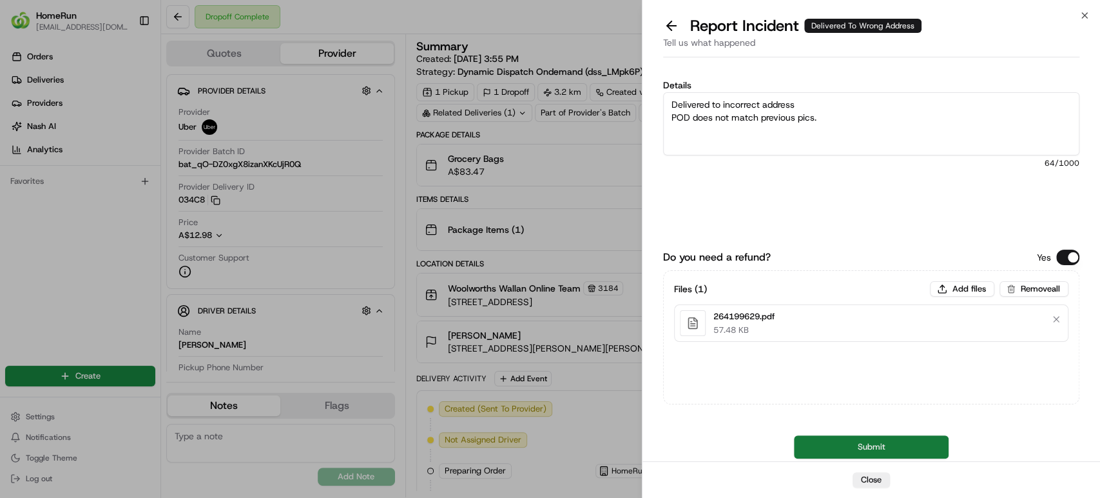
type textarea "Delivered to incorrect address POD does not match previous pics."
click at [837, 442] on button "Submit" at bounding box center [871, 446] width 155 height 23
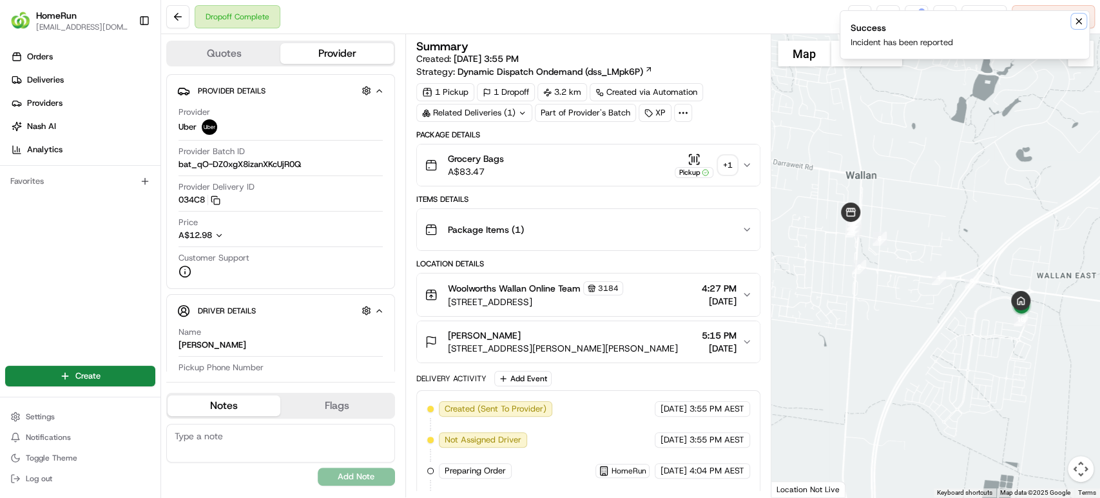
click at [1075, 19] on icon "Notifications (F8)" at bounding box center [1079, 21] width 10 height 10
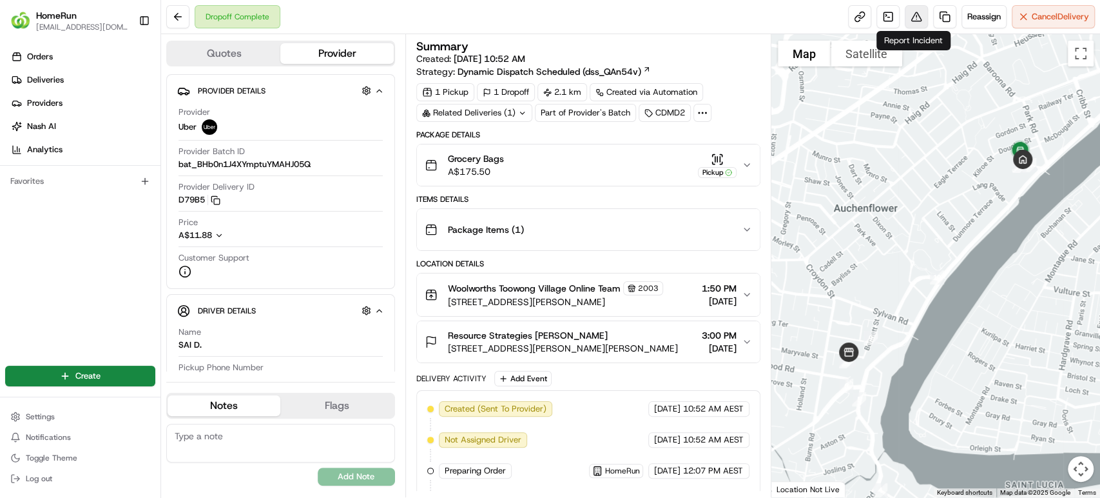
click at [909, 18] on button at bounding box center [916, 16] width 23 height 23
click at [905, 12] on button at bounding box center [916, 16] width 23 height 23
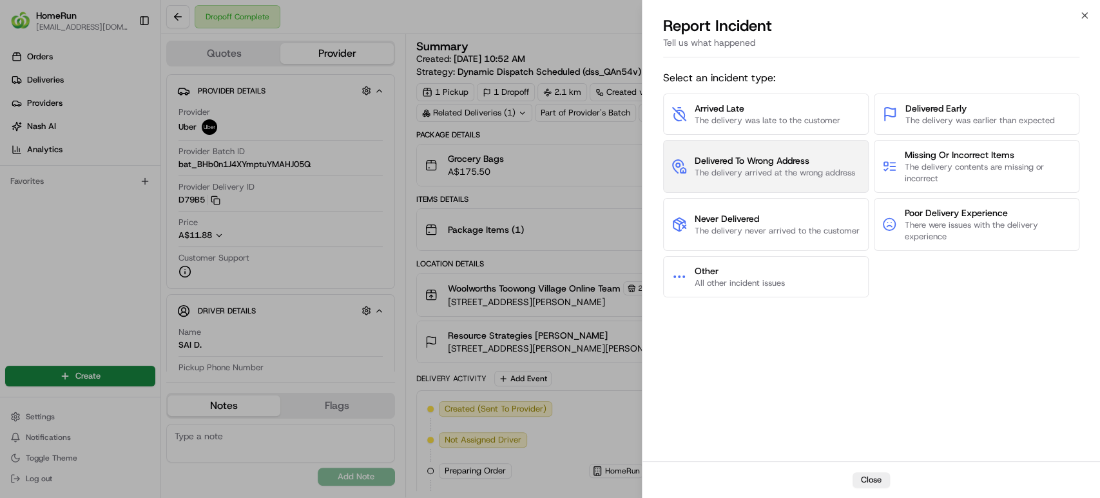
click at [794, 160] on span "Delivered To Wrong Address" at bounding box center [775, 160] width 160 height 13
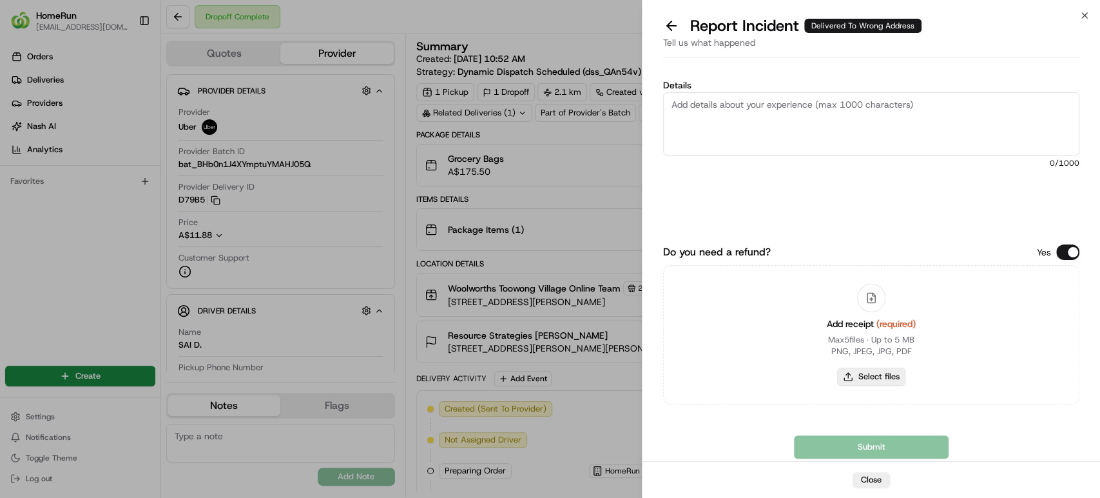
click at [874, 375] on button "Select files" at bounding box center [871, 376] width 68 height 18
type input "C:\fakepath\265581679.pdf"
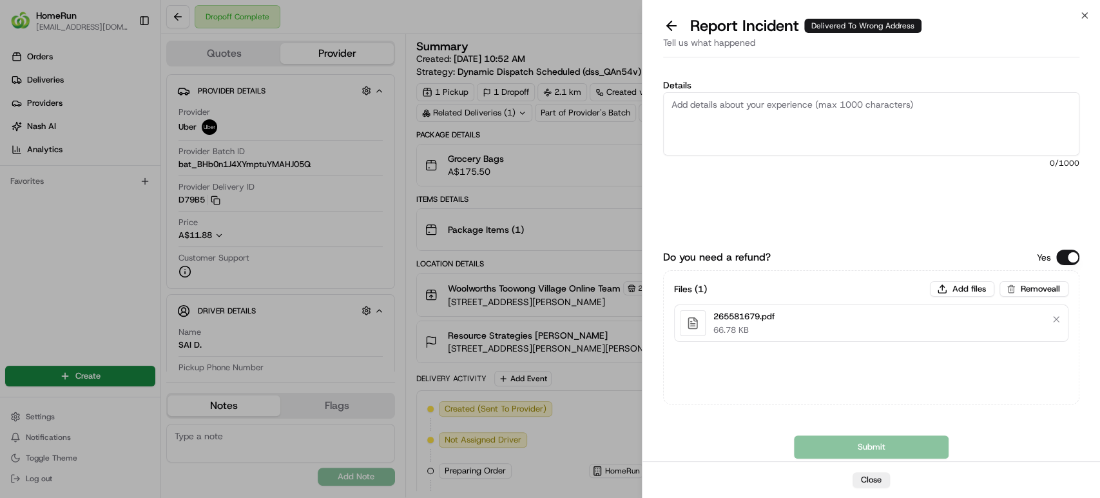
click at [706, 113] on textarea "Details" at bounding box center [871, 123] width 416 height 63
paste textarea "Delivered to incorrect address No POD provided"
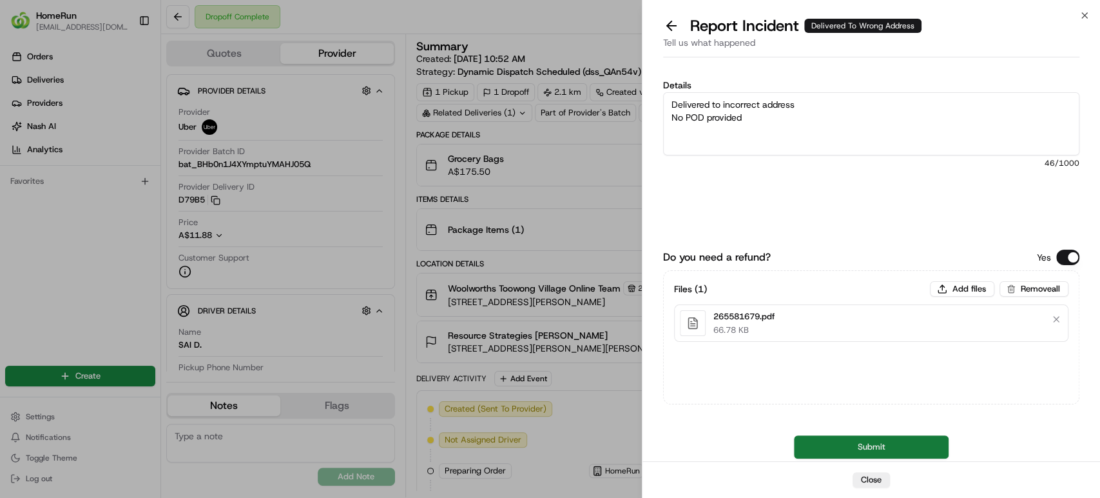
type textarea "Delivered to incorrect address No POD provided"
click at [862, 446] on button "Submit" at bounding box center [871, 446] width 155 height 23
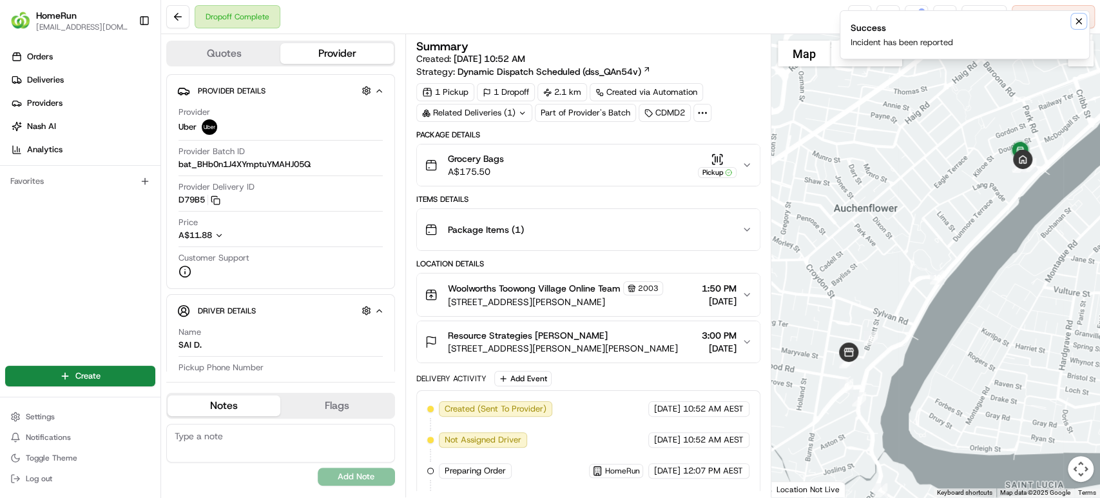
click at [1077, 15] on button "Notifications (F8)" at bounding box center [1078, 21] width 15 height 15
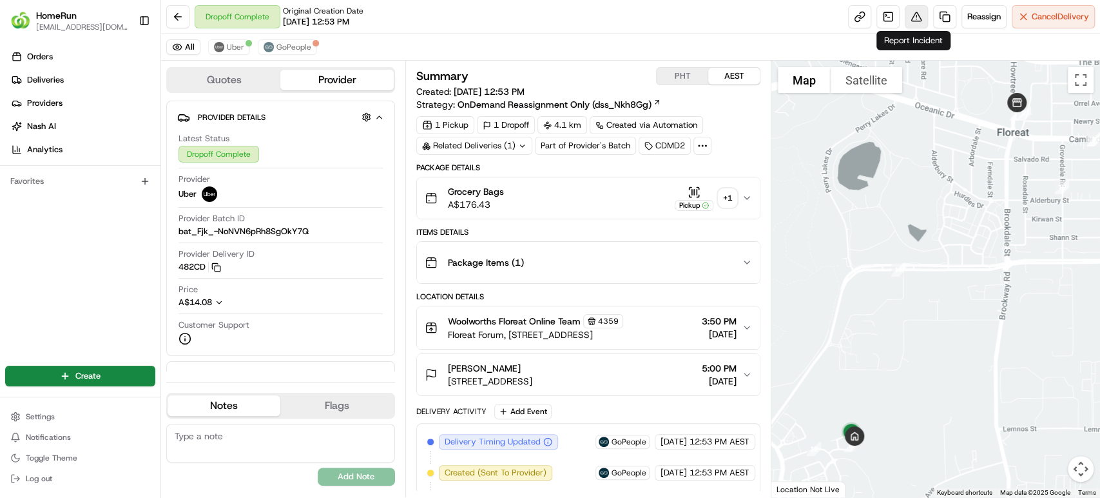
click at [908, 16] on button at bounding box center [916, 16] width 23 height 23
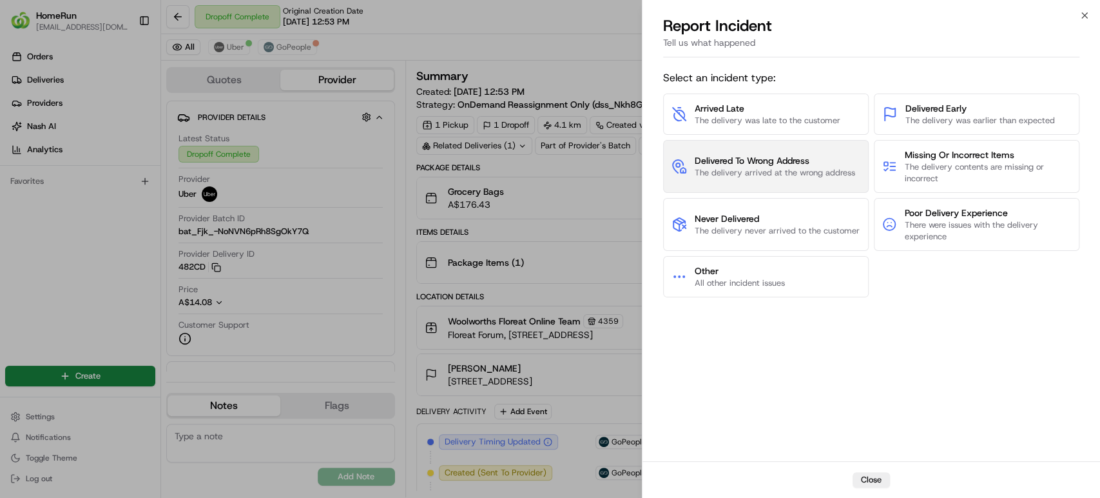
click at [795, 168] on span "The delivery arrived at the wrong address" at bounding box center [775, 173] width 160 height 12
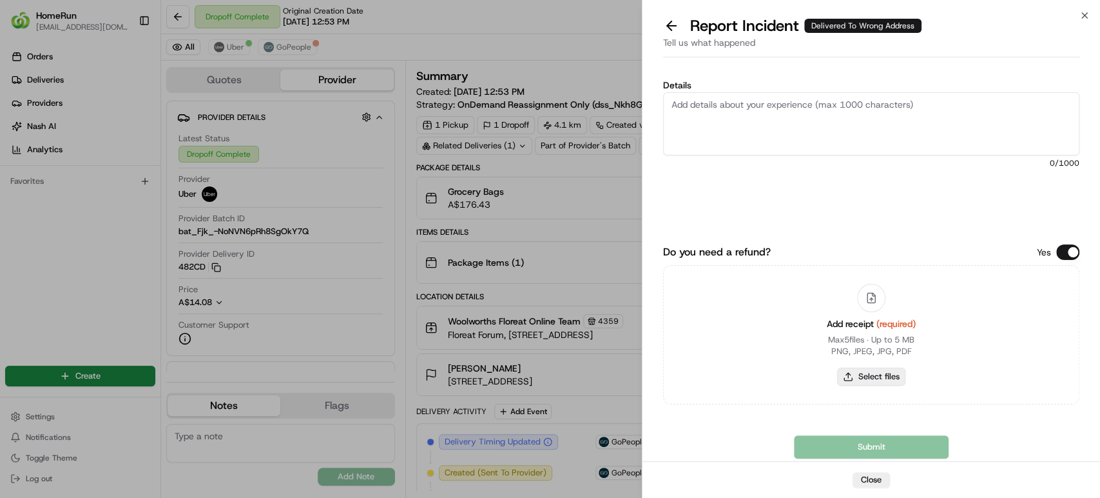
click at [855, 379] on button "Select files" at bounding box center [871, 376] width 68 height 18
type input "C:\fakepath\265614165.pdf"
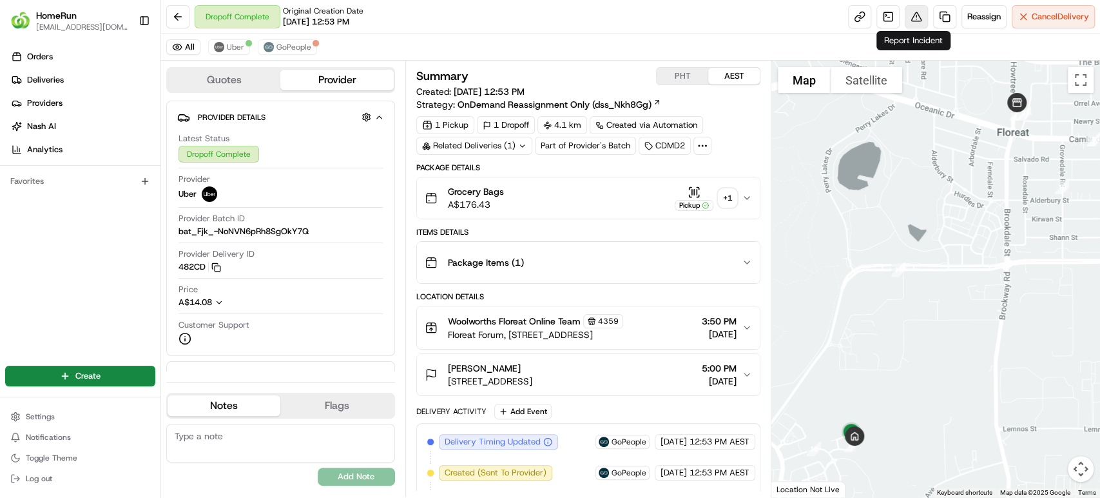
click at [906, 10] on button at bounding box center [916, 16] width 23 height 23
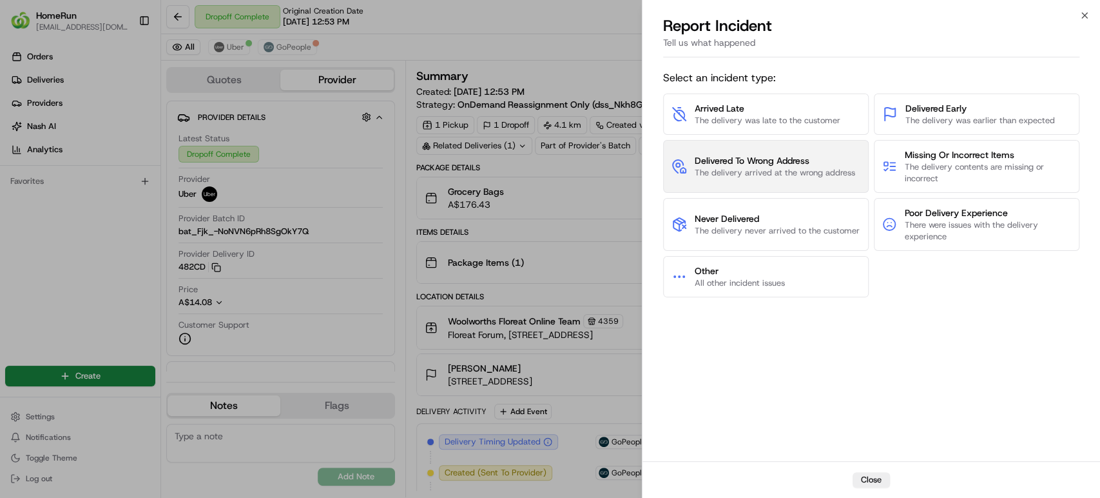
click at [793, 161] on span "Delivered To Wrong Address" at bounding box center [775, 160] width 160 height 13
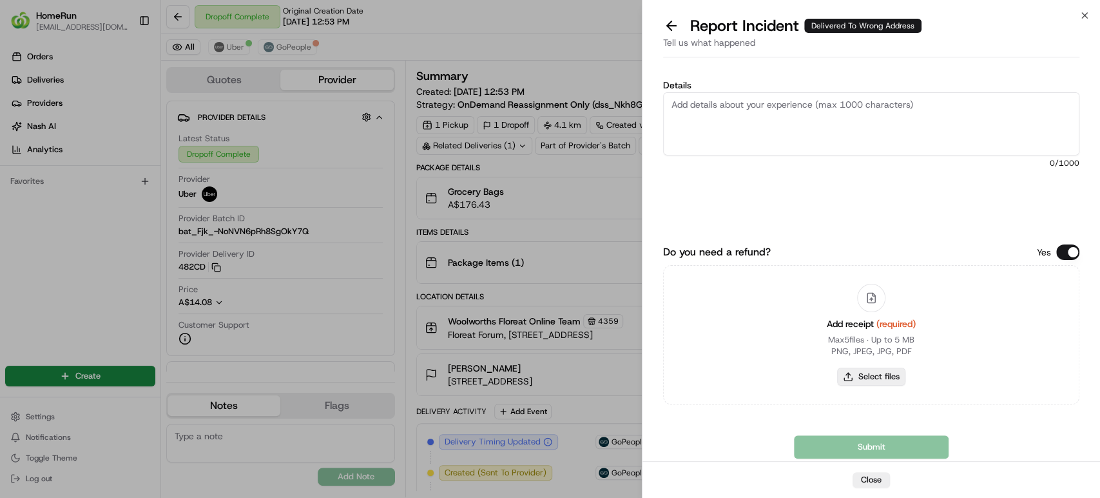
click at [851, 370] on button "Select files" at bounding box center [871, 376] width 68 height 18
type input "C:\fakepath\265614165.pdf"
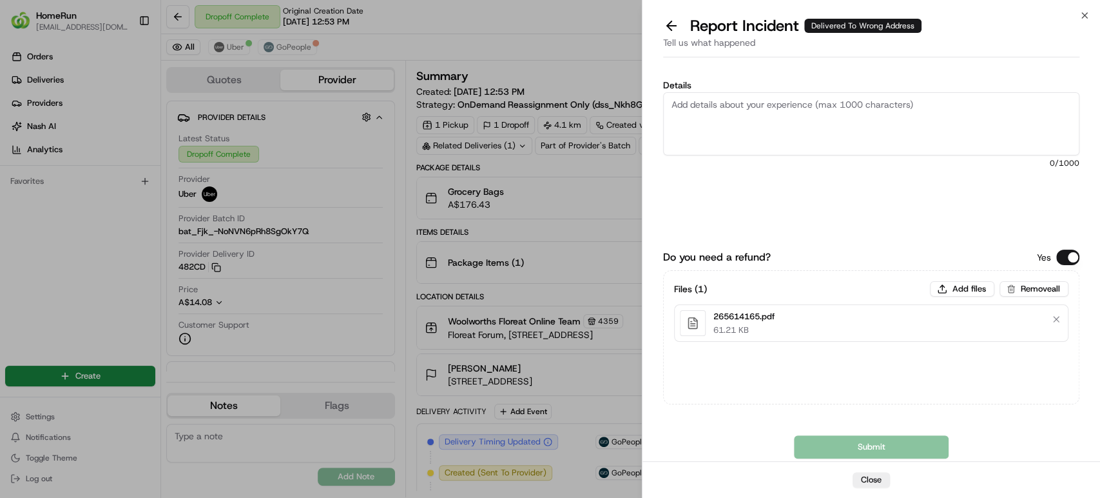
click at [880, 126] on textarea "Details" at bounding box center [871, 123] width 416 height 63
paste textarea "Delivered to incorrect address POD does not match previous pics."
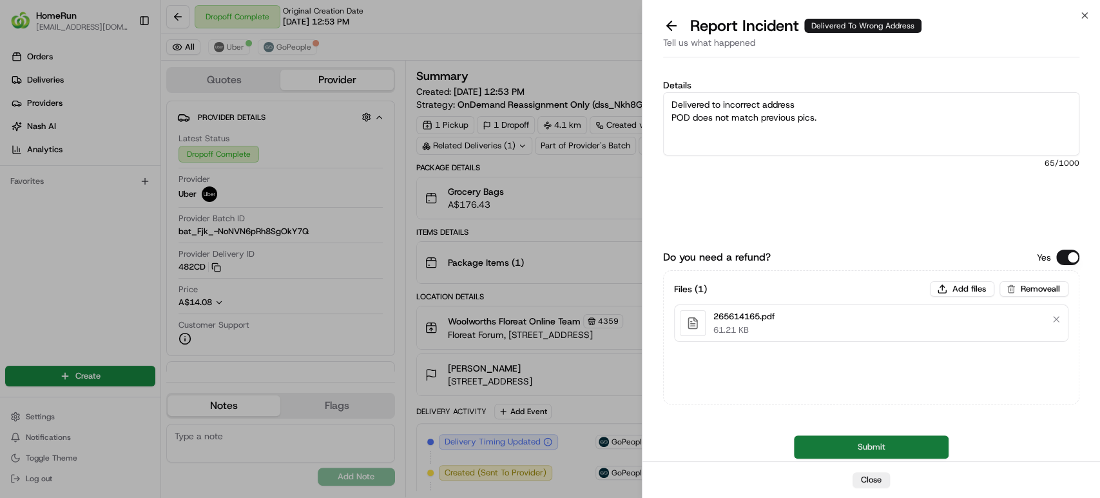
type textarea "Delivered to incorrect address POD does not match previous pics."
click at [807, 439] on button "Submit" at bounding box center [871, 446] width 155 height 23
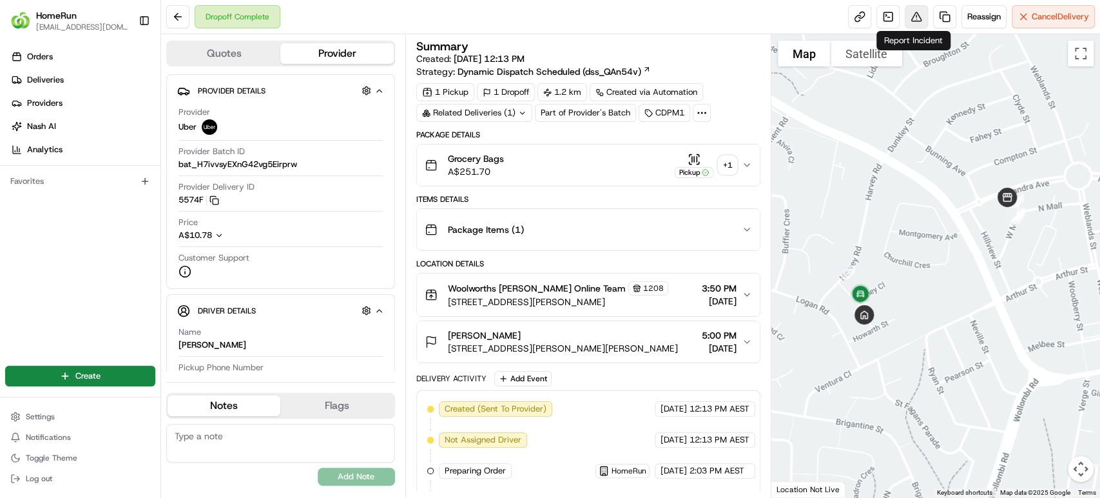
click at [906, 18] on button at bounding box center [916, 16] width 23 height 23
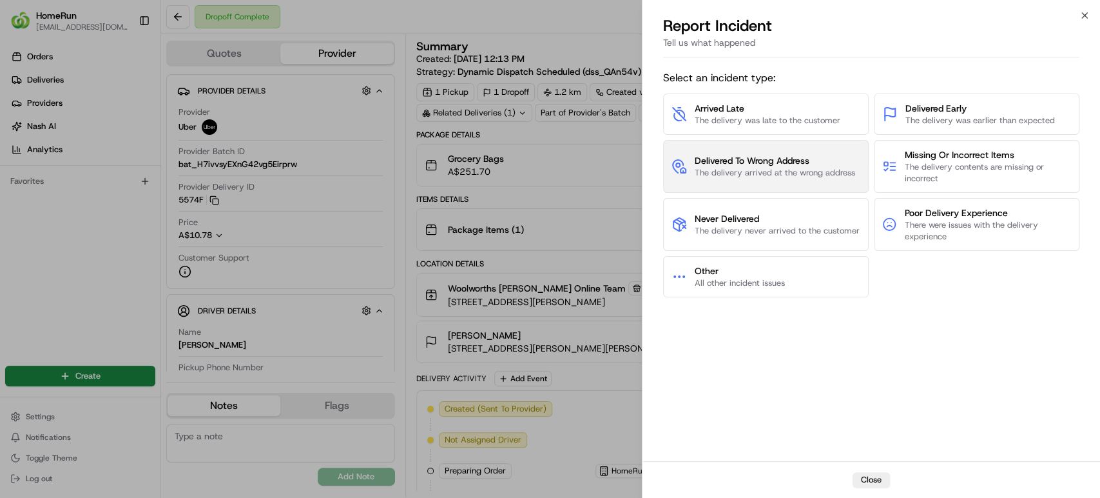
click at [810, 167] on span "The delivery arrived at the wrong address" at bounding box center [775, 173] width 160 height 12
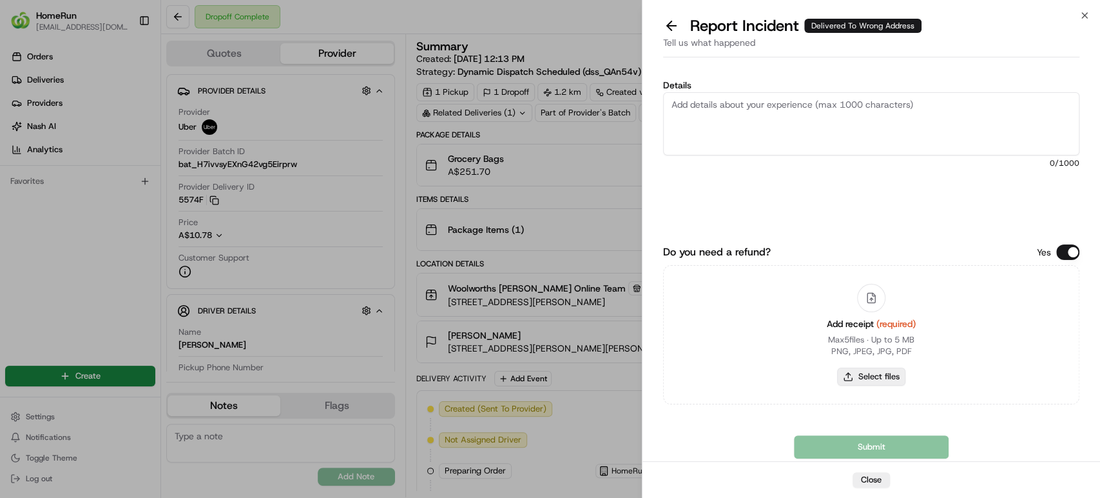
click at [875, 376] on button "Select files" at bounding box center [871, 376] width 68 height 18
type input "C:\fakepath\265607199.pdf"
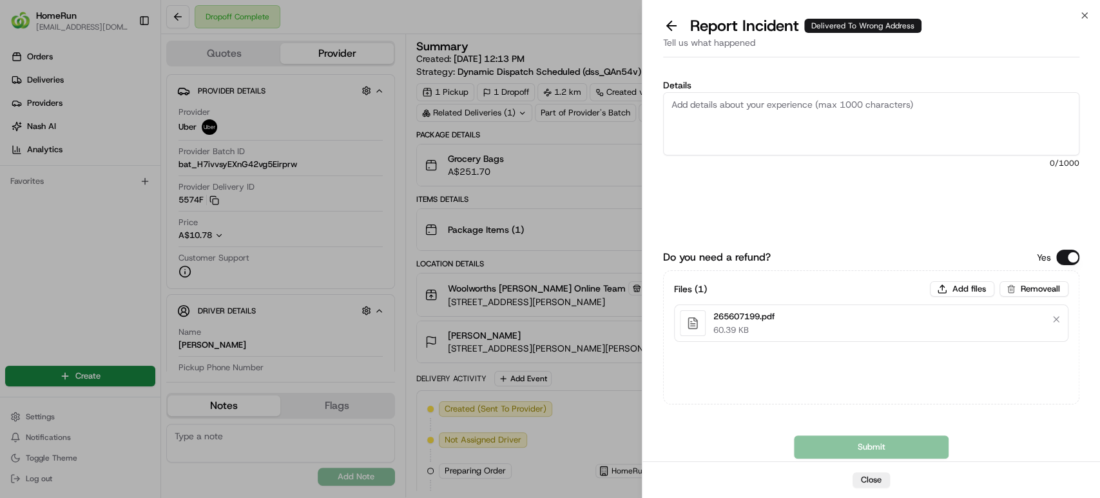
click at [868, 133] on textarea "Details" at bounding box center [871, 123] width 416 height 63
paste textarea "Delivered to incorrect address POD does not match previous pics."
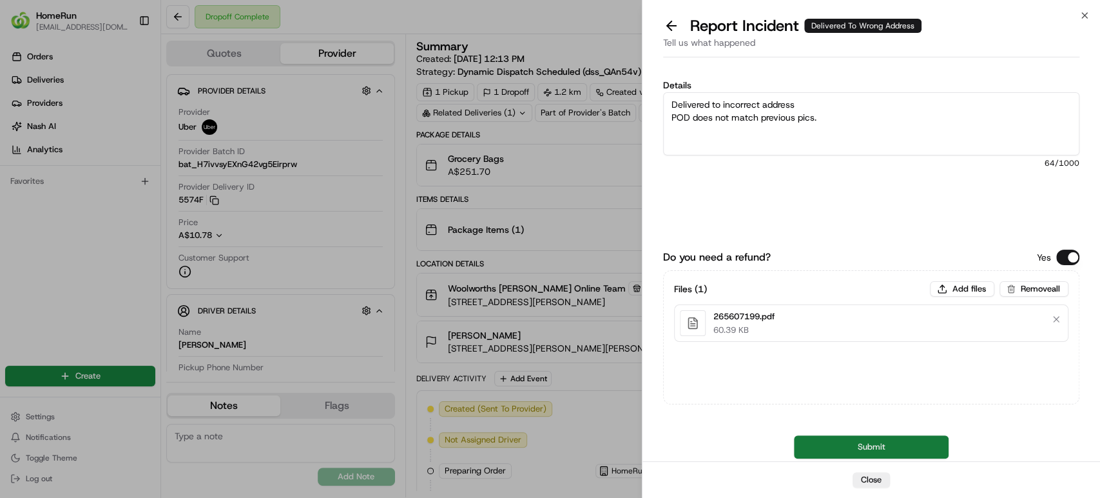
type textarea "Delivered to incorrect address POD does not match previous pics."
click at [841, 442] on button "Submit" at bounding box center [871, 446] width 155 height 23
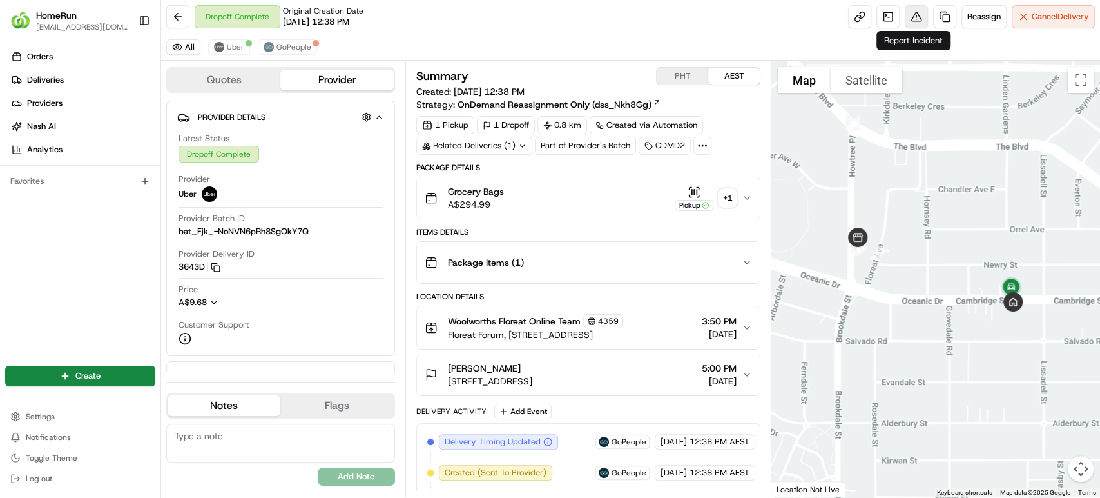
click at [909, 10] on button at bounding box center [916, 16] width 23 height 23
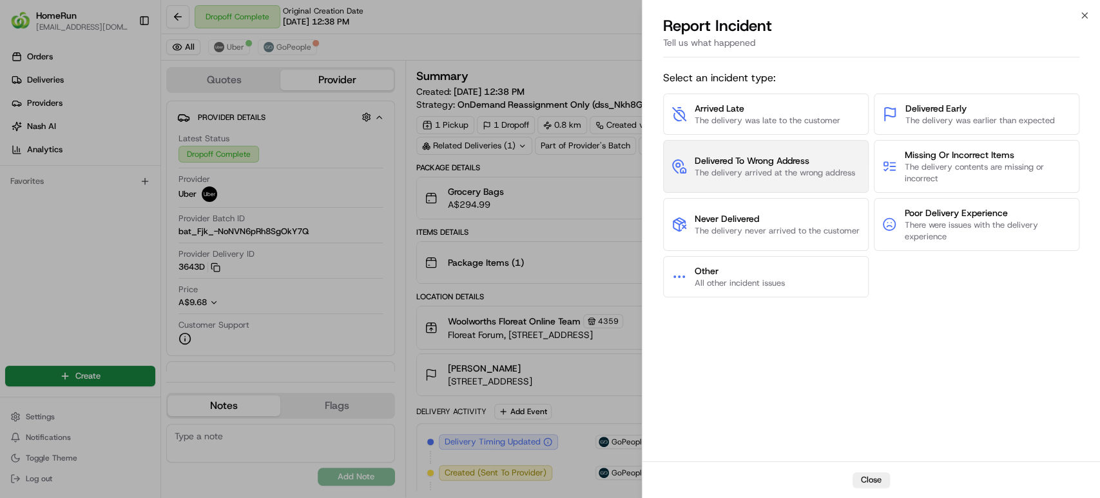
click at [741, 171] on span "The delivery arrived at the wrong address" at bounding box center [775, 173] width 160 height 12
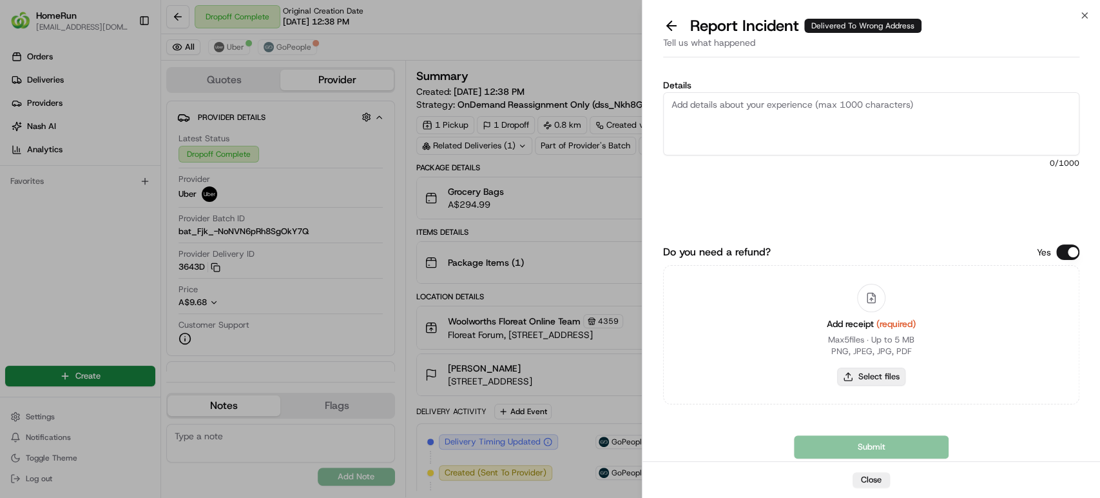
click at [864, 378] on button "Select files" at bounding box center [871, 376] width 68 height 18
type input "C:\fakepath\265609702.pdf"
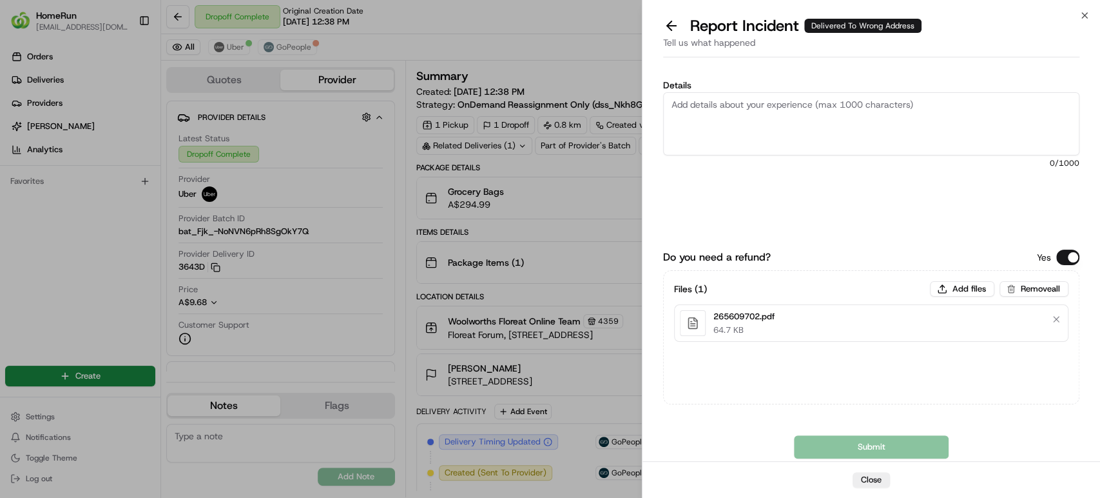
click textarea "Details"
paste textarea "Bundled order- Incorrect bags provided"
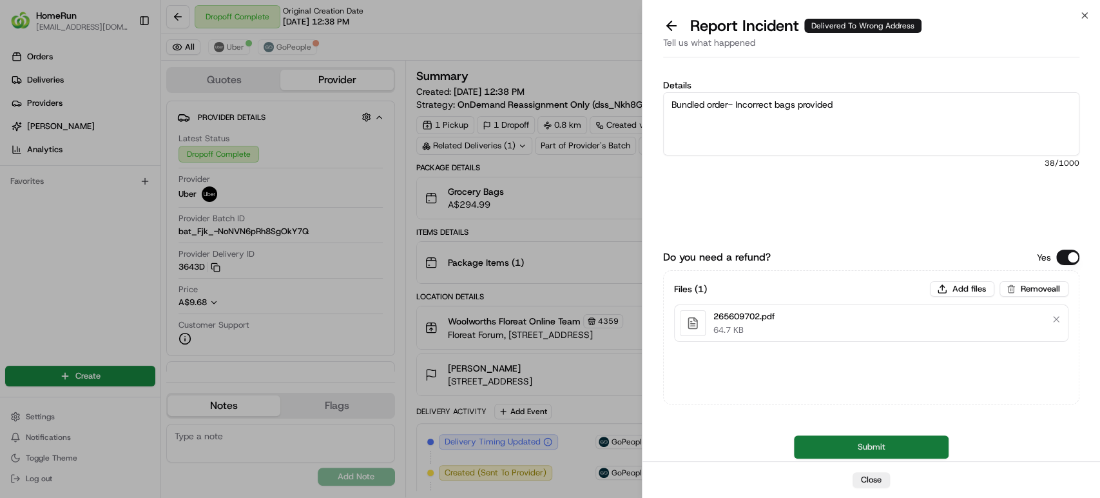
type textarea "Bundled order- Incorrect bags provided"
click button "Submit"
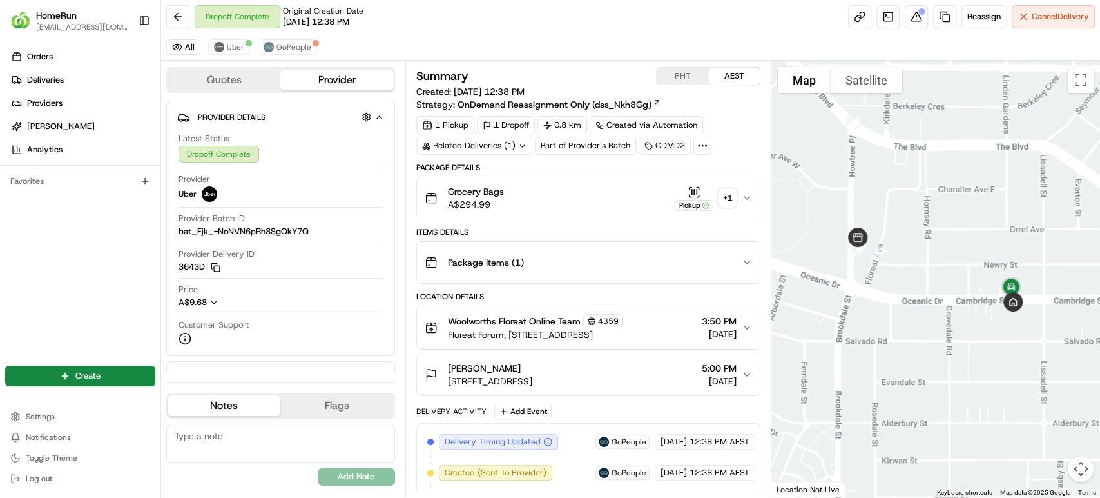
click icon "button"
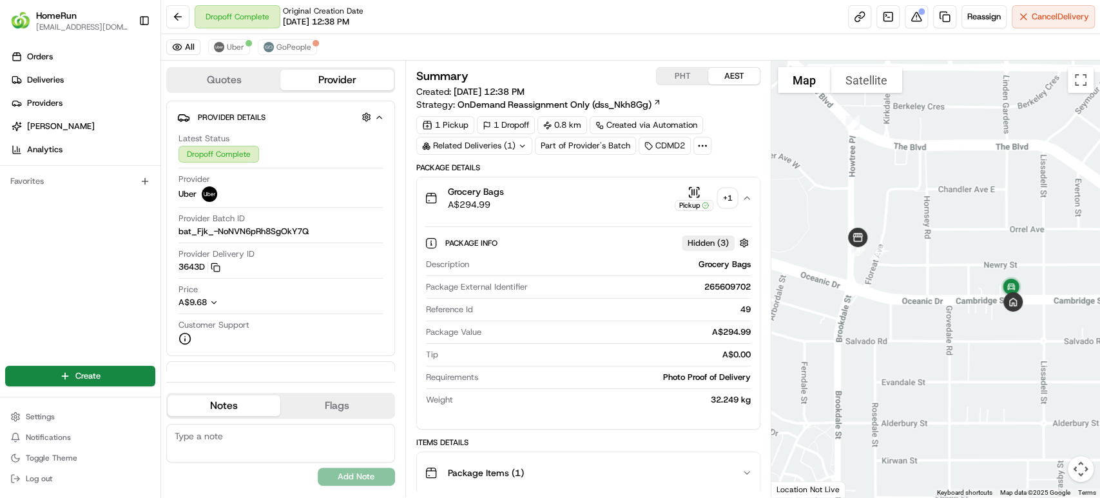
click icon "button"
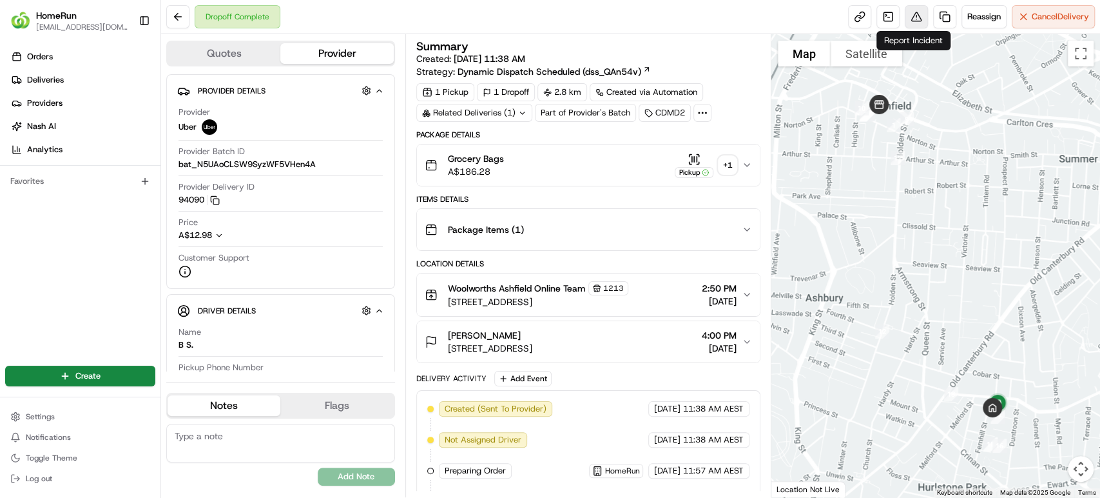
click at [912, 15] on button at bounding box center [916, 16] width 23 height 23
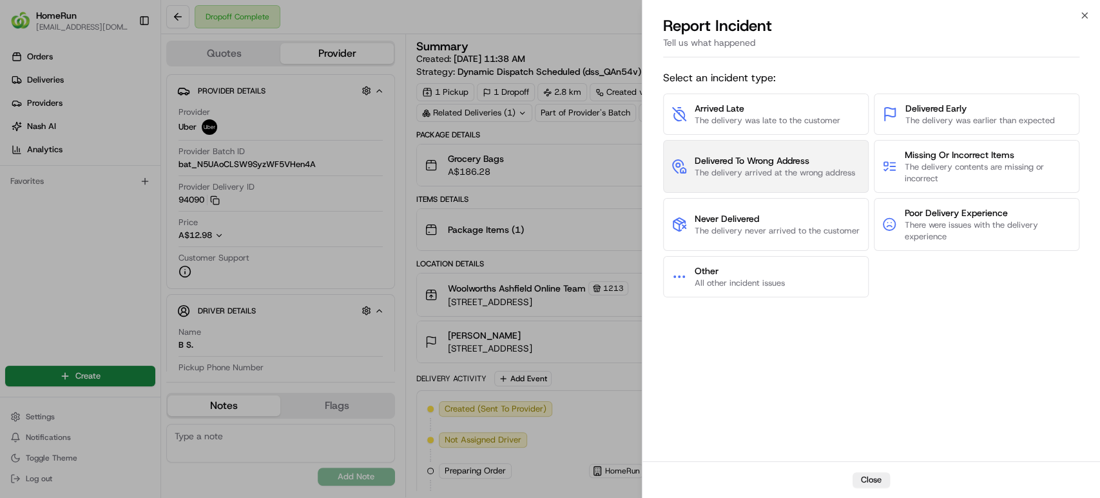
click at [716, 165] on span "Delivered To Wrong Address" at bounding box center [775, 160] width 160 height 13
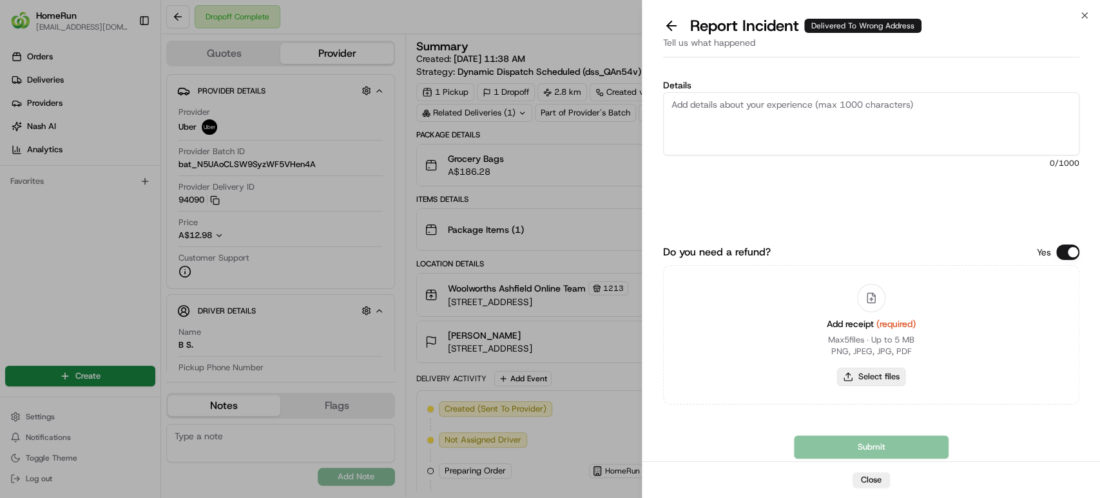
click at [857, 375] on button "Select files" at bounding box center [871, 376] width 68 height 18
type input "C:\fakepath\265594986.pdf"
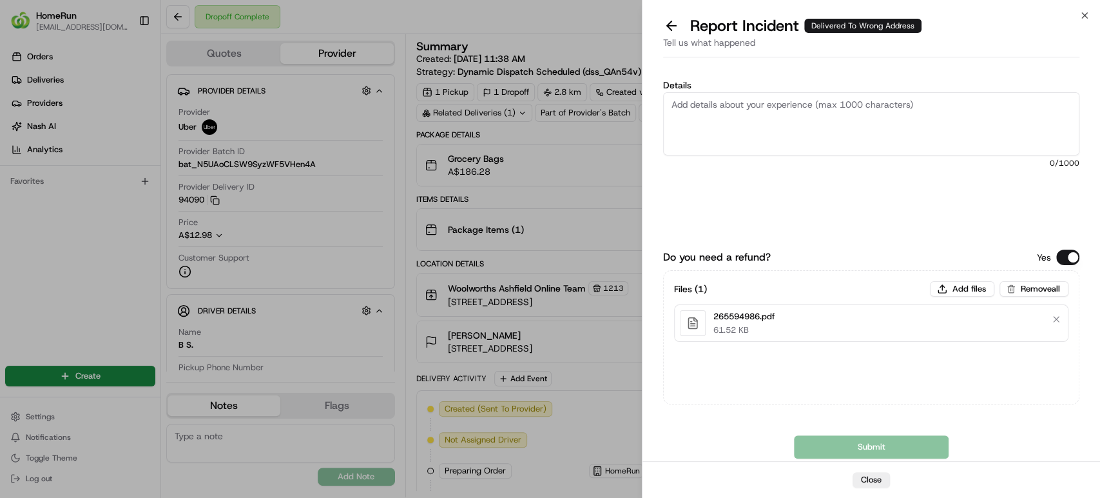
click at [904, 116] on textarea "Details" at bounding box center [871, 123] width 416 height 63
paste textarea "Delivered to incorrect address POD does not match previous pics."
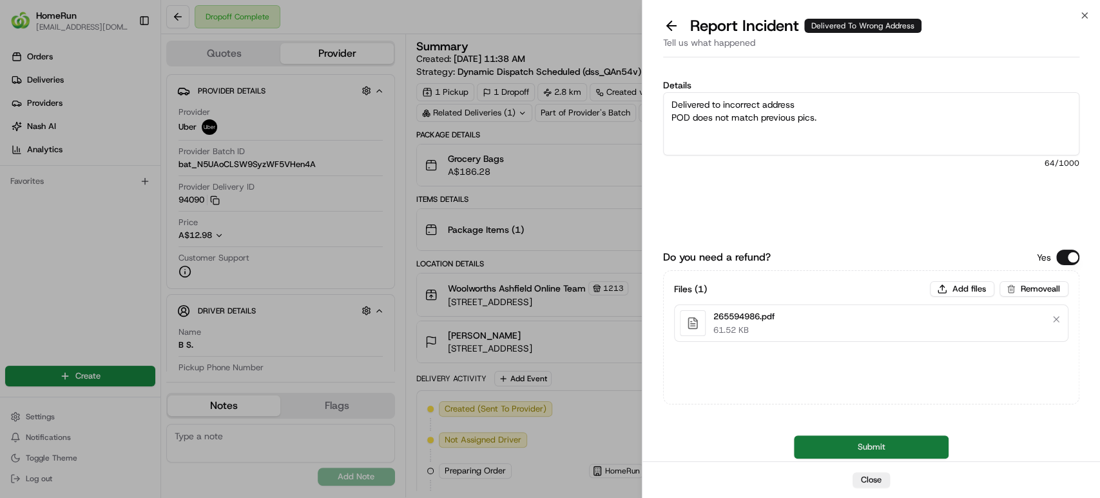
type textarea "Delivered to incorrect address POD does not match previous pics."
click at [822, 438] on button "Submit" at bounding box center [871, 446] width 155 height 23
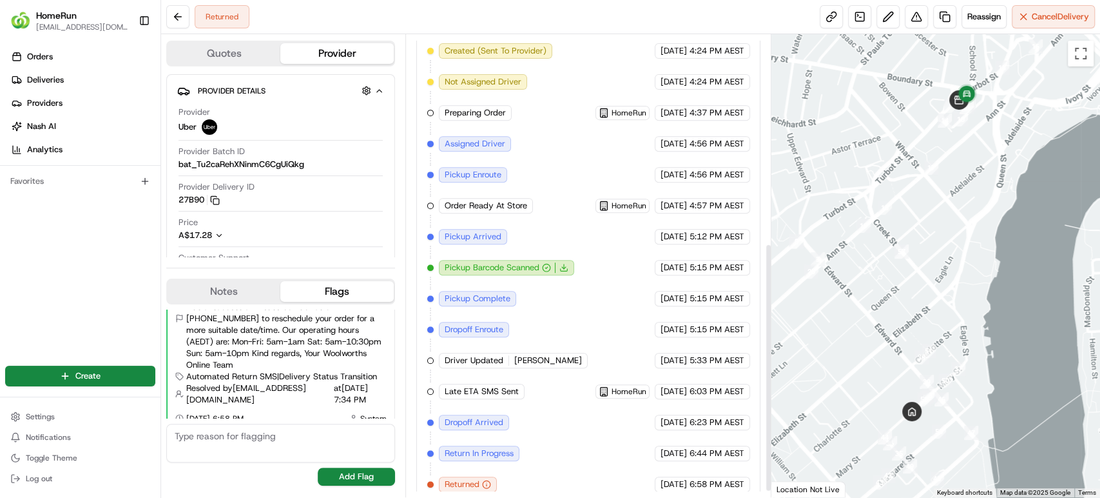
scroll to position [397, 0]
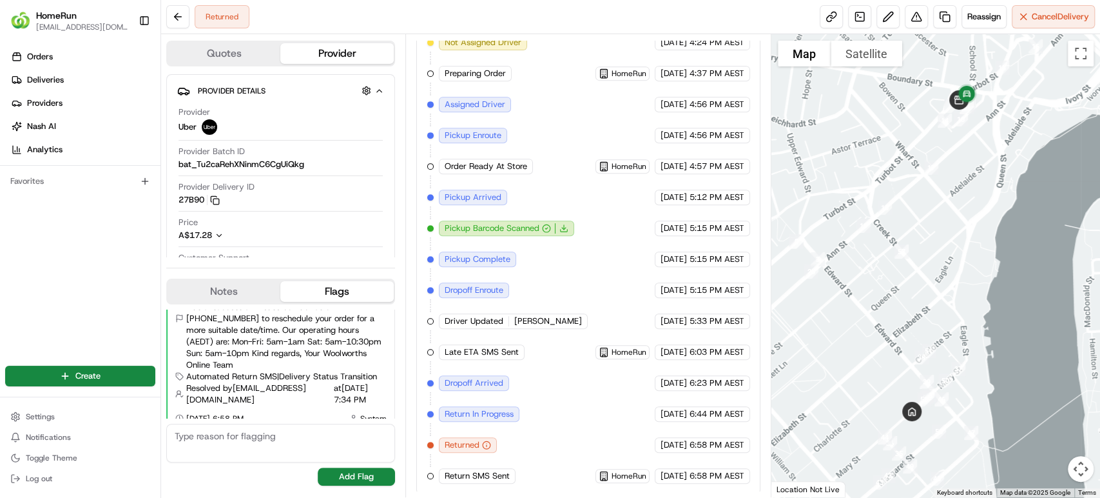
click at [463, 439] on span "Returned" at bounding box center [462, 445] width 35 height 12
click at [915, 17] on button at bounding box center [916, 16] width 23 height 23
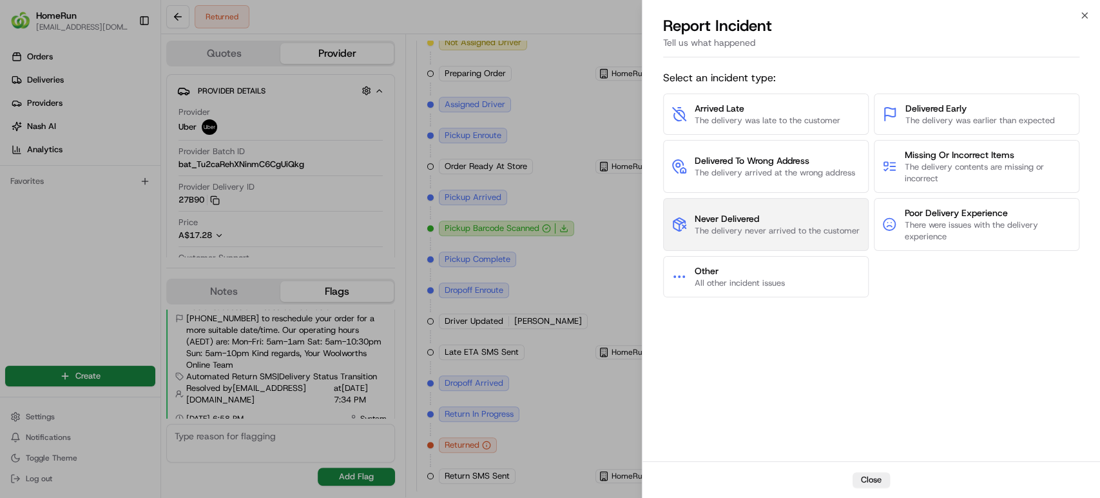
click at [768, 223] on span "Never Delivered" at bounding box center [777, 218] width 165 height 13
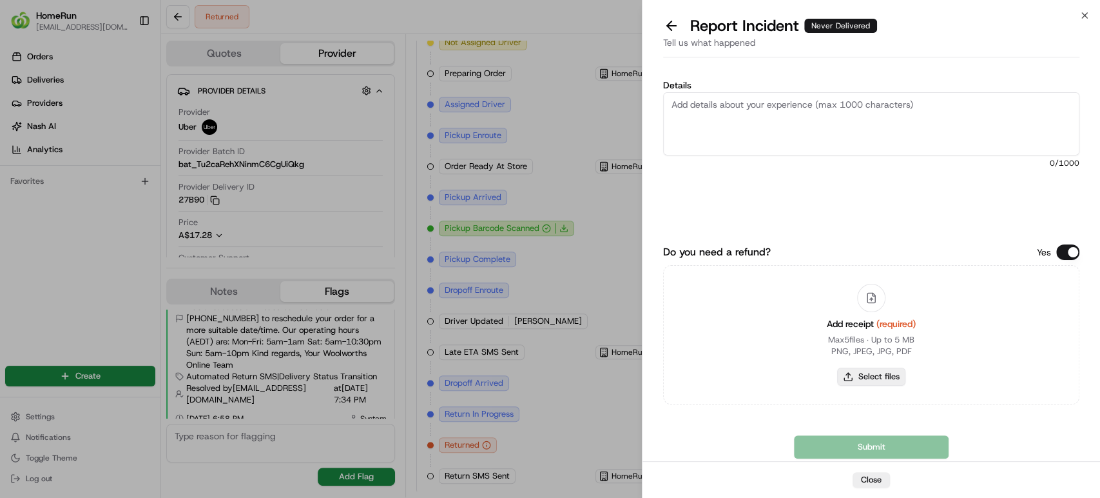
click at [862, 378] on button "Select files" at bounding box center [871, 376] width 68 height 18
type input "C:\fakepath\265645498.pdf"
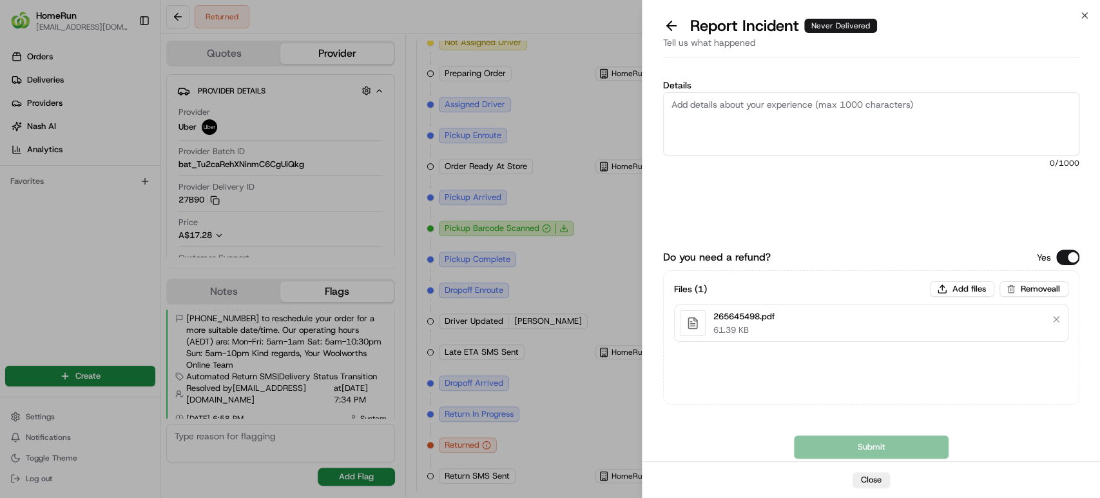
click at [871, 125] on textarea "Details" at bounding box center [871, 123] width 416 height 63
paste textarea "Order was never delivered"
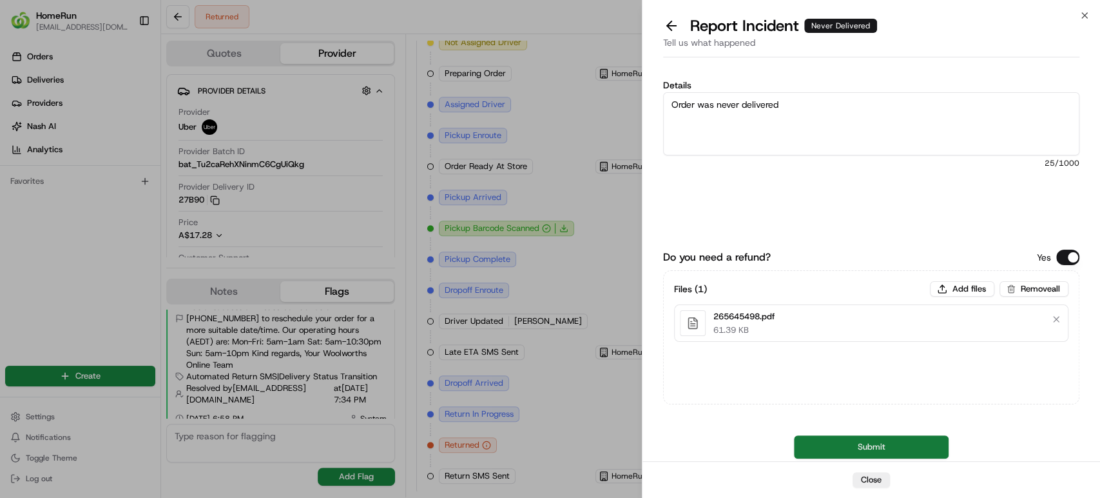
type textarea "Order was never delivered"
click at [855, 442] on button "Submit" at bounding box center [871, 446] width 155 height 23
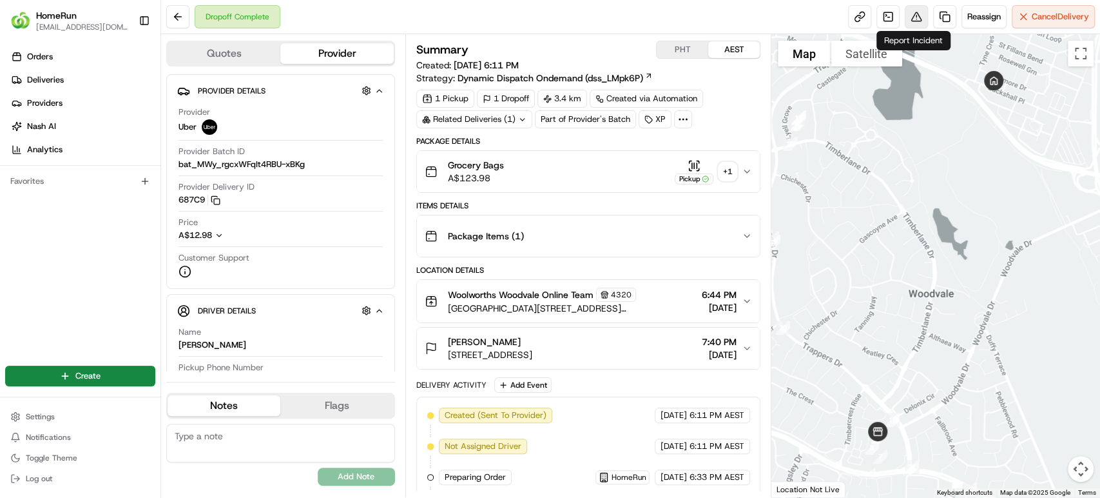
click at [911, 8] on button at bounding box center [916, 16] width 23 height 23
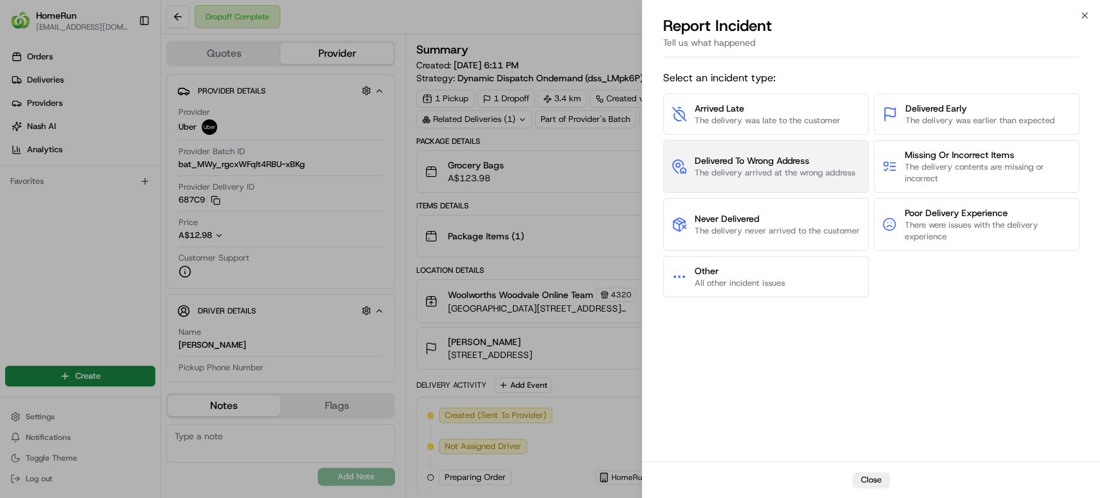
click at [751, 157] on span "Delivered To Wrong Address" at bounding box center [775, 160] width 160 height 13
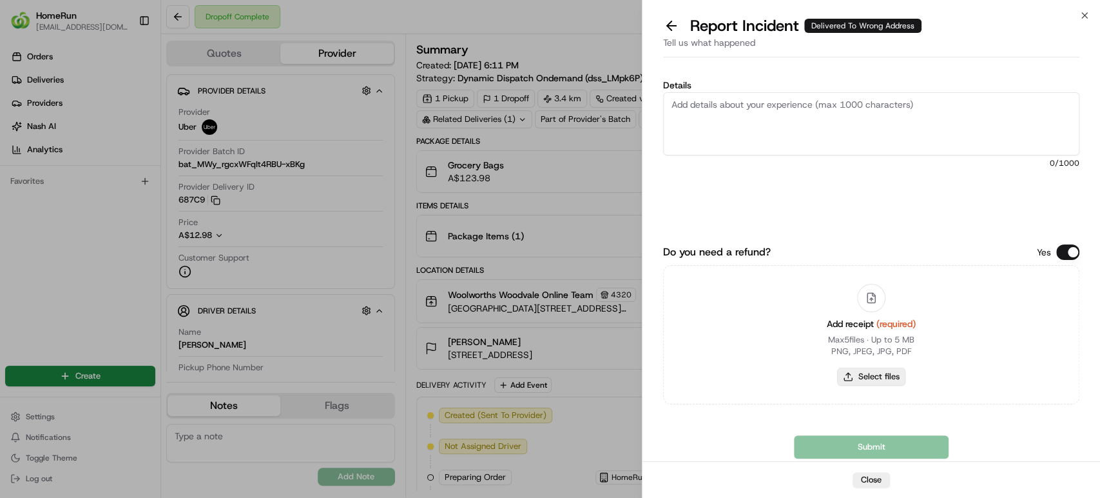
click at [874, 375] on button "Select files" at bounding box center [871, 376] width 68 height 18
type input "C:\fakepath\265660641.pdf"
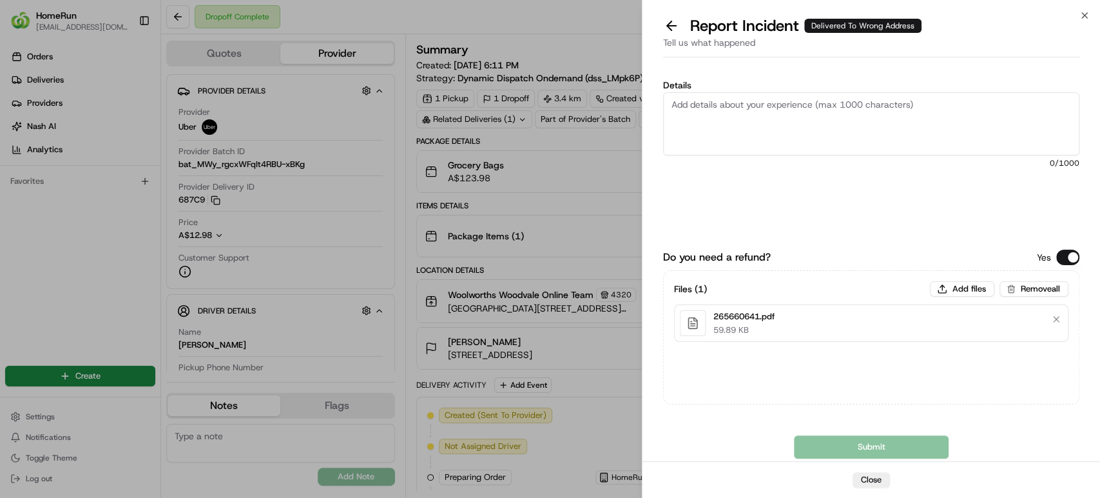
click at [712, 117] on textarea "Details" at bounding box center [871, 123] width 416 height 63
paste textarea "Delivered to incorrect address POD does not match previous pics."
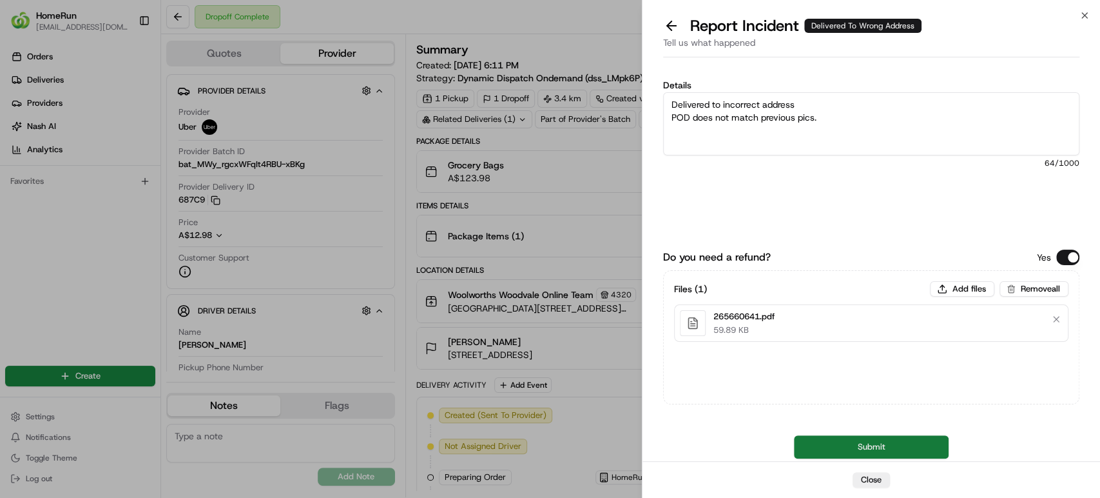
type textarea "Delivered to incorrect address POD does not match previous pics."
click at [851, 449] on button "Submit" at bounding box center [871, 446] width 155 height 23
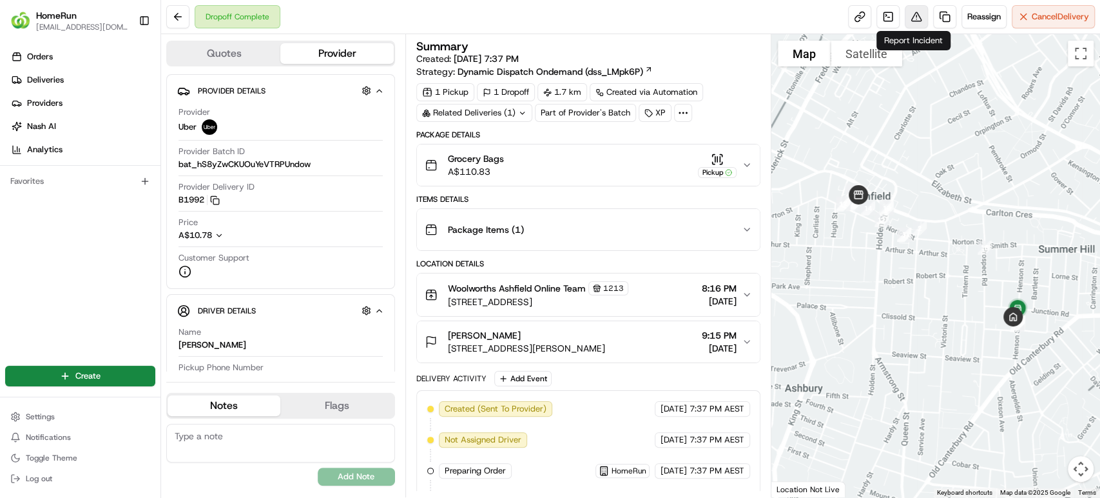
click at [912, 15] on button at bounding box center [916, 16] width 23 height 23
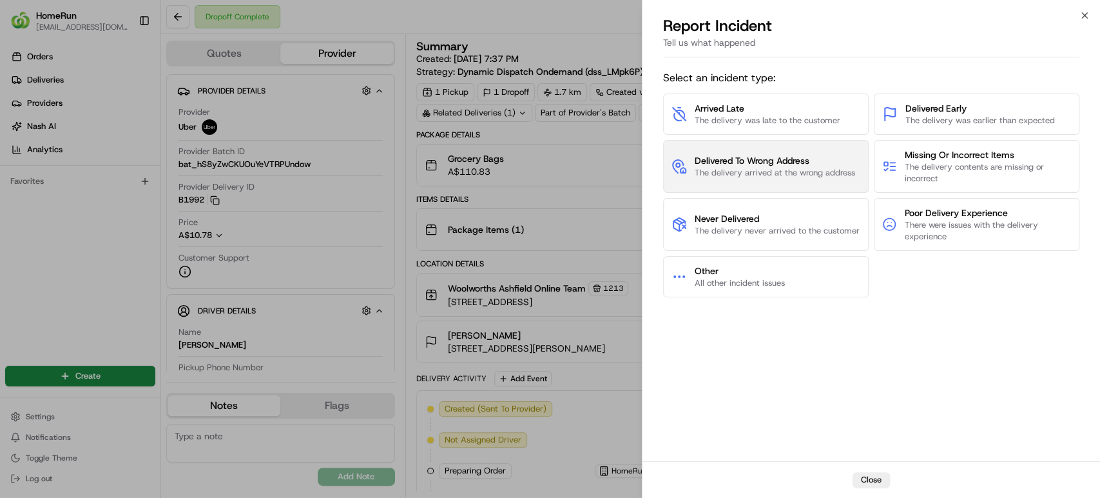
click at [824, 170] on span "The delivery arrived at the wrong address" at bounding box center [775, 173] width 160 height 12
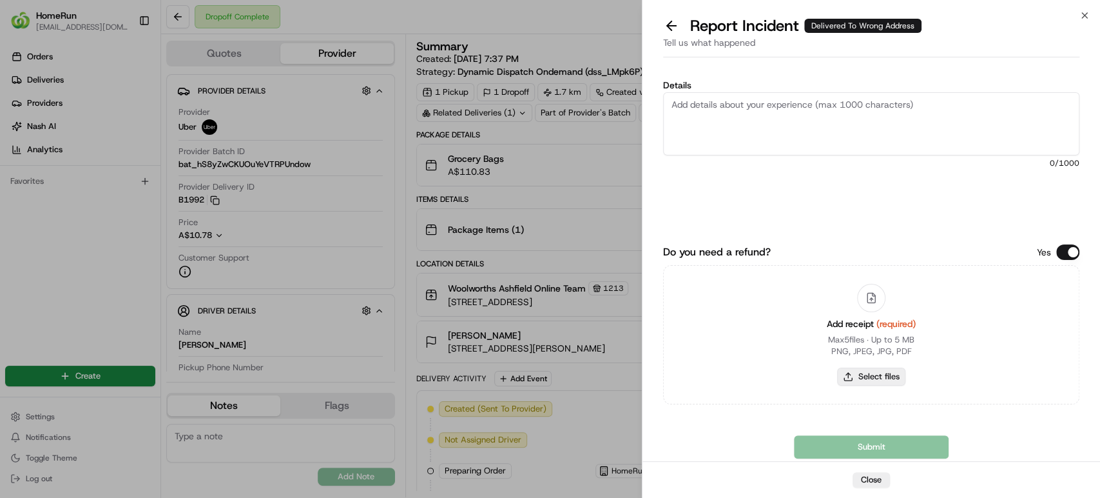
click at [892, 376] on button "Select files" at bounding box center [871, 376] width 68 height 18
type input "C:\fakepath\265677306.pdf"
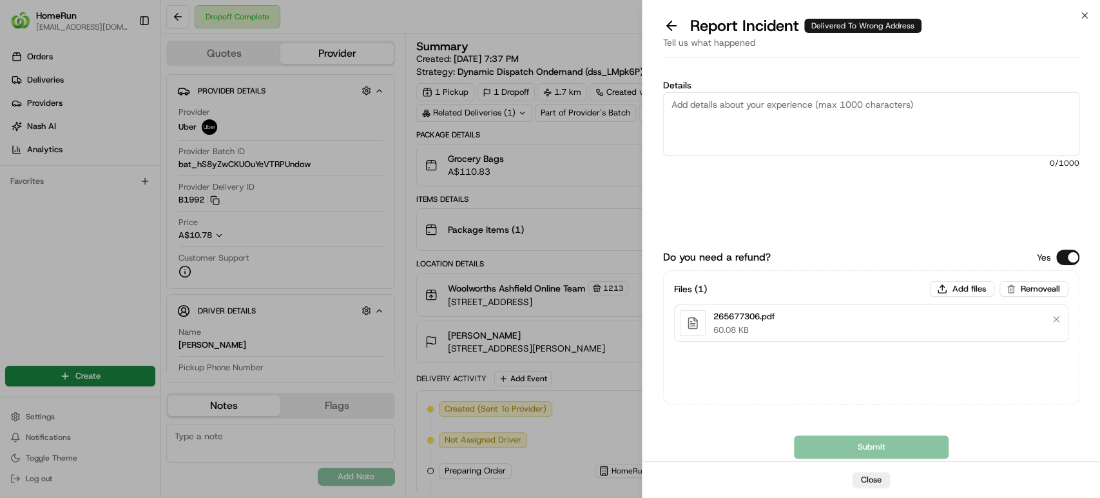
click at [810, 122] on textarea "Details" at bounding box center [871, 123] width 416 height 63
paste textarea "Delivered to incorrect address No POD provided"
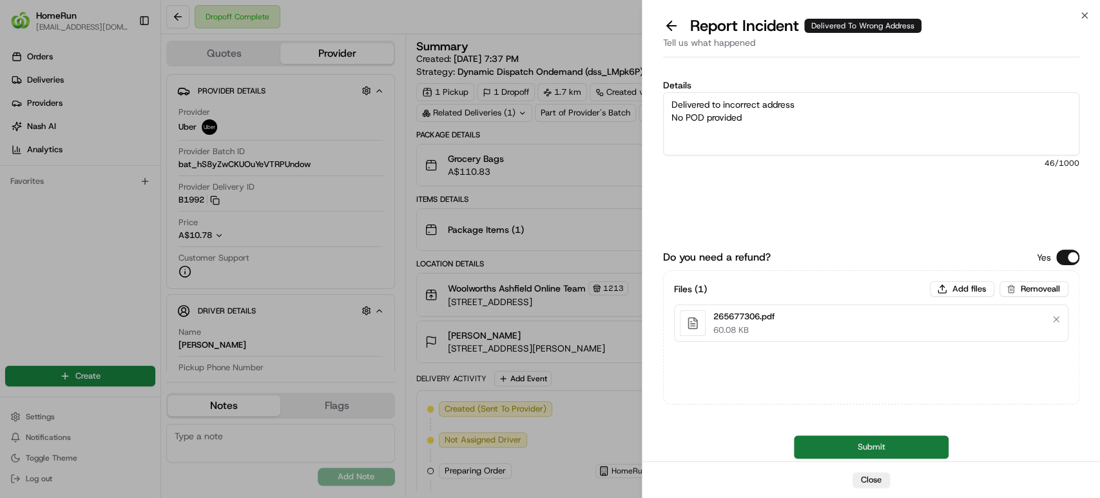
type textarea "Delivered to incorrect address No POD provided"
click at [885, 438] on button "Submit" at bounding box center [871, 446] width 155 height 23
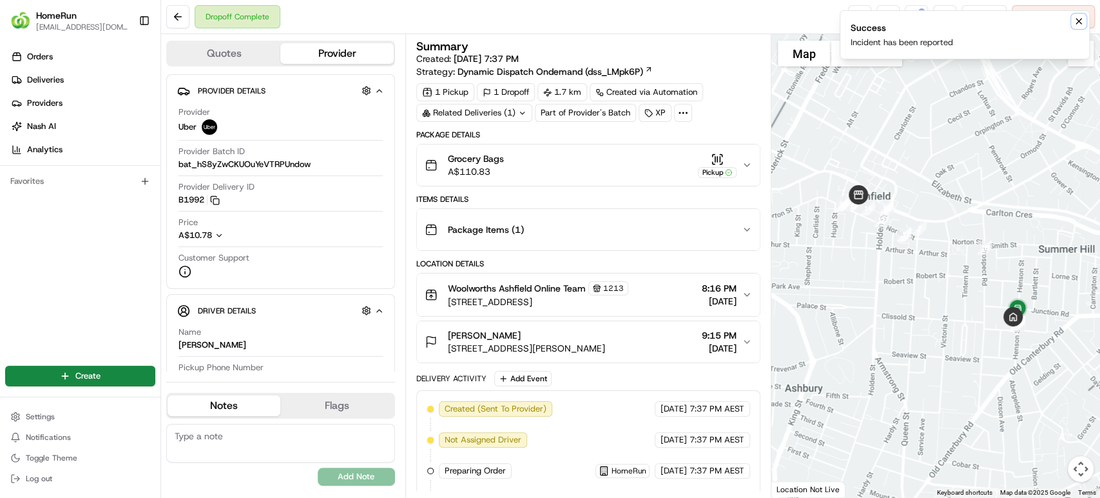
click at [1083, 21] on icon "Notifications (F8)" at bounding box center [1079, 21] width 10 height 10
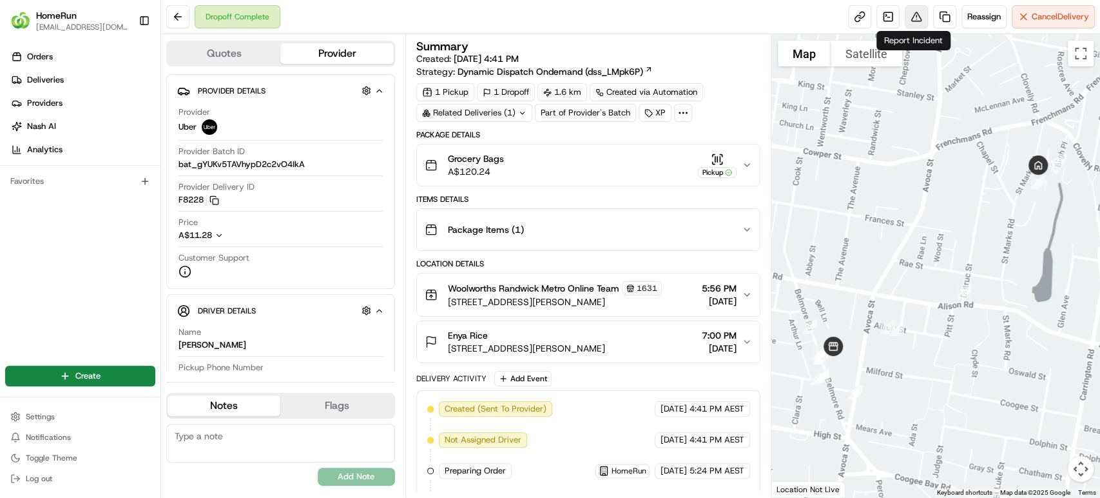
click at [913, 24] on button at bounding box center [916, 16] width 23 height 23
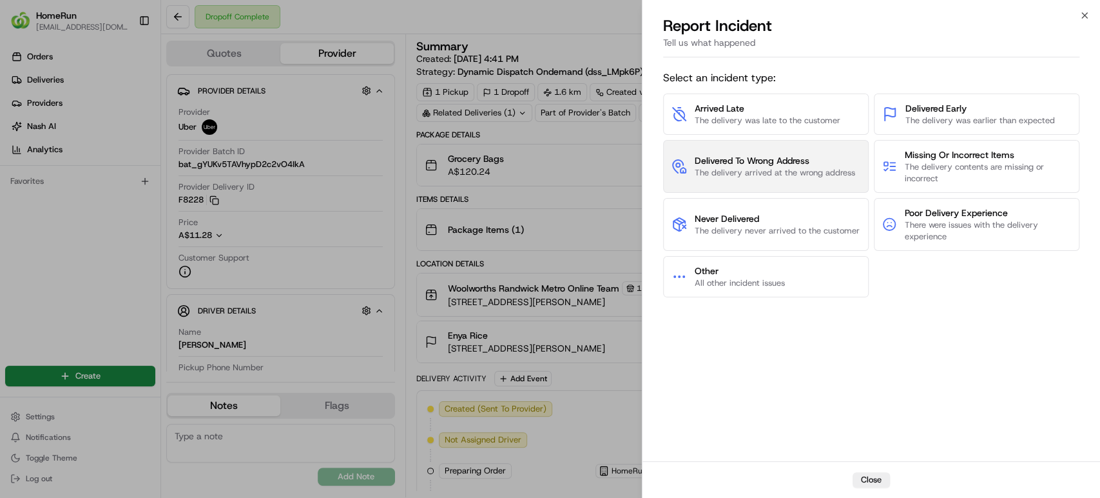
click at [755, 164] on span "Delivered To Wrong Address" at bounding box center [775, 160] width 160 height 13
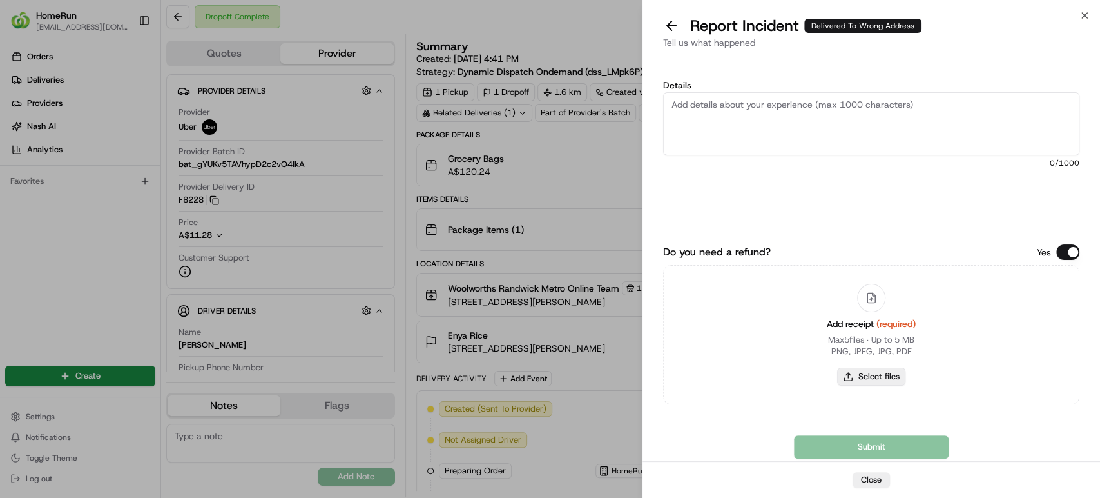
click at [855, 373] on button "Select files" at bounding box center [871, 376] width 68 height 18
type input "C:\fakepath\265645725.pdf"
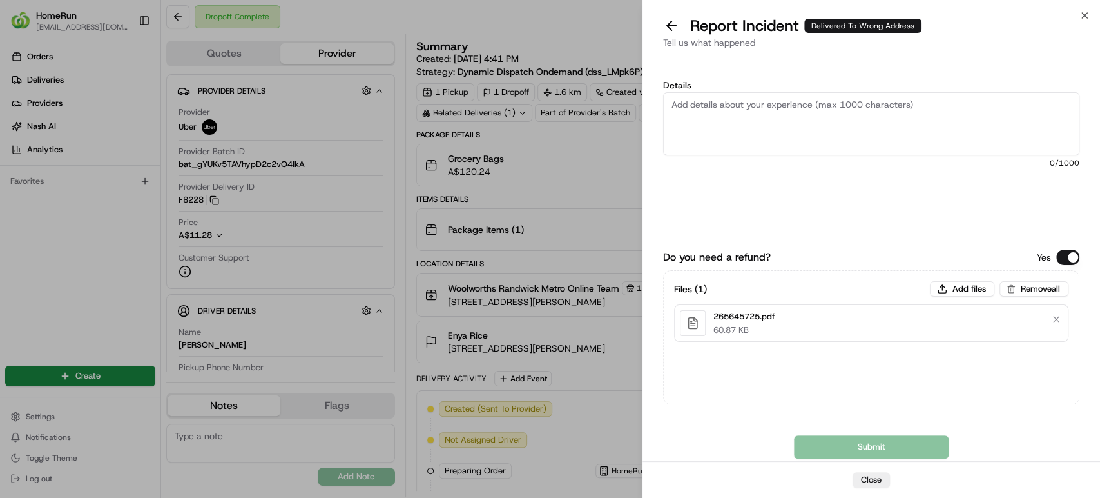
click at [879, 136] on textarea "Details" at bounding box center [871, 123] width 416 height 63
paste textarea "Delivered to incorrect address No POD provided"
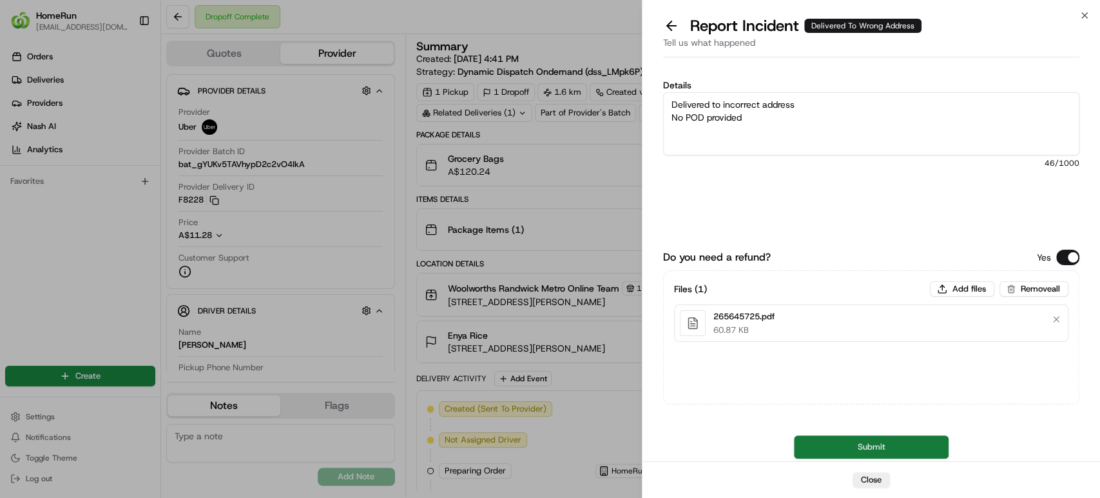
type textarea "Delivered to incorrect address No POD provided"
click at [856, 455] on button "Submit" at bounding box center [871, 446] width 155 height 23
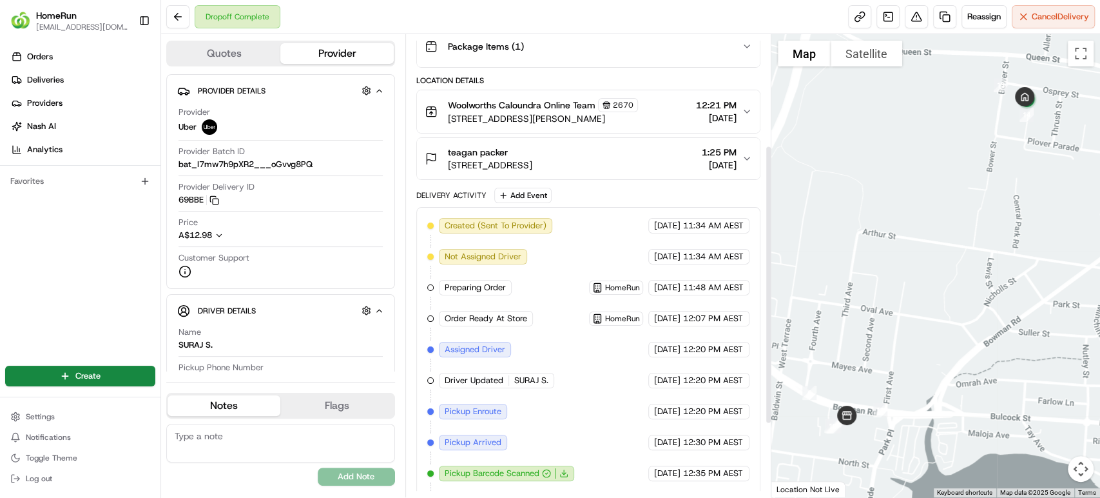
scroll to position [304, 0]
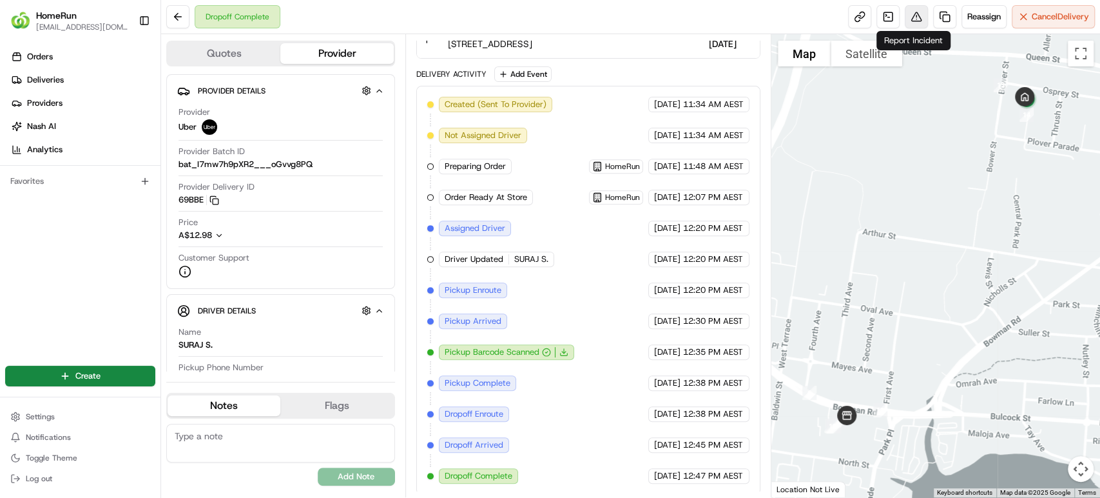
click at [915, 14] on button at bounding box center [916, 16] width 23 height 23
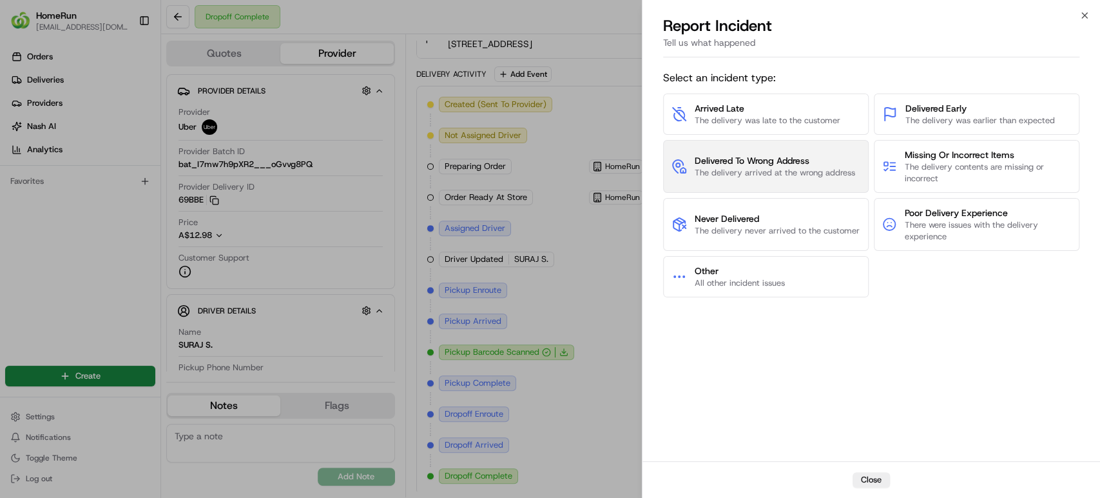
click at [781, 155] on span "Delivered To Wrong Address" at bounding box center [775, 160] width 160 height 13
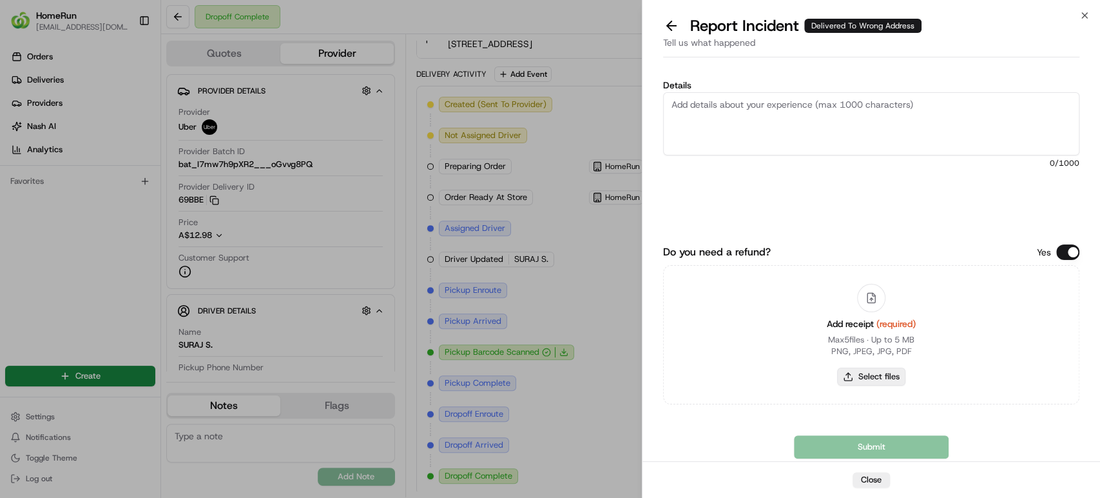
click at [873, 369] on button "Select files" at bounding box center [871, 376] width 68 height 18
type input "C:\fakepath\265317189.pdf"
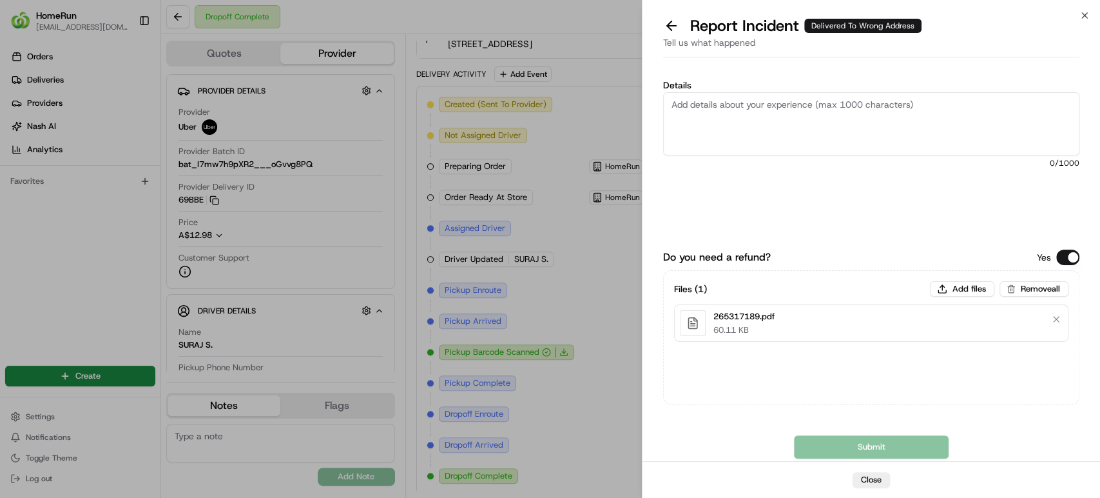
click at [789, 119] on textarea "Details" at bounding box center [871, 123] width 416 height 63
paste textarea "Delivered to incorrect address POD does not match previous pics."
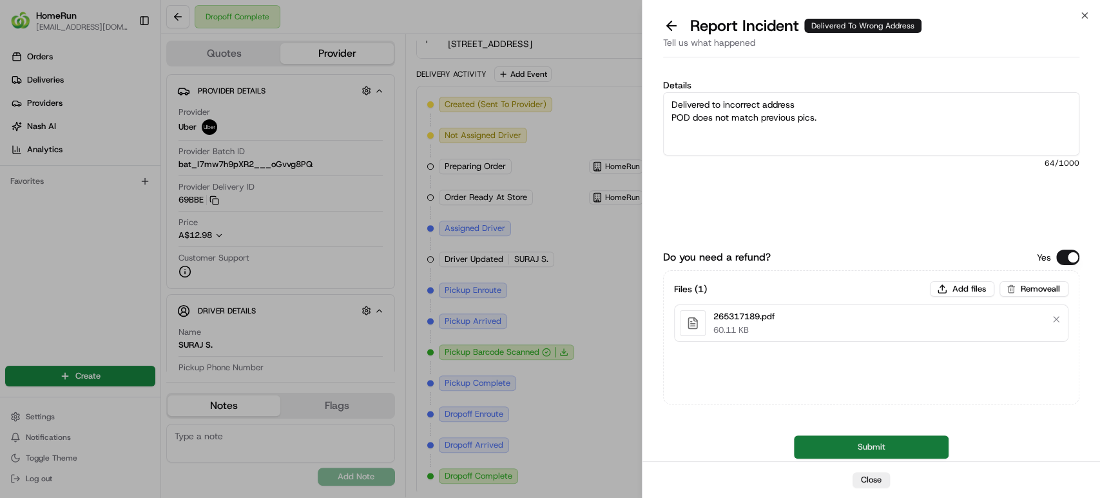
type textarea "Delivered to incorrect address POD does not match previous pics."
click at [815, 445] on button "Submit" at bounding box center [871, 446] width 155 height 23
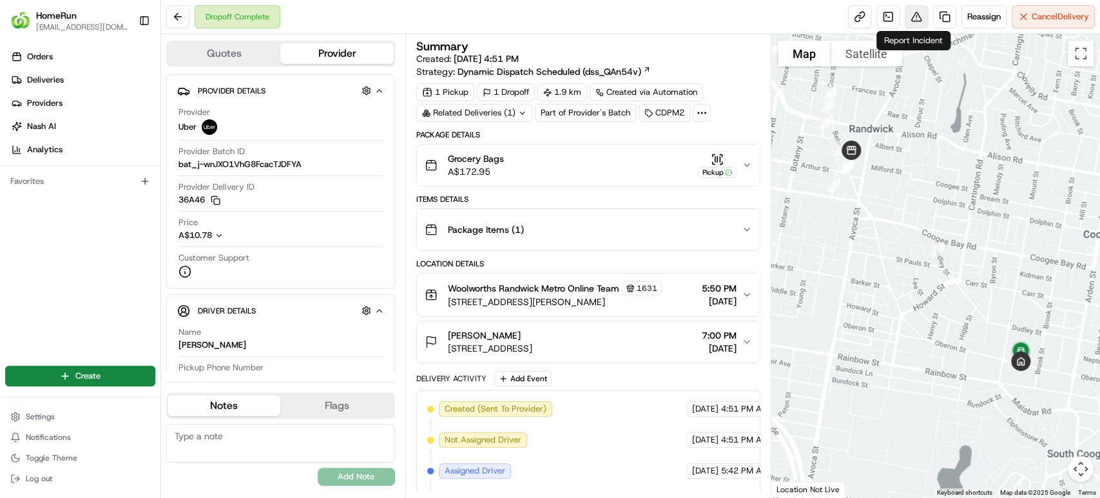
click at [908, 17] on button at bounding box center [916, 16] width 23 height 23
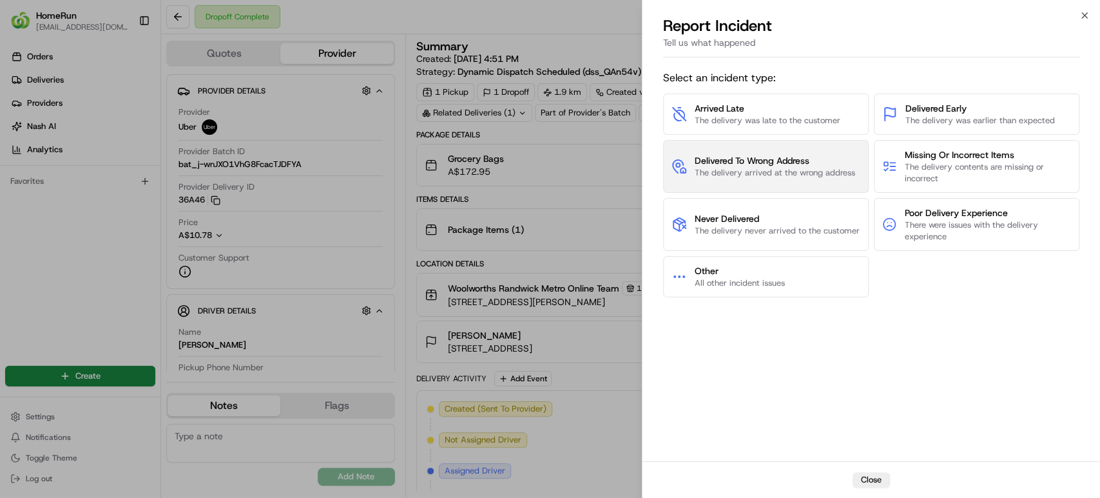
click at [761, 160] on span "Delivered To Wrong Address" at bounding box center [775, 160] width 160 height 13
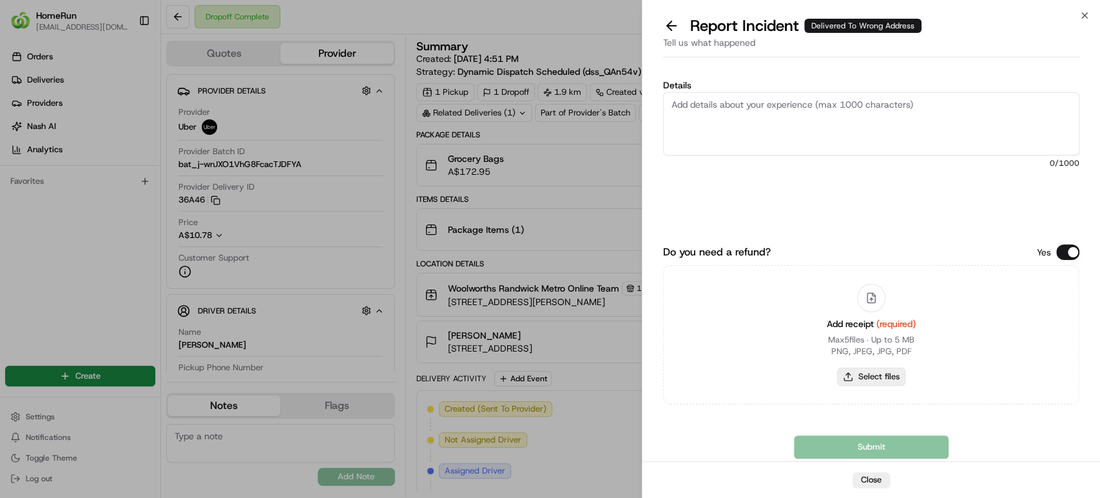
click at [864, 378] on button "Select files" at bounding box center [871, 376] width 68 height 18
type input "C:\fakepath\265614709.pdf"
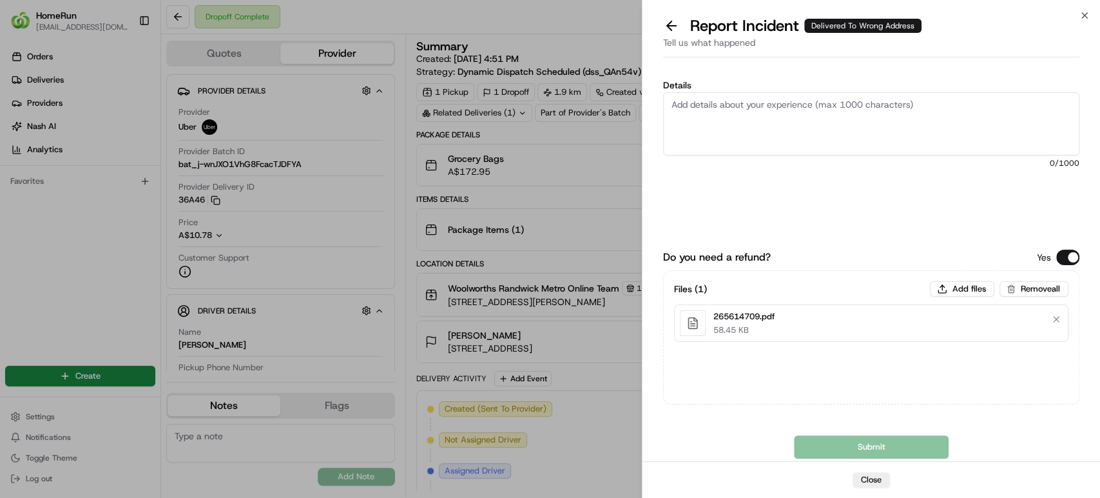
click at [917, 123] on textarea "Details" at bounding box center [871, 123] width 416 height 63
paste textarea "Delivered to incorrect address No POD provided"
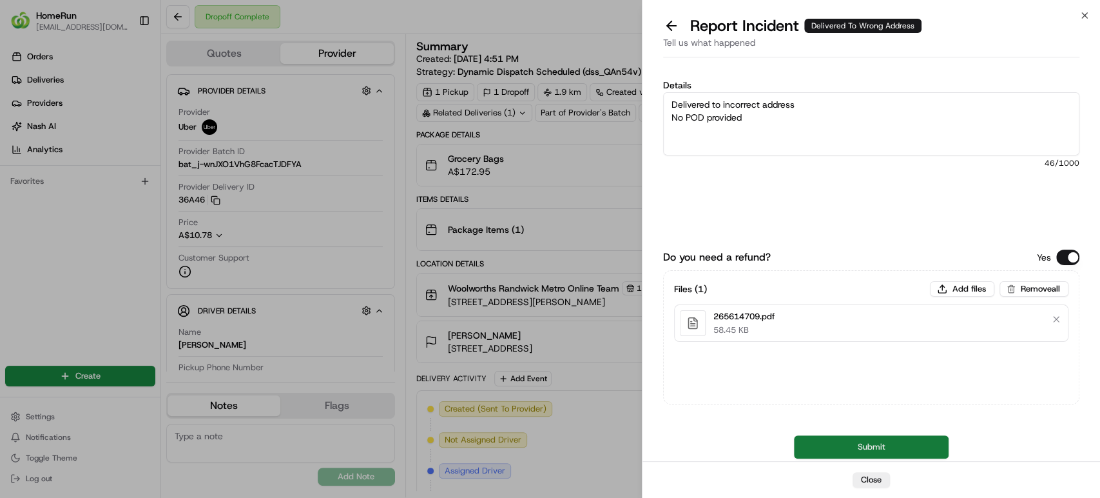
type textarea "Delivered to incorrect address No POD provided"
click at [857, 451] on button "Submit" at bounding box center [871, 446] width 155 height 23
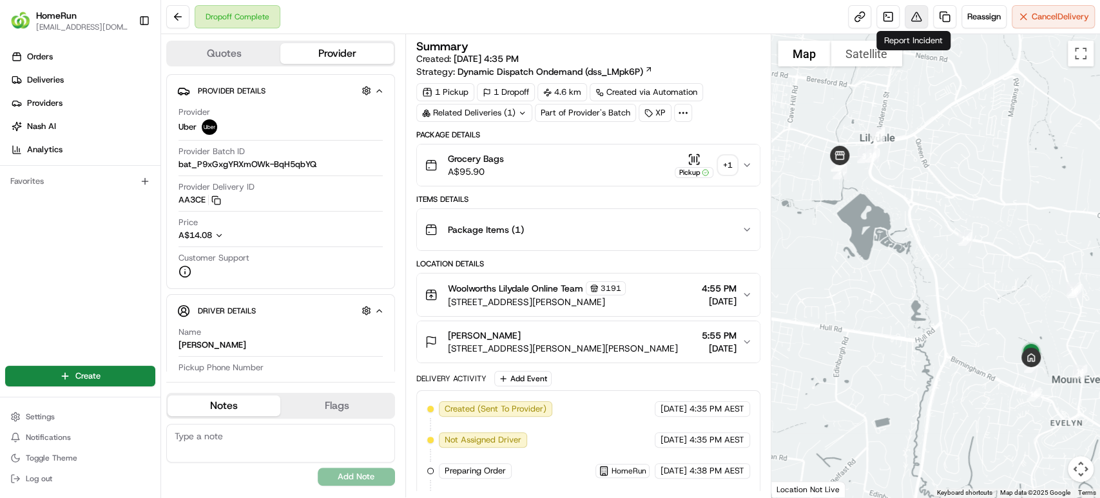
click at [911, 18] on button at bounding box center [916, 16] width 23 height 23
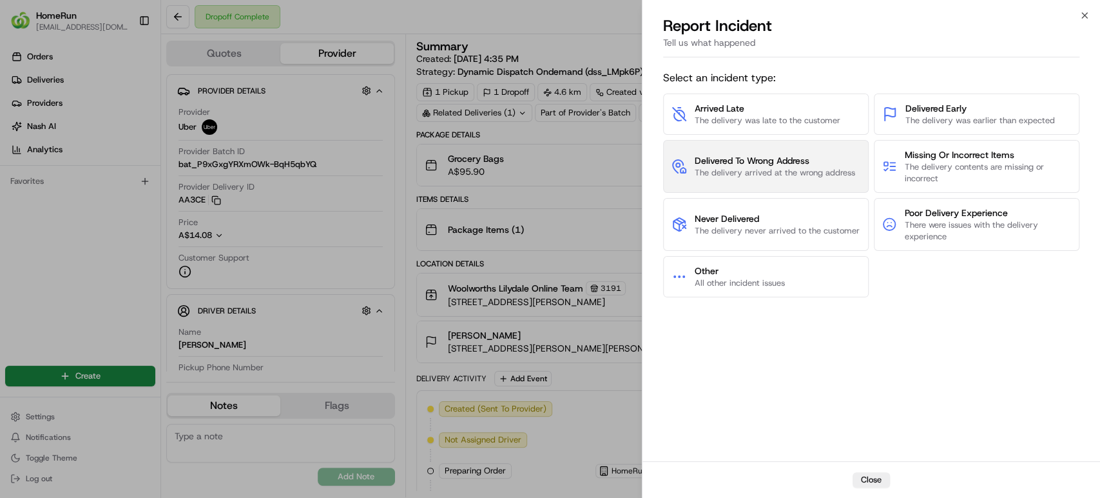
click at [759, 160] on span "Delivered To Wrong Address" at bounding box center [775, 160] width 160 height 13
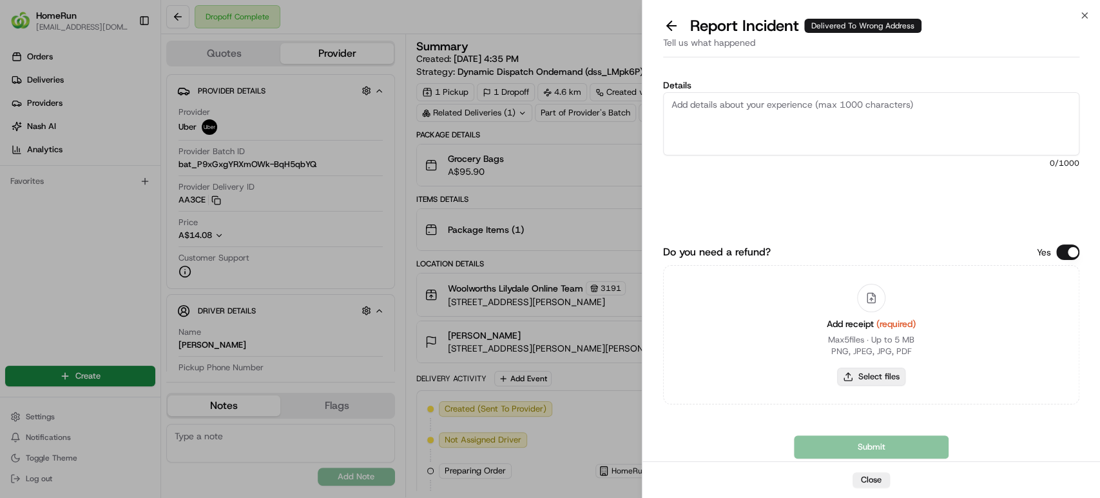
click at [880, 373] on button "Select files" at bounding box center [871, 376] width 68 height 18
type input "C:\fakepath\265649165.pdf"
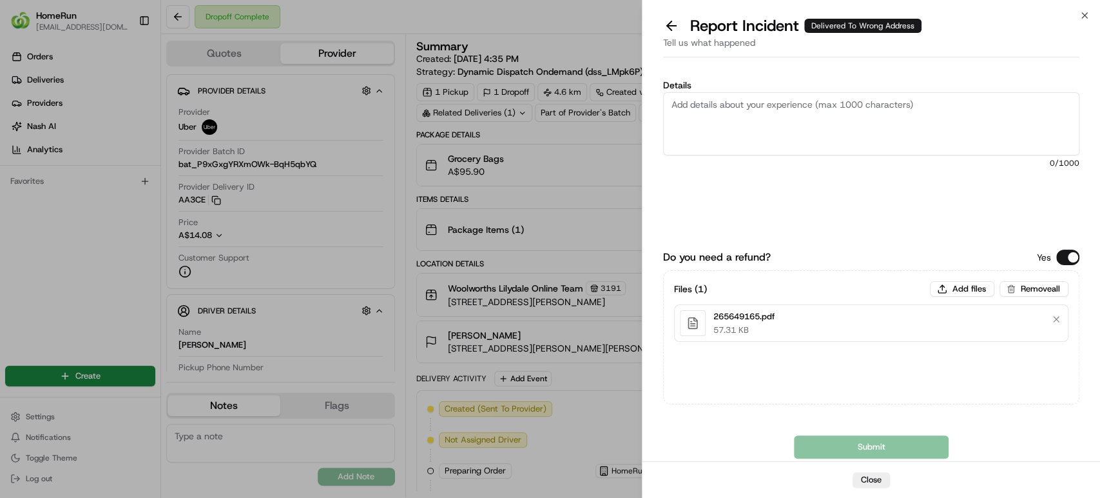
click at [689, 382] on div "Files ( 1 ) Add files Remove all 265649165.pdf 57.31 KB" at bounding box center [871, 337] width 416 height 134
paste textarea "Delivered to incorrect address POD does not match previous pics."
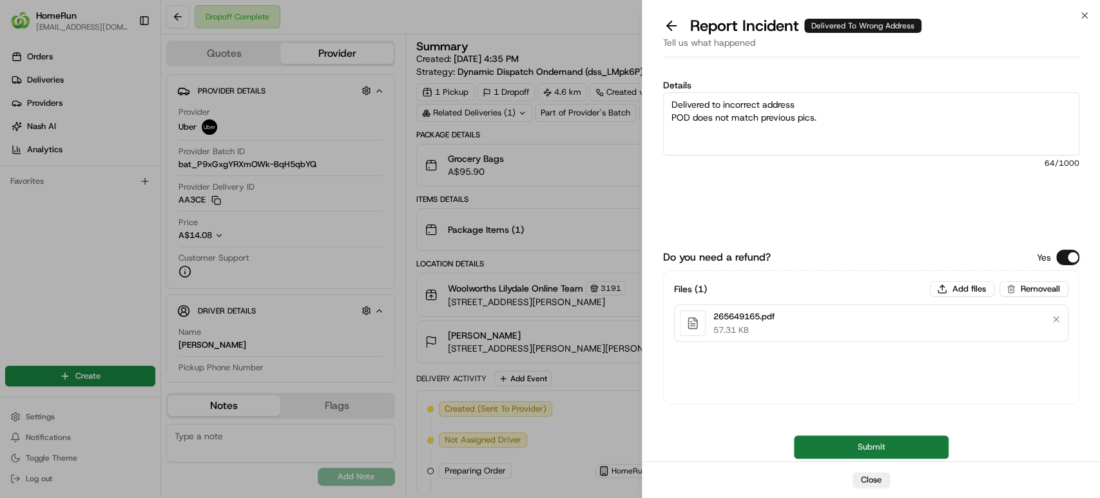
type textarea "Delivered to incorrect address POD does not match previous pics."
click at [819, 442] on button "Submit" at bounding box center [871, 446] width 155 height 23
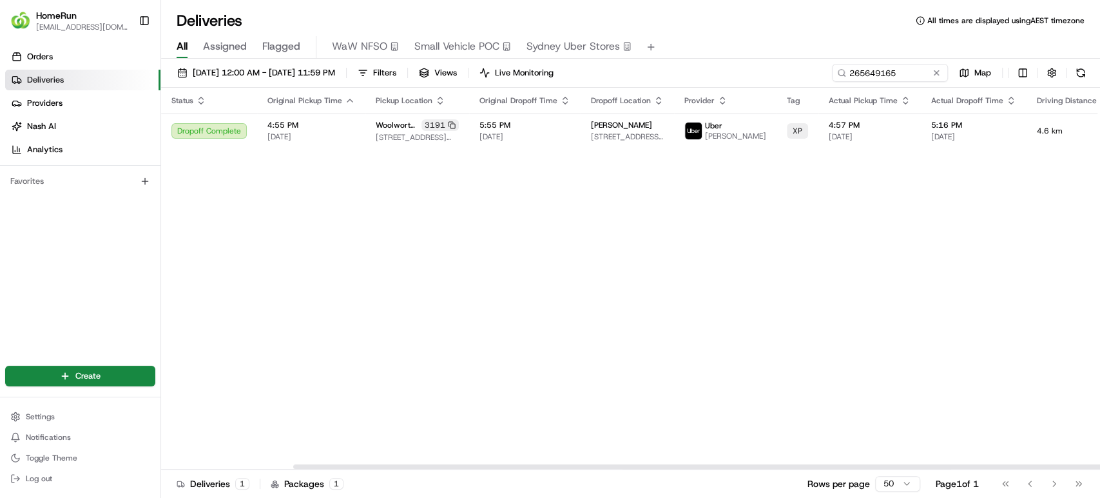
scroll to position [0, 153]
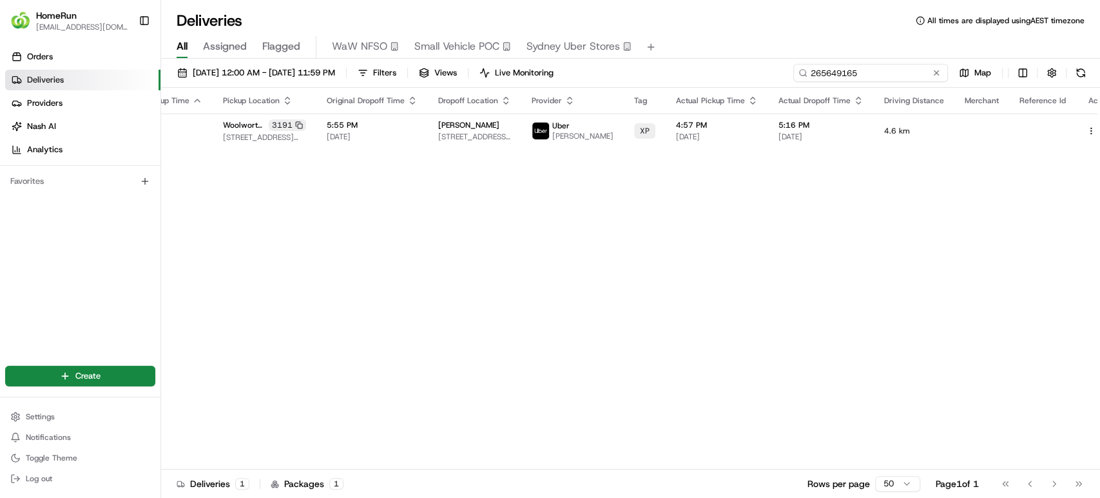
drag, startPoint x: 913, startPoint y: 75, endPoint x: 686, endPoint y: 55, distance: 227.8
click at [686, 55] on div "Deliveries All times are displayed using AEST timezone All Assigned Flagged WaW…" at bounding box center [630, 249] width 939 height 498
paste input "12481074"
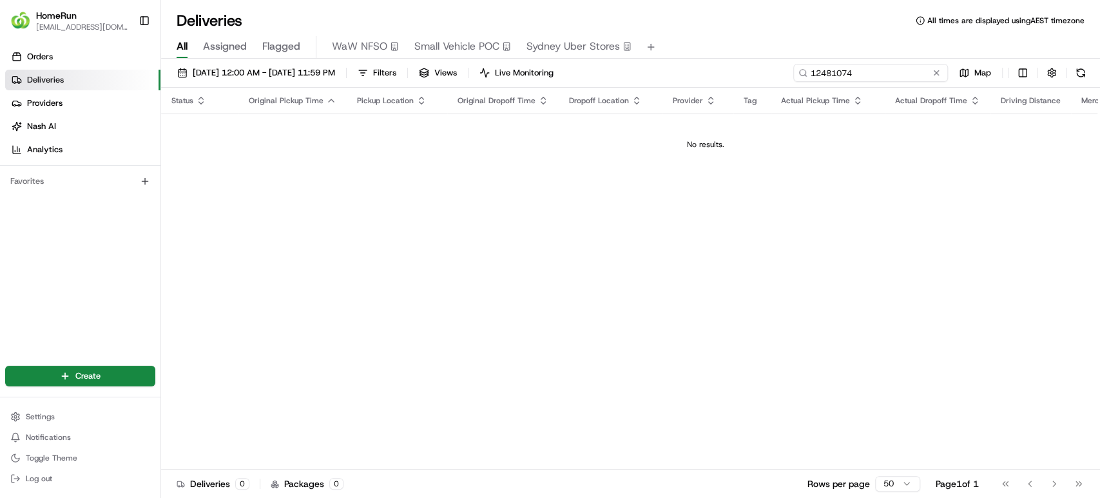
drag, startPoint x: 861, startPoint y: 71, endPoint x: 741, endPoint y: 56, distance: 120.8
click at [741, 56] on div "Deliveries All times are displayed using AEST timezone All Assigned Flagged WaW…" at bounding box center [630, 249] width 939 height 498
paste input "265611184"
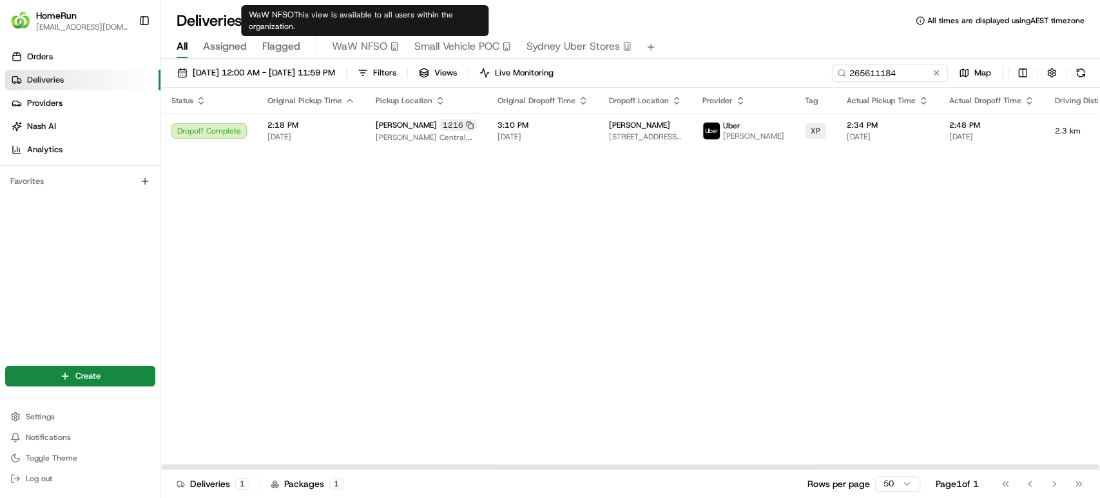
scroll to position [0, 153]
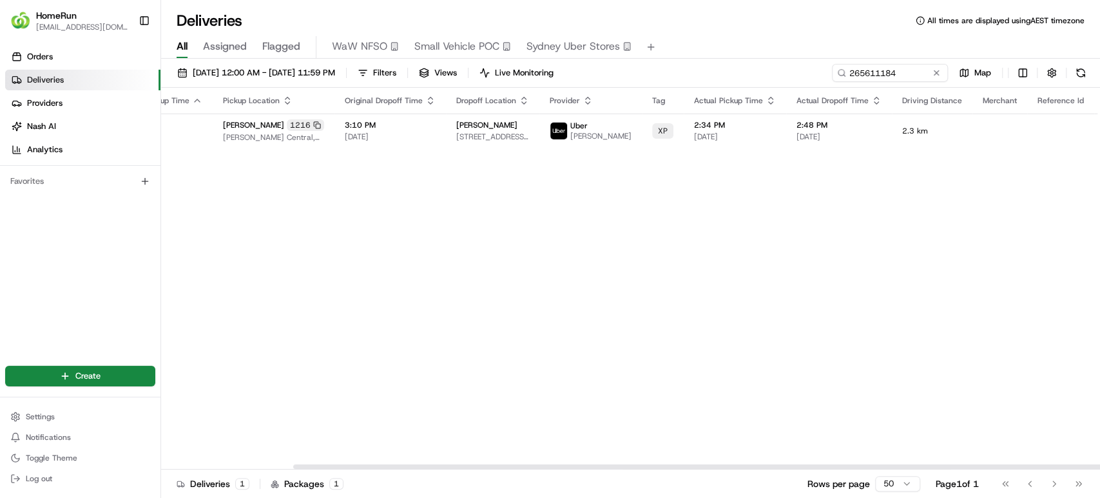
drag, startPoint x: 838, startPoint y: 463, endPoint x: 992, endPoint y: 462, distance: 154.1
click at [992, 463] on div at bounding box center [630, 466] width 939 height 6
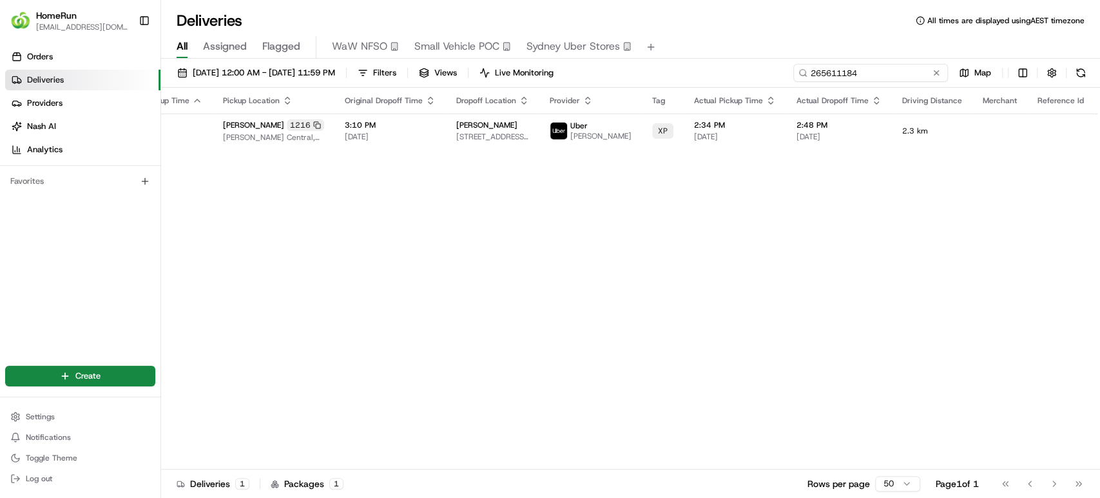
drag, startPoint x: 913, startPoint y: 71, endPoint x: 666, endPoint y: 71, distance: 246.9
click at [666, 71] on div "18/08/2025 12:00 AM - 22/08/2025 11:59 PM Filters Views Live Monitoring 2656111…" at bounding box center [630, 76] width 939 height 24
paste input "754937"
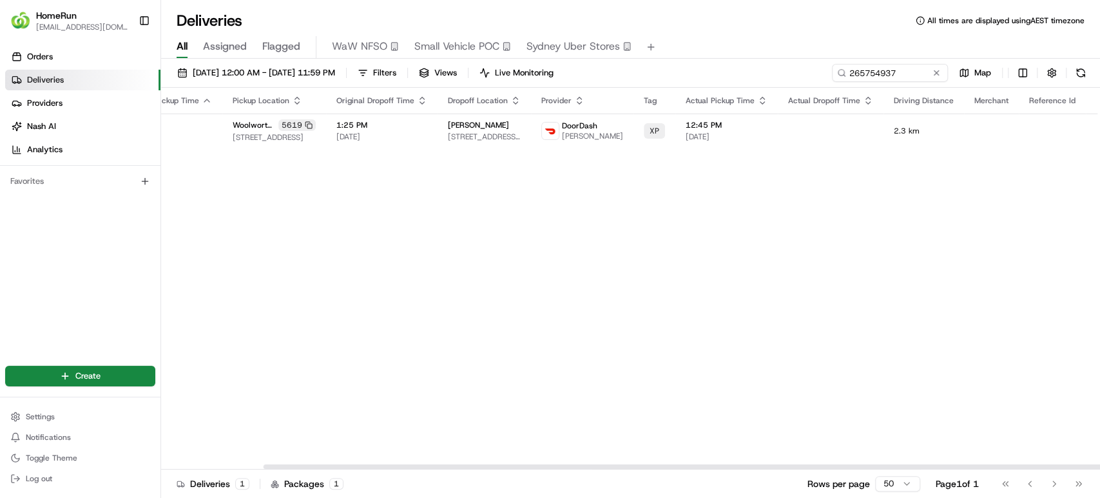
scroll to position [0, 153]
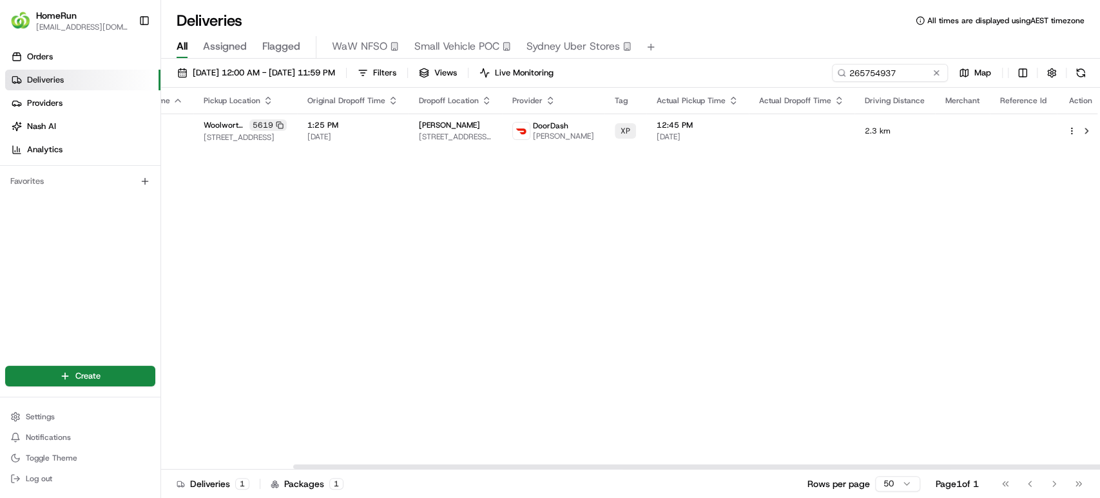
drag, startPoint x: 768, startPoint y: 464, endPoint x: 1000, endPoint y: 356, distance: 255.8
click at [959, 464] on div at bounding box center [762, 466] width 938 height 5
click at [1081, 128] on button at bounding box center [1086, 130] width 15 height 15
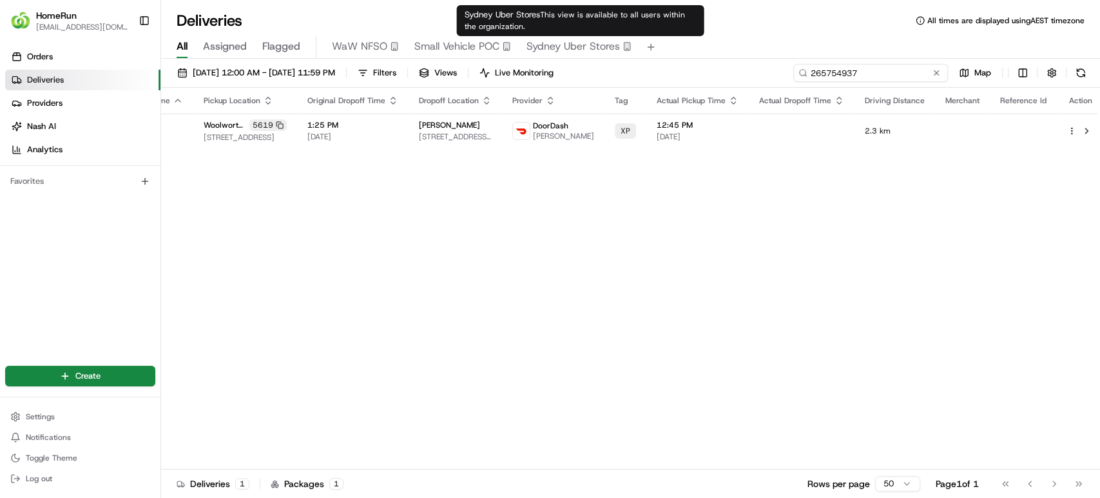
drag, startPoint x: 915, startPoint y: 76, endPoint x: 614, endPoint y: 76, distance: 300.4
click at [614, 76] on div "18/08/2025 12:00 AM - 22/08/2025 11:59 PM Filters Views Live Monitoring 2657549…" at bounding box center [630, 76] width 939 height 24
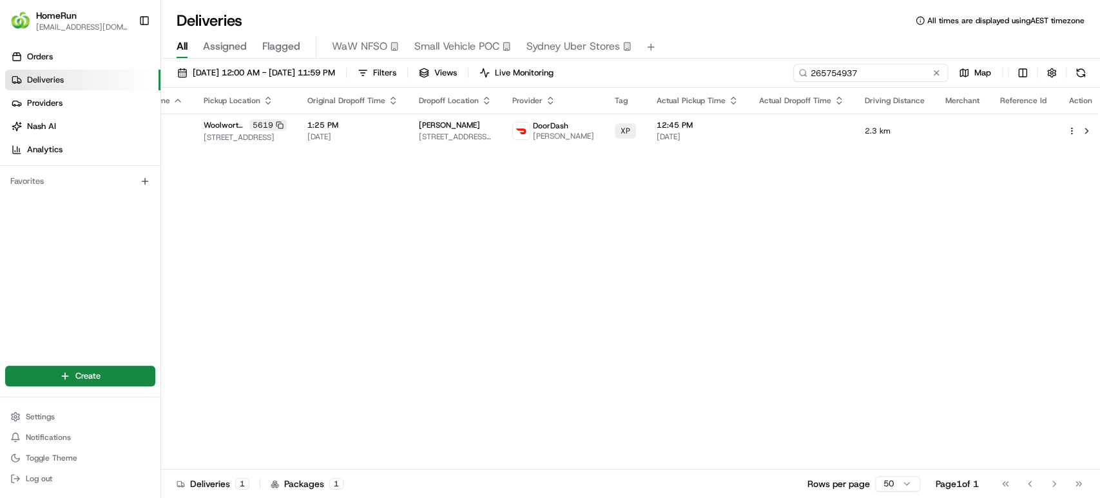
paste input "580029"
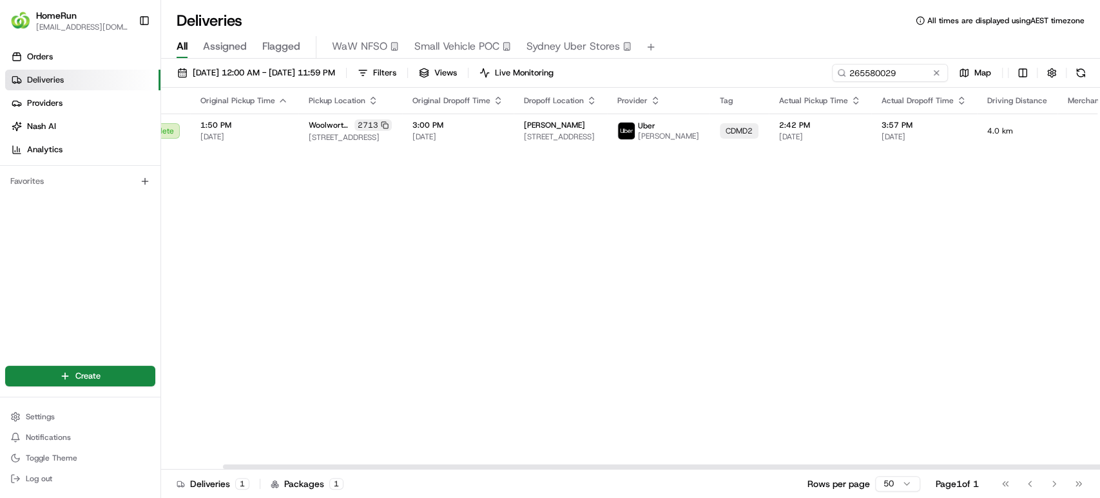
scroll to position [0, 163]
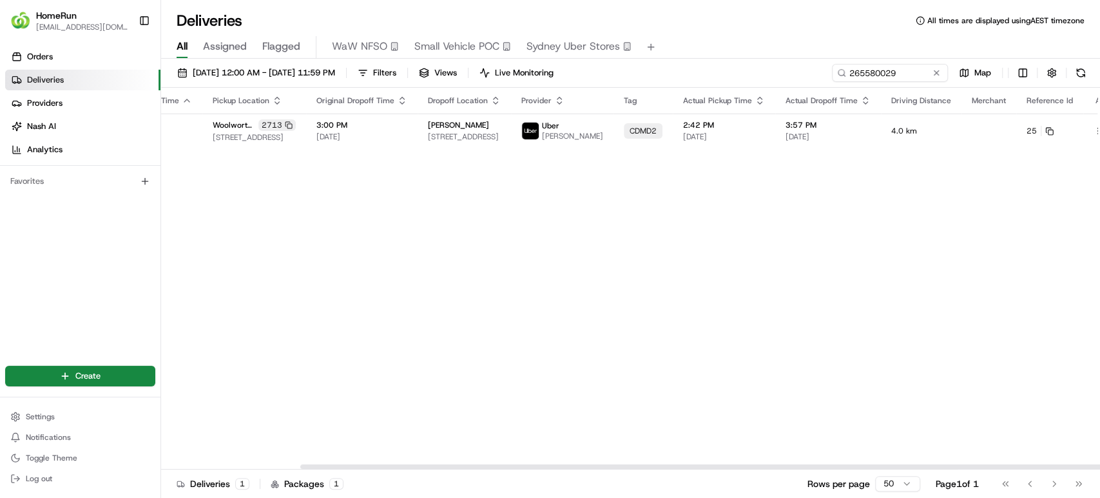
drag, startPoint x: 595, startPoint y: 465, endPoint x: 803, endPoint y: 472, distance: 208.3
click at [803, 469] on div at bounding box center [769, 466] width 938 height 5
click at [1100, 132] on button at bounding box center [1112, 130] width 15 height 15
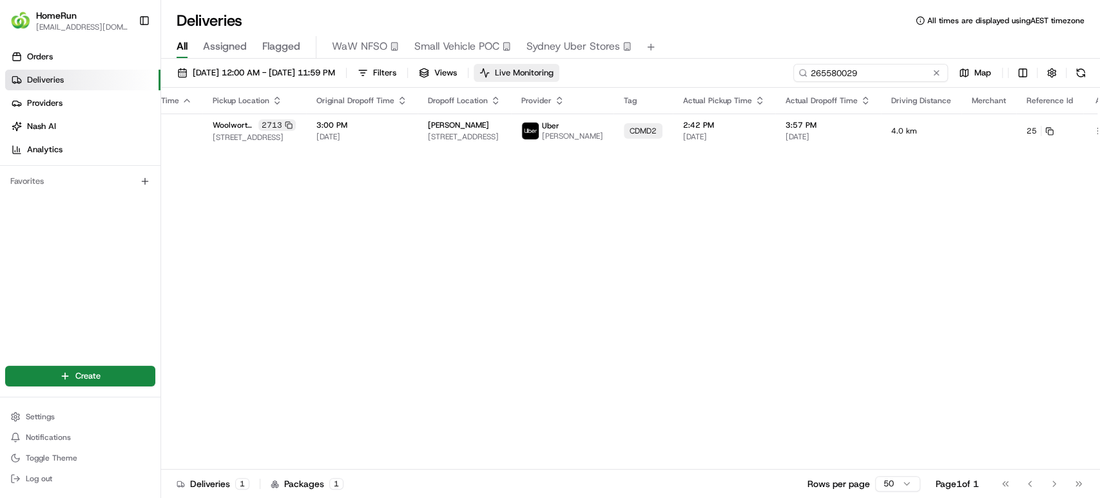
drag, startPoint x: 916, startPoint y: 66, endPoint x: 569, endPoint y: 66, distance: 346.8
click at [569, 66] on div "18/08/2025 12:00 AM - 22/08/2025 11:59 PM Filters Views Live Monitoring 2655800…" at bounding box center [630, 76] width 939 height 24
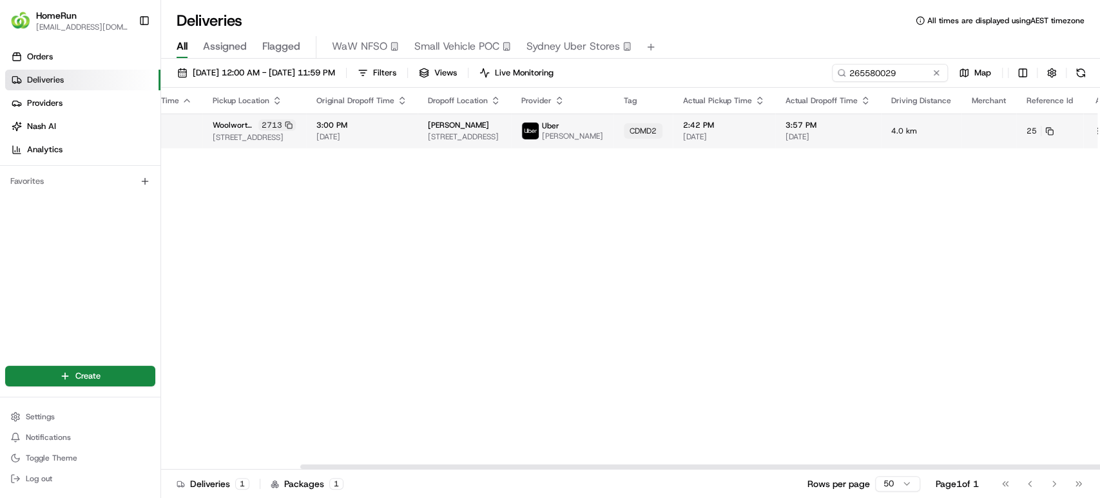
click at [1100, 132] on button at bounding box center [1112, 130] width 15 height 15
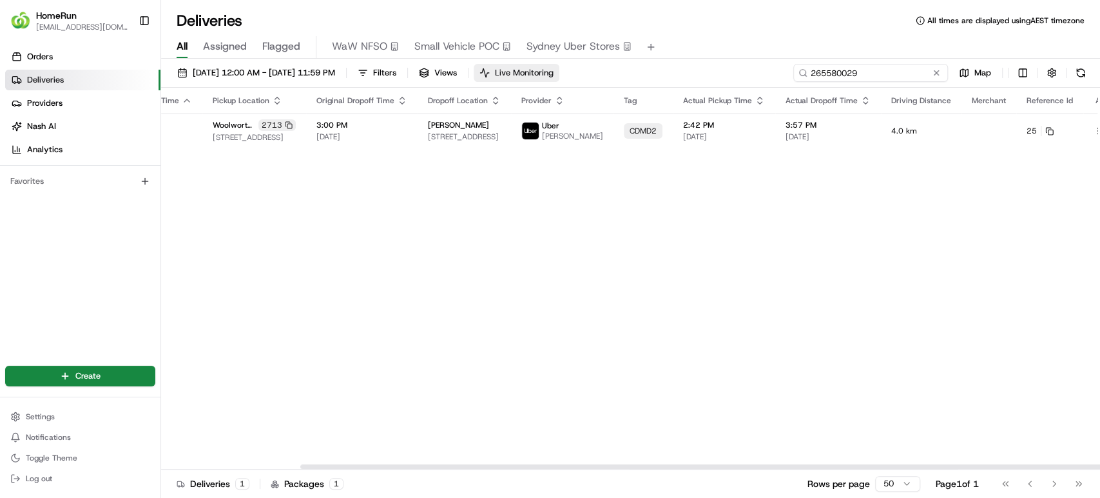
drag, startPoint x: 917, startPoint y: 75, endPoint x: 533, endPoint y: 76, distance: 383.5
click at [533, 76] on div "18/08/2025 12:00 AM - 22/08/2025 11:59 PM Filters Views Live Monitoring 2655800…" at bounding box center [630, 76] width 939 height 24
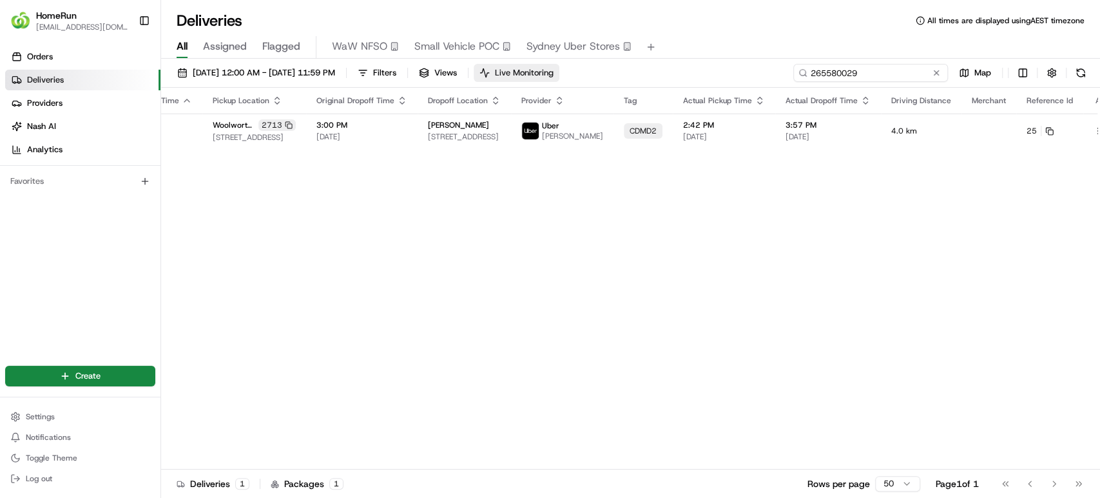
paste input "043342"
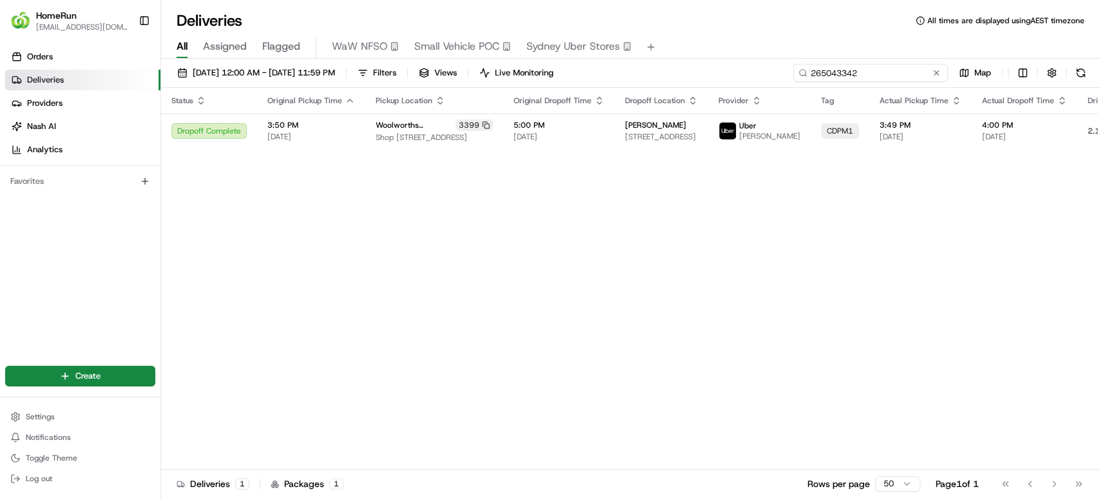
drag, startPoint x: 870, startPoint y: 71, endPoint x: 630, endPoint y: 72, distance: 239.8
click at [630, 72] on div "18/08/2025 12:00 AM - 22/08/2025 11:59 PM Filters Views Live Monitoring 2650433…" at bounding box center [630, 76] width 939 height 24
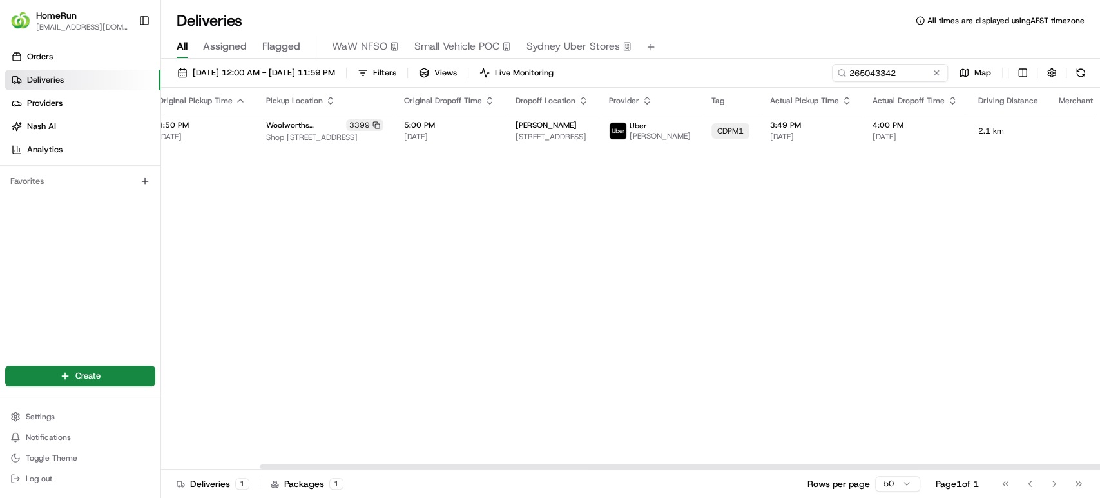
scroll to position [0, 153]
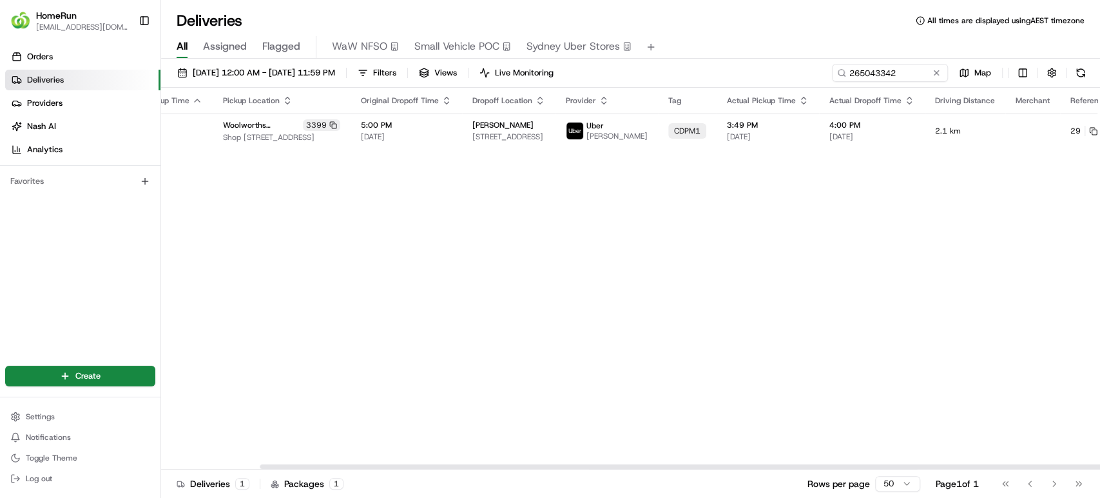
drag, startPoint x: 754, startPoint y: 463, endPoint x: 953, endPoint y: 461, distance: 199.2
click at [950, 464] on div at bounding box center [729, 466] width 938 height 5
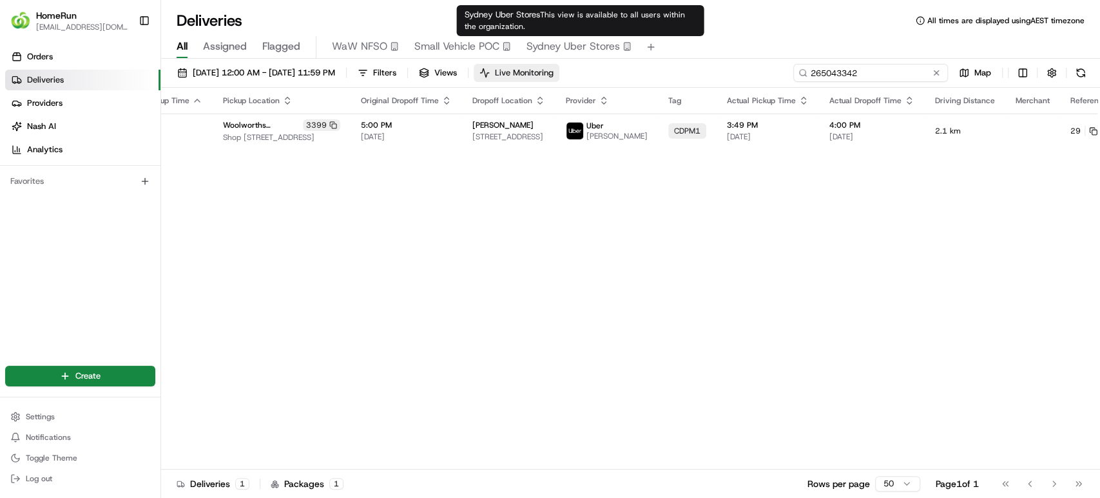
drag, startPoint x: 902, startPoint y: 73, endPoint x: 603, endPoint y: 74, distance: 299.1
click at [603, 74] on div "18/08/2025 12:00 AM - 22/08/2025 11:59 PM Filters Views Live Monitoring 2650433…" at bounding box center [630, 76] width 939 height 24
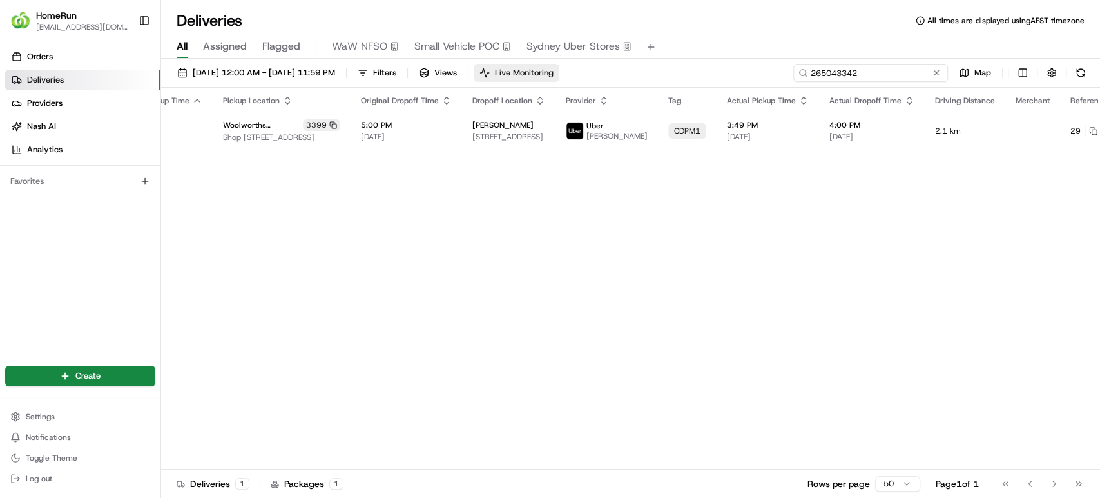
paste input "697615"
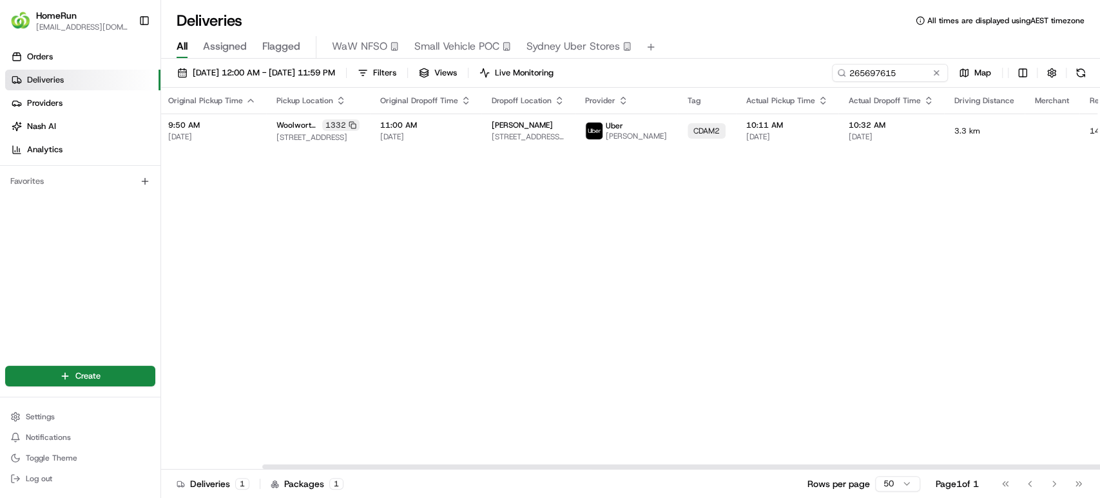
scroll to position [0, 153]
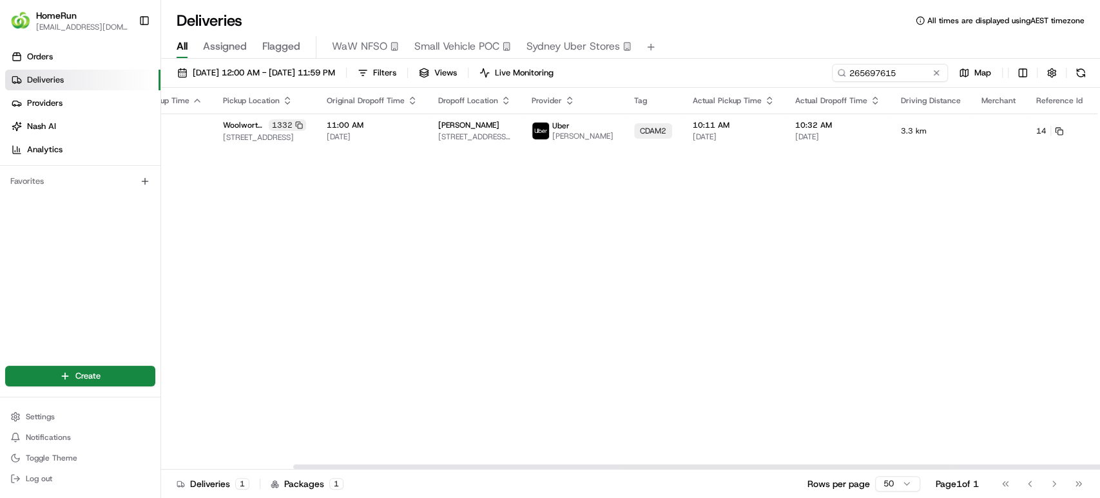
drag, startPoint x: 625, startPoint y: 465, endPoint x: 893, endPoint y: 434, distance: 269.4
click at [861, 469] on div at bounding box center [762, 466] width 938 height 5
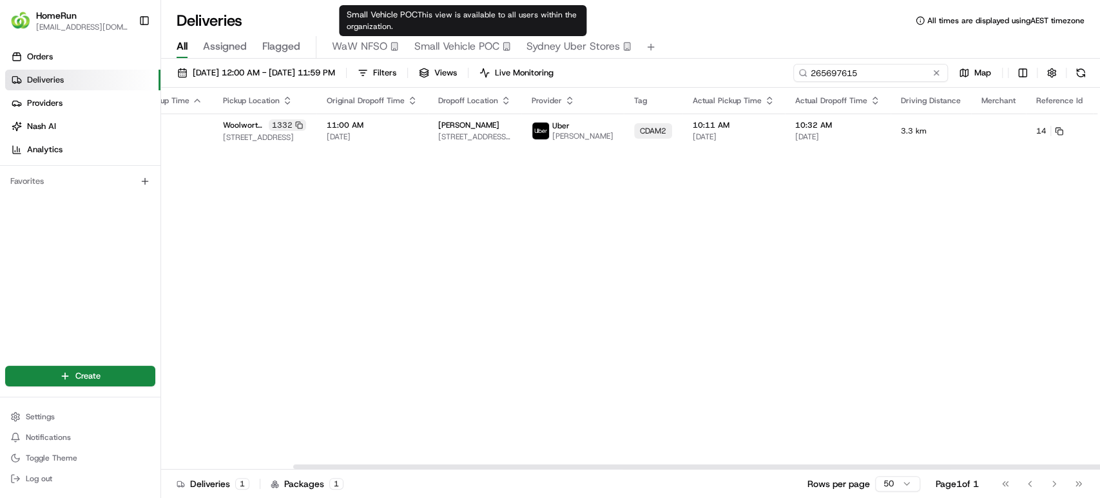
drag, startPoint x: 920, startPoint y: 70, endPoint x: 619, endPoint y: 79, distance: 301.2
click at [619, 79] on div "18/08/2025 12:00 AM - 22/08/2025 11:59 PM Filters Views Live Monitoring 2656976…" at bounding box center [630, 76] width 939 height 24
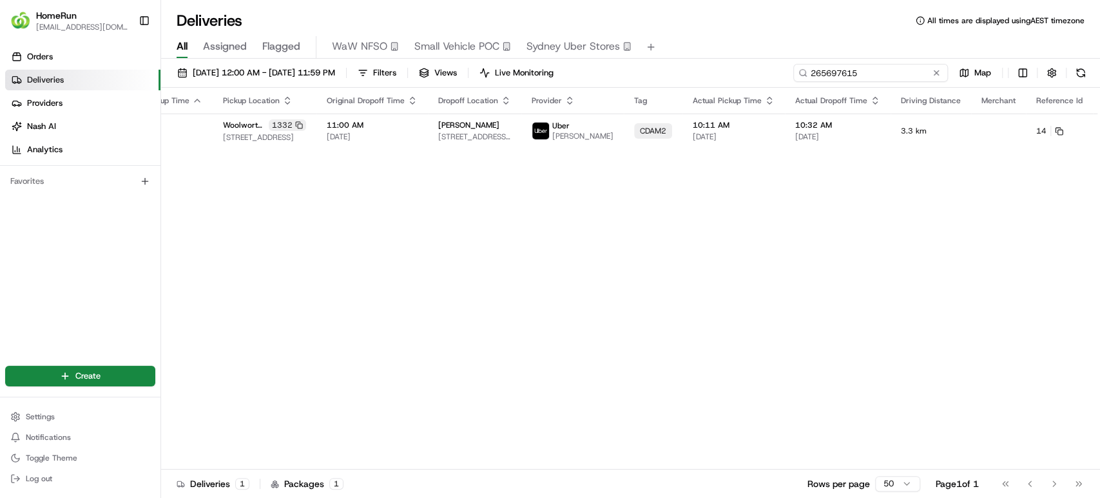
paste input "700188"
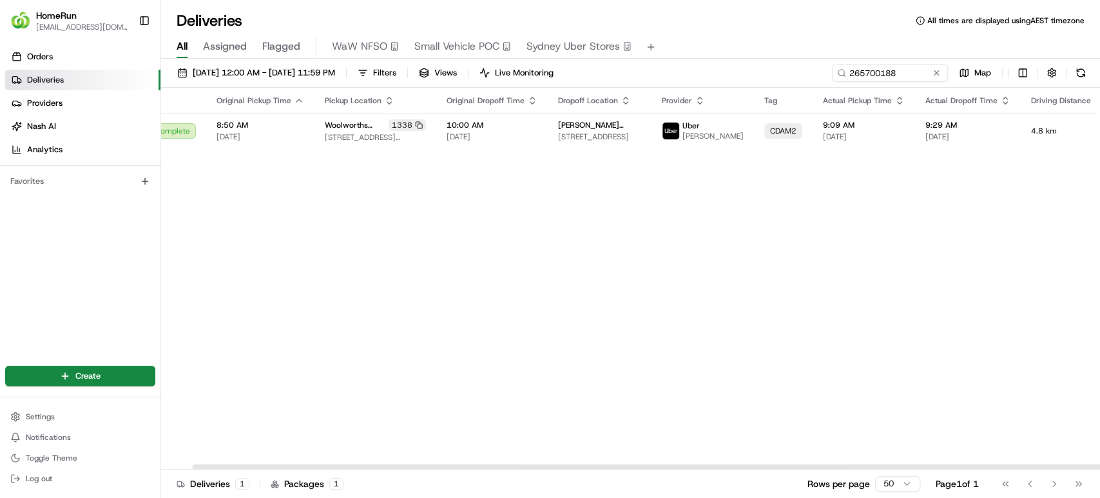
scroll to position [0, 153]
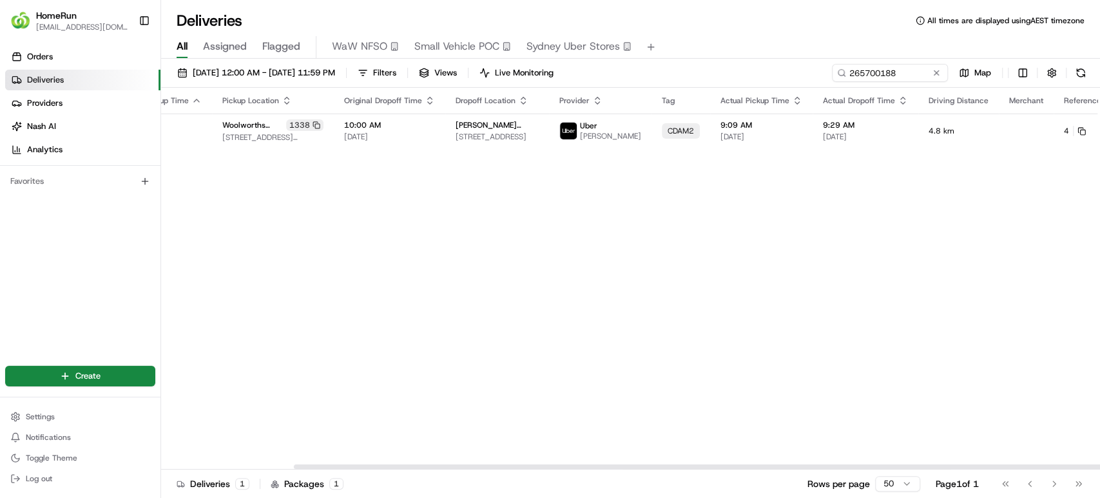
drag, startPoint x: 737, startPoint y: 466, endPoint x: 1049, endPoint y: 282, distance: 362.4
click at [996, 464] on div at bounding box center [763, 466] width 938 height 5
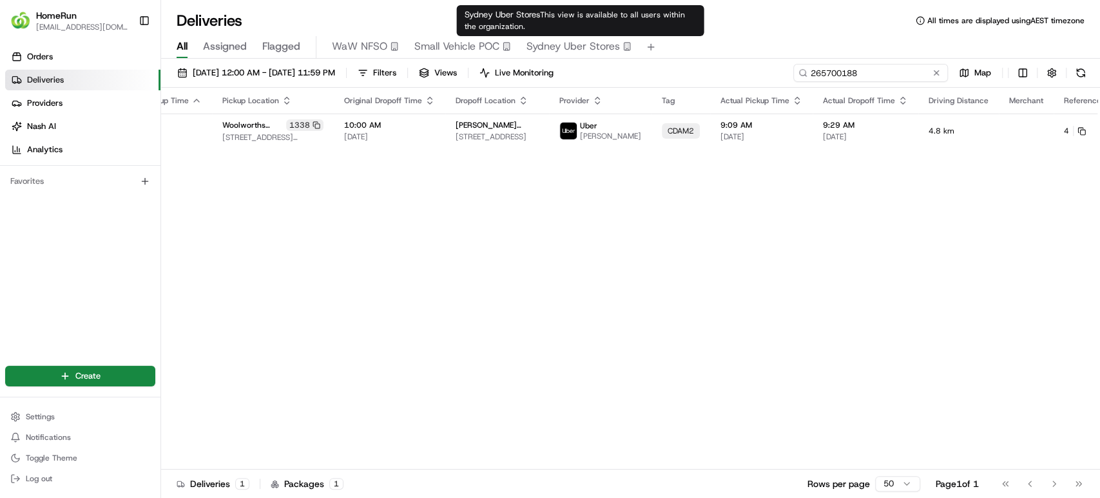
drag, startPoint x: 826, startPoint y: 70, endPoint x: 520, endPoint y: 70, distance: 306.2
click at [520, 70] on div "18/08/2025 12:00 AM - 22/08/2025 11:59 PM Filters Views Live Monitoring 2657001…" at bounding box center [630, 76] width 939 height 24
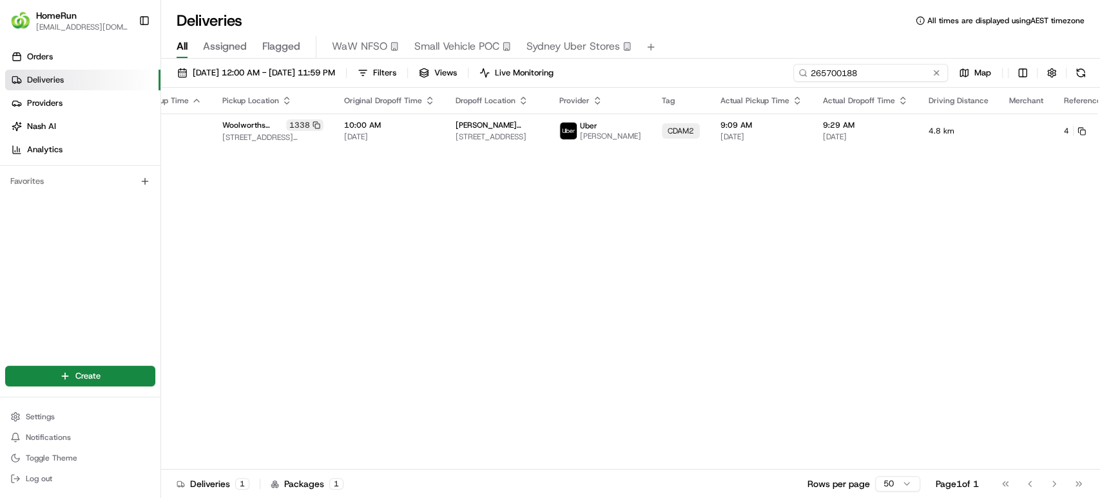
paste input "681500"
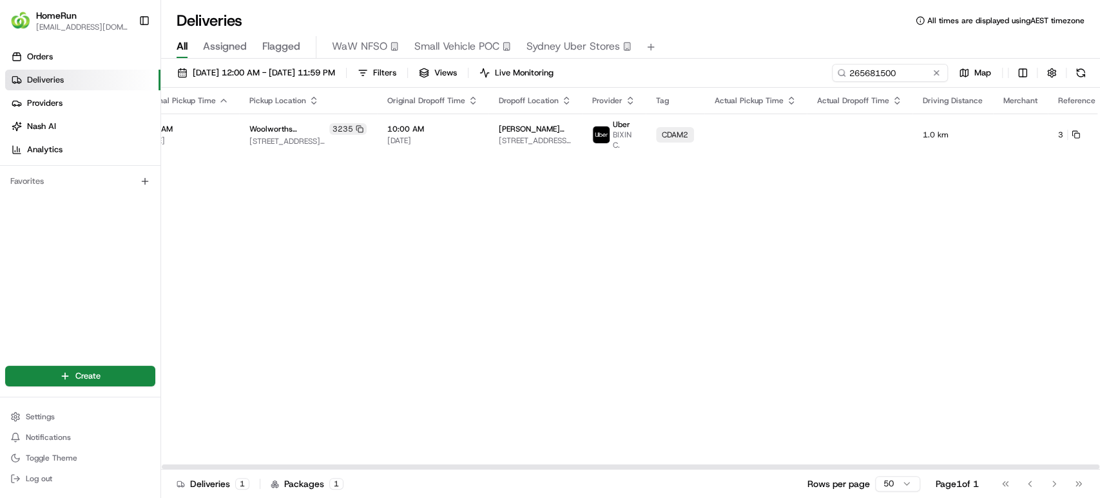
scroll to position [0, 153]
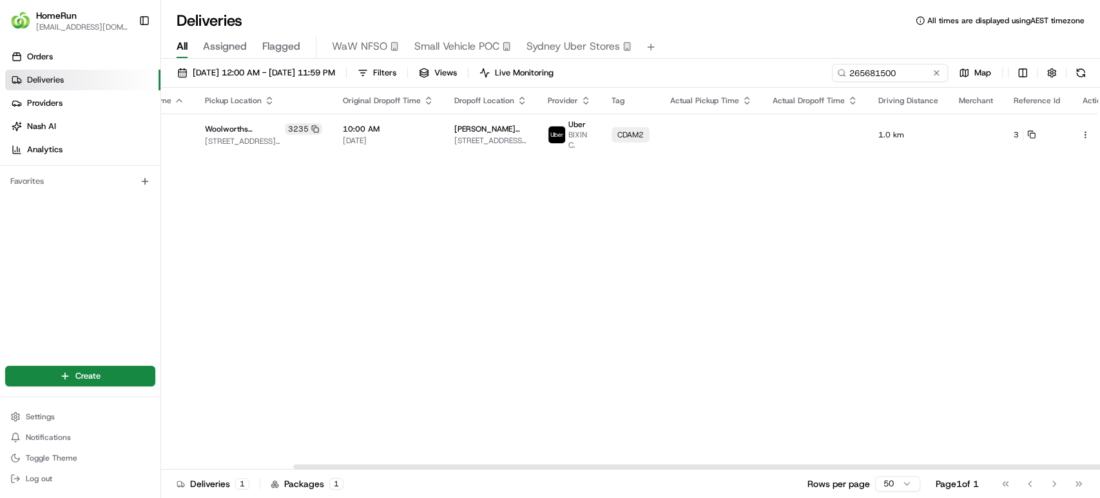
drag, startPoint x: 671, startPoint y: 467, endPoint x: 898, endPoint y: 467, distance: 226.9
click at [898, 467] on div at bounding box center [762, 466] width 938 height 5
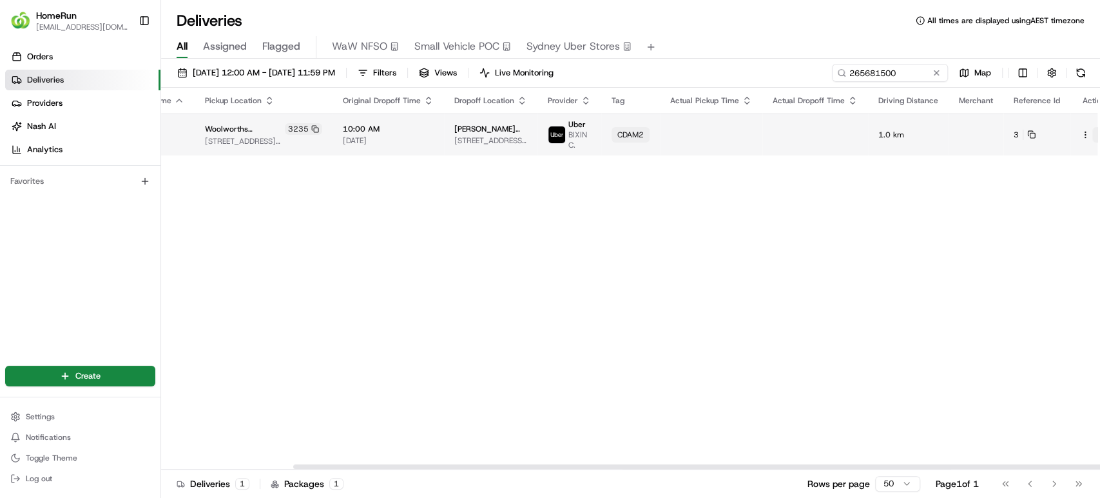
click at [1093, 130] on button at bounding box center [1100, 134] width 15 height 15
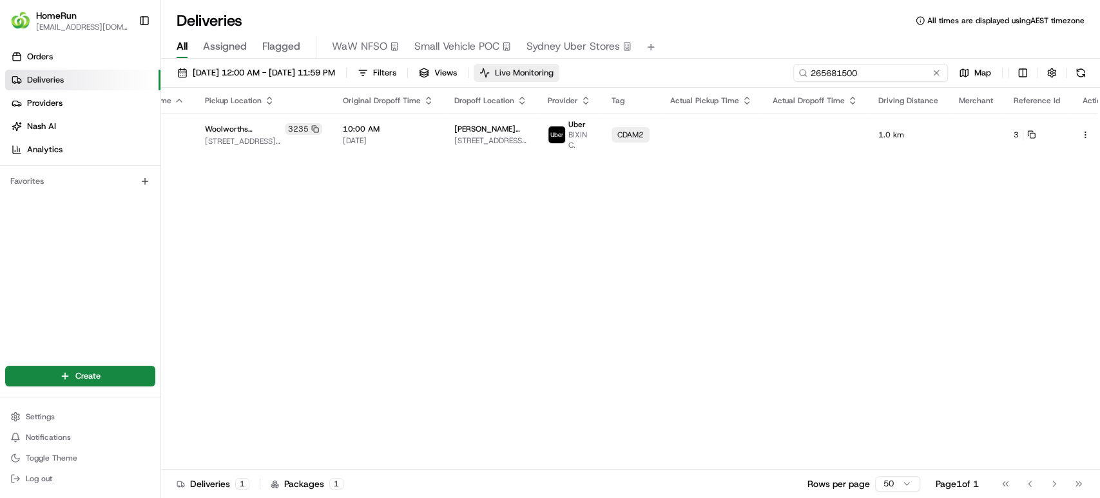
drag, startPoint x: 911, startPoint y: 71, endPoint x: 538, endPoint y: 67, distance: 372.6
click at [538, 67] on div "18/08/2025 12:00 AM - 22/08/2025 11:59 PM Filters Views Live Monitoring 2656815…" at bounding box center [630, 76] width 939 height 24
paste input "35618"
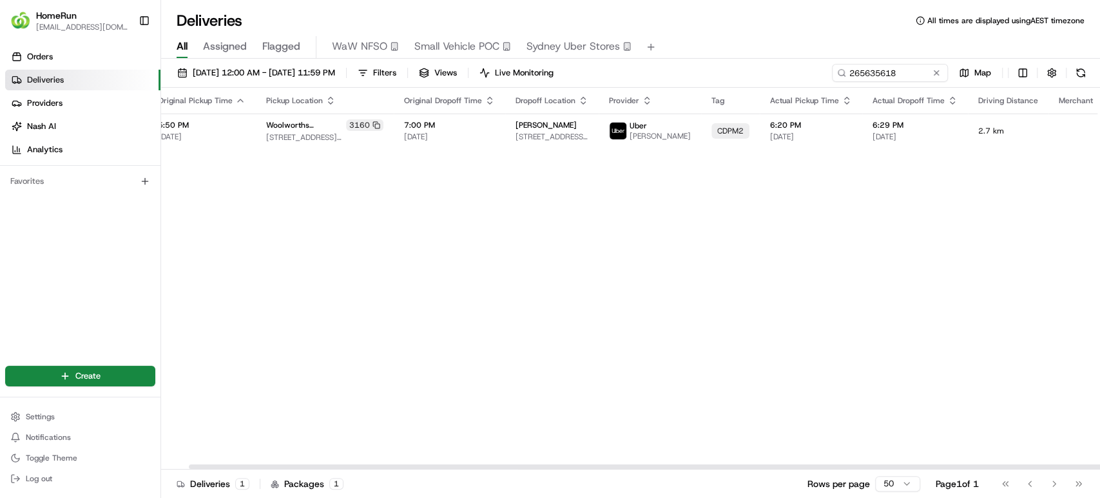
scroll to position [0, 153]
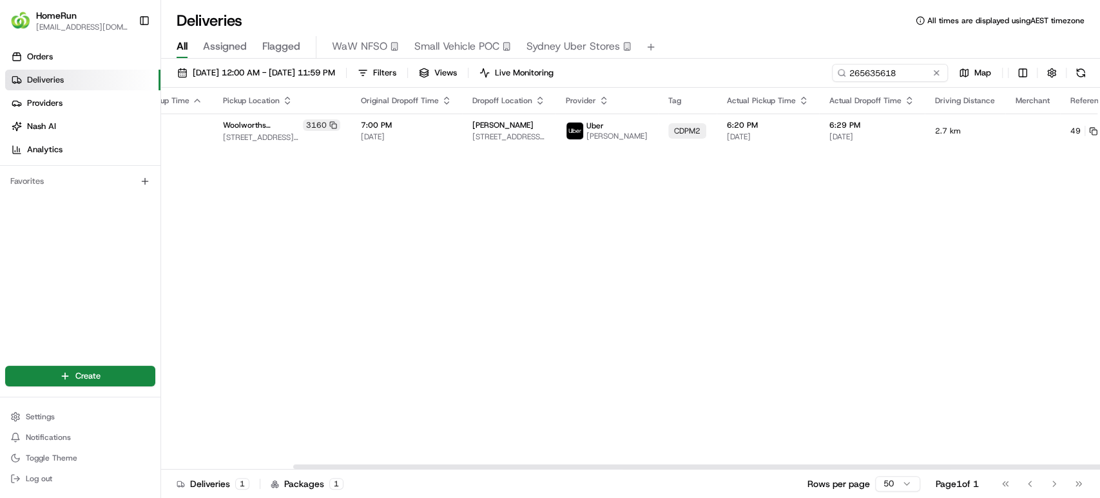
drag, startPoint x: 808, startPoint y: 464, endPoint x: 1011, endPoint y: 472, distance: 203.2
click at [1011, 469] on div at bounding box center [762, 466] width 938 height 5
drag, startPoint x: 908, startPoint y: 66, endPoint x: 630, endPoint y: 57, distance: 278.0
click at [630, 57] on div "Deliveries All times are displayed using AEST timezone All Assigned Flagged WaW…" at bounding box center [630, 249] width 939 height 498
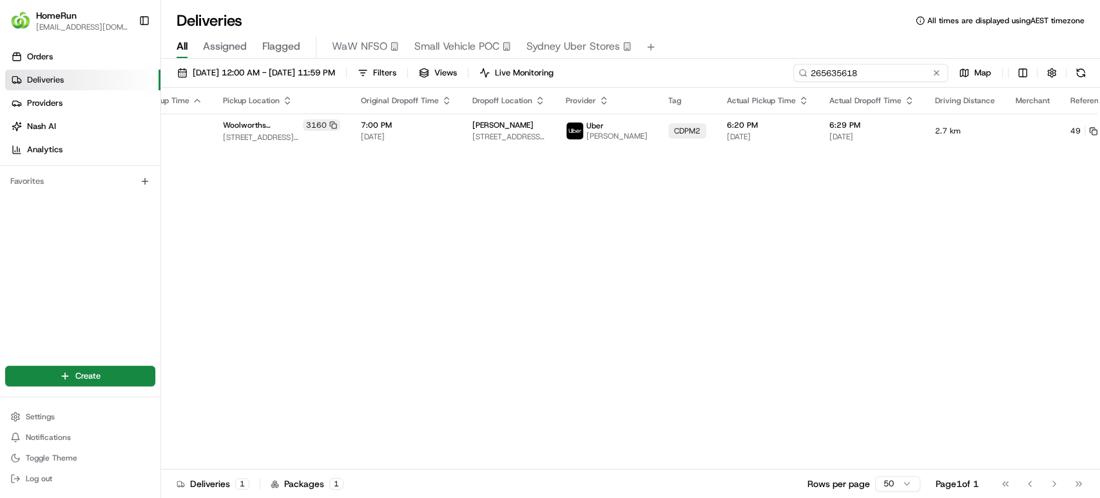
paste input "2937260"
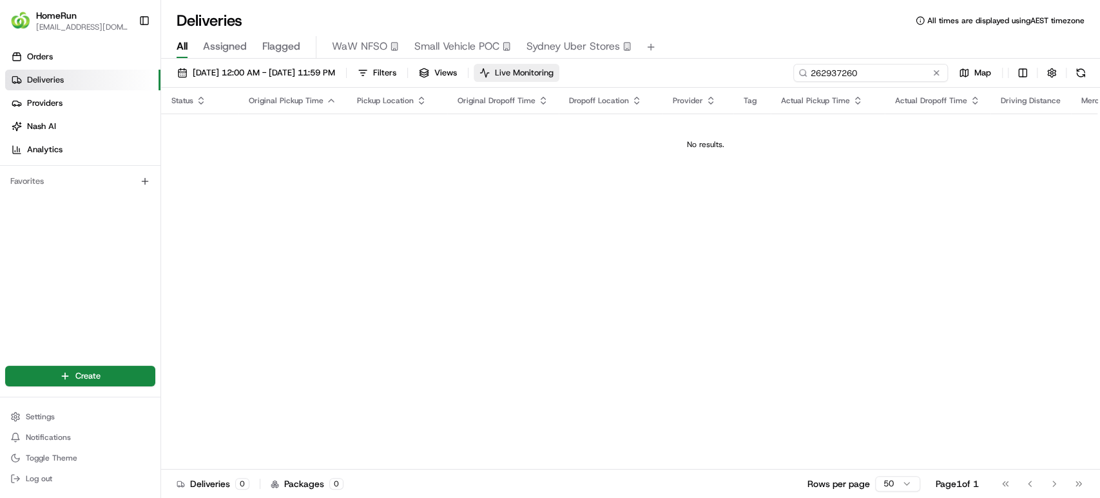
drag, startPoint x: 882, startPoint y: 70, endPoint x: 603, endPoint y: 71, distance: 279.7
click at [603, 71] on div "18/08/2025 12:00 AM - 22/08/2025 11:59 PM Filters Views Live Monitoring 2629372…" at bounding box center [630, 76] width 939 height 24
paste input "5395475"
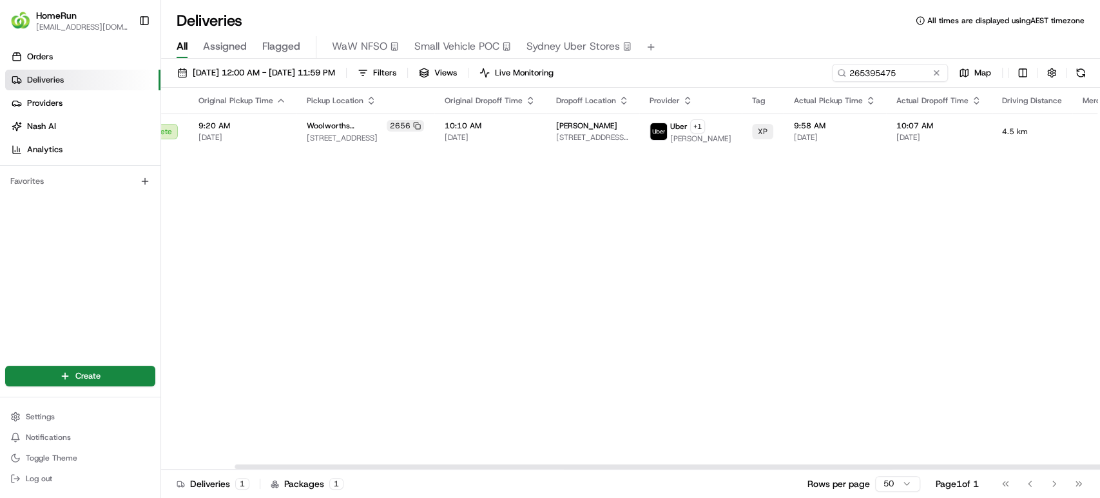
scroll to position [0, 153]
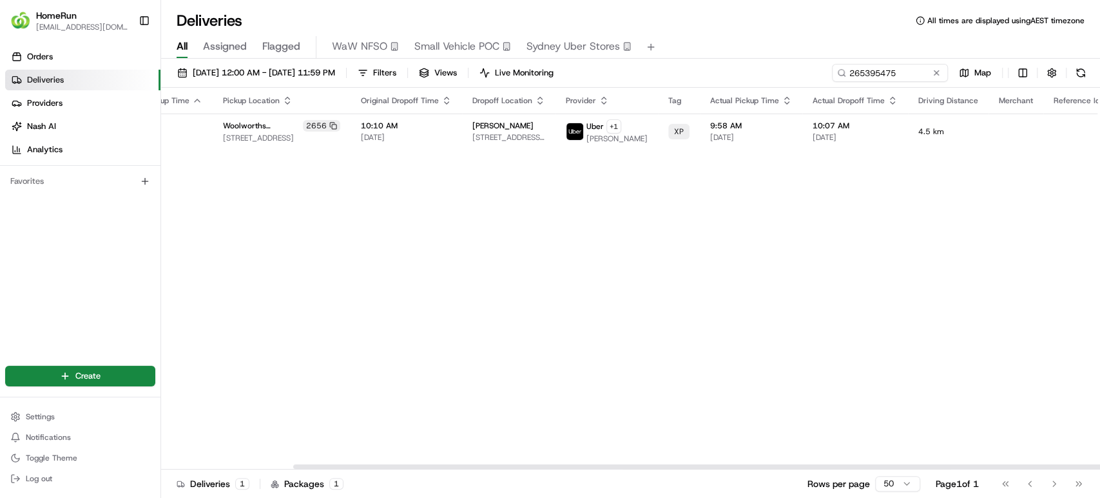
drag, startPoint x: 698, startPoint y: 465, endPoint x: 874, endPoint y: 471, distance: 176.1
click at [874, 469] on div at bounding box center [762, 466] width 938 height 5
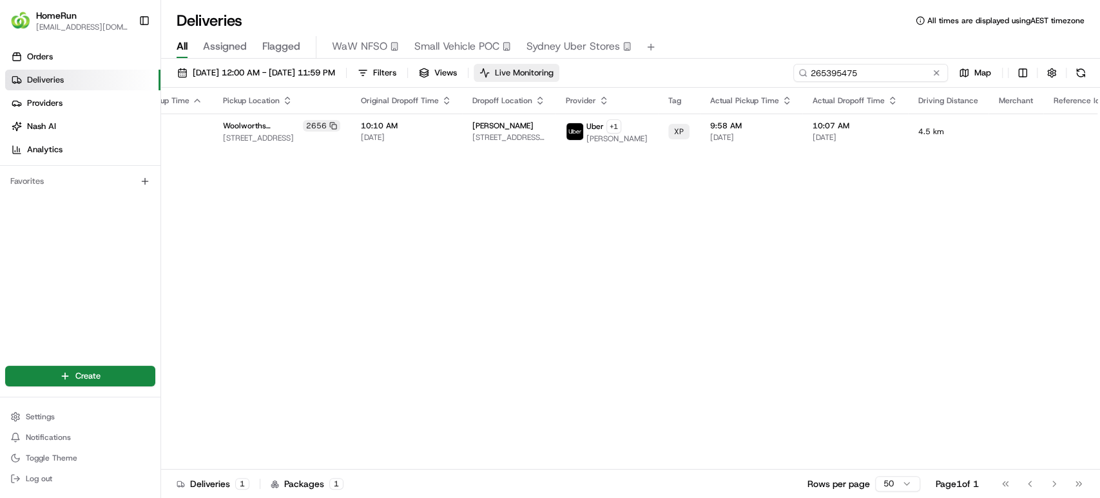
drag, startPoint x: 908, startPoint y: 73, endPoint x: 547, endPoint y: 73, distance: 361.0
click at [547, 73] on div "18/08/2025 12:00 AM - 22/08/2025 11:59 PM Filters Views Live Monitoring 2653954…" at bounding box center [630, 76] width 939 height 24
paste input "426439"
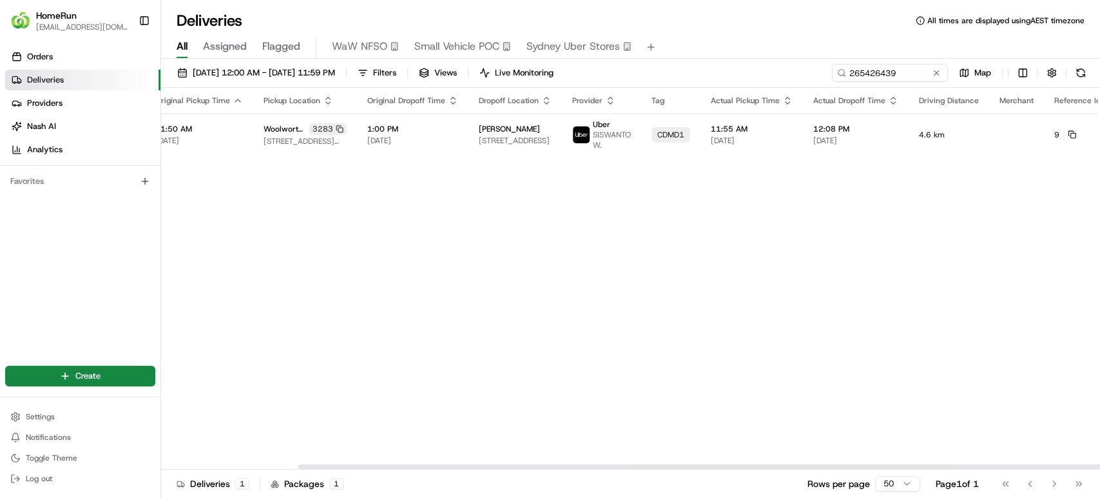
scroll to position [0, 159]
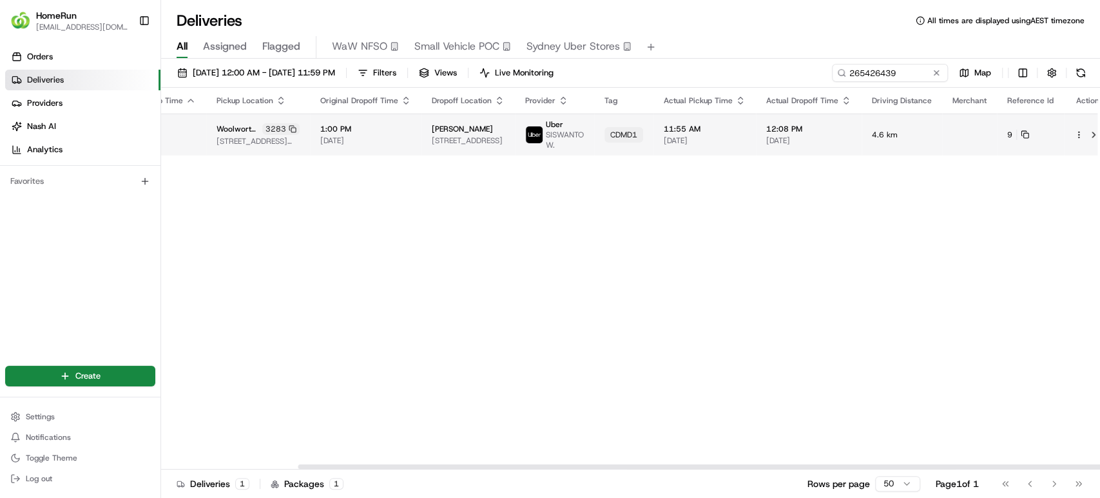
drag, startPoint x: 715, startPoint y: 465, endPoint x: 1033, endPoint y: 146, distance: 449.9
click at [944, 464] on div at bounding box center [767, 466] width 938 height 5
click at [1086, 131] on button at bounding box center [1093, 134] width 15 height 15
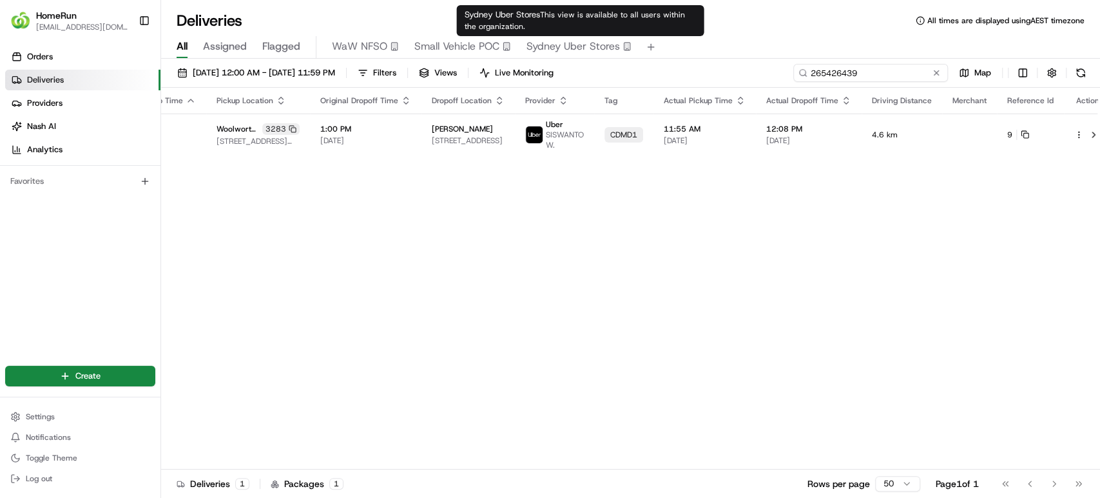
drag, startPoint x: 909, startPoint y: 70, endPoint x: 618, endPoint y: 45, distance: 291.8
click at [618, 45] on div "Deliveries All times are displayed using AEST timezone All Assigned Flagged WaW…" at bounding box center [630, 249] width 939 height 498
paste input "53950"
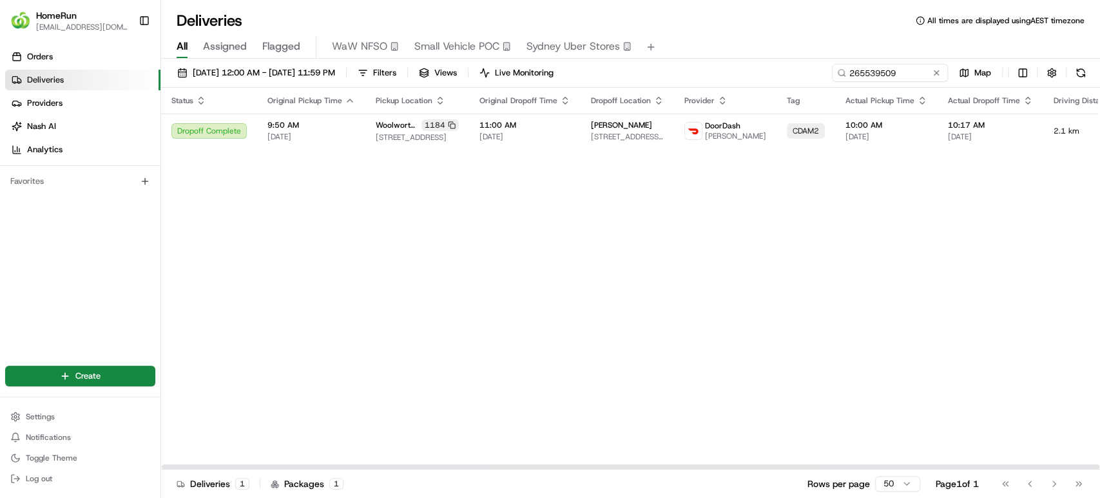
scroll to position [0, 155]
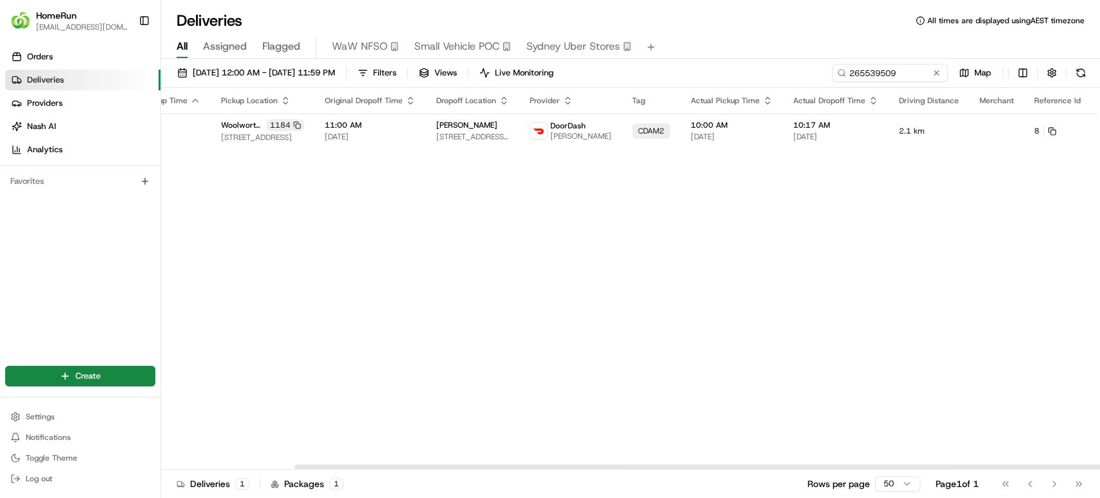
drag, startPoint x: 724, startPoint y: 467, endPoint x: 937, endPoint y: 462, distance: 212.8
click at [937, 464] on div at bounding box center [764, 466] width 938 height 5
click at [1100, 128] on button at bounding box center [1120, 130] width 15 height 15
drag, startPoint x: 917, startPoint y: 75, endPoint x: 696, endPoint y: 68, distance: 221.2
click at [696, 68] on div "18/08/2025 12:00 AM - 22/08/2025 11:59 PM Filters Views Live Monitoring 2655395…" at bounding box center [630, 76] width 939 height 24
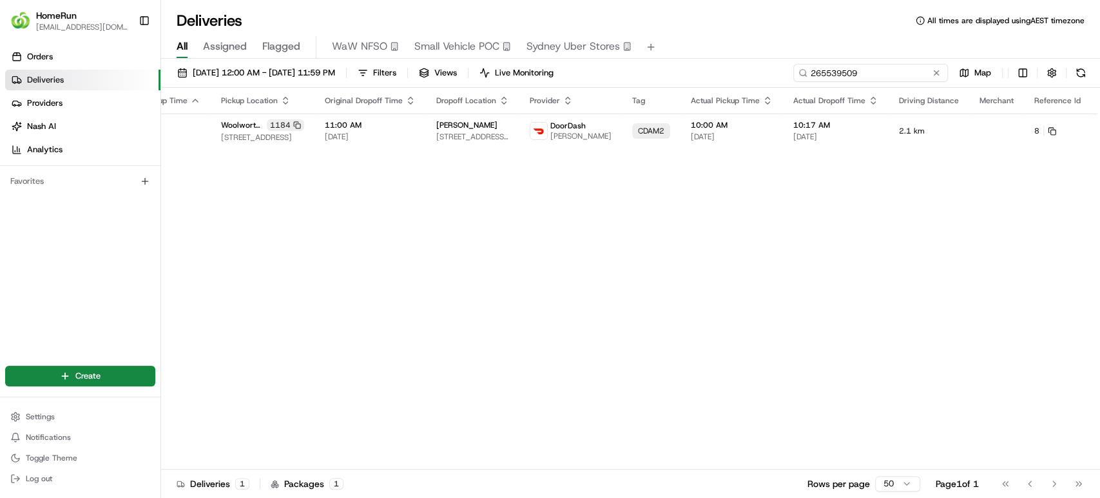
paste input "662635"
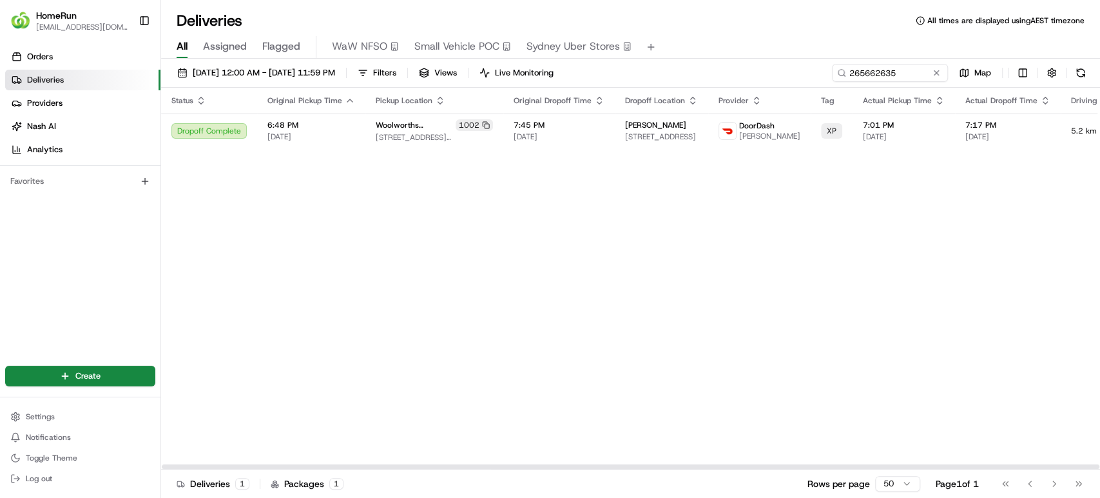
scroll to position [0, 153]
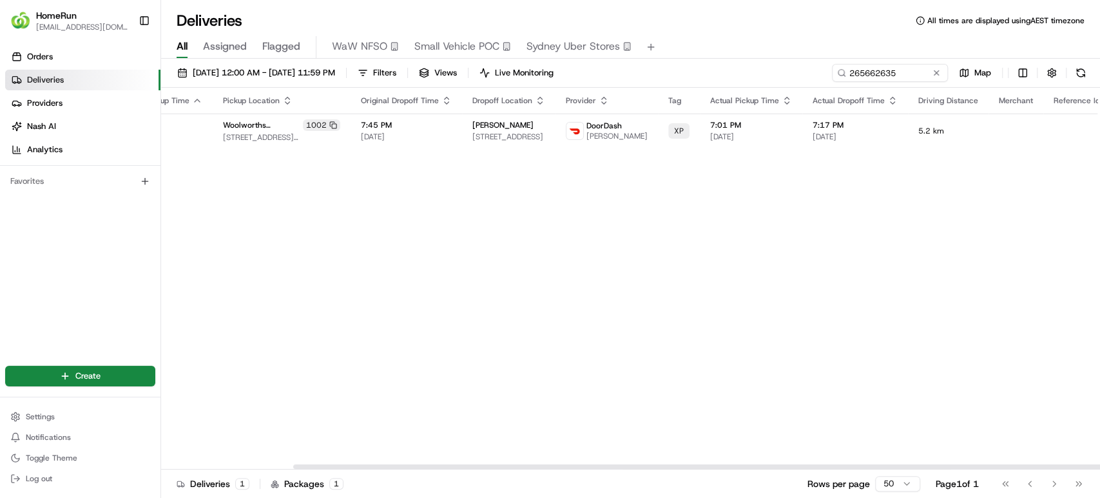
drag, startPoint x: 737, startPoint y: 463, endPoint x: 949, endPoint y: 446, distance: 212.1
click at [931, 463] on div at bounding box center [630, 466] width 939 height 6
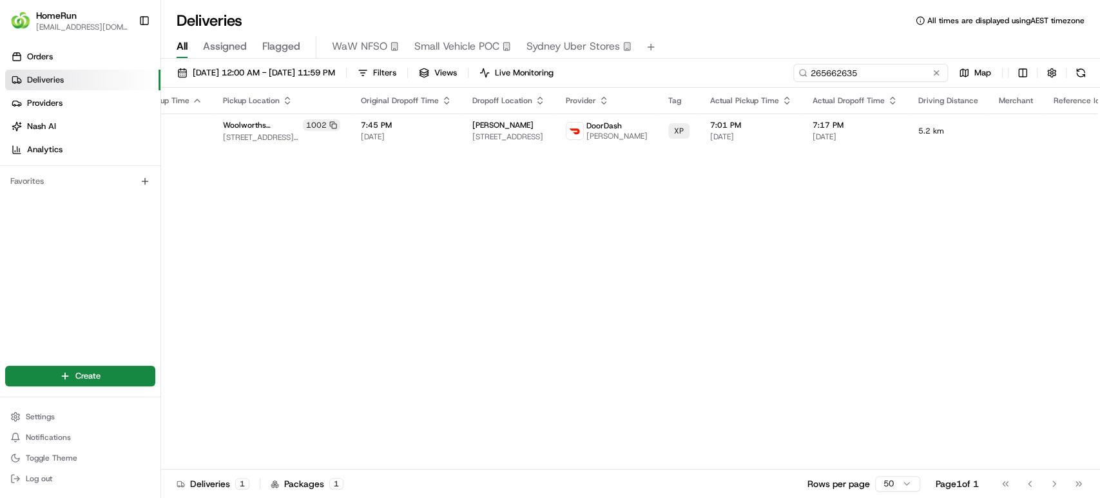
drag, startPoint x: 882, startPoint y: 70, endPoint x: 732, endPoint y: 65, distance: 149.6
click at [732, 65] on div "18/08/2025 12:00 AM - 22/08/2025 11:59 PM Filters Views Live Monitoring 2656626…" at bounding box center [630, 76] width 939 height 24
paste input "06155"
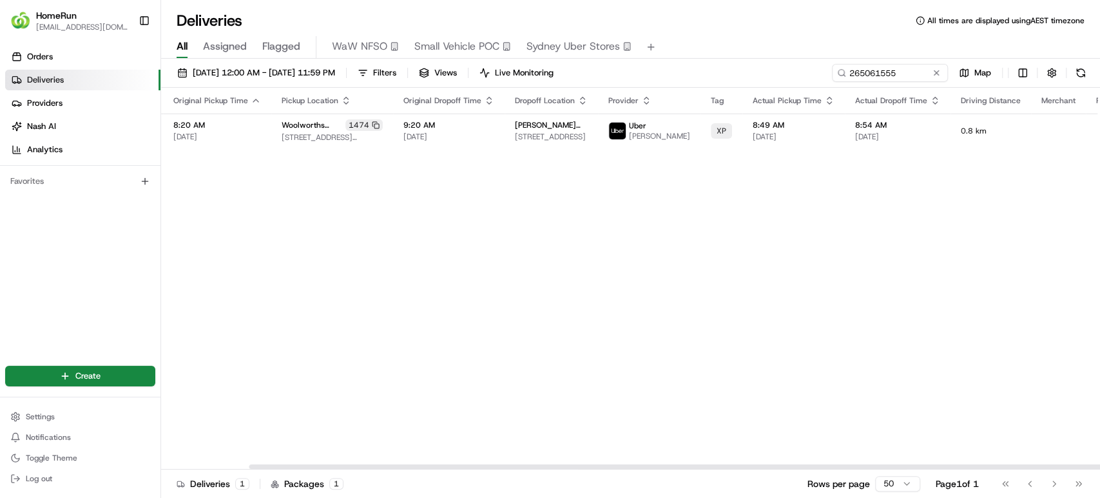
scroll to position [0, 145]
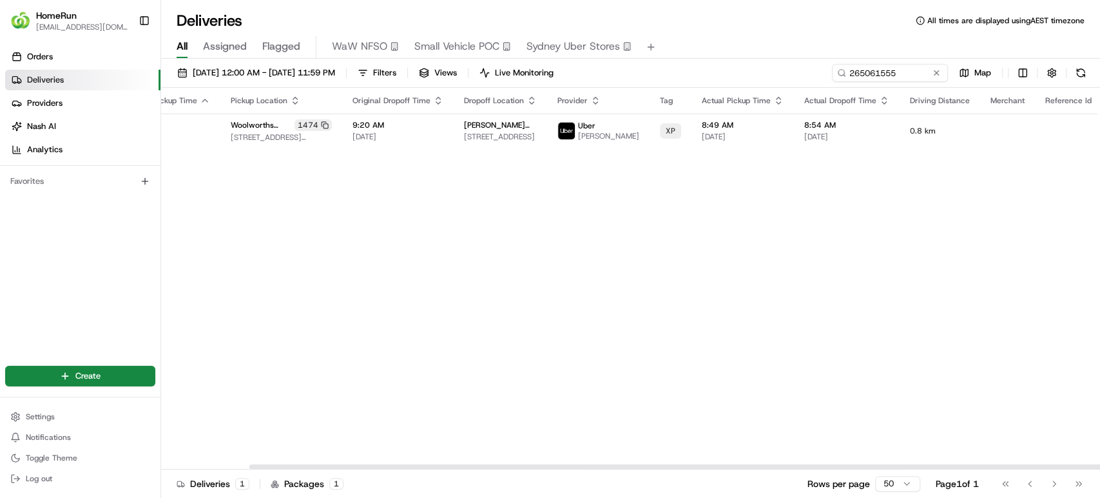
drag, startPoint x: 794, startPoint y: 465, endPoint x: 919, endPoint y: 463, distance: 125.1
click at [919, 464] on div at bounding box center [718, 466] width 938 height 5
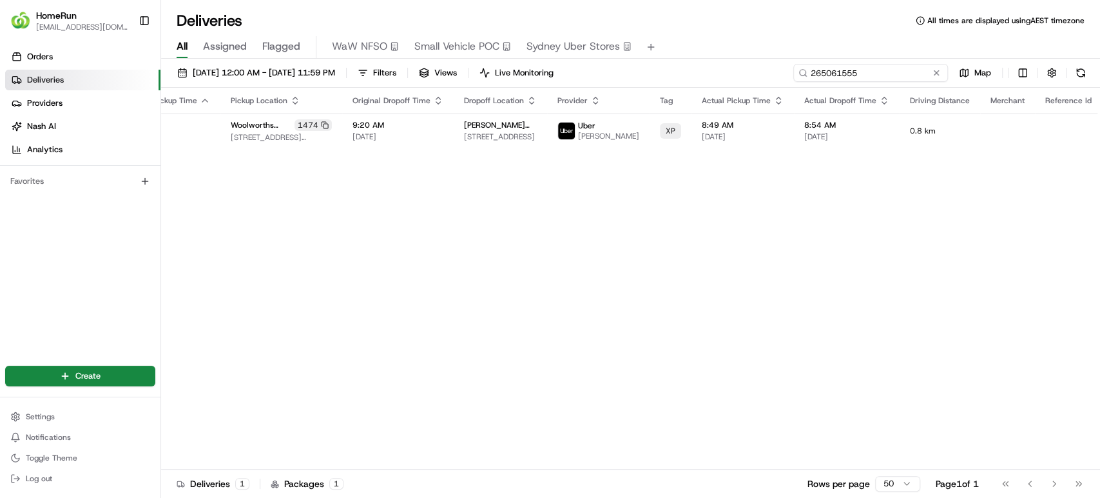
drag, startPoint x: 913, startPoint y: 67, endPoint x: 740, endPoint y: 69, distance: 172.8
click at [740, 69] on div "18/08/2025 12:00 AM - 22/08/2025 11:59 PM Filters Views Live Monitoring 2650615…" at bounding box center [630, 76] width 939 height 24
paste input "8674"
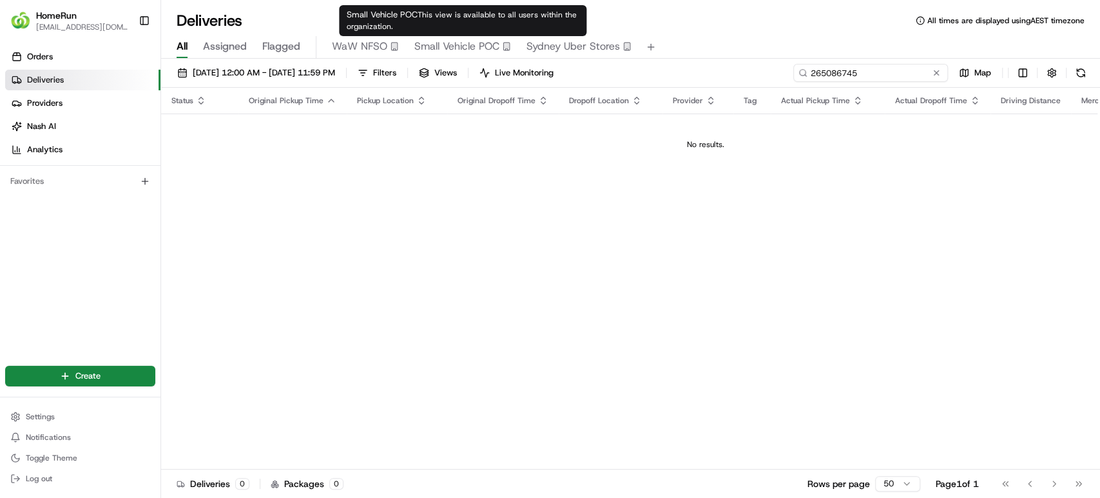
type input "265086745"
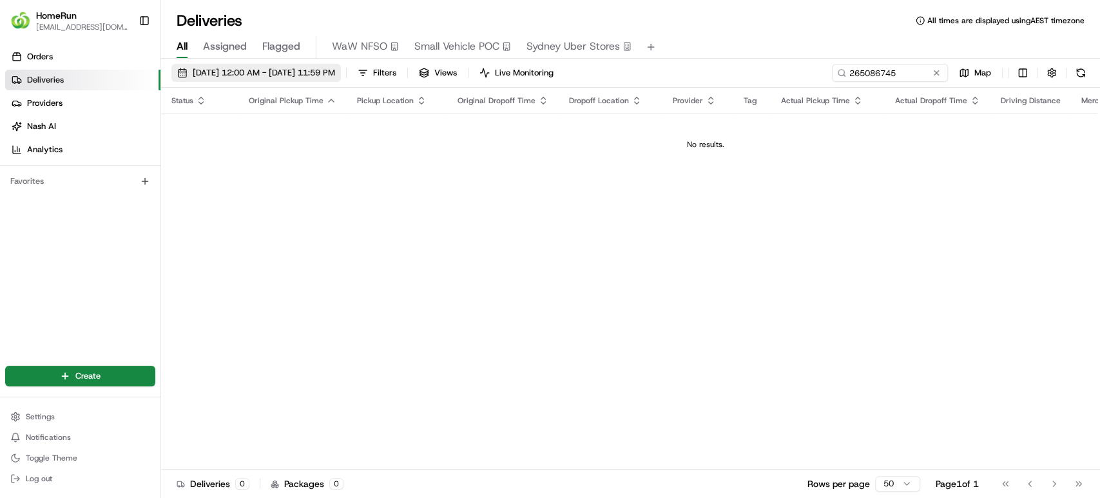
click at [239, 76] on span "18/08/2025 12:00 AM - 22/08/2025 11:59 PM" at bounding box center [264, 73] width 142 height 12
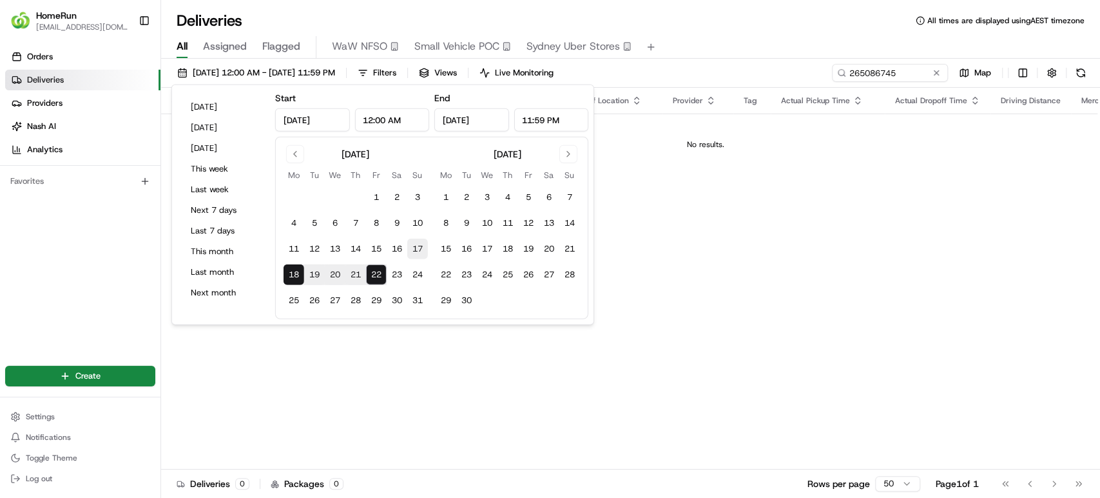
click at [412, 249] on button "17" at bounding box center [417, 248] width 21 height 21
type input "Aug 17, 2025"
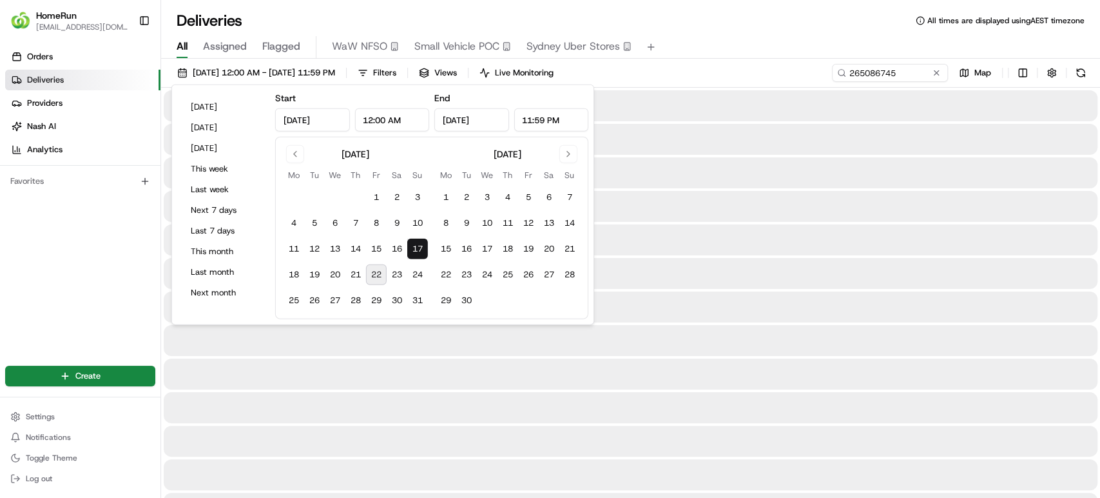
click at [370, 278] on button "22" at bounding box center [376, 274] width 21 height 21
type input "Aug 22, 2025"
click at [900, 72] on input "265086745" at bounding box center [870, 73] width 155 height 18
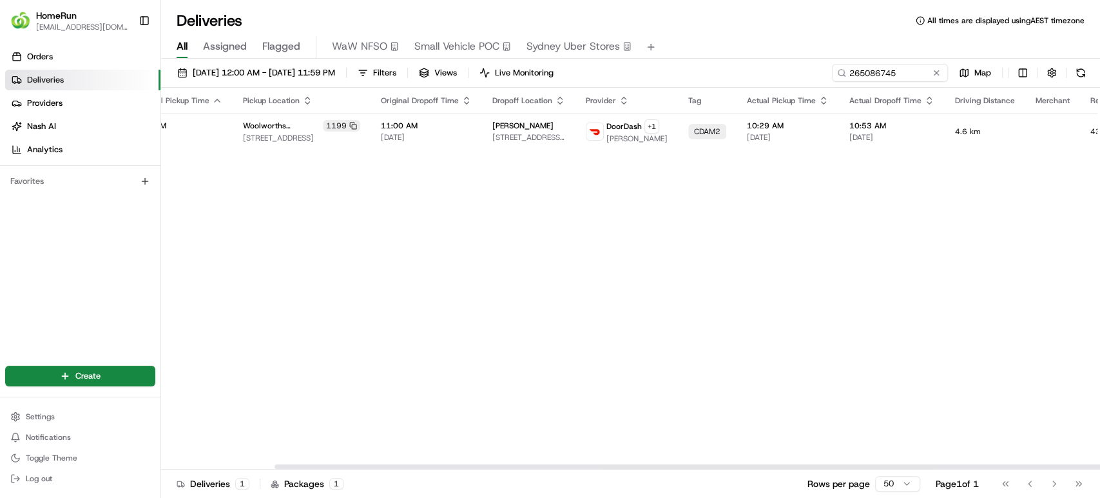
scroll to position [0, 173]
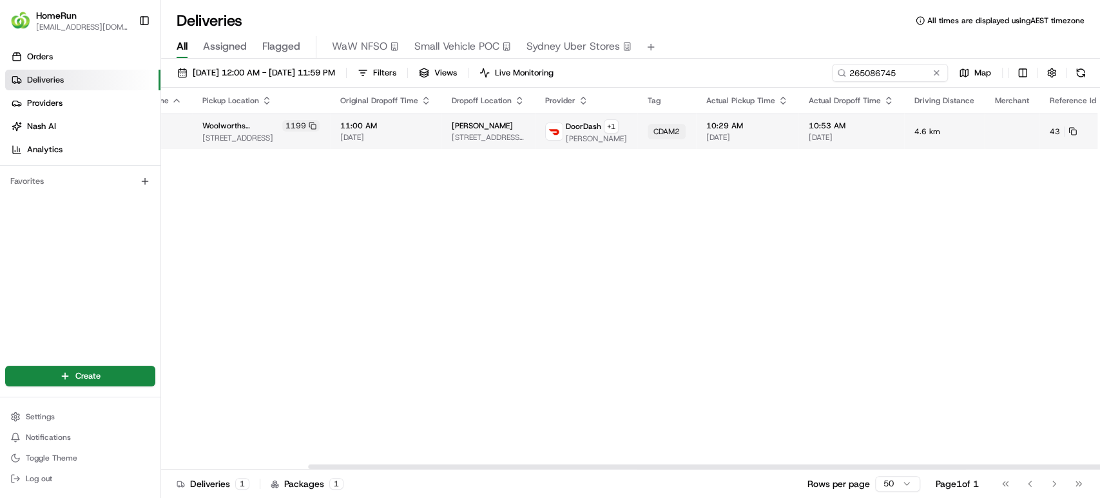
drag, startPoint x: 688, startPoint y: 466, endPoint x: 1015, endPoint y: 115, distance: 478.9
click at [916, 464] on div at bounding box center [777, 466] width 938 height 5
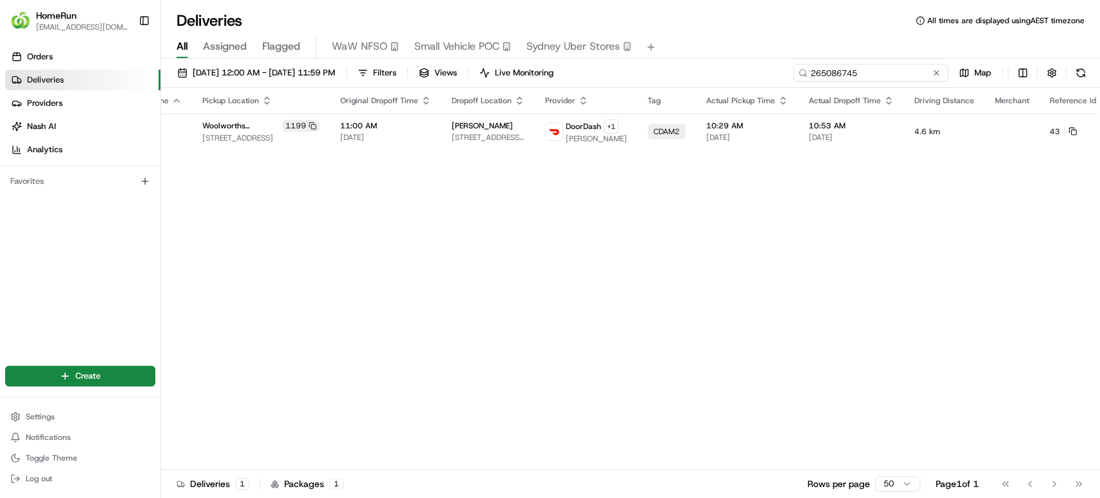
drag, startPoint x: 903, startPoint y: 72, endPoint x: 660, endPoint y: 37, distance: 245.4
click at [660, 37] on div "Deliveries All times are displayed using AEST timezone All Assigned Flagged WaW…" at bounding box center [630, 249] width 939 height 498
paste input "720000"
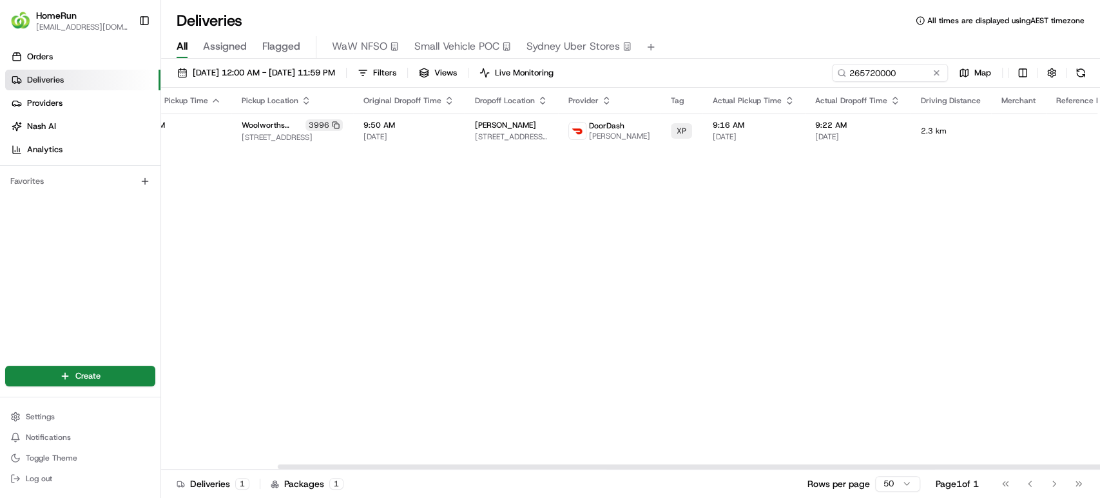
scroll to position [0, 153]
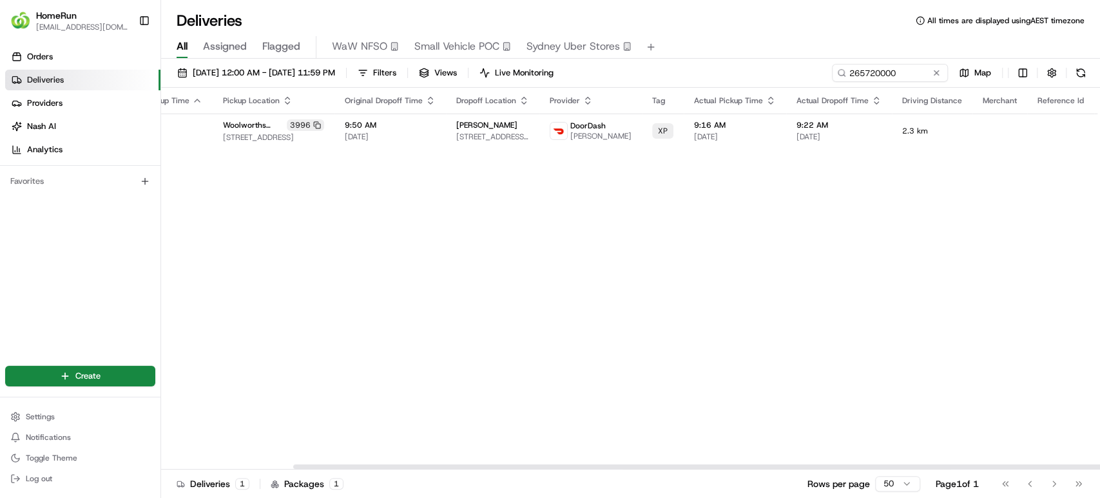
drag, startPoint x: 469, startPoint y: 466, endPoint x: 672, endPoint y: 466, distance: 202.4
click at [672, 466] on div at bounding box center [762, 466] width 938 height 5
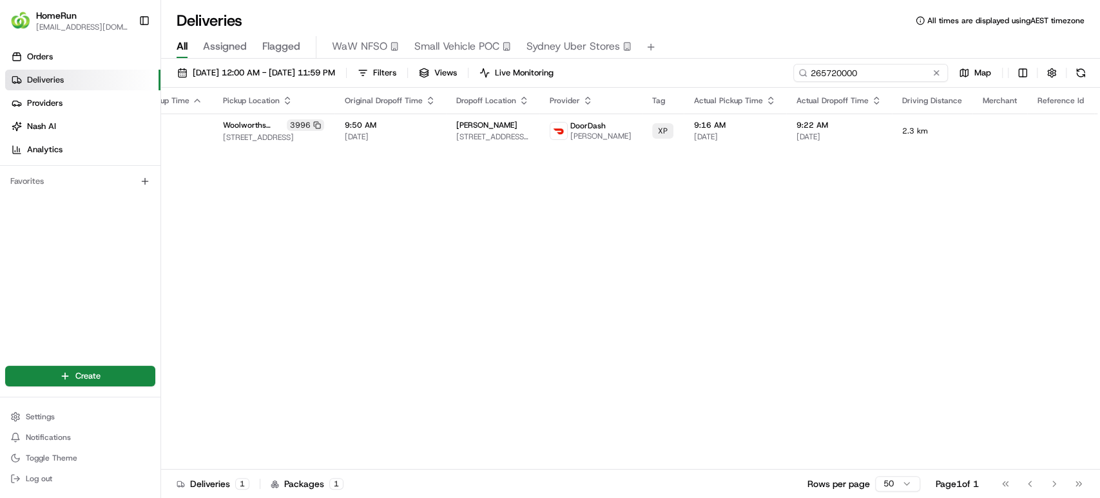
drag, startPoint x: 916, startPoint y: 70, endPoint x: 645, endPoint y: 70, distance: 271.4
click at [645, 70] on div "17/08/2025 12:00 AM - 22/08/2025 11:59 PM Filters Views Live Monitoring 2657200…" at bounding box center [630, 76] width 939 height 24
paste input "669459"
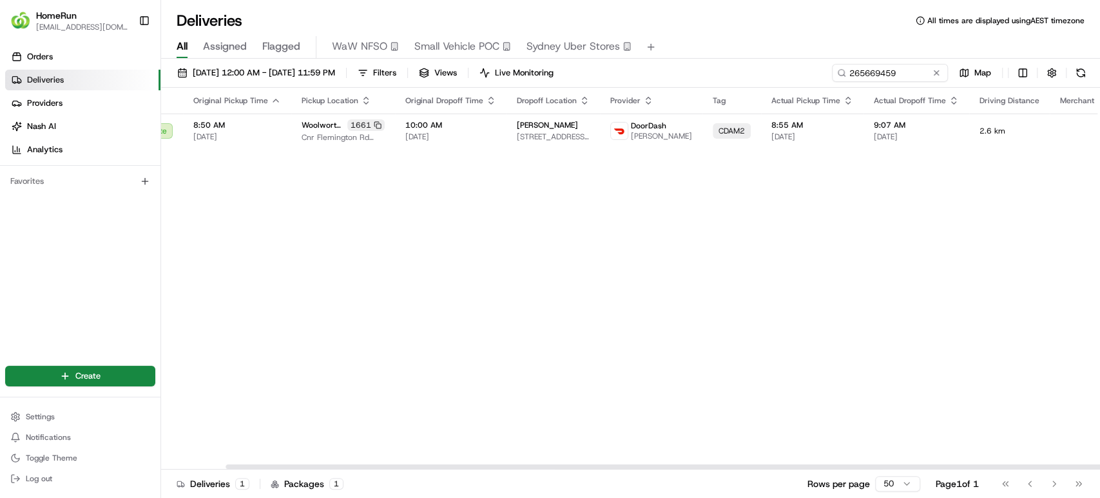
scroll to position [0, 155]
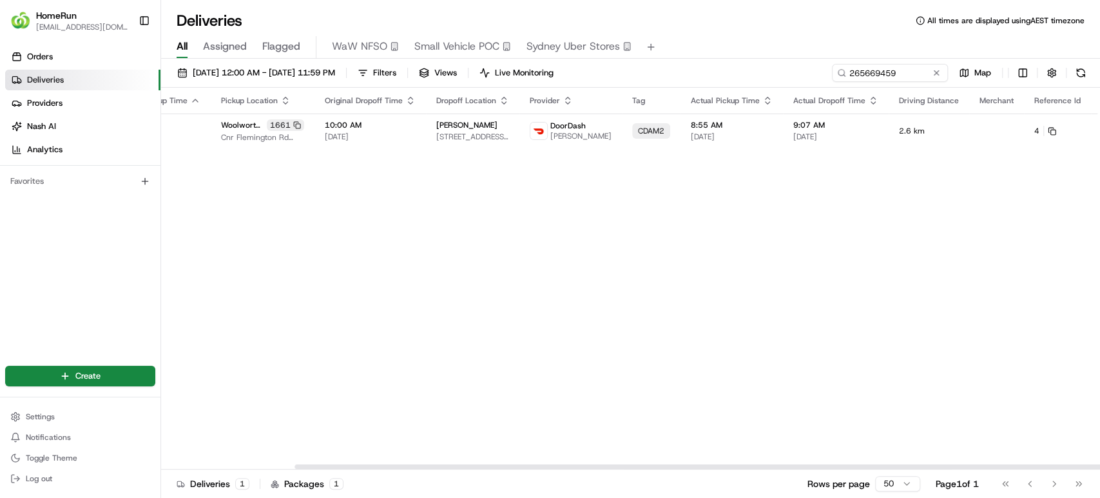
drag, startPoint x: 783, startPoint y: 466, endPoint x: 987, endPoint y: 466, distance: 204.3
click at [987, 466] on div at bounding box center [764, 466] width 938 height 5
click at [1100, 129] on button at bounding box center [1120, 130] width 15 height 15
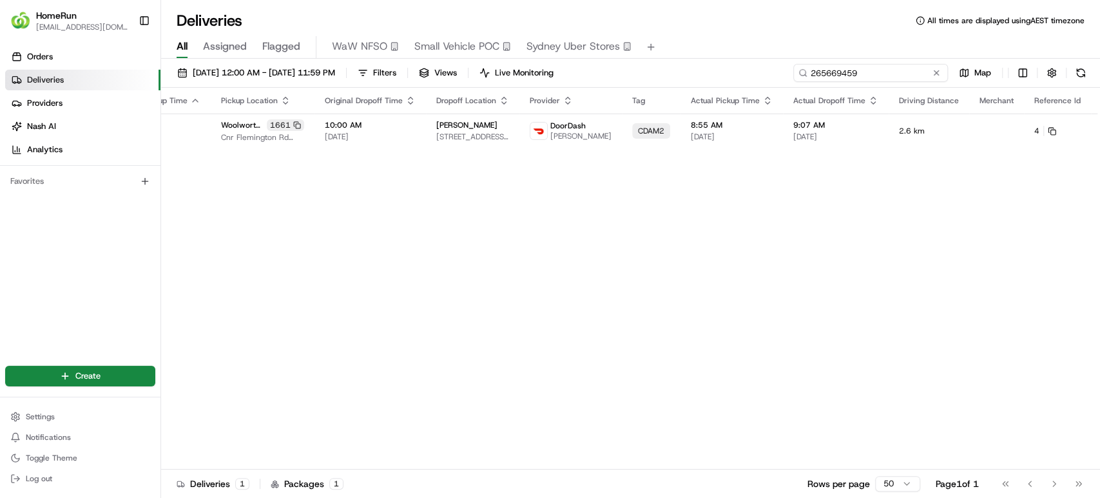
drag, startPoint x: 917, startPoint y: 72, endPoint x: 694, endPoint y: 72, distance: 222.4
click at [694, 72] on div "17/08/2025 12:00 AM - 22/08/2025 11:59 PM Filters Views Live Monitoring 2656694…" at bounding box center [630, 76] width 939 height 24
paste input "466163"
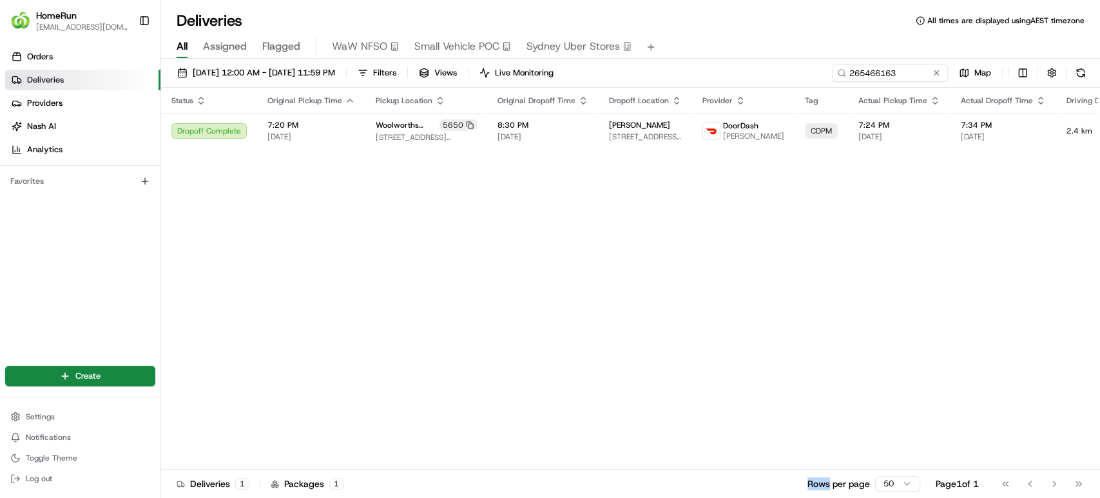
drag, startPoint x: 663, startPoint y: 469, endPoint x: 823, endPoint y: 469, distance: 160.5
click at [823, 469] on div "Deliveries 1 Packages 1 Rows per page 50 Page 1 of 1 Go to first page Go to pre…" at bounding box center [630, 483] width 939 height 29
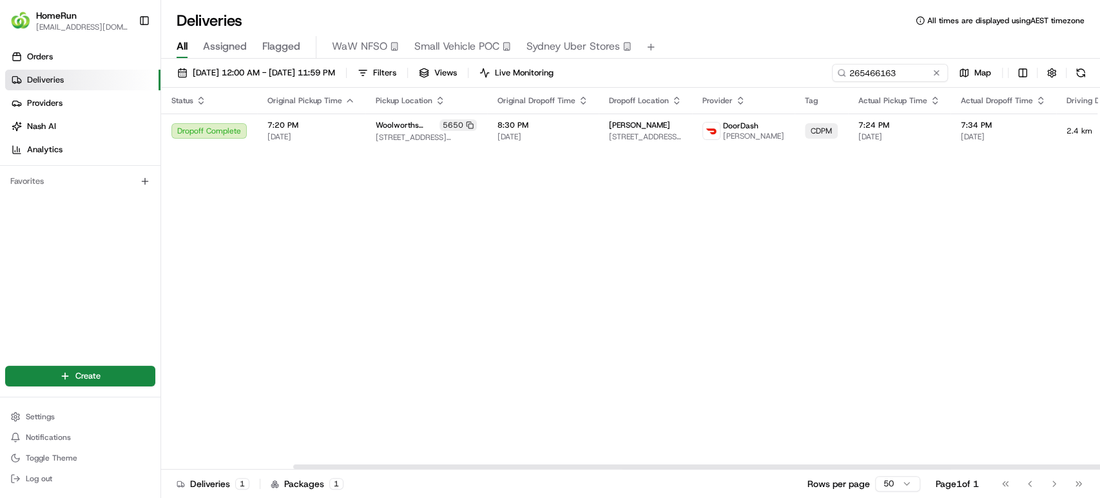
scroll to position [0, 153]
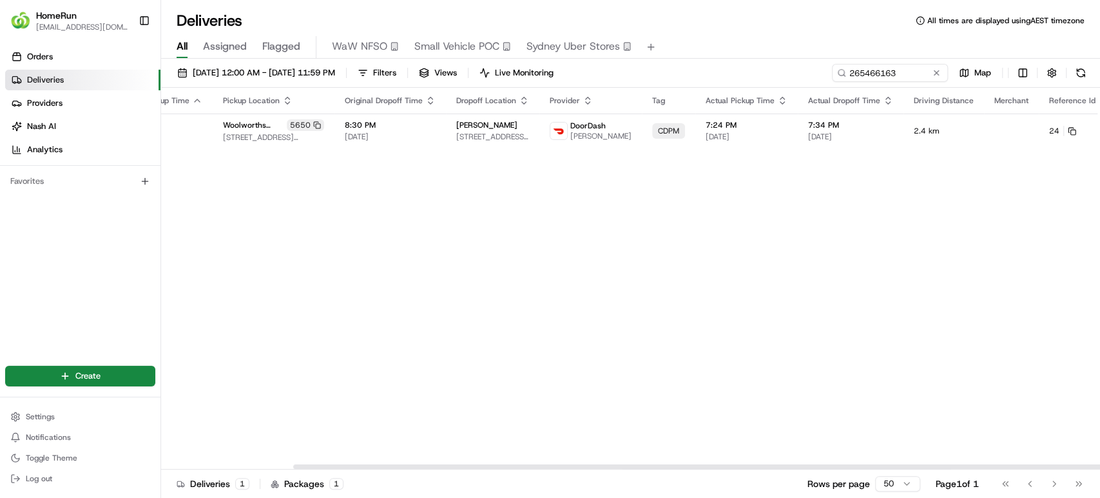
drag, startPoint x: 741, startPoint y: 463, endPoint x: 995, endPoint y: 436, distance: 254.7
click at [993, 463] on div at bounding box center [630, 466] width 939 height 6
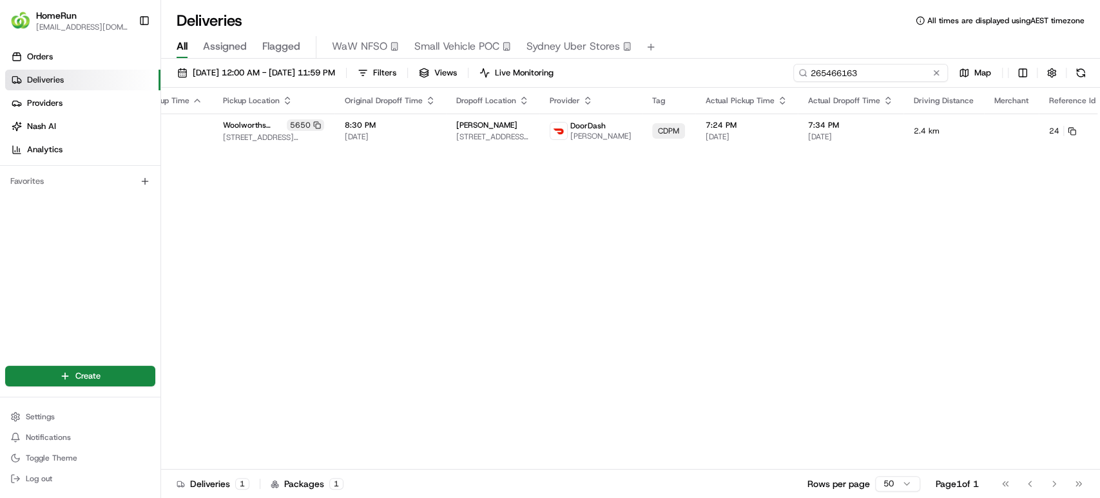
drag, startPoint x: 911, startPoint y: 76, endPoint x: 793, endPoint y: 66, distance: 118.4
click at [793, 66] on input "265466163" at bounding box center [870, 73] width 155 height 18
paste input "762068"
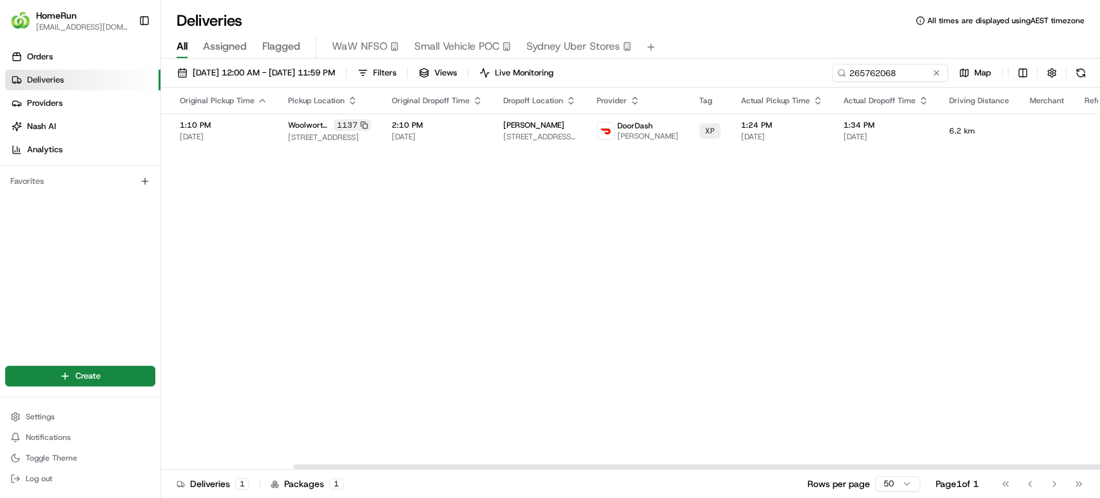
scroll to position [0, 153]
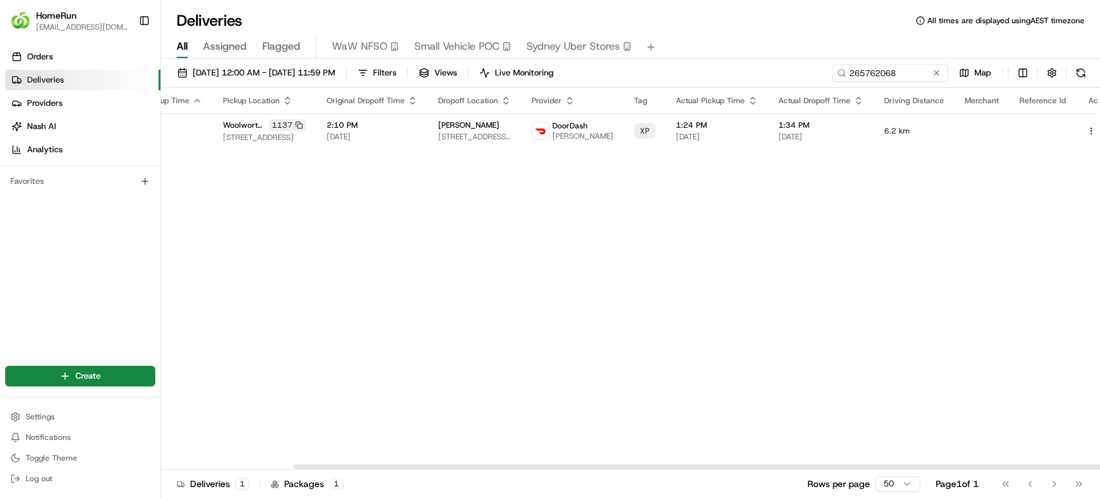
drag, startPoint x: 688, startPoint y: 467, endPoint x: 895, endPoint y: 443, distance: 207.6
click at [892, 464] on div at bounding box center [762, 466] width 938 height 5
click at [1098, 131] on button at bounding box center [1105, 130] width 15 height 15
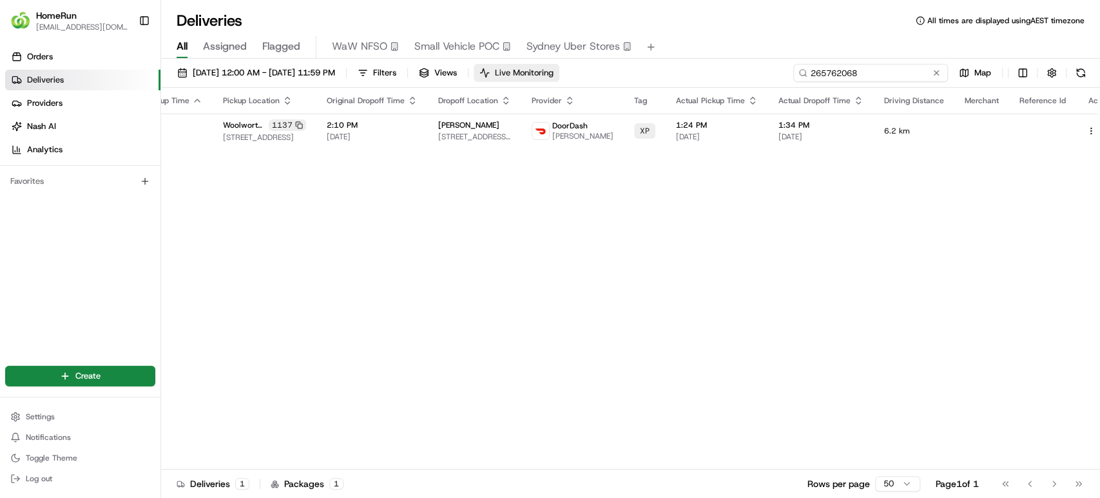
drag, startPoint x: 912, startPoint y: 71, endPoint x: 549, endPoint y: 64, distance: 363.0
click at [549, 64] on div "17/08/2025 12:00 AM - 22/08/2025 11:59 PM Filters Views Live Monitoring 2657620…" at bounding box center [630, 76] width 939 height 24
paste input "2127590"
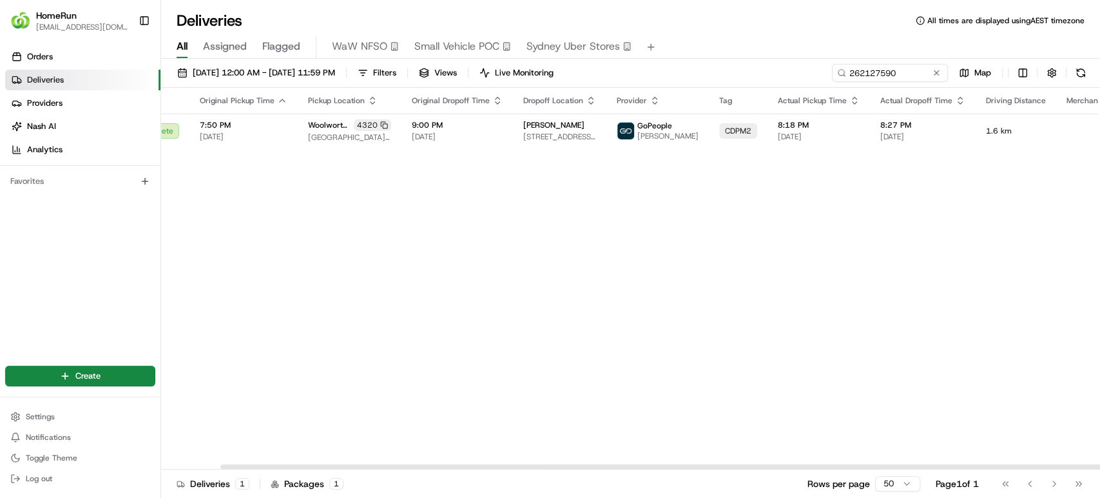
scroll to position [0, 153]
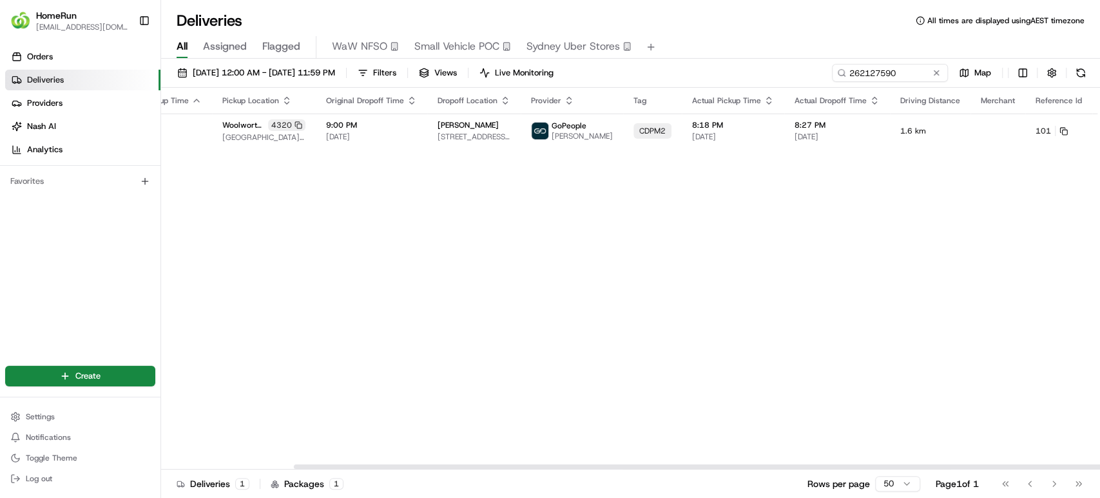
drag, startPoint x: 810, startPoint y: 467, endPoint x: 989, endPoint y: 385, distance: 196.7
click at [966, 464] on div at bounding box center [763, 466] width 938 height 5
click at [1100, 133] on button at bounding box center [1121, 130] width 15 height 15
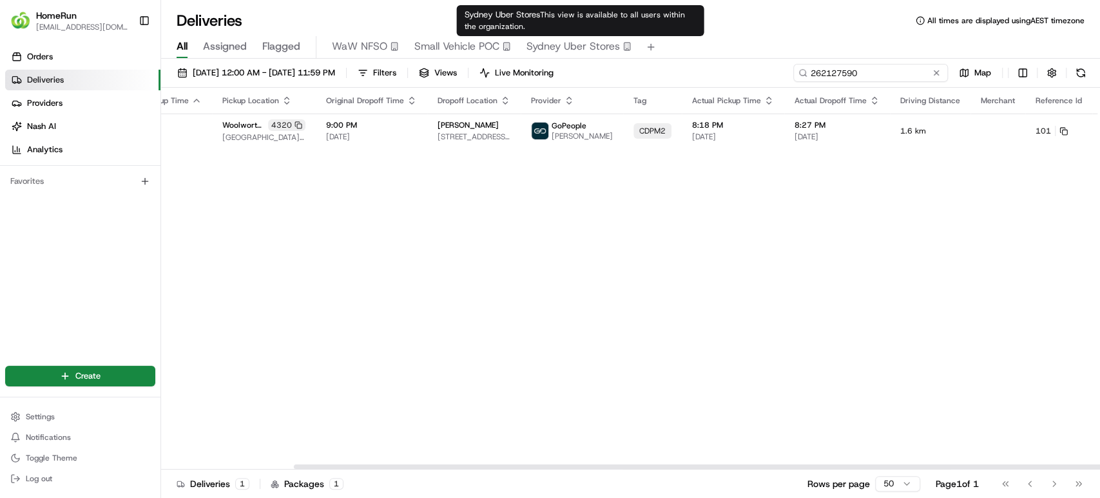
drag, startPoint x: 909, startPoint y: 74, endPoint x: 744, endPoint y: 68, distance: 165.1
click at [744, 68] on div "17/08/2025 12:00 AM - 22/08/2025 11:59 PM Filters Views Live Monitoring 2621275…" at bounding box center [630, 76] width 939 height 24
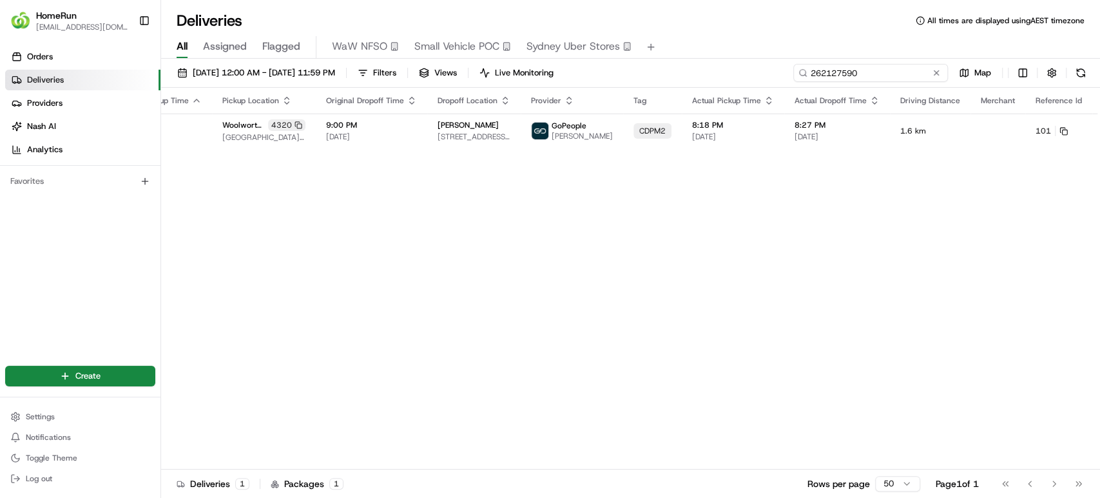
paste input "5721266"
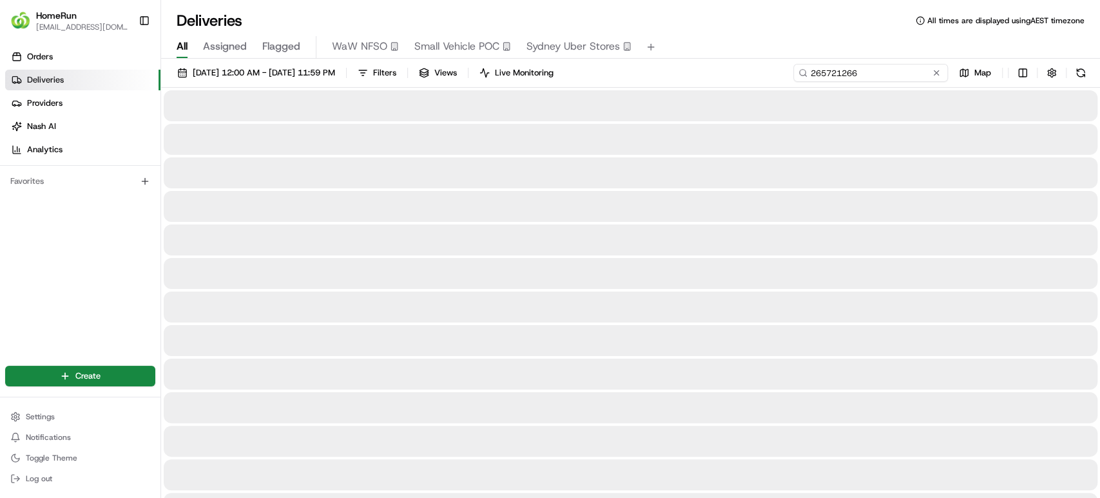
type input "265721266"
click at [795, 21] on div "Deliveries All times are displayed using AEST timezone" at bounding box center [630, 20] width 939 height 21
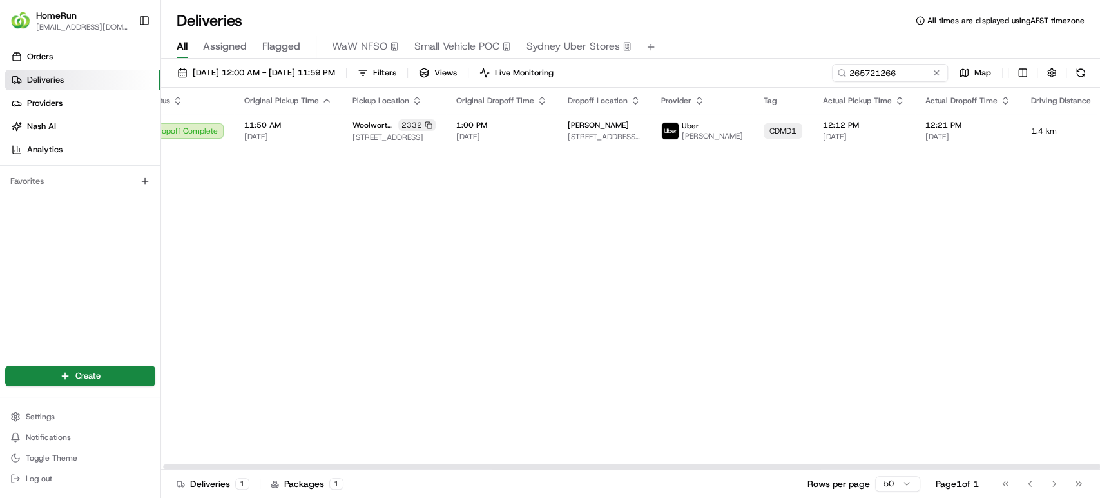
scroll to position [0, 153]
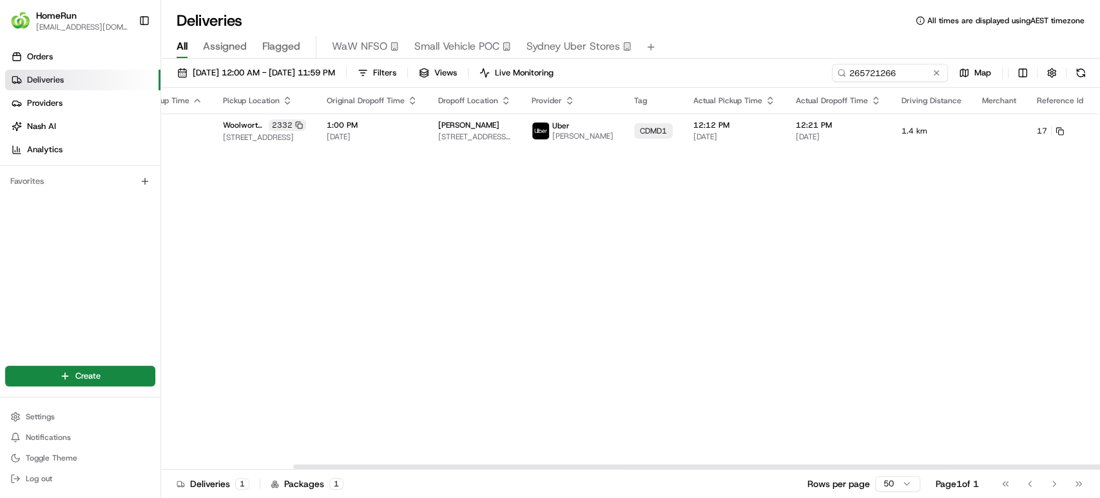
drag, startPoint x: 689, startPoint y: 467, endPoint x: 970, endPoint y: 432, distance: 283.2
click at [948, 464] on div at bounding box center [762, 466] width 938 height 5
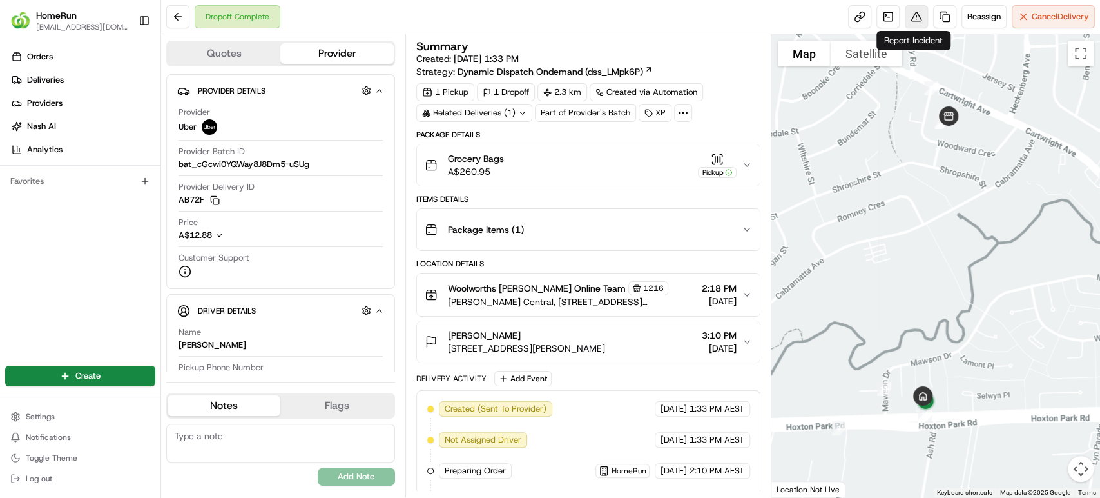
click at [913, 16] on button at bounding box center [916, 16] width 23 height 23
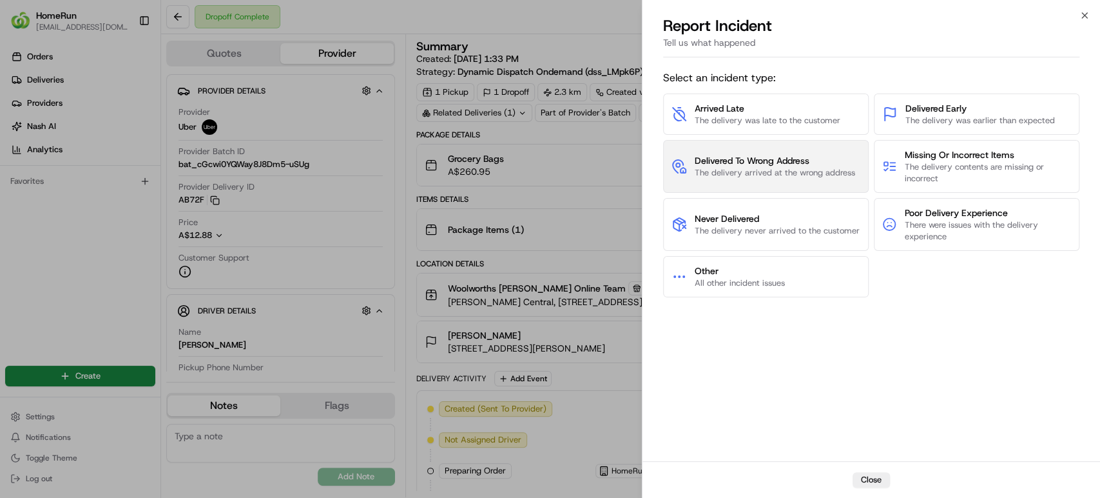
click at [760, 160] on span "Delivered To Wrong Address" at bounding box center [775, 160] width 160 height 13
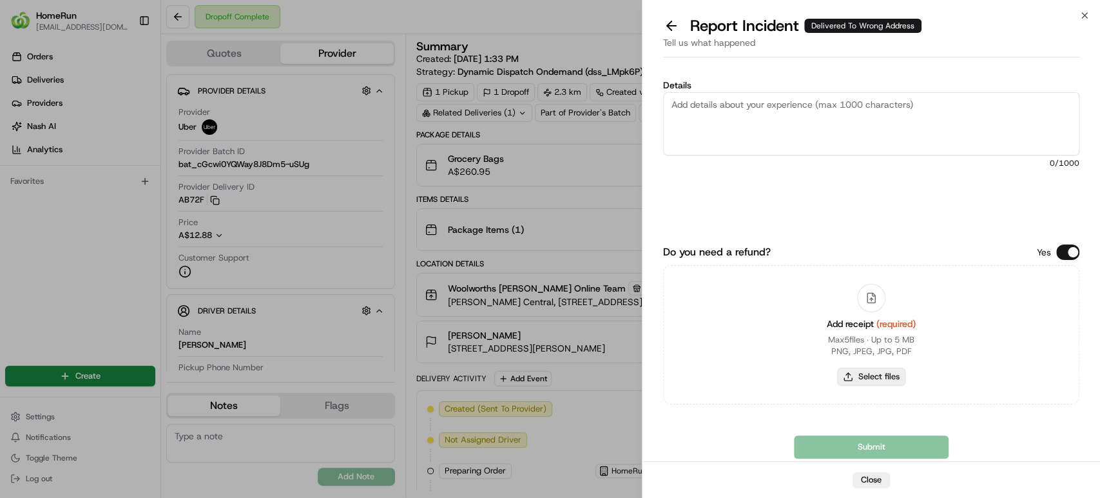
click at [863, 378] on button "Select files" at bounding box center [871, 376] width 68 height 18
type input "C:\fakepath\12481074.pdf"
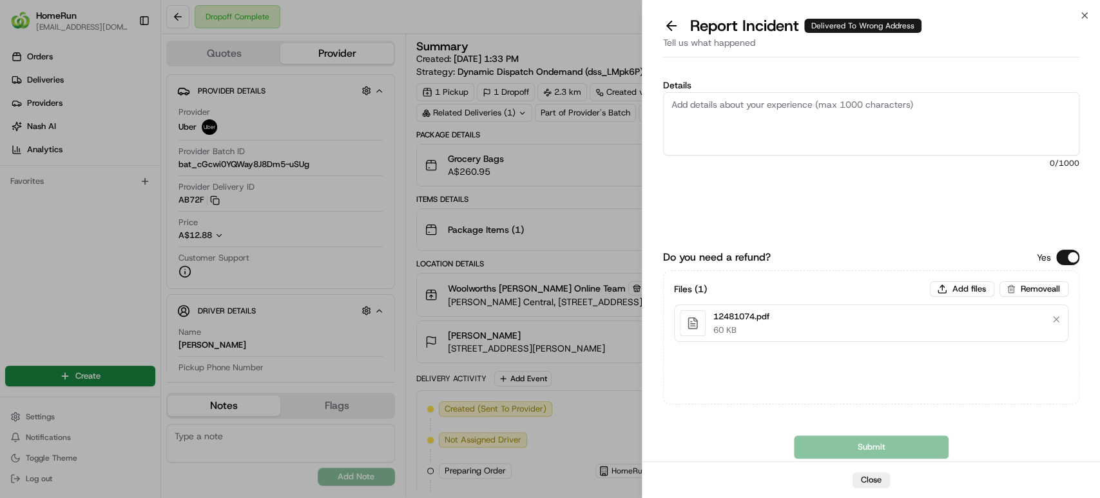
click at [762, 136] on textarea "Details" at bounding box center [871, 123] width 416 height 63
paste textarea "Delivered to incorrect address No POD provided"
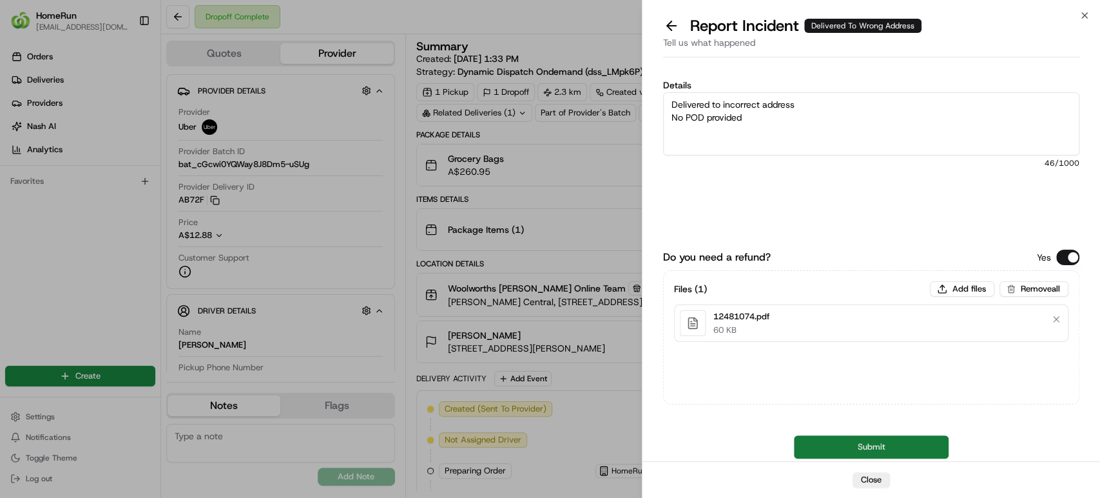
type textarea "Delivered to incorrect address No POD provided"
click at [830, 449] on button "Submit" at bounding box center [871, 446] width 155 height 23
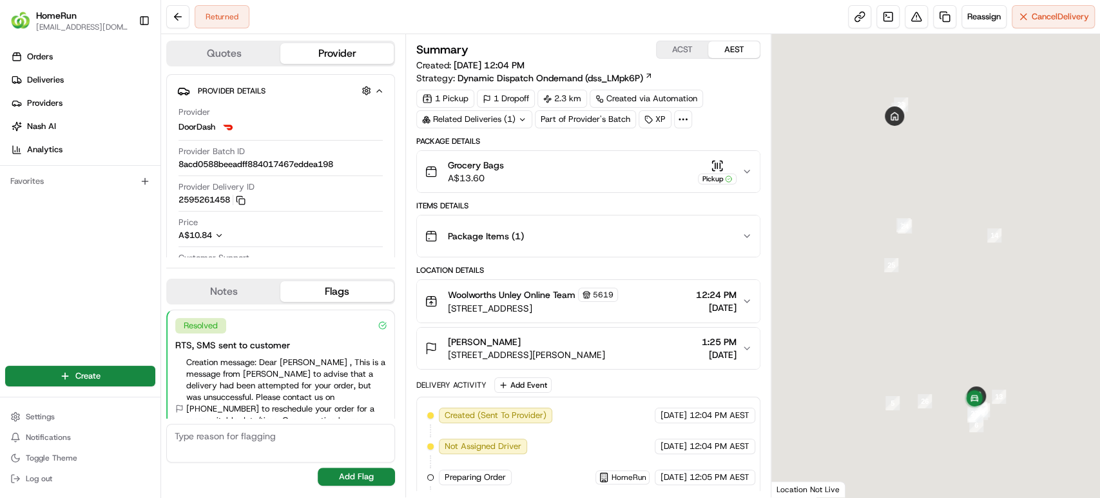
scroll to position [216, 0]
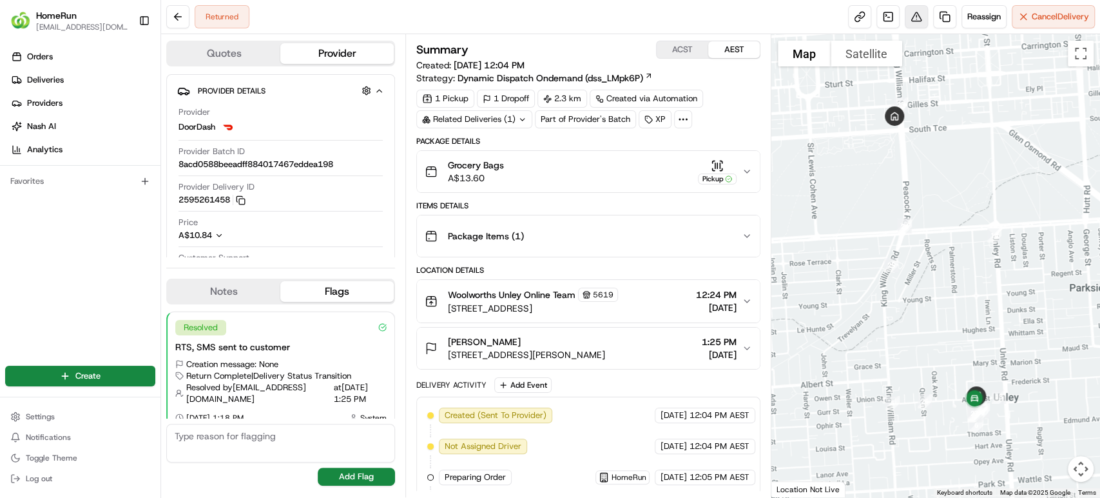
click at [911, 11] on button at bounding box center [916, 16] width 23 height 23
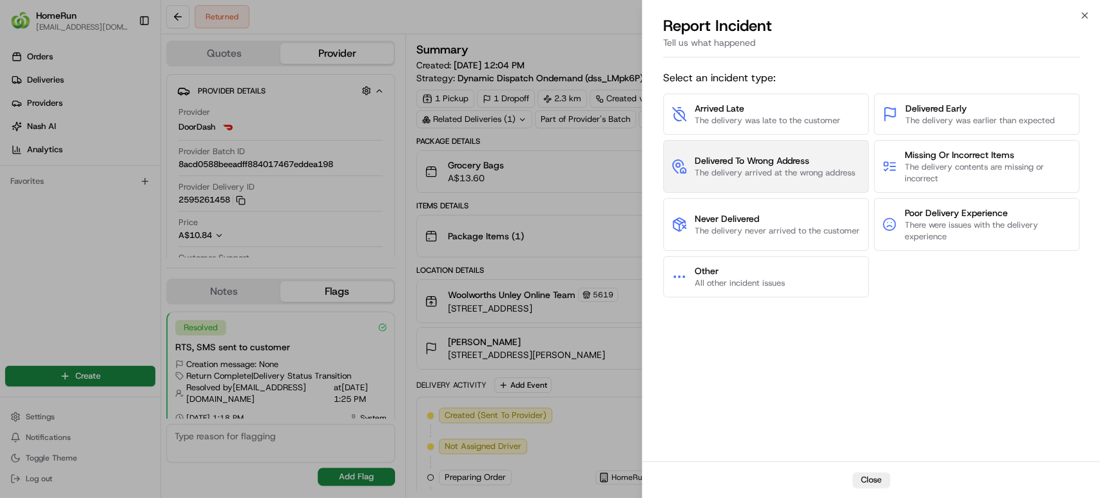
click at [770, 160] on span "Delivered To Wrong Address" at bounding box center [775, 160] width 160 height 13
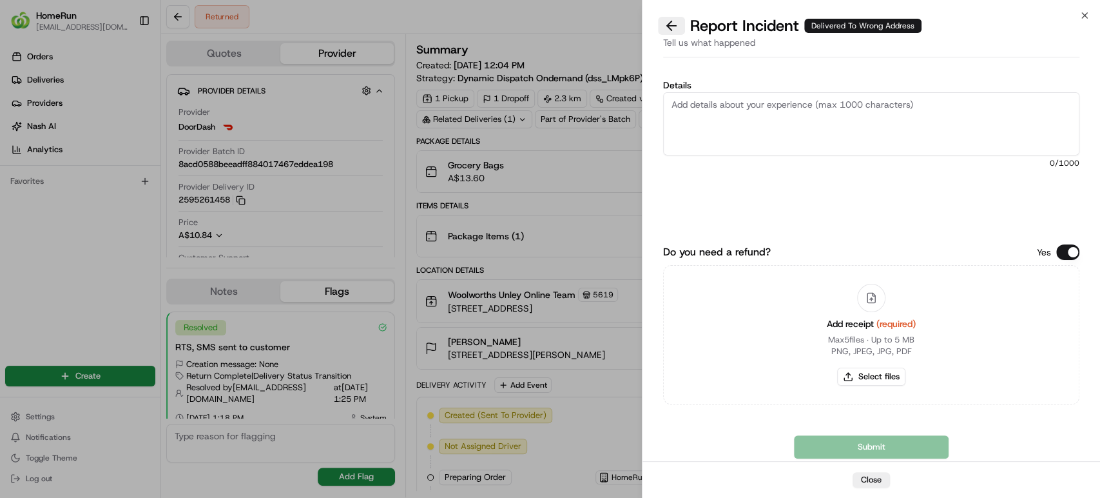
click at [665, 24] on button at bounding box center [671, 26] width 27 height 18
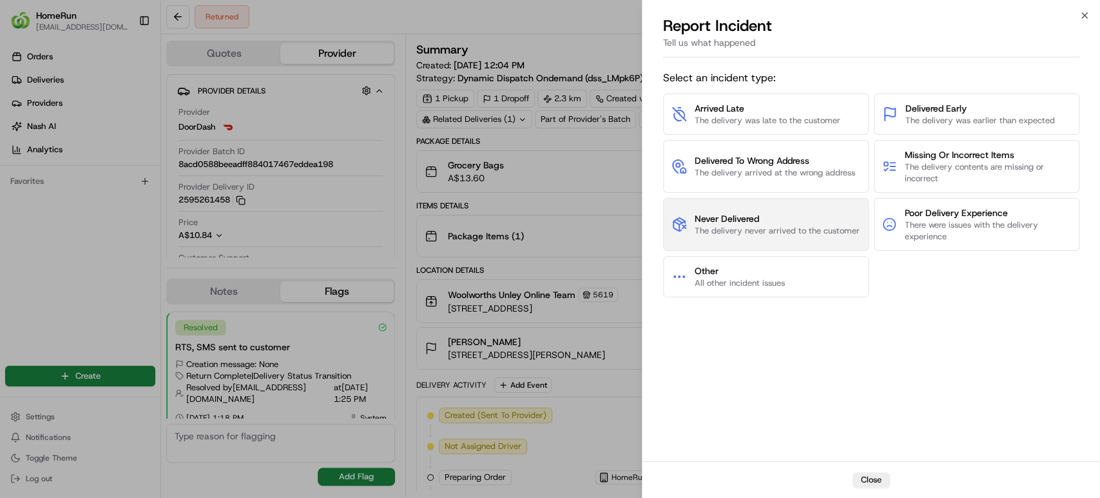
click at [755, 219] on span "Never Delivered" at bounding box center [777, 218] width 165 height 13
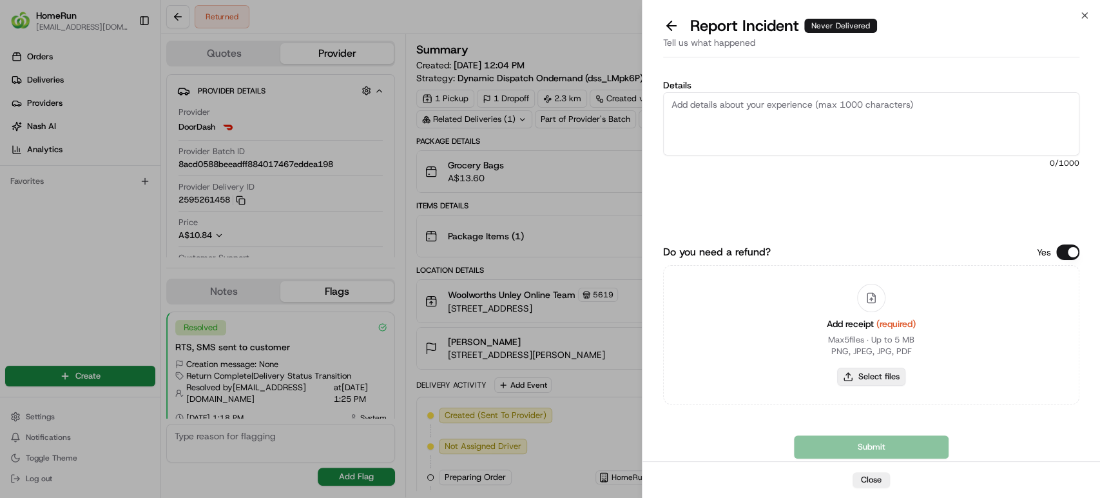
click at [855, 384] on button "Select files" at bounding box center [871, 376] width 68 height 18
type input "C:\fakepath\265754937.pdf"
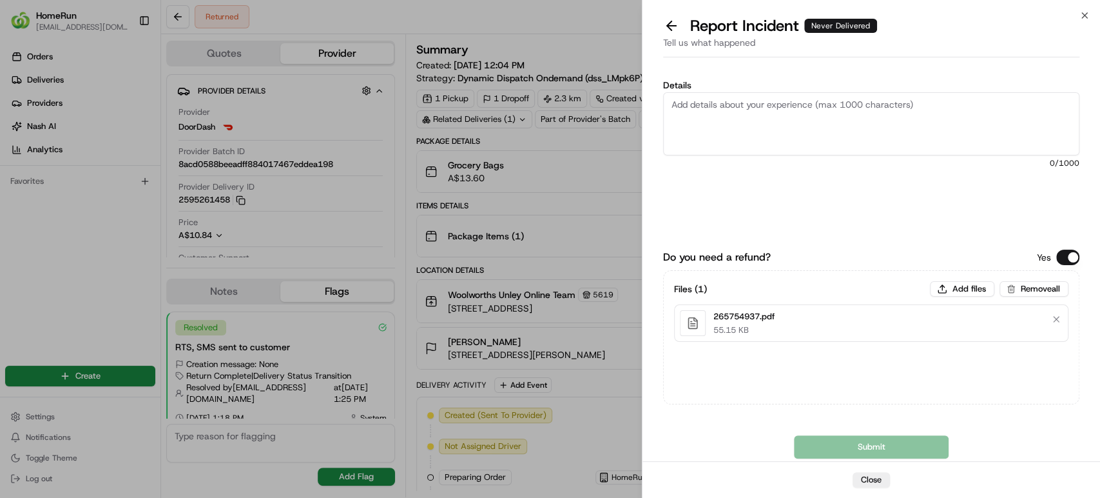
click at [804, 110] on textarea "Details" at bounding box center [871, 123] width 416 height 63
paste textarea "Order was never delivered"
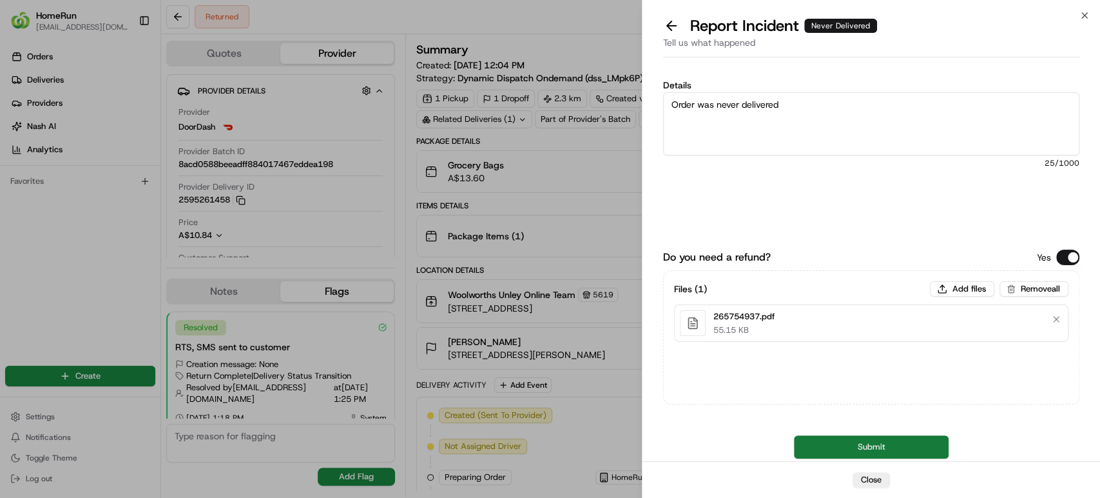
type textarea "Order was never delivered"
click at [861, 442] on button "Submit" at bounding box center [871, 446] width 155 height 23
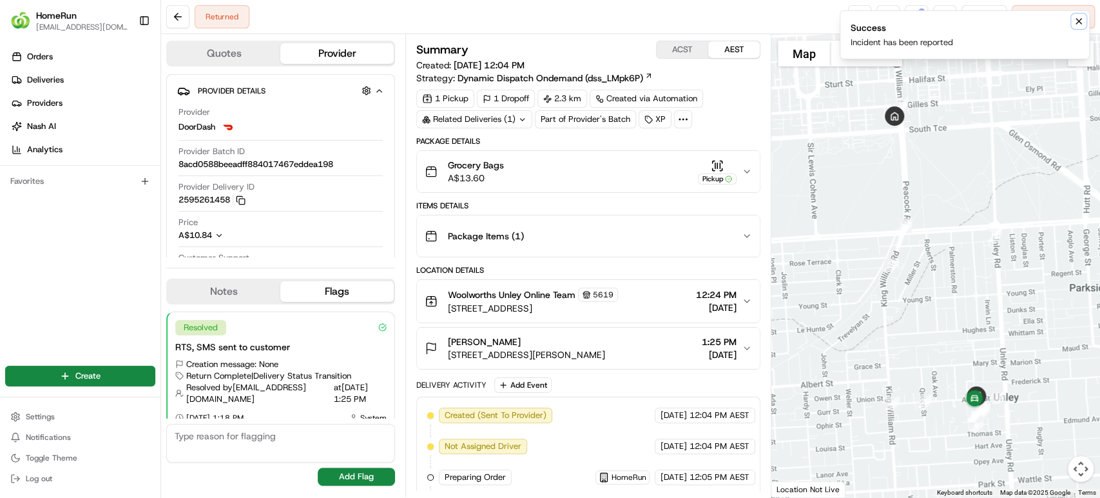
click at [1079, 19] on icon "Notifications (F8)" at bounding box center [1079, 21] width 10 height 10
